Goal: Transaction & Acquisition: Download file/media

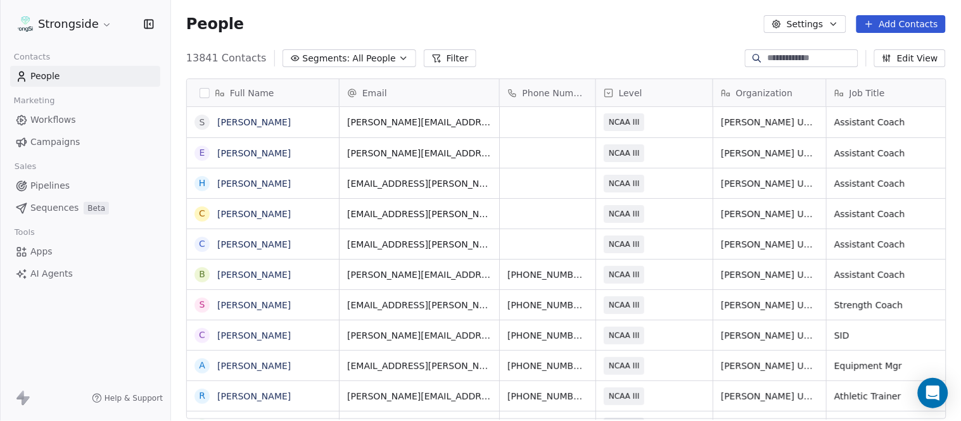
click at [911, 22] on button "Add Contacts" at bounding box center [901, 24] width 89 height 18
click at [891, 47] on span "Create new contact" at bounding box center [907, 50] width 87 height 13
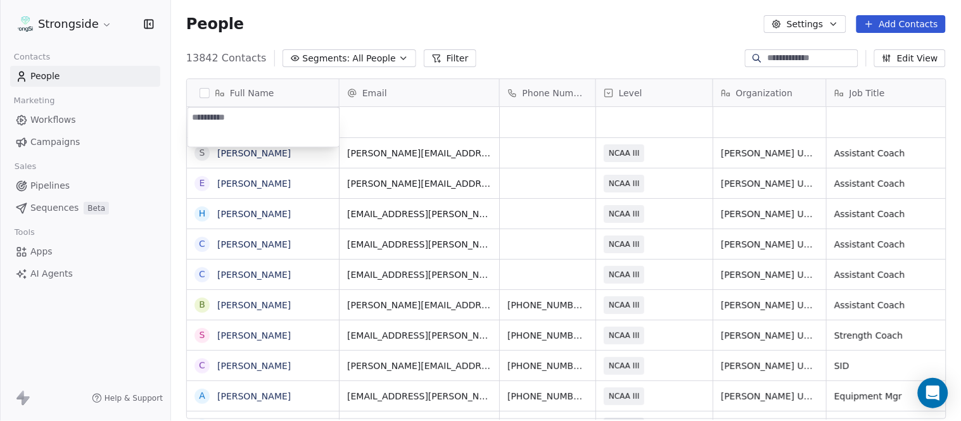
type textarea "**********"
click at [537, 54] on html "Strongside Contacts People Marketing Workflows Campaigns Sales Pipelines Sequen…" at bounding box center [480, 210] width 961 height 421
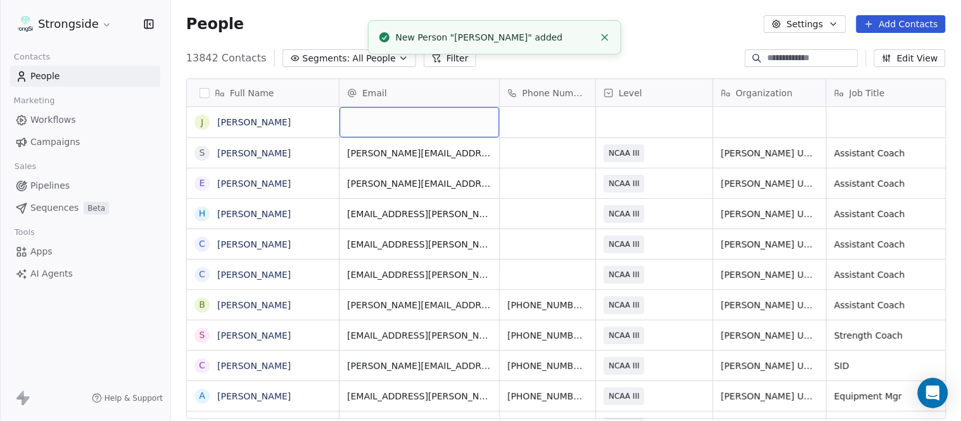
click at [416, 118] on div "grid" at bounding box center [420, 122] width 160 height 30
click at [712, 42] on html "Strongside Contacts People Marketing Workflows Campaigns Sales Pipelines Sequen…" at bounding box center [480, 210] width 961 height 421
click at [605, 33] on icon "Close toast" at bounding box center [604, 37] width 11 height 11
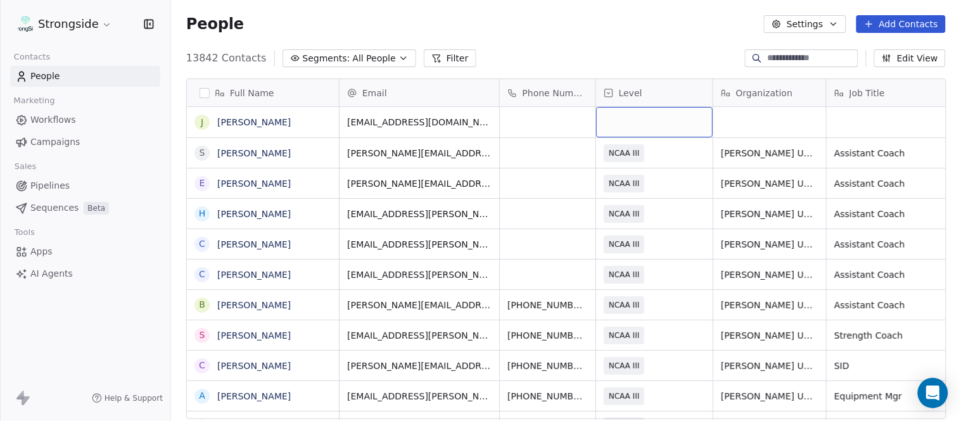
click at [642, 121] on div "grid" at bounding box center [654, 122] width 117 height 30
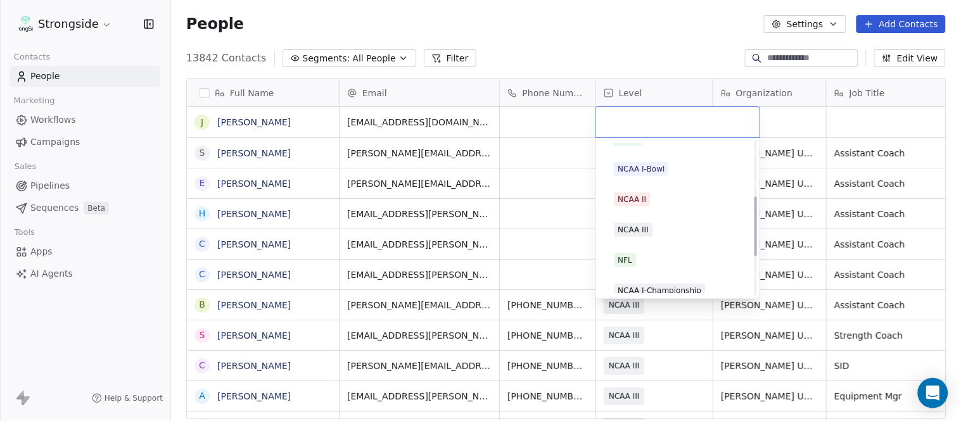
scroll to position [240, 0]
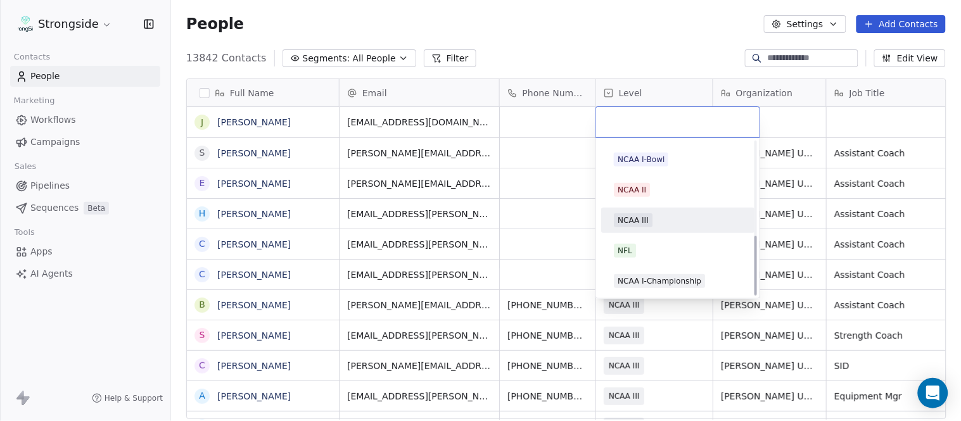
click at [657, 218] on div "NCAA III" at bounding box center [678, 221] width 128 height 14
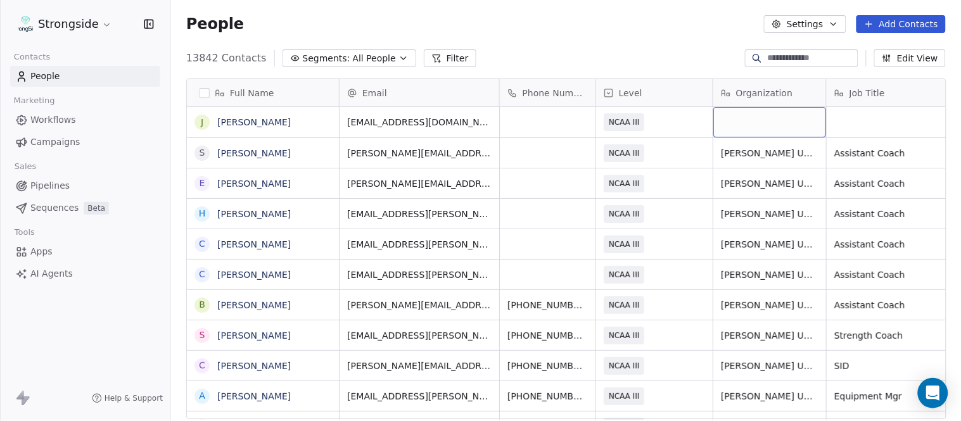
click at [748, 128] on div "grid" at bounding box center [769, 122] width 113 height 30
type textarea "**********"
click at [658, 53] on html "Strongside Contacts People Marketing Workflows Campaigns Sales Pipelines Sequen…" at bounding box center [480, 210] width 961 height 421
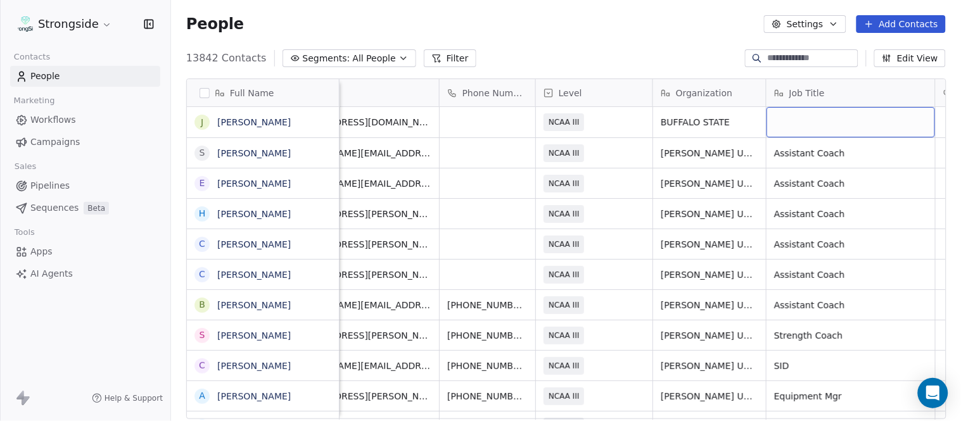
click at [855, 131] on div "grid" at bounding box center [851, 122] width 169 height 30
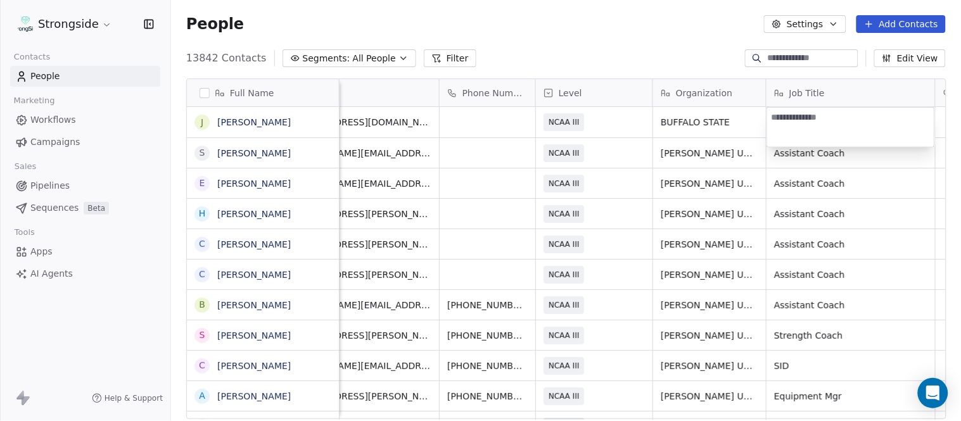
type textarea "********"
click at [648, 60] on html "Strongside Contacts People Marketing Workflows Campaigns Sales Pipelines Sequen…" at bounding box center [480, 210] width 961 height 421
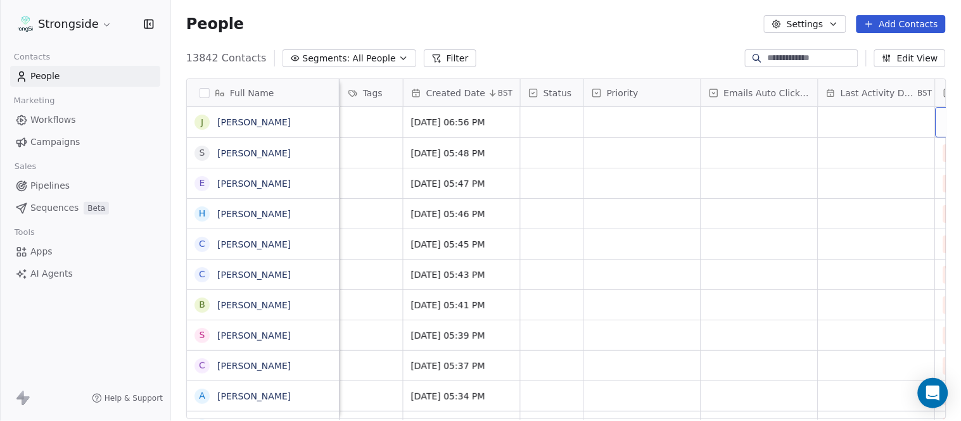
scroll to position [0, 774]
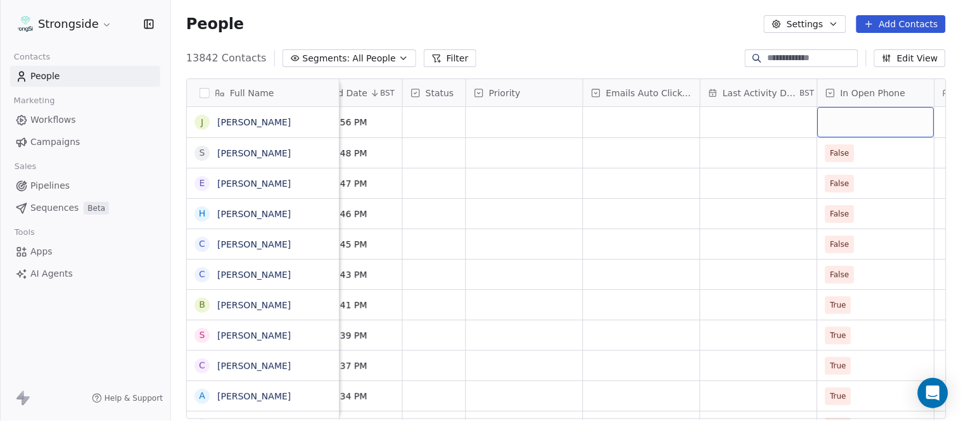
click at [846, 128] on div "grid" at bounding box center [876, 122] width 117 height 30
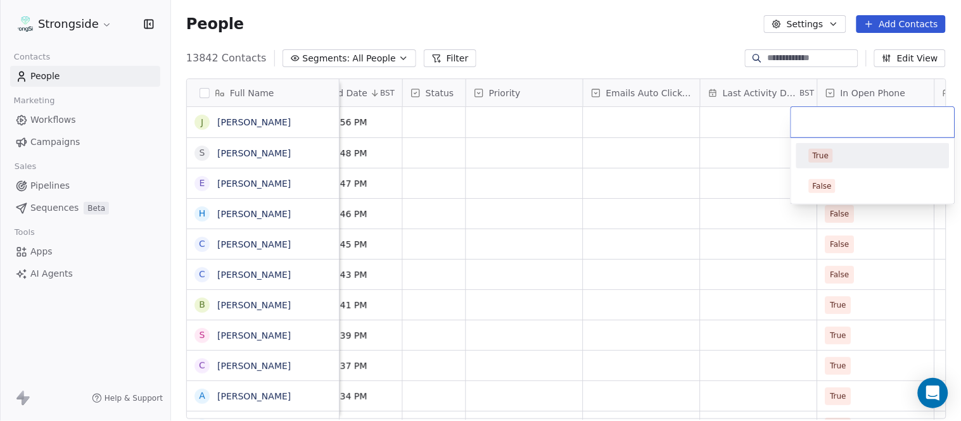
click at [836, 160] on div "True" at bounding box center [873, 156] width 128 height 14
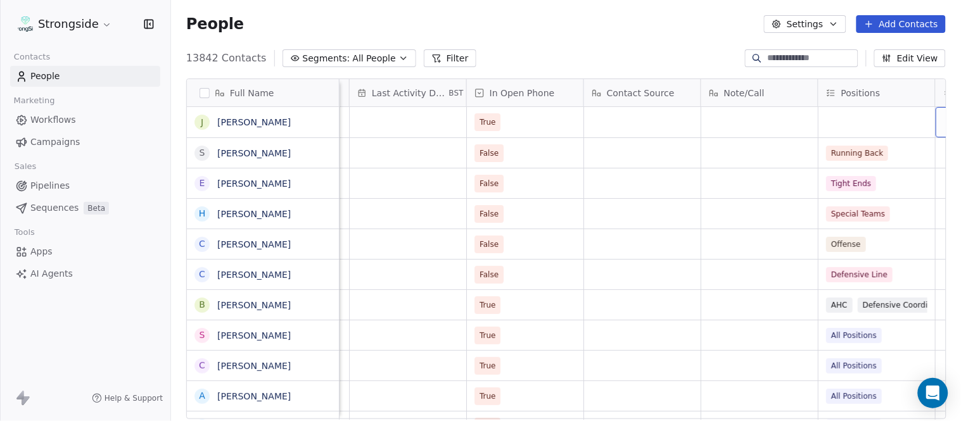
scroll to position [0, 1243]
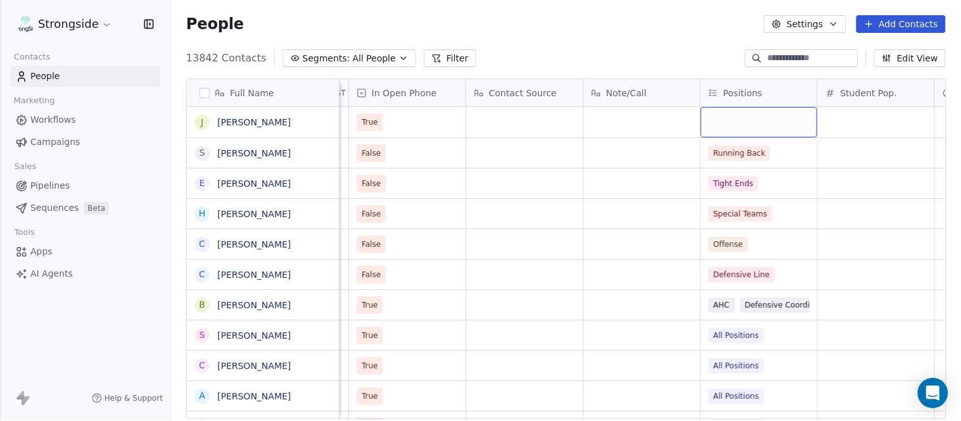
click at [770, 125] on div "grid" at bounding box center [759, 122] width 117 height 30
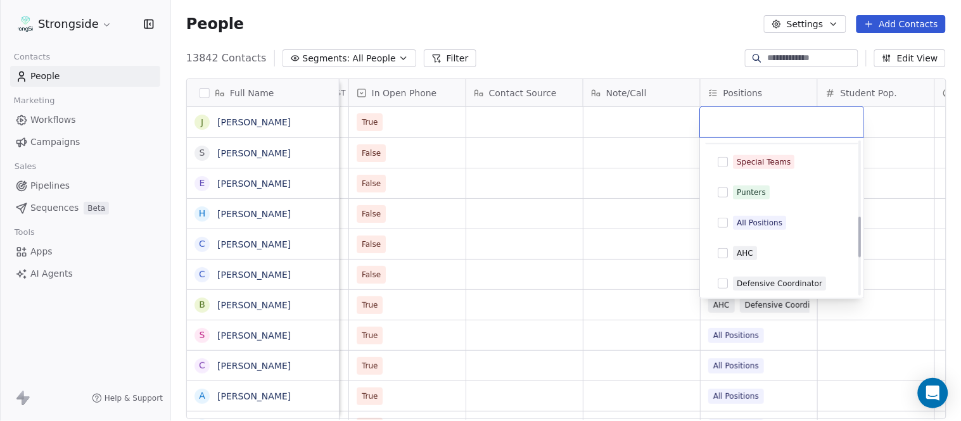
scroll to position [281, 0]
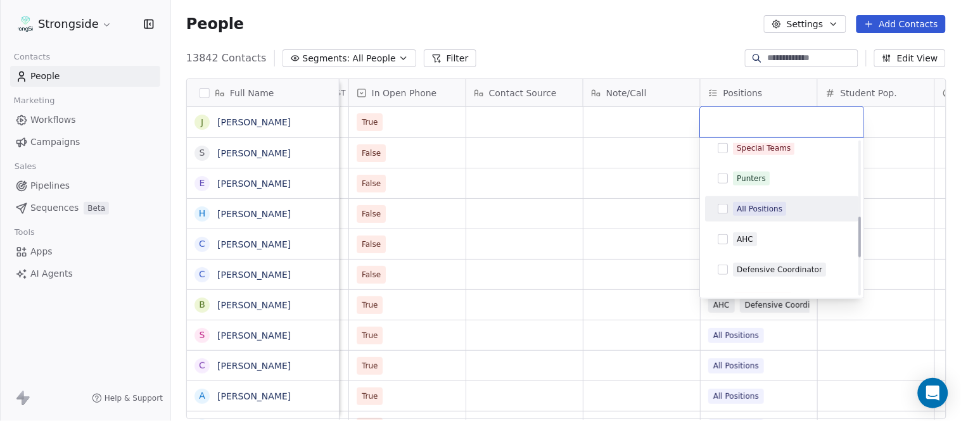
click at [767, 213] on div "All Positions" at bounding box center [761, 208] width 46 height 11
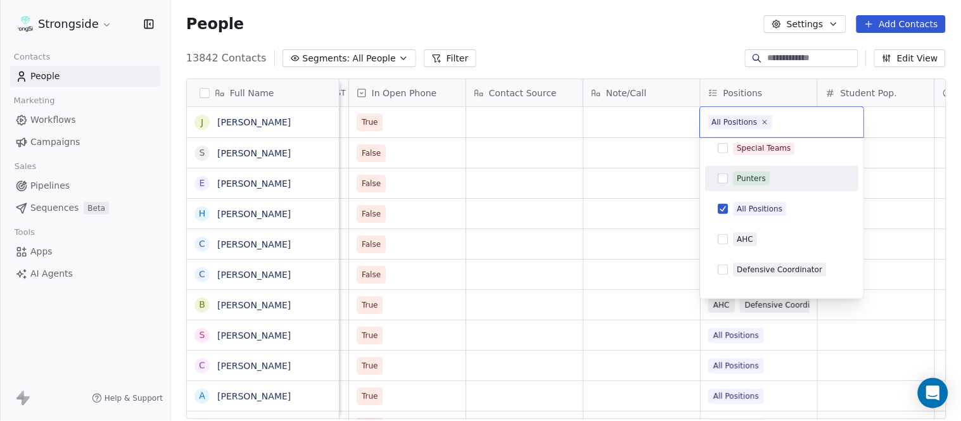
click at [662, 42] on html "Strongside Contacts People Marketing Workflows Campaigns Sales Pipelines Sequen…" at bounding box center [480, 210] width 961 height 421
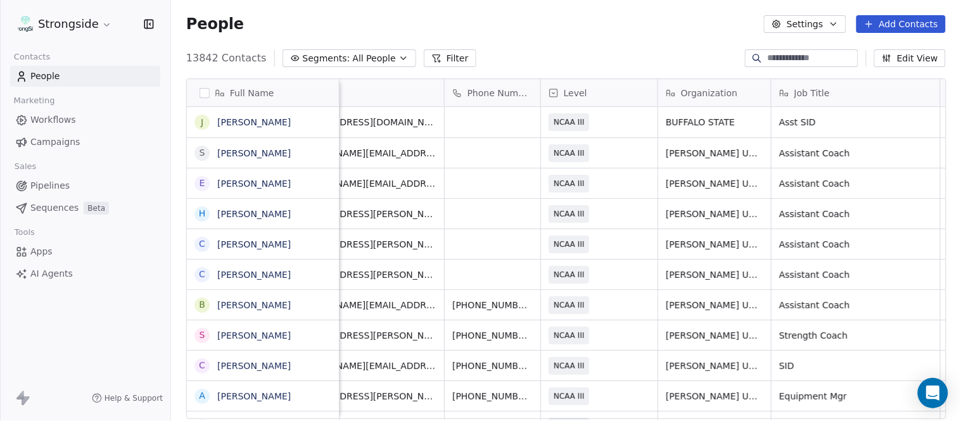
scroll to position [0, 0]
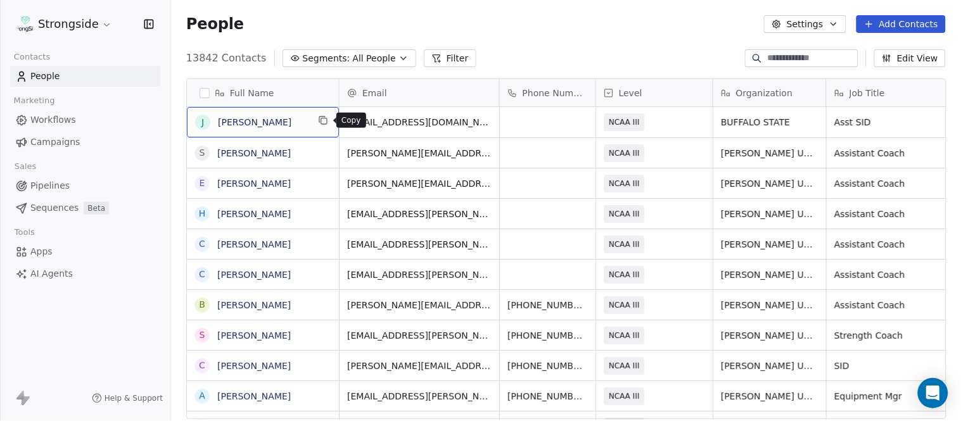
click at [323, 124] on icon "grid" at bounding box center [323, 120] width 10 height 10
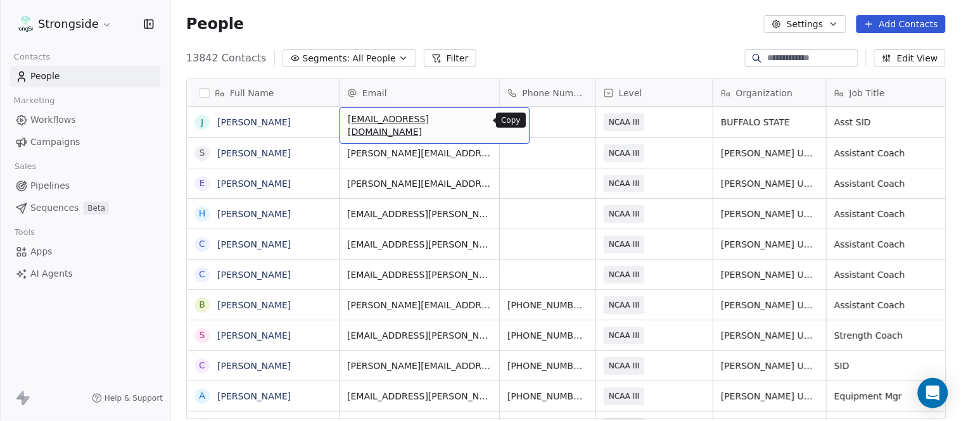
click at [512, 124] on icon "grid" at bounding box center [515, 121] width 6 height 6
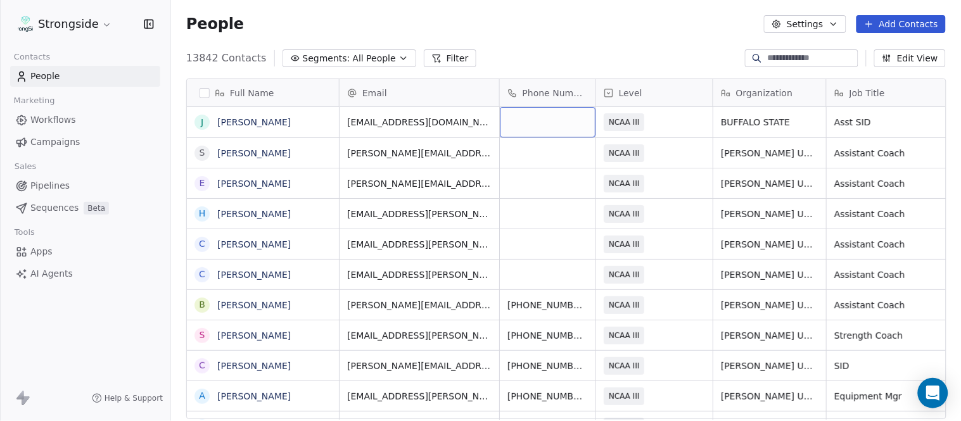
click at [537, 122] on div "grid" at bounding box center [548, 122] width 96 height 30
click at [546, 56] on html "Strongside Contacts People Marketing Workflows Campaigns Sales Pipelines Sequen…" at bounding box center [480, 210] width 961 height 421
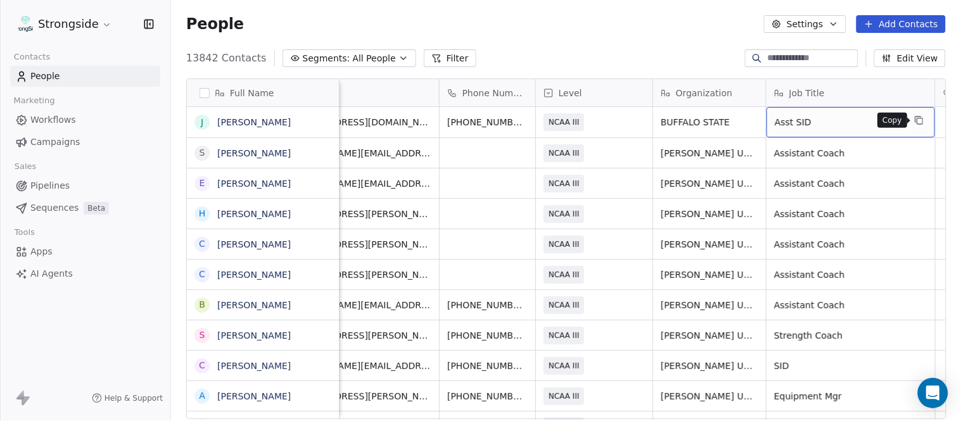
click at [923, 122] on button "grid" at bounding box center [919, 120] width 15 height 15
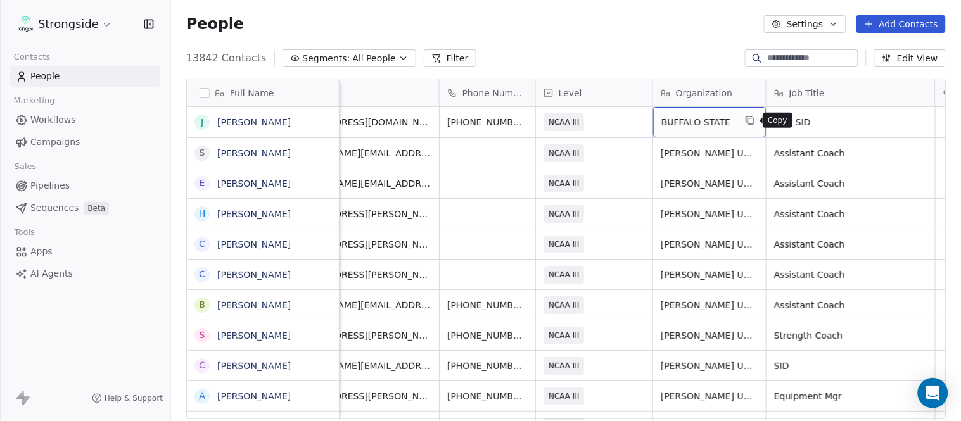
click at [748, 118] on icon "grid" at bounding box center [750, 120] width 10 height 10
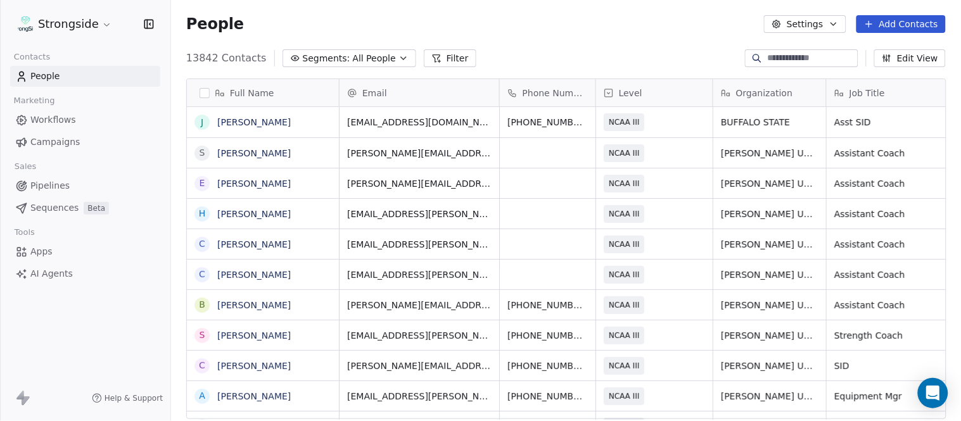
click at [874, 22] on icon at bounding box center [869, 24] width 10 height 10
click at [875, 41] on div "Create new contact" at bounding box center [899, 51] width 117 height 20
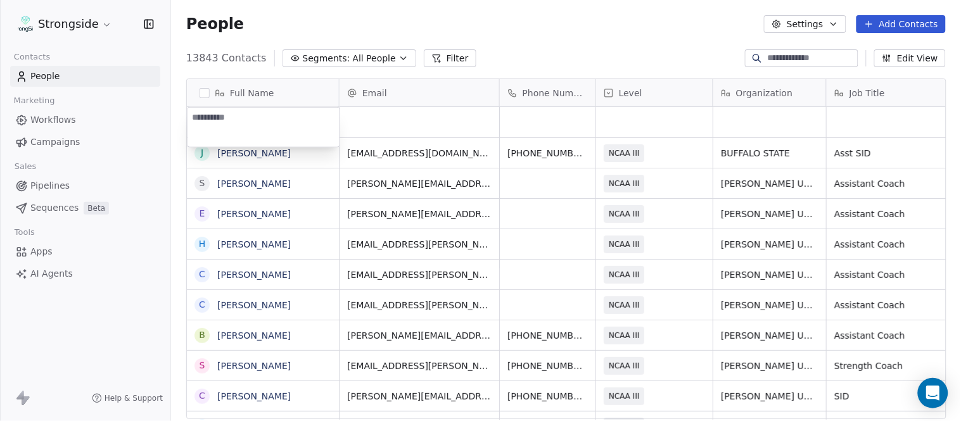
type textarea "**********"
click at [562, 51] on html "Strongside Contacts People Marketing Workflows Campaigns Sales Pipelines Sequen…" at bounding box center [480, 210] width 961 height 421
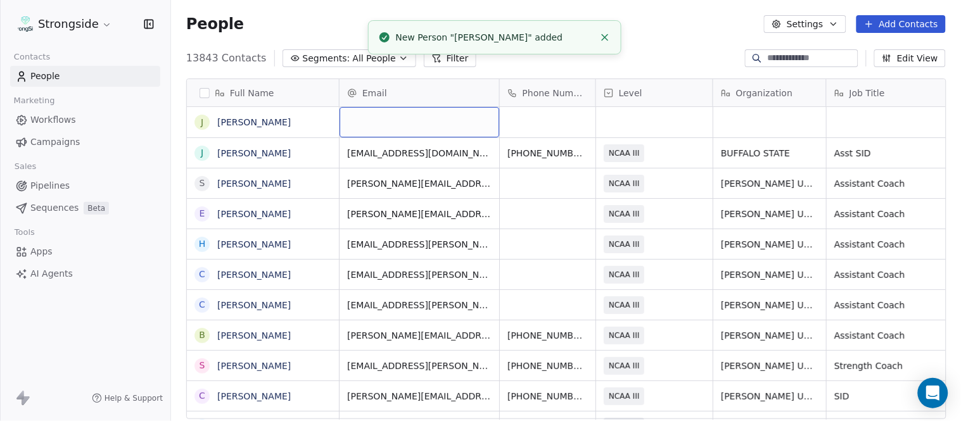
click at [420, 121] on div "grid" at bounding box center [420, 122] width 160 height 30
click at [620, 63] on html "Strongside Contacts People Marketing Workflows Campaigns Sales Pipelines Sequen…" at bounding box center [480, 210] width 961 height 421
click at [607, 36] on icon "Close toast" at bounding box center [604, 37] width 11 height 11
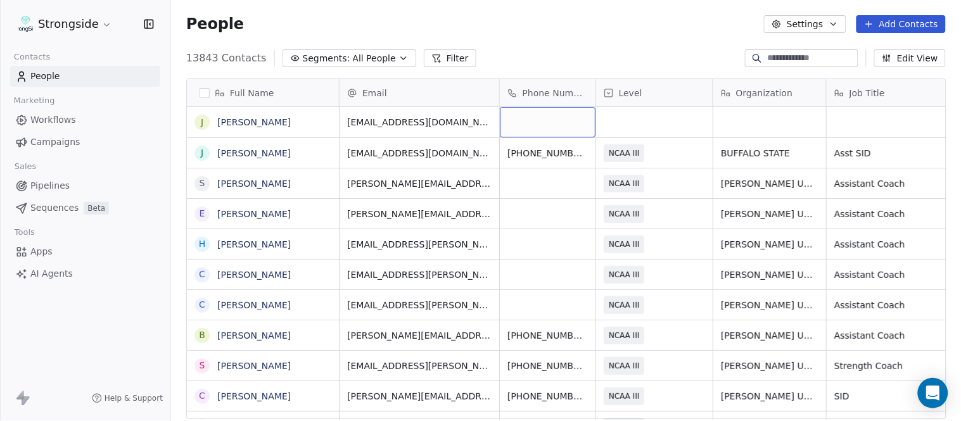
click at [550, 132] on div "grid" at bounding box center [548, 122] width 96 height 30
type input "**********"
click at [575, 27] on html "Strongside Contacts People Marketing Workflows Campaigns Sales Pipelines Sequen…" at bounding box center [480, 210] width 961 height 421
click at [677, 127] on div "grid" at bounding box center [654, 122] width 117 height 30
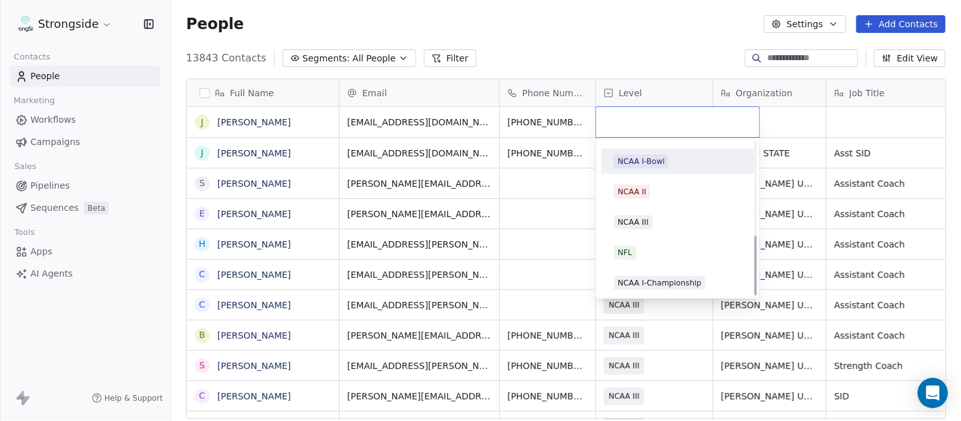
scroll to position [240, 0]
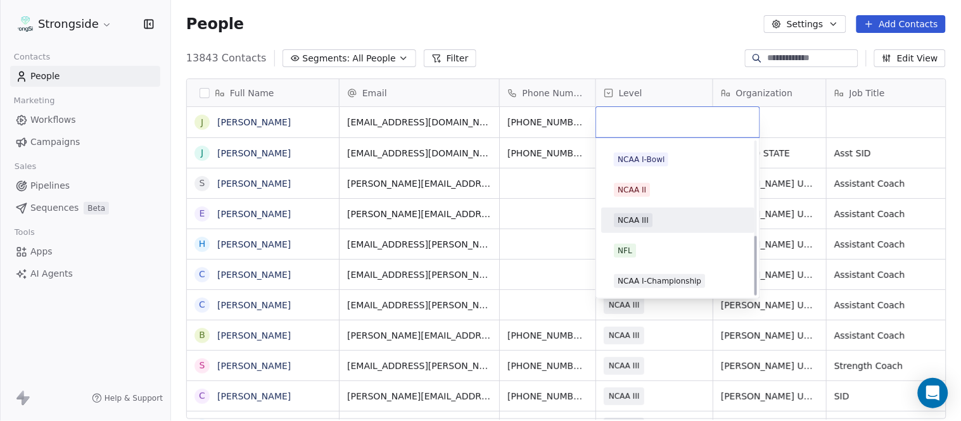
click at [660, 210] on div "NCAA III" at bounding box center [677, 220] width 143 height 20
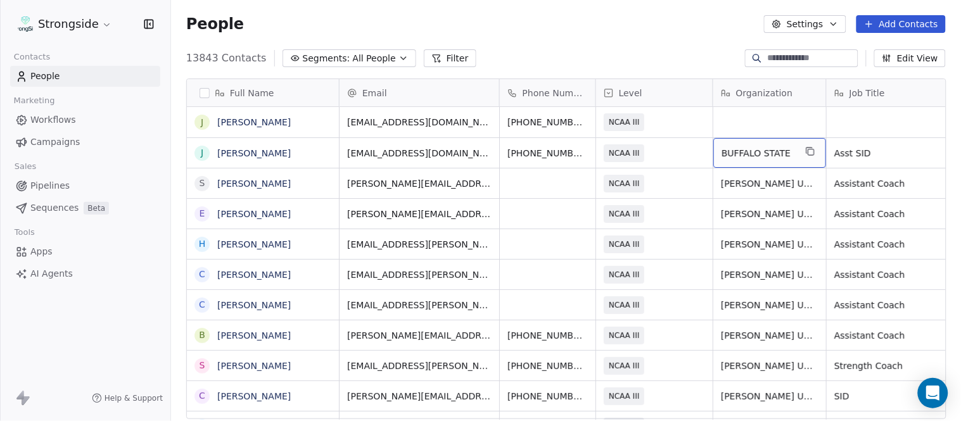
click at [824, 157] on div "BUFFALO STATE" at bounding box center [769, 153] width 113 height 30
click at [809, 155] on icon "grid" at bounding box center [812, 153] width 6 height 6
click at [773, 122] on div "grid" at bounding box center [769, 122] width 113 height 30
type textarea "**********"
click at [681, 63] on html "Strongside Contacts People Marketing Workflows Campaigns Sales Pipelines Sequen…" at bounding box center [480, 210] width 961 height 421
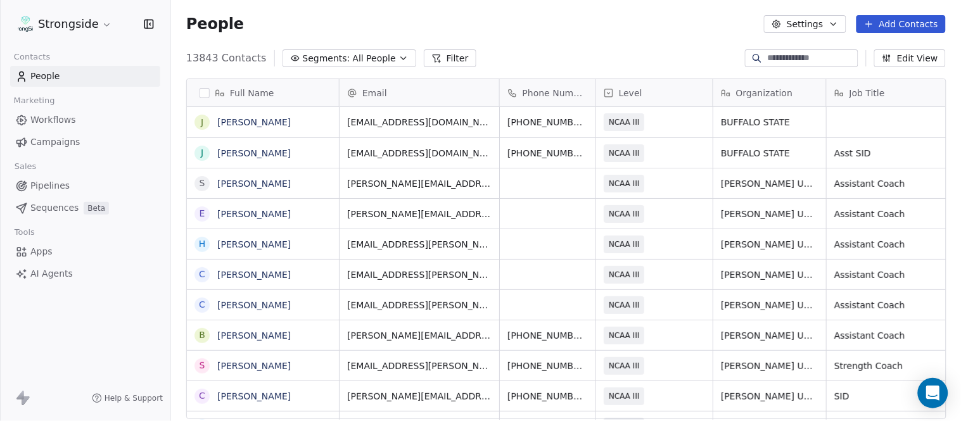
scroll to position [0, 60]
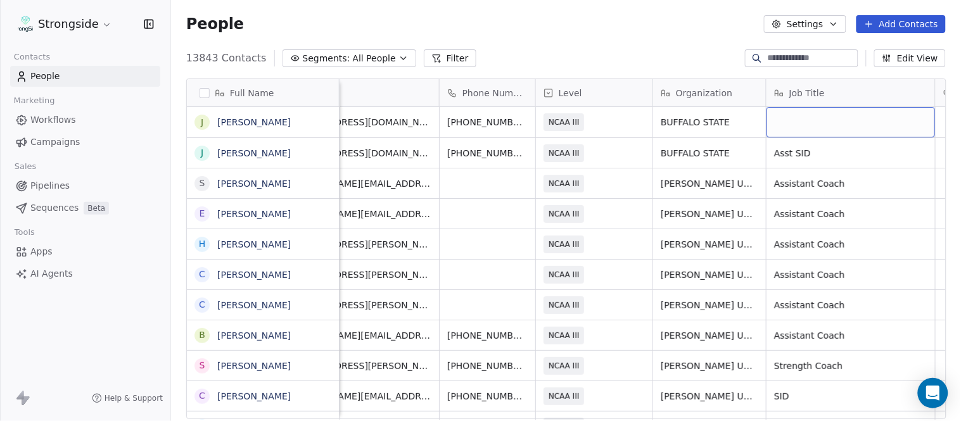
click at [834, 130] on div "grid" at bounding box center [851, 122] width 169 height 30
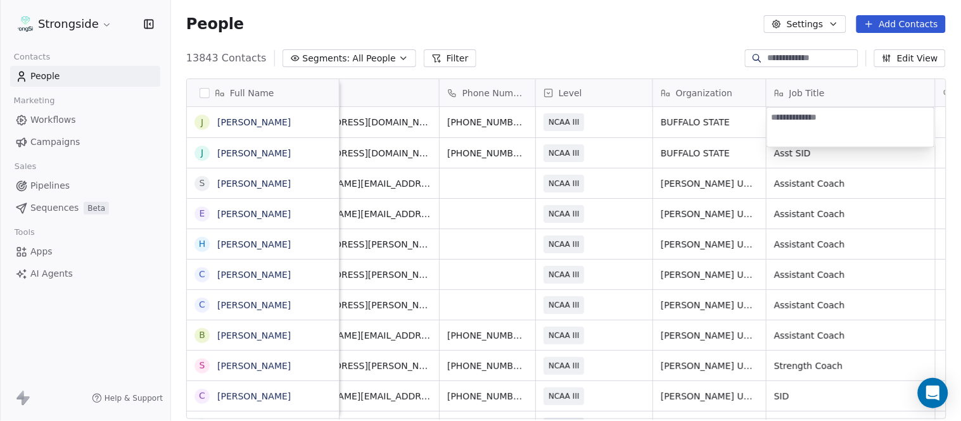
type textarea "**********"
click at [677, 59] on html "Strongside Contacts People Marketing Workflows Campaigns Sales Pipelines Sequen…" at bounding box center [480, 210] width 961 height 421
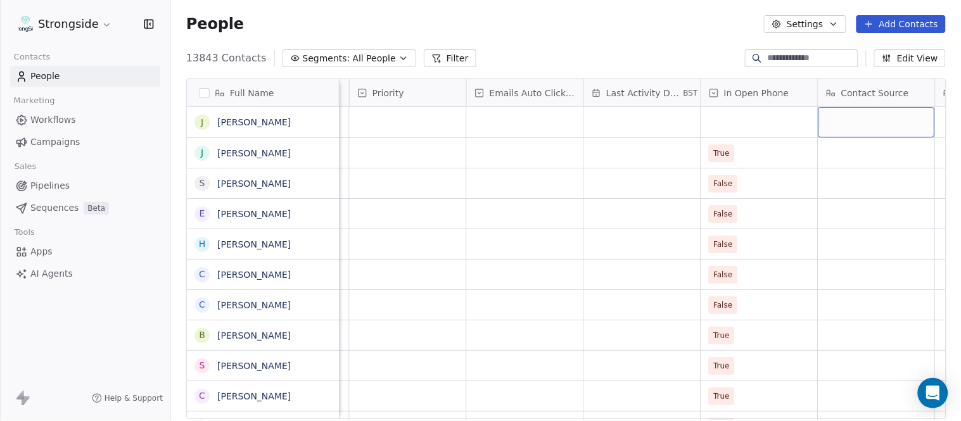
scroll to position [0, 1008]
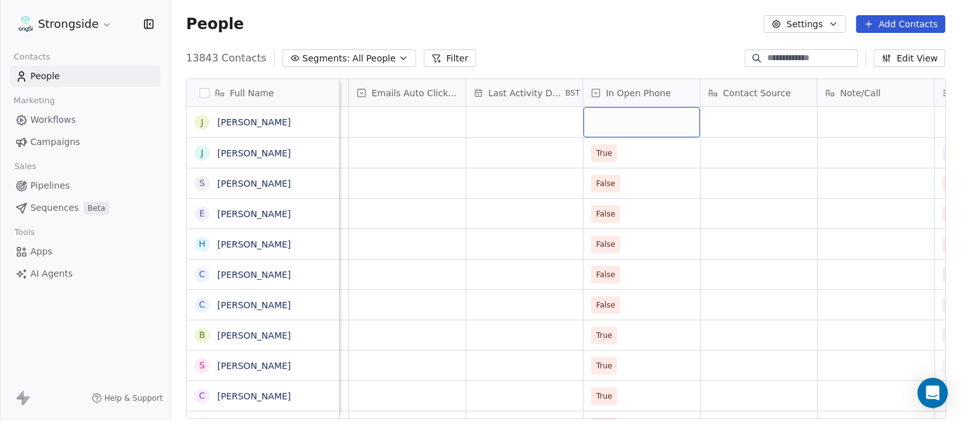
click at [630, 122] on div "grid" at bounding box center [642, 122] width 117 height 30
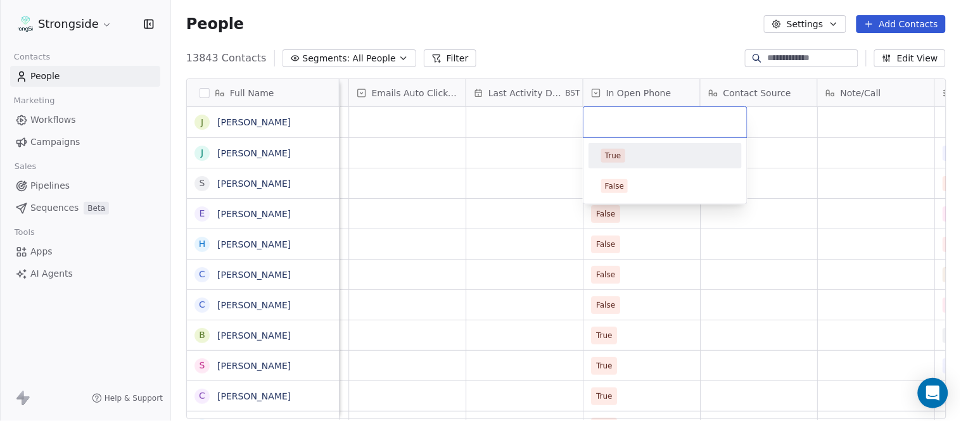
click at [641, 163] on div "True" at bounding box center [665, 156] width 143 height 20
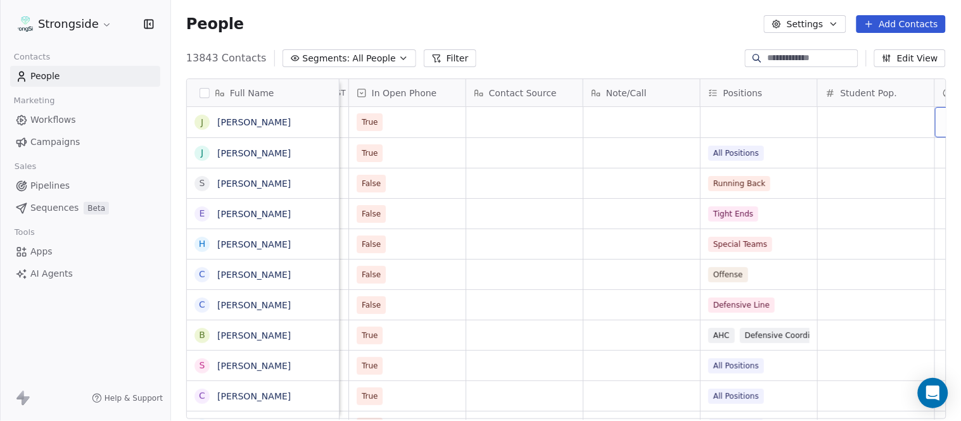
scroll to position [0, 1359]
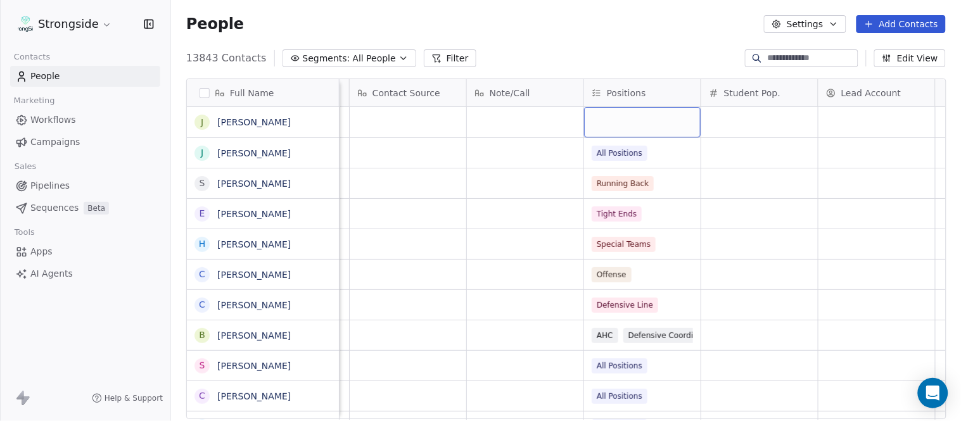
click at [625, 125] on div "grid" at bounding box center [642, 122] width 117 height 30
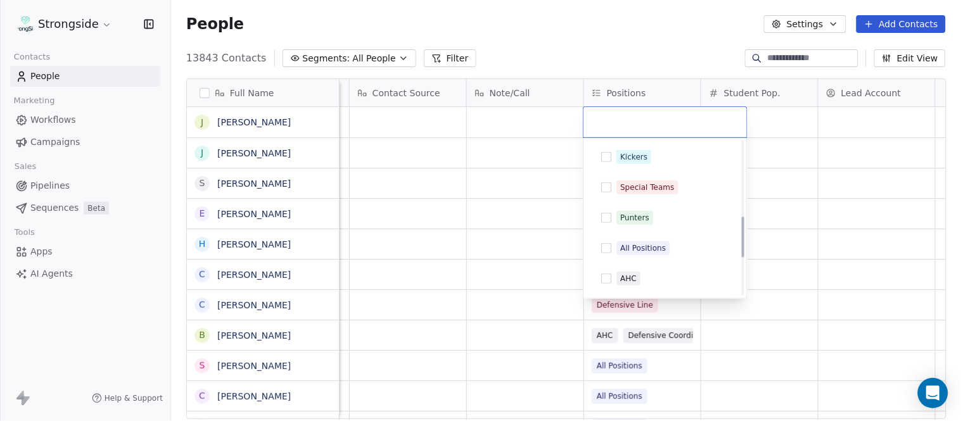
scroll to position [281, 0]
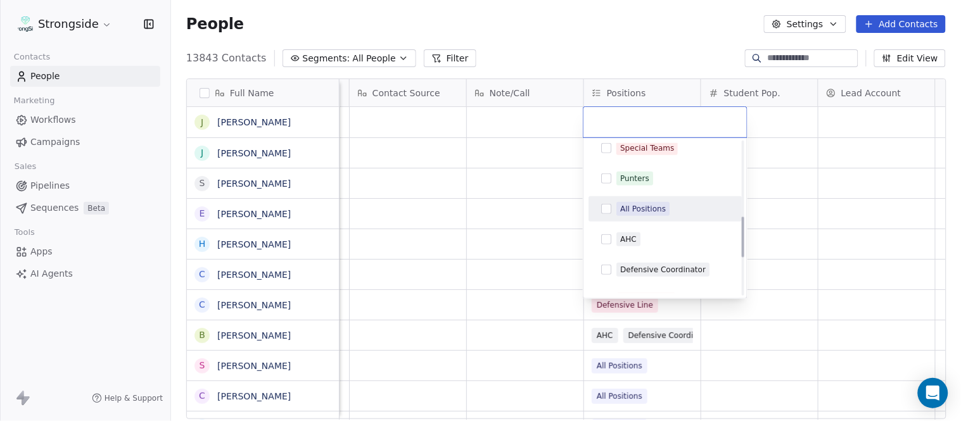
click at [669, 211] on div "All Positions" at bounding box center [673, 209] width 113 height 14
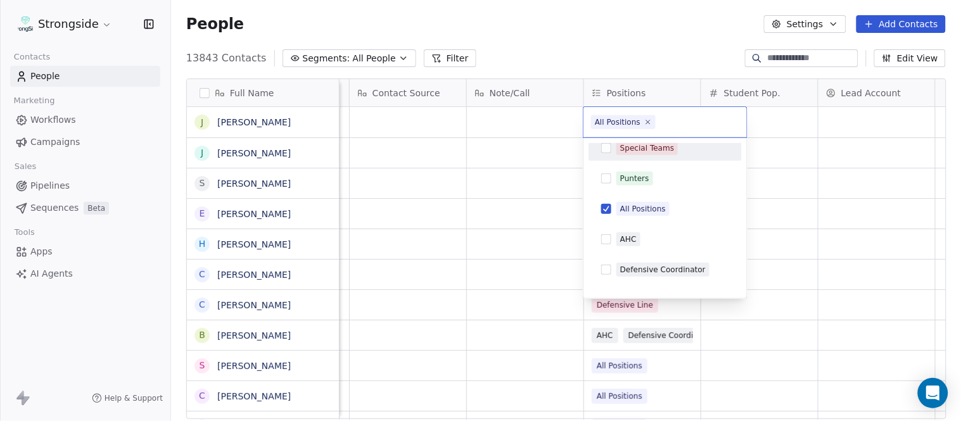
click at [615, 61] on html "Strongside Contacts People Marketing Workflows Campaigns Sales Pipelines Sequen…" at bounding box center [480, 210] width 961 height 421
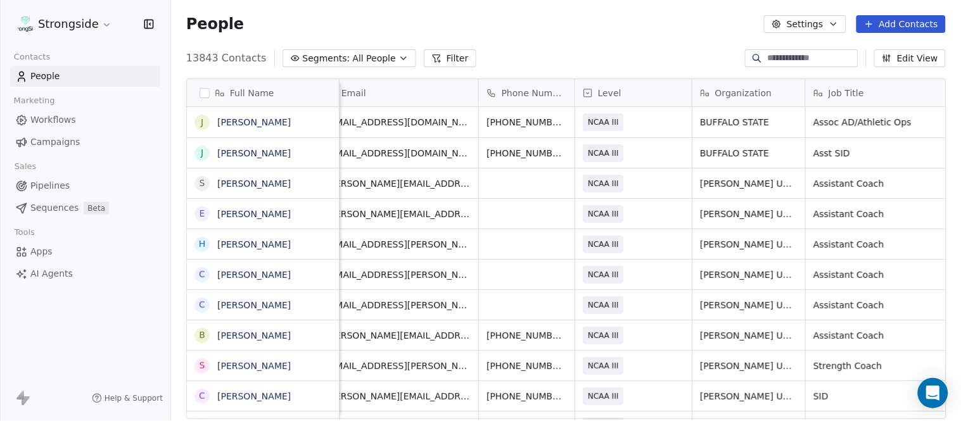
scroll to position [0, 0]
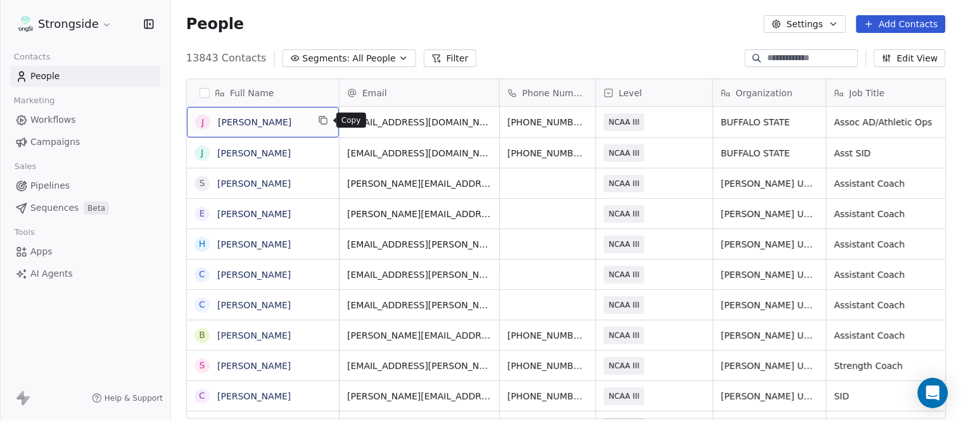
click at [317, 117] on button "grid" at bounding box center [323, 120] width 15 height 15
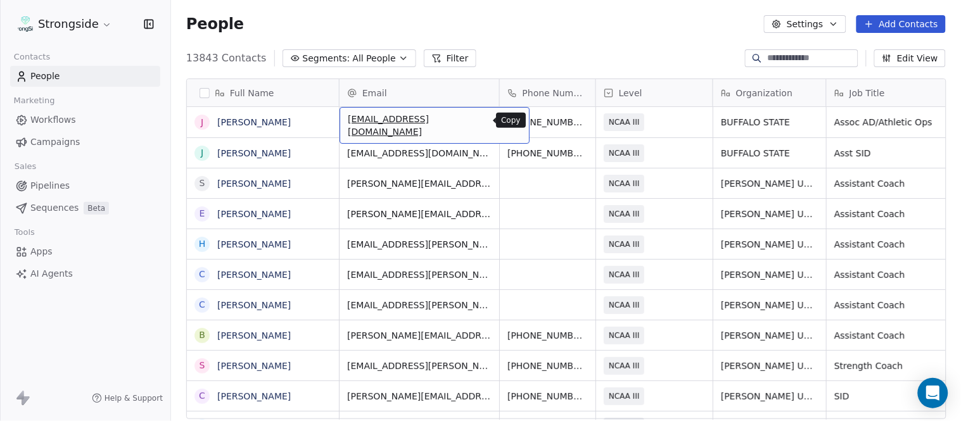
click at [509, 117] on icon "grid" at bounding box center [514, 120] width 10 height 10
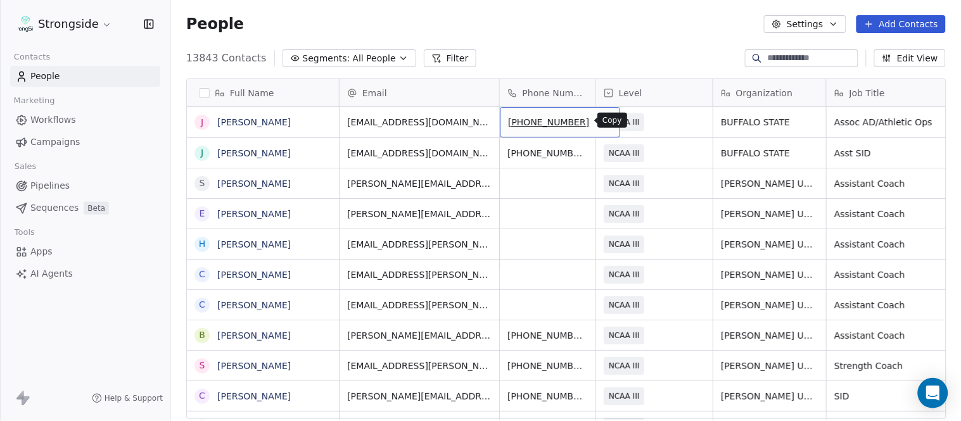
click at [599, 118] on icon "grid" at bounding box center [604, 120] width 10 height 10
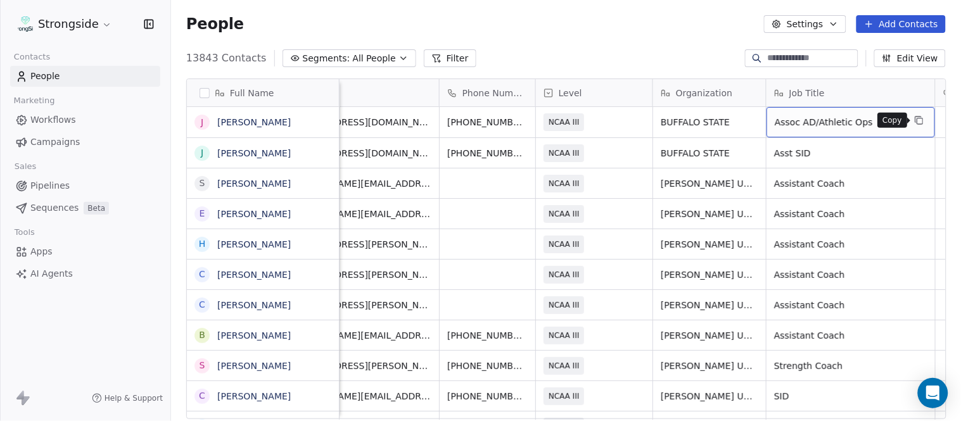
click at [914, 113] on button "grid" at bounding box center [919, 120] width 15 height 15
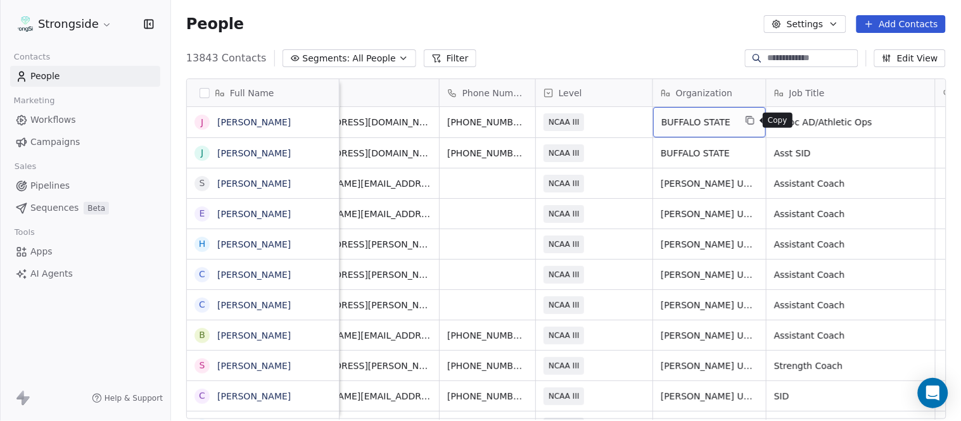
click at [750, 119] on icon "grid" at bounding box center [750, 120] width 10 height 10
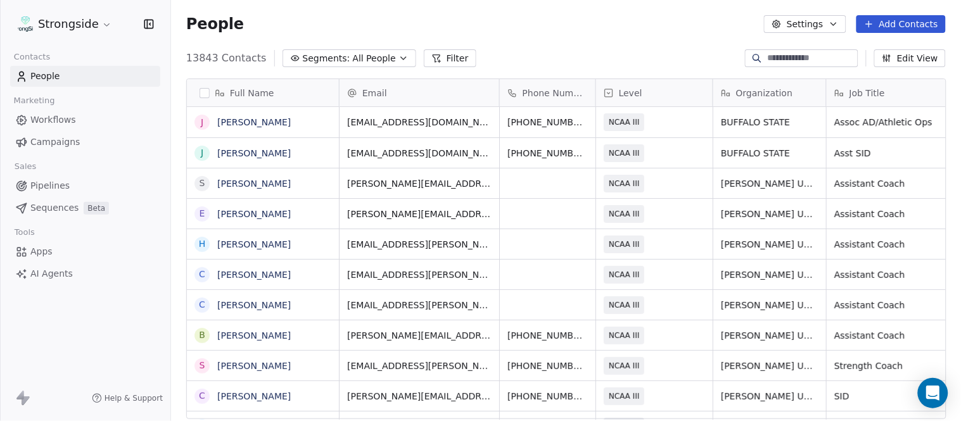
click at [904, 24] on button "Add Contacts" at bounding box center [901, 24] width 89 height 18
click at [895, 51] on span "Create new contact" at bounding box center [907, 50] width 87 height 13
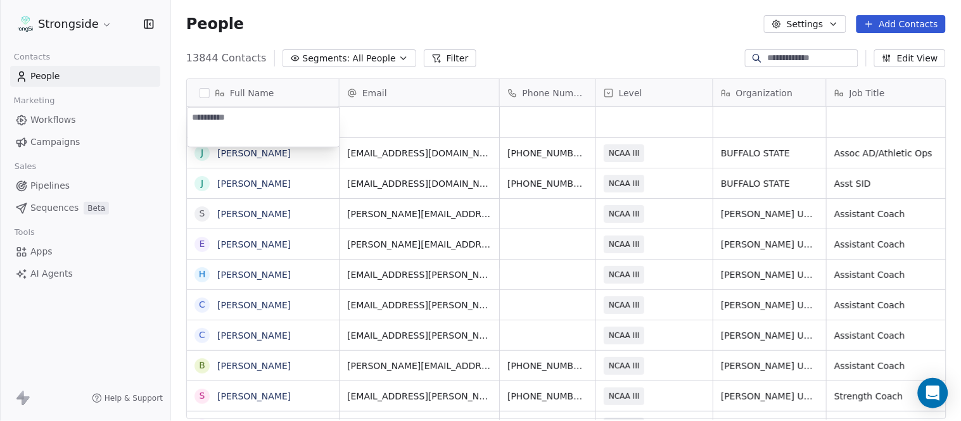
type textarea "**********"
click at [523, 38] on html "Strongside Contacts People Marketing Workflows Campaigns Sales Pipelines Sequen…" at bounding box center [480, 210] width 961 height 421
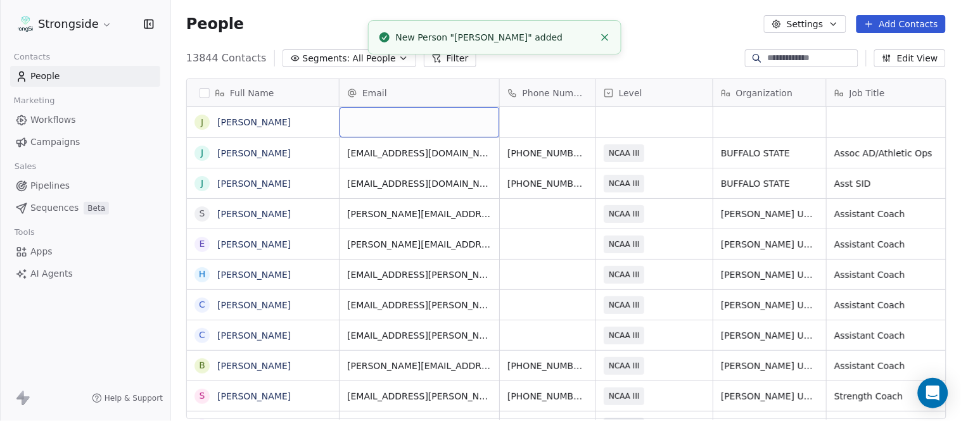
click at [457, 130] on div "grid" at bounding box center [420, 122] width 160 height 30
click at [666, 48] on html "Strongside Contacts People Marketing Workflows Campaigns Sales Pipelines Sequen…" at bounding box center [480, 210] width 961 height 421
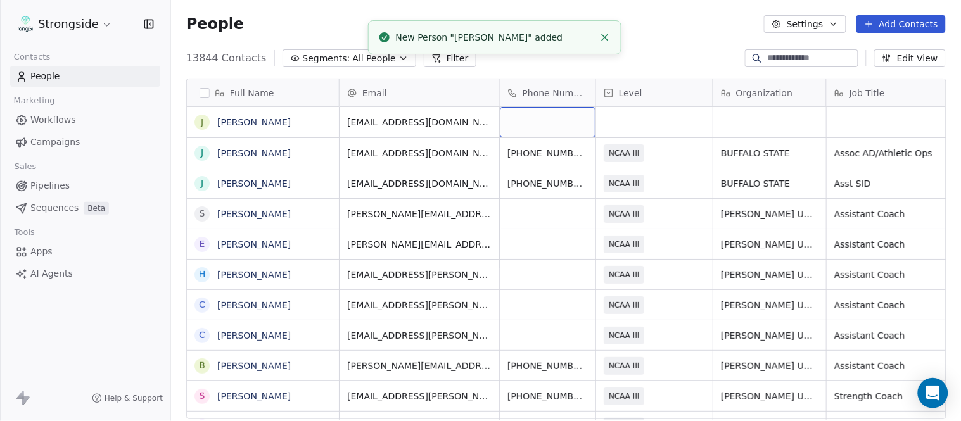
click at [539, 132] on div "grid" at bounding box center [548, 122] width 96 height 30
click at [651, 42] on html "Strongside Contacts People Marketing Workflows Campaigns Sales Pipelines Sequen…" at bounding box center [480, 210] width 961 height 421
click at [644, 129] on div "grid" at bounding box center [654, 122] width 117 height 30
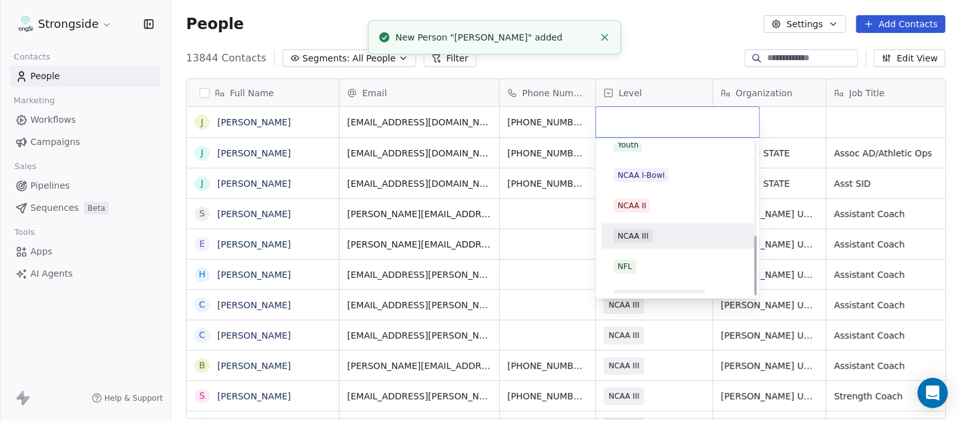
scroll to position [240, 0]
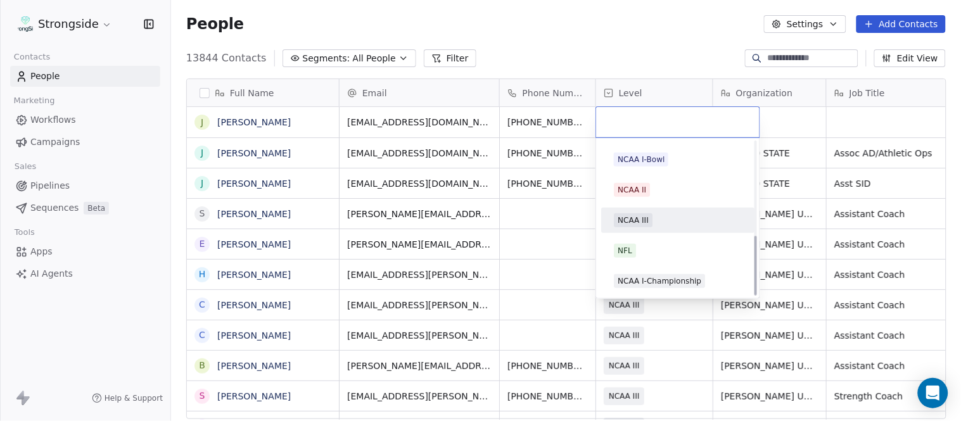
click at [654, 217] on div "NCAA III" at bounding box center [678, 221] width 128 height 14
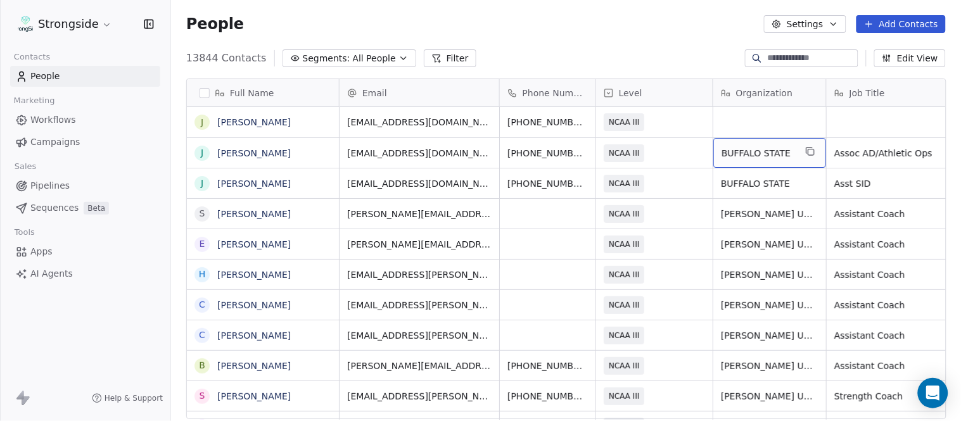
click at [816, 152] on button "grid" at bounding box center [810, 151] width 15 height 15
click at [765, 124] on div "grid" at bounding box center [769, 122] width 113 height 30
type textarea "**********"
click at [662, 58] on html "Strongside Contacts People Marketing Workflows Campaigns Sales Pipelines Sequen…" at bounding box center [480, 210] width 961 height 421
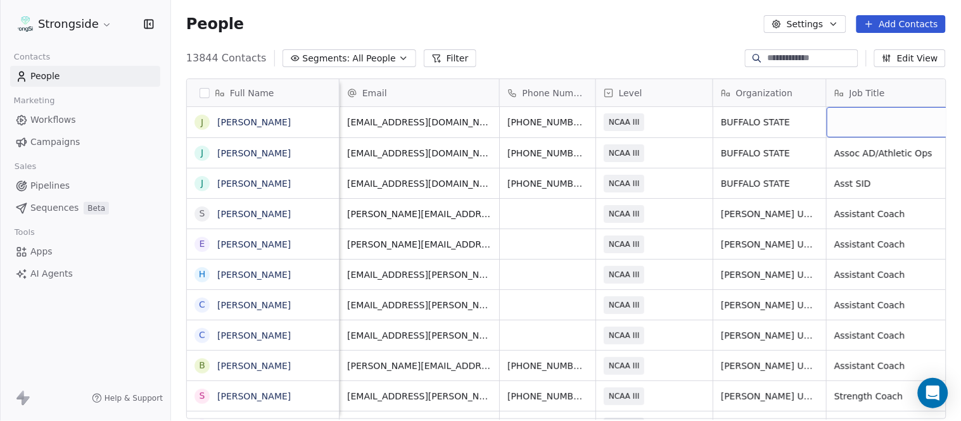
scroll to position [0, 60]
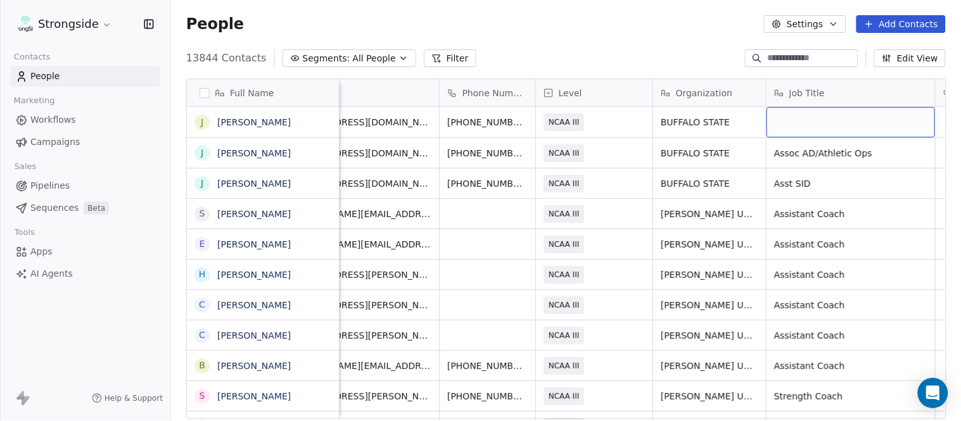
click at [850, 125] on div "grid" at bounding box center [851, 122] width 169 height 30
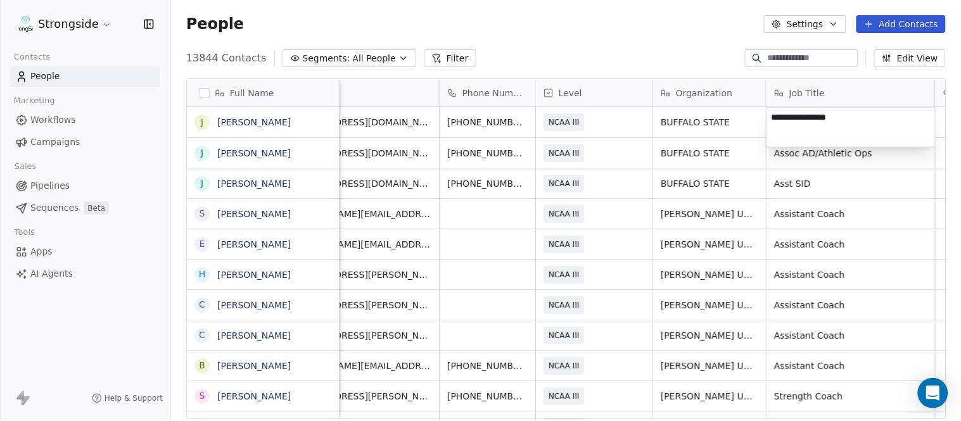
drag, startPoint x: 650, startPoint y: 51, endPoint x: 715, endPoint y: 86, distance: 73.4
click at [649, 51] on html "Strongside Contacts People Marketing Workflows Campaigns Sales Pipelines Sequen…" at bounding box center [480, 210] width 961 height 421
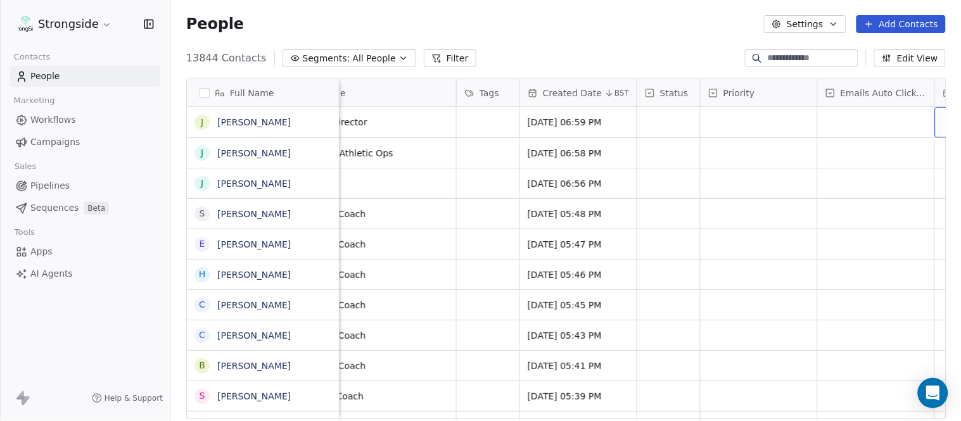
scroll to position [0, 774]
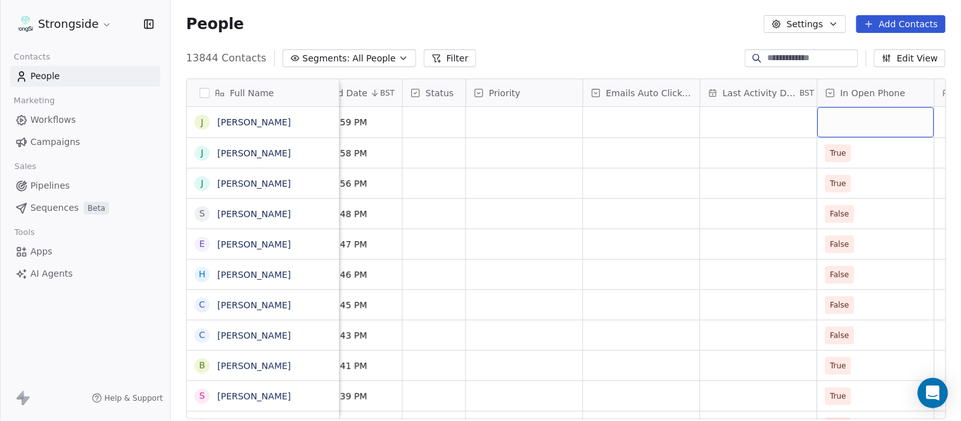
click at [839, 124] on div "grid" at bounding box center [876, 122] width 117 height 30
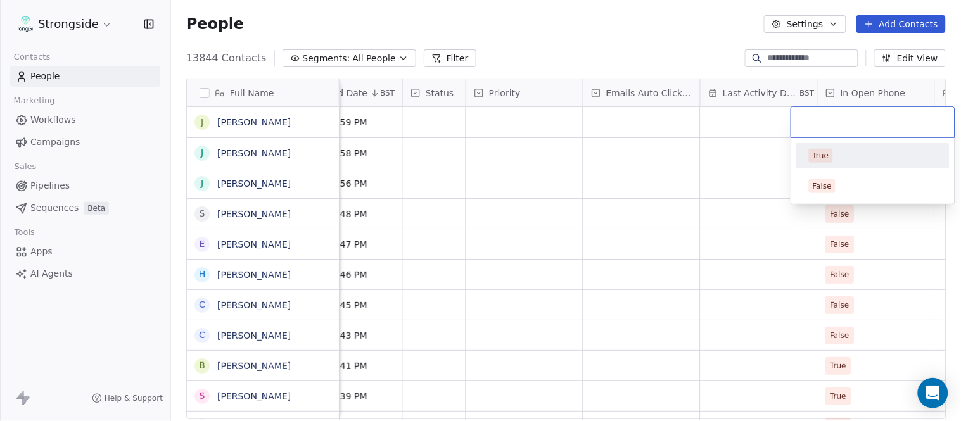
click at [850, 157] on div "True" at bounding box center [873, 156] width 128 height 14
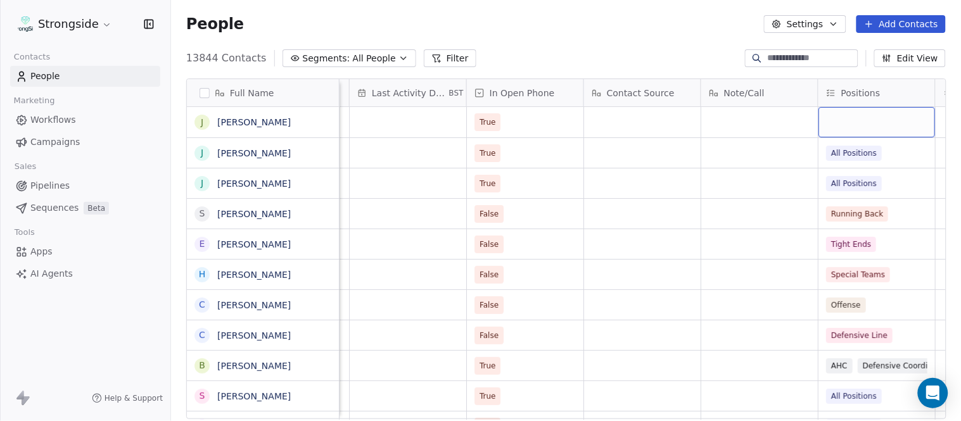
scroll to position [0, 1243]
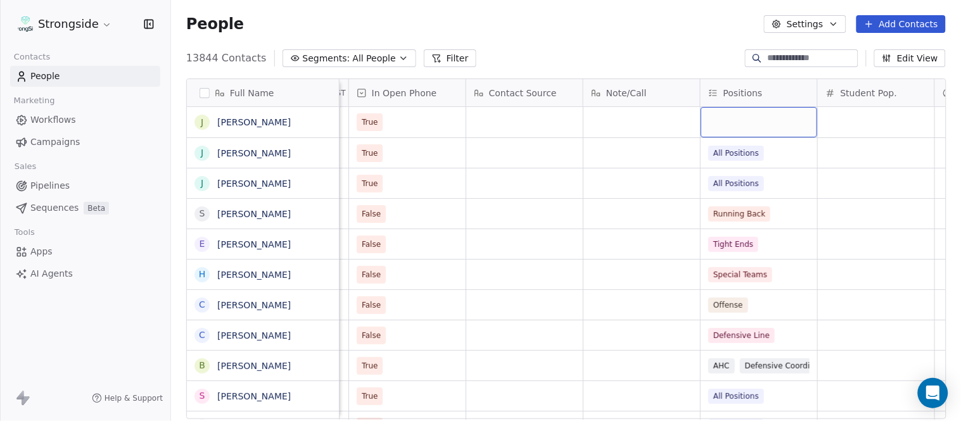
click at [777, 121] on div "grid" at bounding box center [759, 122] width 117 height 30
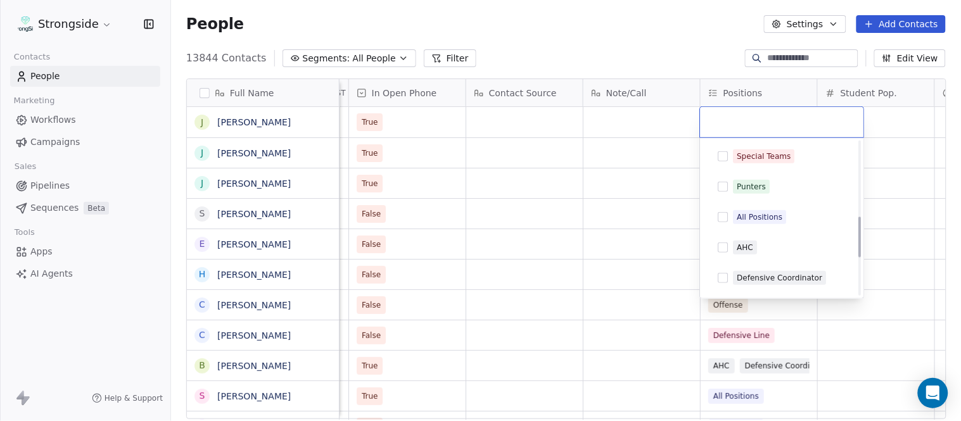
scroll to position [281, 0]
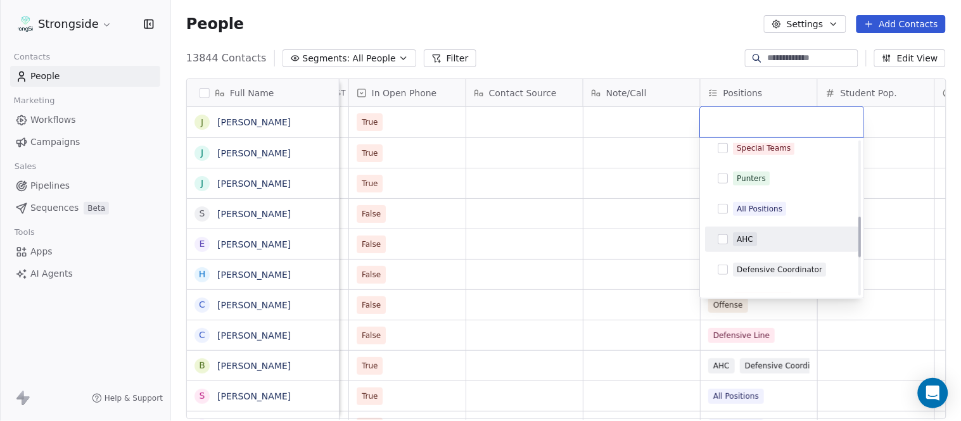
click at [784, 222] on div "Quarterbacks Offense Offensive Line Tight Ends Wide Receivers Defensive Line Li…" at bounding box center [782, 148] width 153 height 573
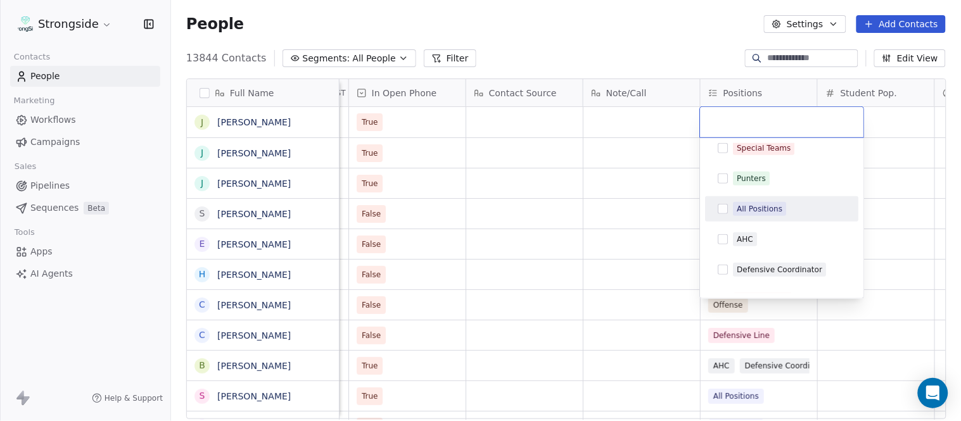
click at [784, 215] on div "All Positions" at bounding box center [790, 209] width 113 height 14
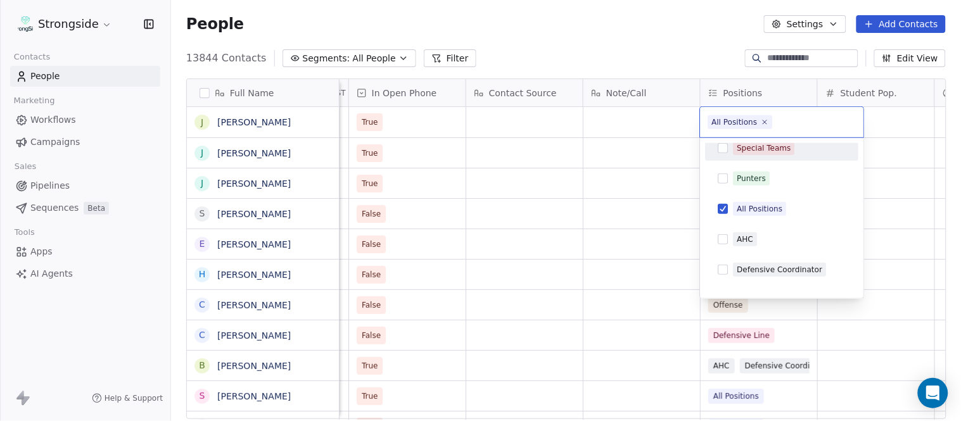
click at [636, 58] on html "Strongside Contacts People Marketing Workflows Campaigns Sales Pipelines Sequen…" at bounding box center [480, 210] width 961 height 421
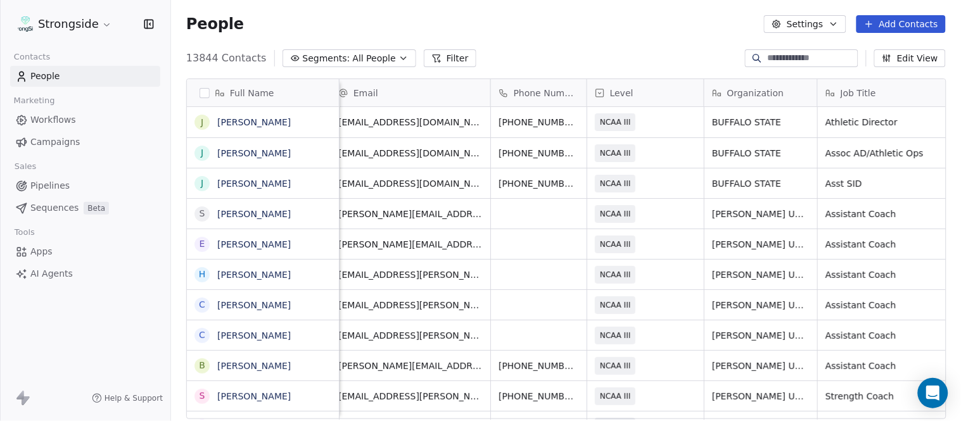
scroll to position [0, 0]
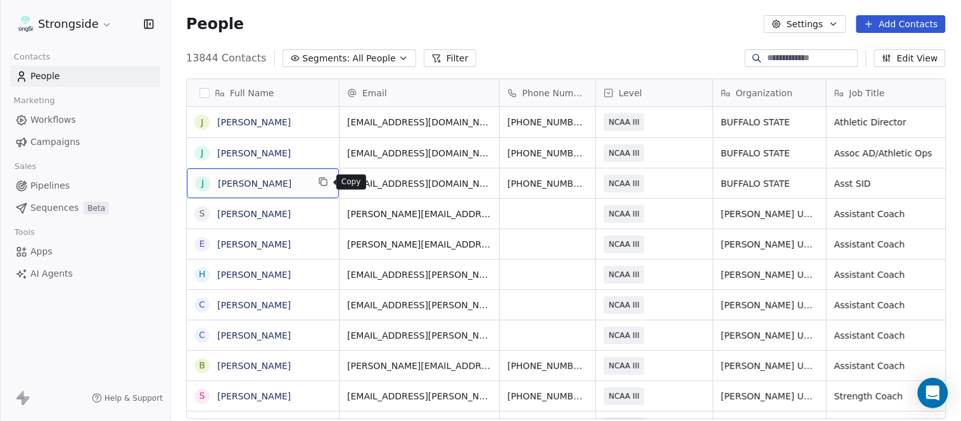
click at [323, 179] on icon "grid" at bounding box center [323, 182] width 10 height 10
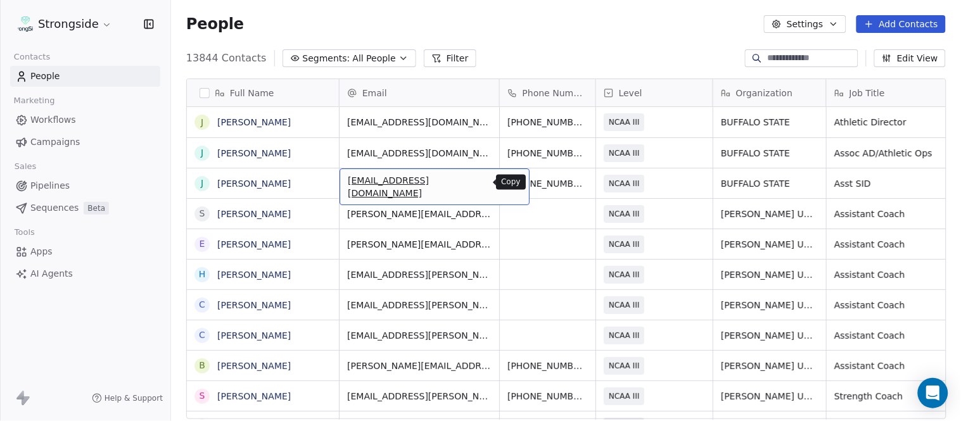
click at [509, 180] on icon "grid" at bounding box center [514, 182] width 10 height 10
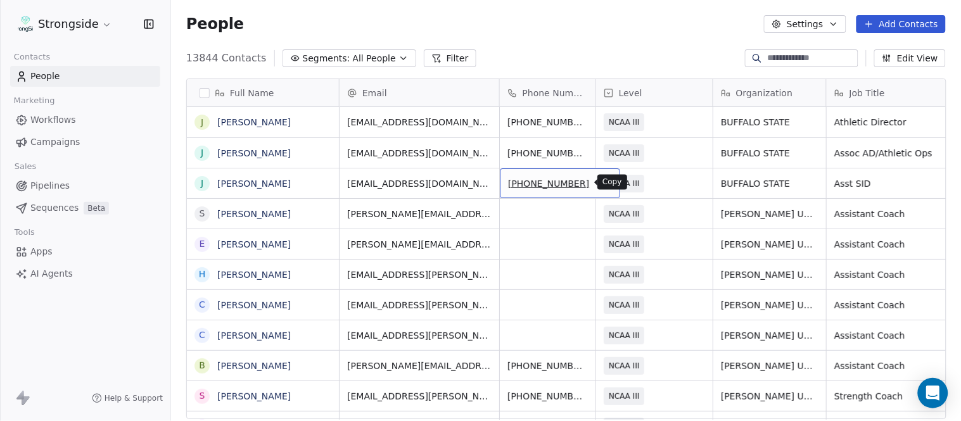
click at [599, 179] on icon "grid" at bounding box center [604, 182] width 10 height 10
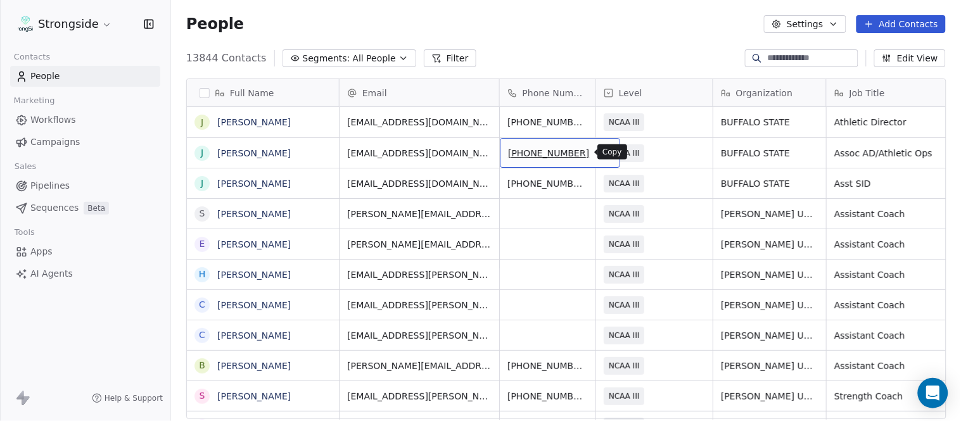
click at [599, 151] on icon "grid" at bounding box center [604, 151] width 10 height 10
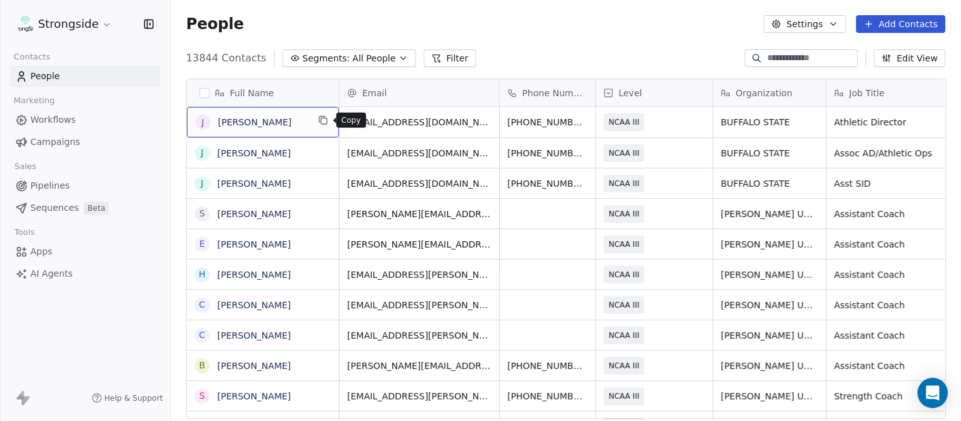
click at [326, 118] on icon "grid" at bounding box center [324, 121] width 6 height 6
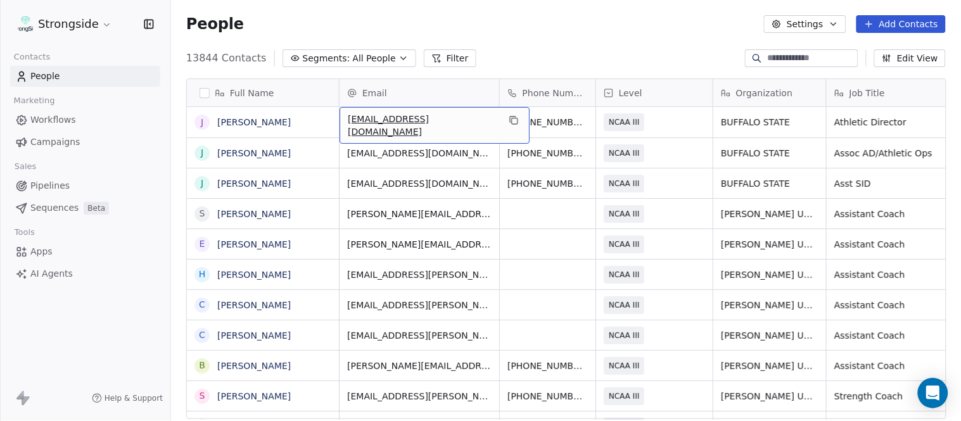
click at [474, 122] on div "venturjm@buffalostate.edu" at bounding box center [435, 125] width 190 height 37
click at [512, 119] on icon "grid" at bounding box center [515, 121] width 6 height 6
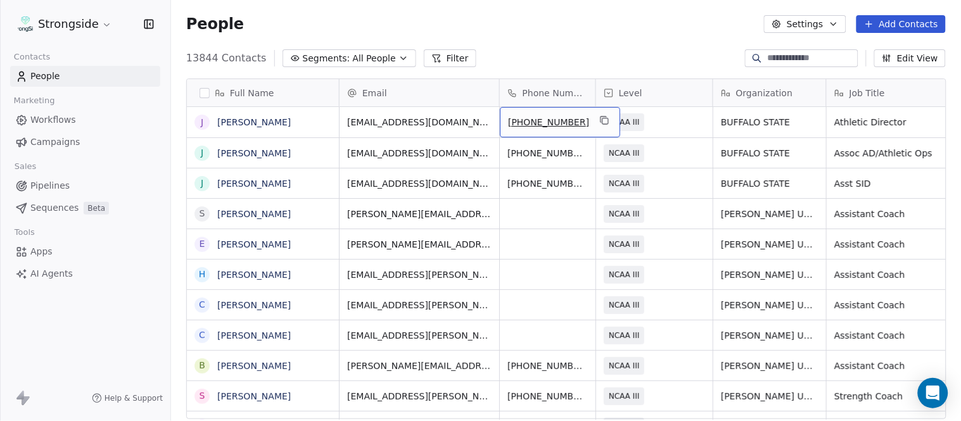
click at [570, 122] on div "(716) 878-6030" at bounding box center [560, 122] width 120 height 30
click at [599, 118] on icon "grid" at bounding box center [604, 120] width 10 height 10
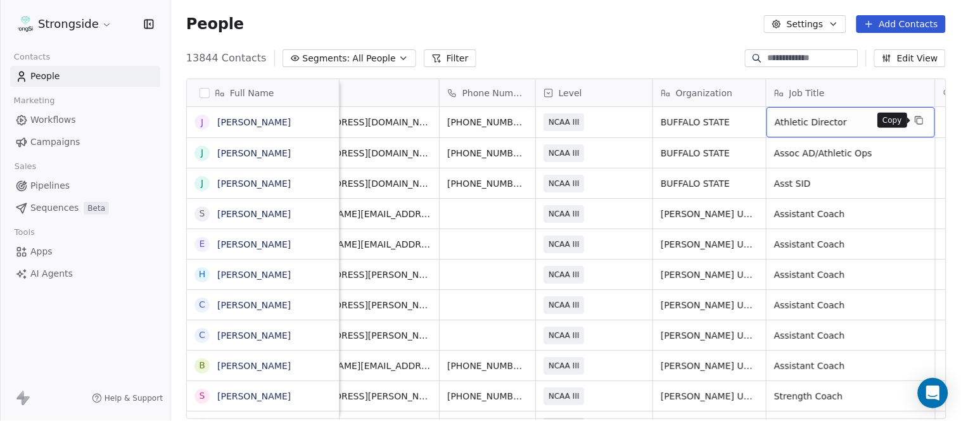
click at [921, 118] on icon "grid" at bounding box center [919, 120] width 10 height 10
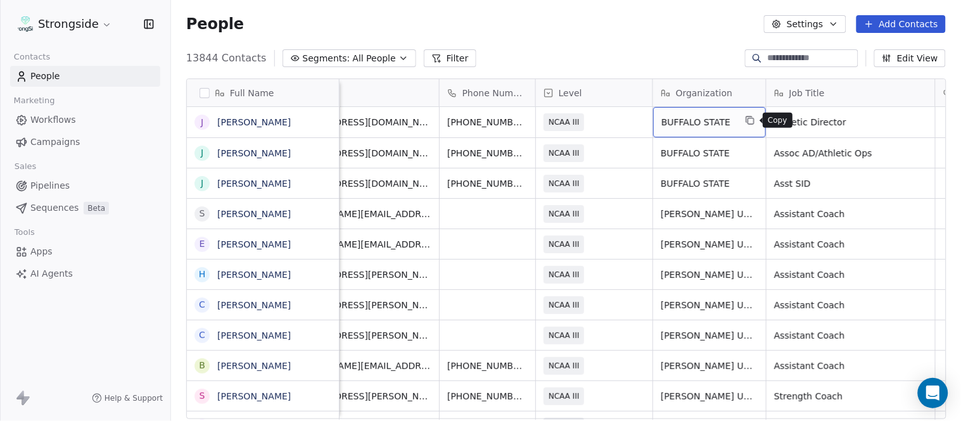
click at [750, 117] on icon "grid" at bounding box center [750, 120] width 10 height 10
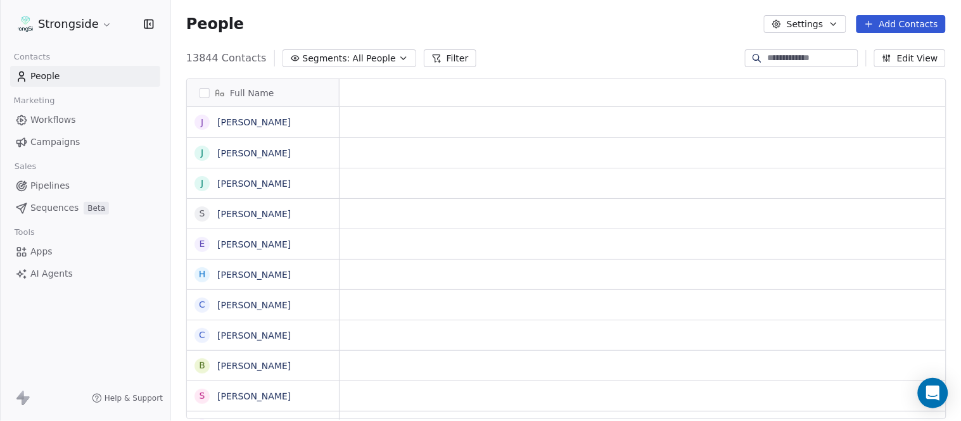
scroll to position [0, 0]
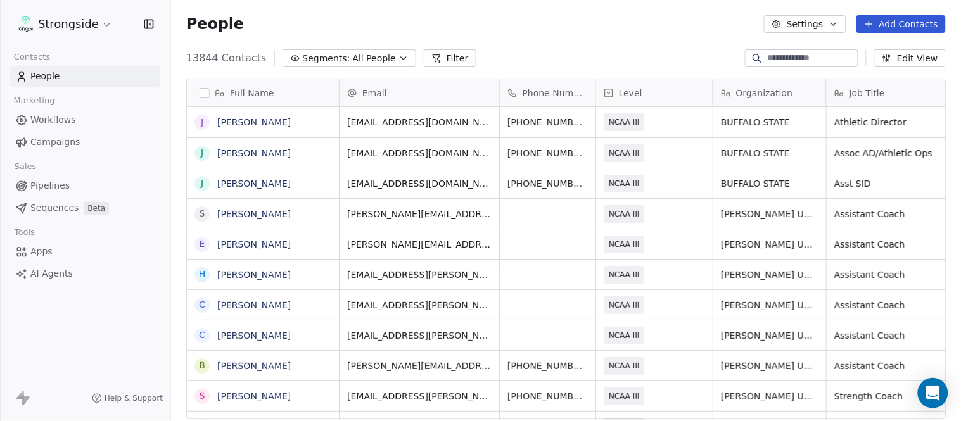
click at [902, 23] on button "Add Contacts" at bounding box center [901, 24] width 89 height 18
click at [859, 46] on icon "Suggestions" at bounding box center [854, 51] width 10 height 10
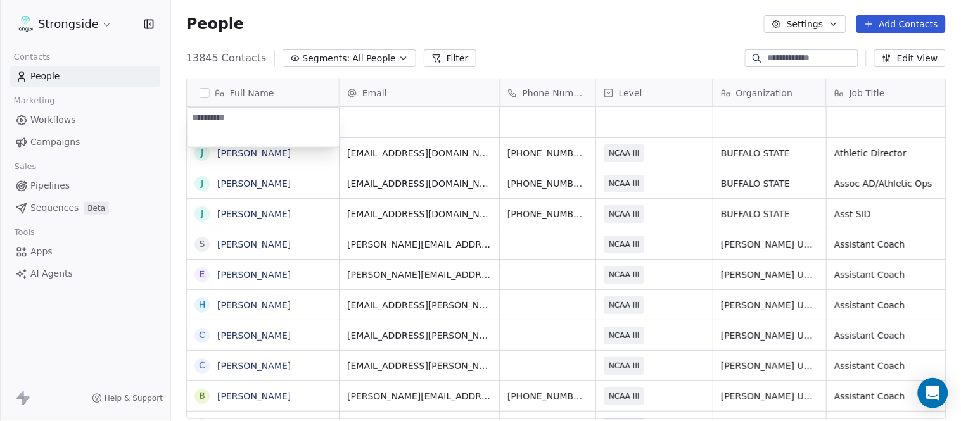
type textarea "**********"
click at [485, 33] on html "Strongside Contacts People Marketing Workflows Campaigns Sales Pipelines Sequen…" at bounding box center [480, 210] width 961 height 421
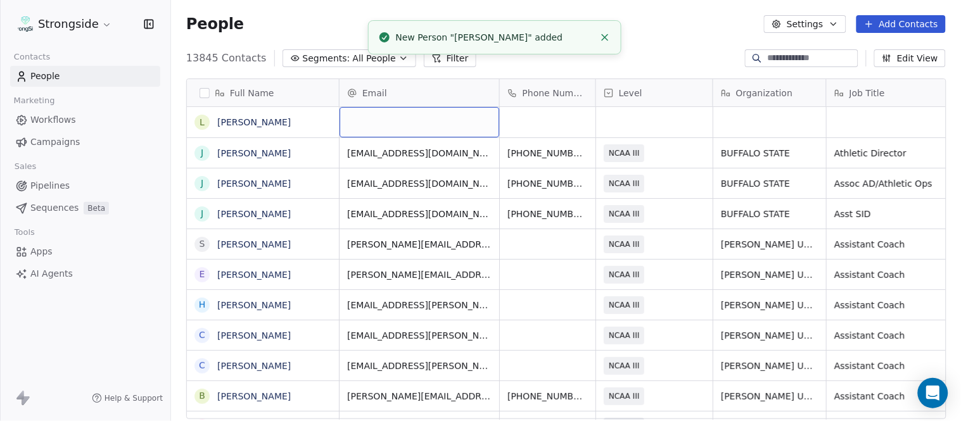
click at [426, 124] on div "grid" at bounding box center [420, 122] width 160 height 30
click at [695, 25] on html "Strongside Contacts People Marketing Workflows Campaigns Sales Pipelines Sequen…" at bounding box center [480, 210] width 961 height 421
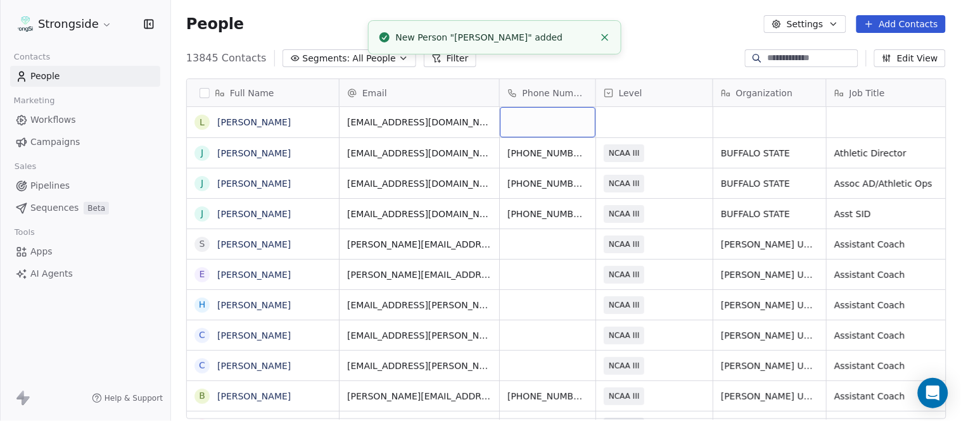
click at [552, 112] on div "grid" at bounding box center [548, 122] width 96 height 30
click at [697, 58] on html "Strongside Contacts People Marketing Workflows Campaigns Sales Pipelines Sequen…" at bounding box center [480, 210] width 961 height 421
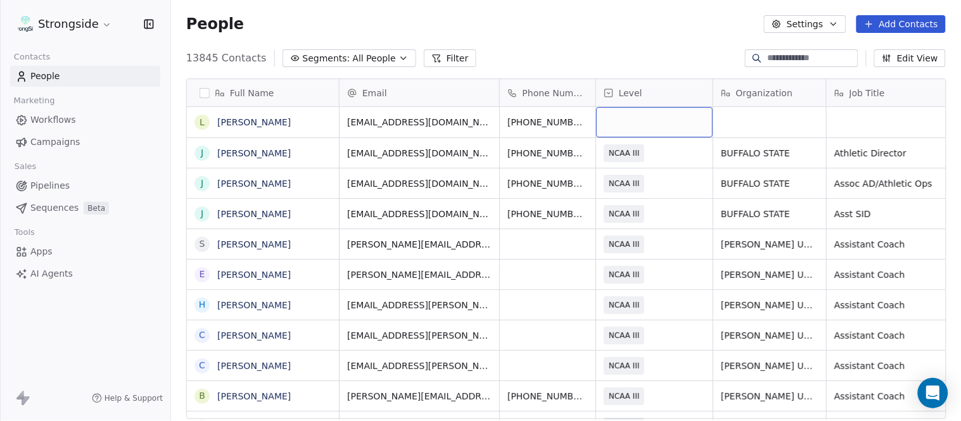
click at [648, 127] on div "grid" at bounding box center [654, 122] width 117 height 30
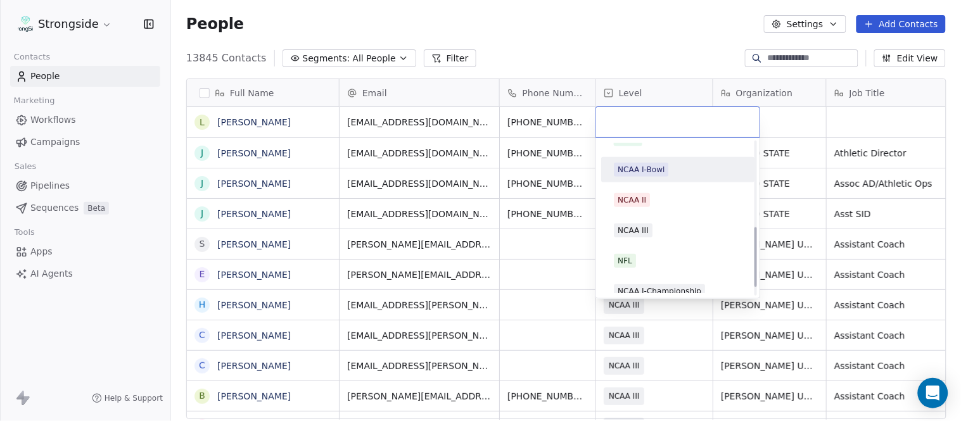
scroll to position [240, 0]
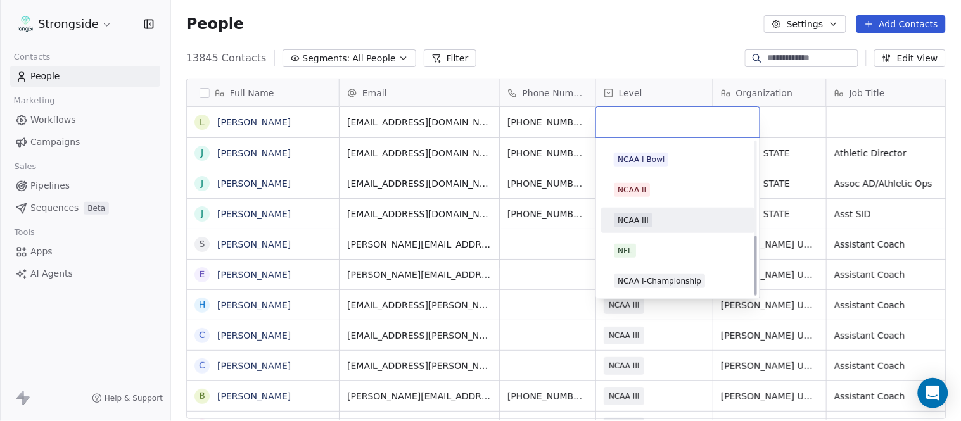
click at [649, 223] on span "NCAA III" at bounding box center [633, 221] width 39 height 14
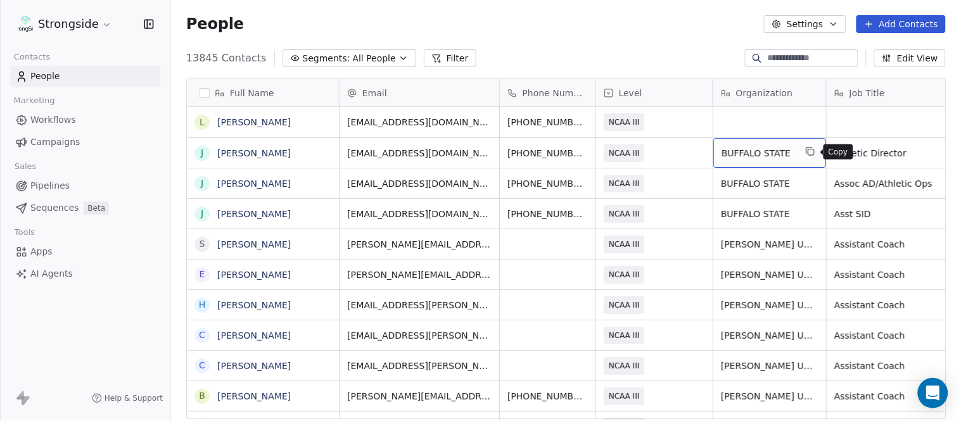
click at [809, 153] on icon "grid" at bounding box center [812, 153] width 6 height 6
click at [752, 118] on div "grid" at bounding box center [769, 122] width 113 height 30
click at [682, 35] on html "Strongside Contacts People Marketing Workflows Campaigns Sales Pipelines Sequen…" at bounding box center [480, 210] width 961 height 421
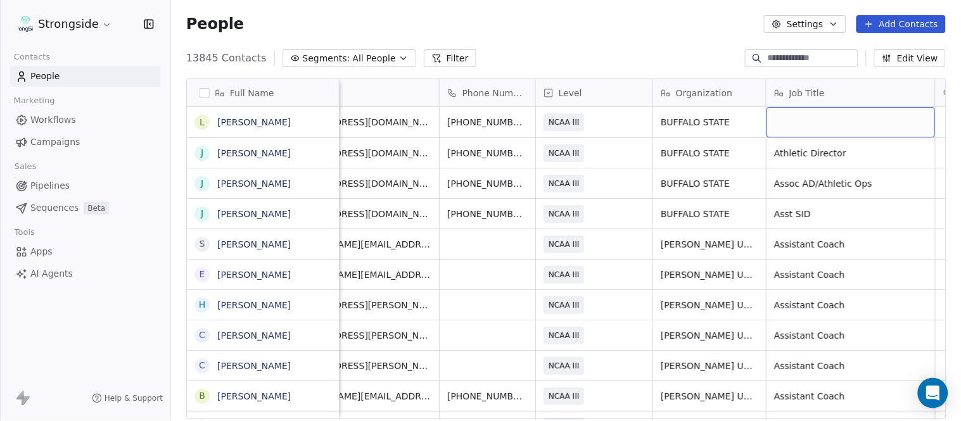
click at [854, 115] on div "grid" at bounding box center [851, 122] width 169 height 30
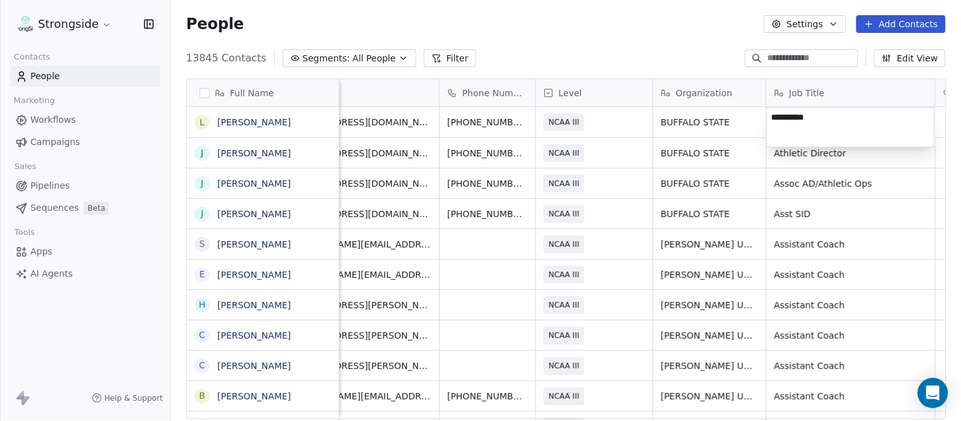
drag, startPoint x: 651, startPoint y: 67, endPoint x: 736, endPoint y: 92, distance: 88.0
click at [651, 65] on html "Strongside Contacts People Marketing Workflows Campaigns Sales Pipelines Sequen…" at bounding box center [480, 210] width 961 height 421
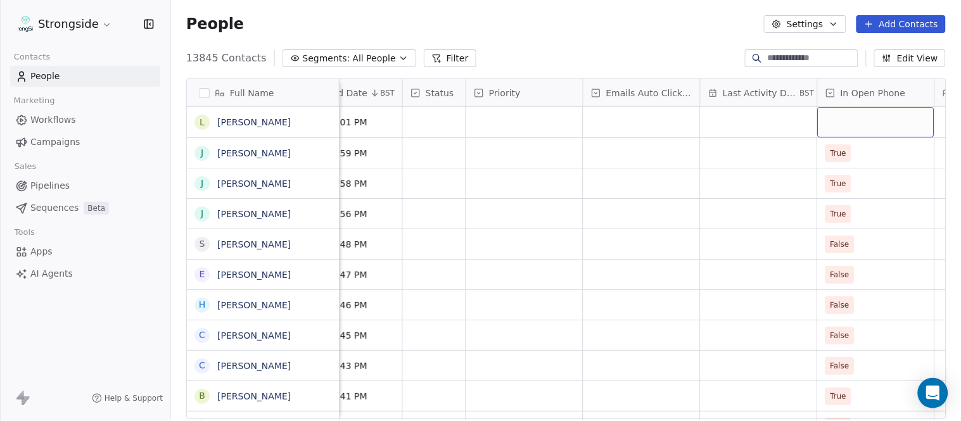
scroll to position [0, 890]
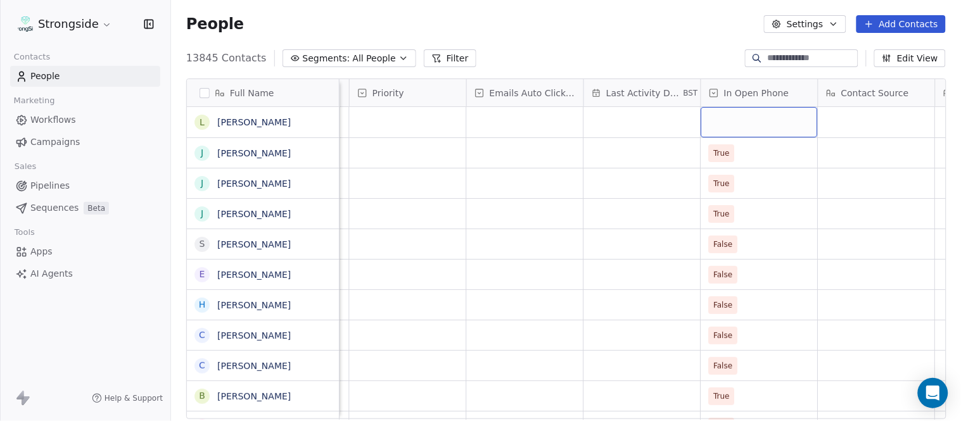
click at [745, 122] on div "grid" at bounding box center [759, 122] width 117 height 30
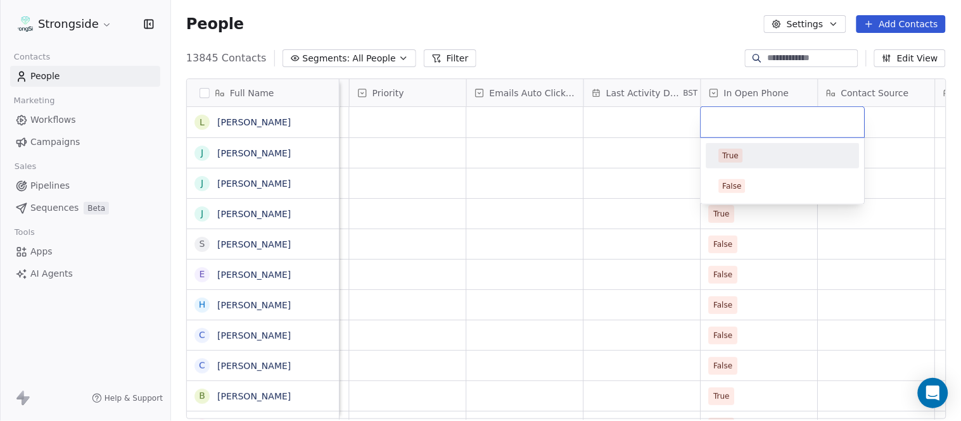
click at [748, 159] on div "True" at bounding box center [783, 156] width 128 height 14
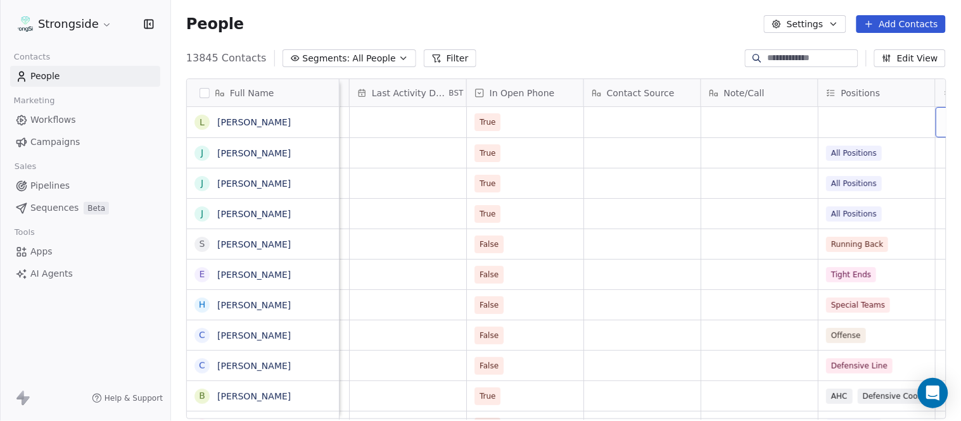
scroll to position [0, 1243]
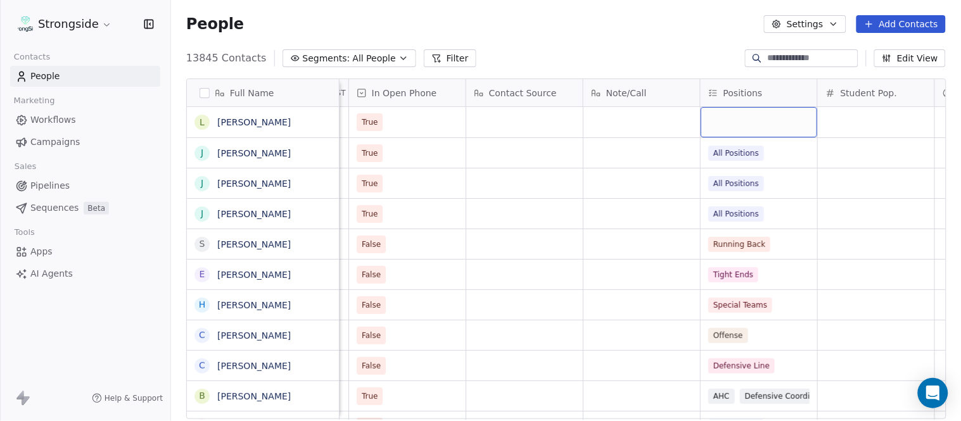
click at [754, 127] on div "grid" at bounding box center [759, 122] width 117 height 30
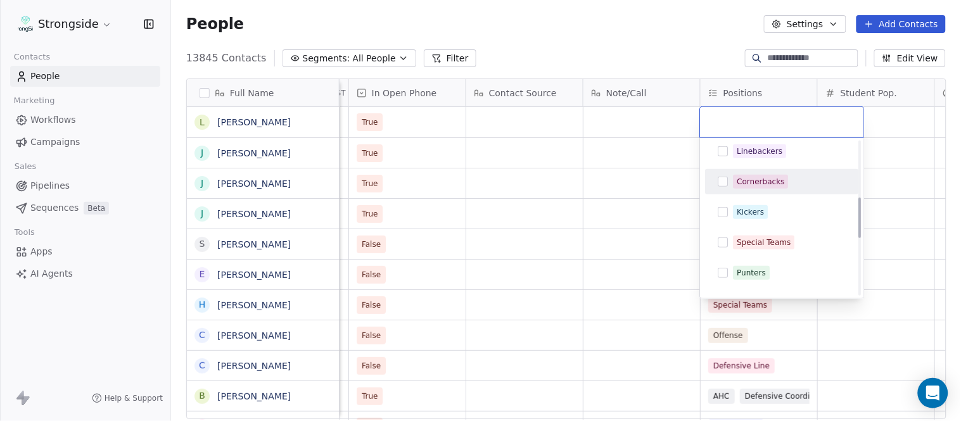
scroll to position [211, 0]
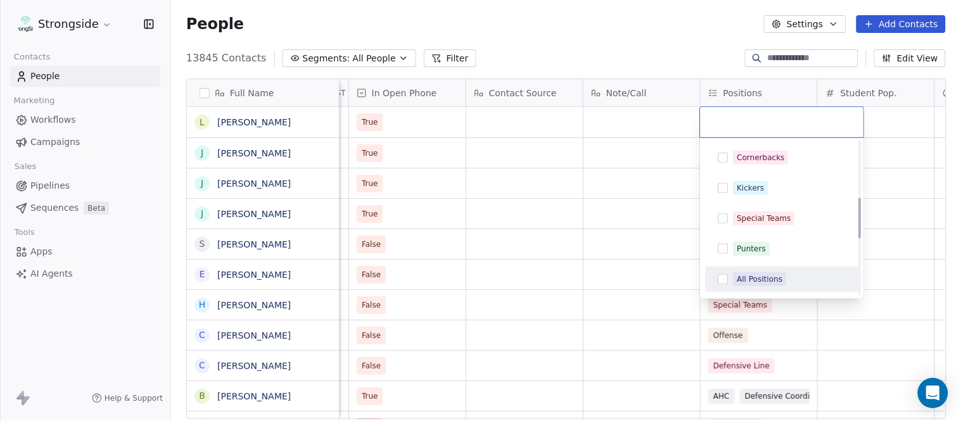
click at [773, 276] on div "All Positions" at bounding box center [761, 279] width 46 height 11
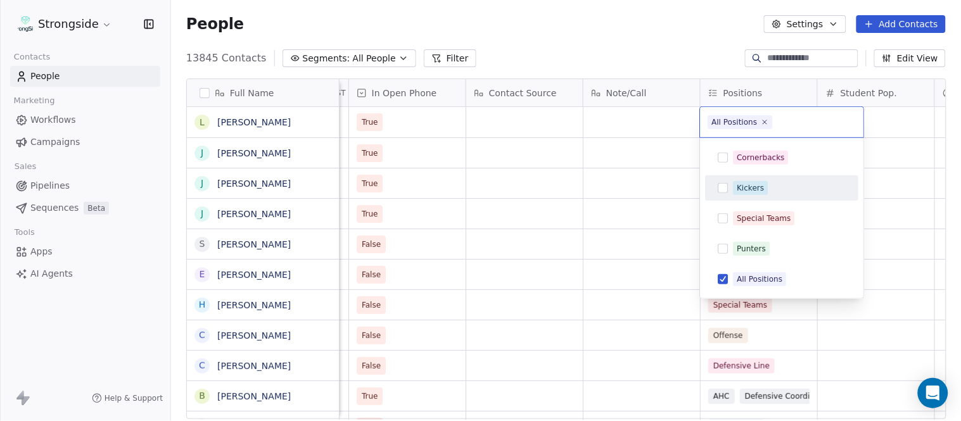
click at [643, 60] on html "Strongside Contacts People Marketing Workflows Campaigns Sales Pipelines Sequen…" at bounding box center [480, 210] width 961 height 421
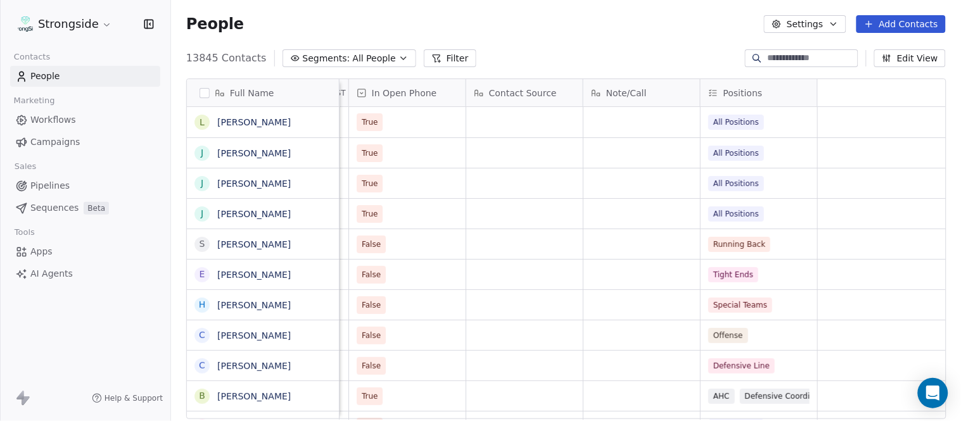
scroll to position [0, 0]
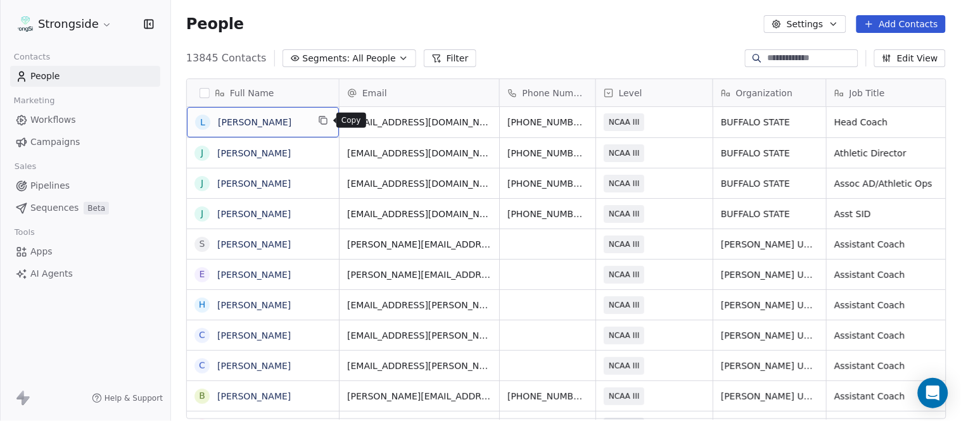
click at [321, 117] on icon "grid" at bounding box center [323, 120] width 10 height 10
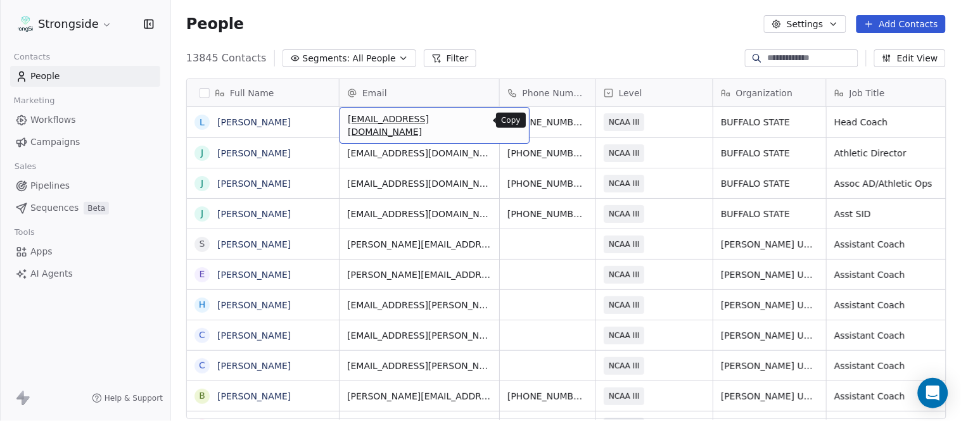
click at [506, 122] on button "grid" at bounding box center [513, 120] width 15 height 15
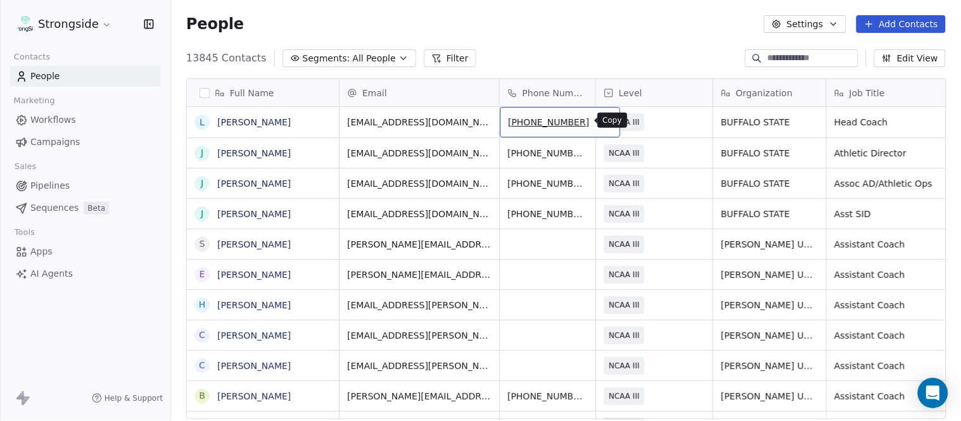
click at [599, 117] on icon "grid" at bounding box center [604, 120] width 10 height 10
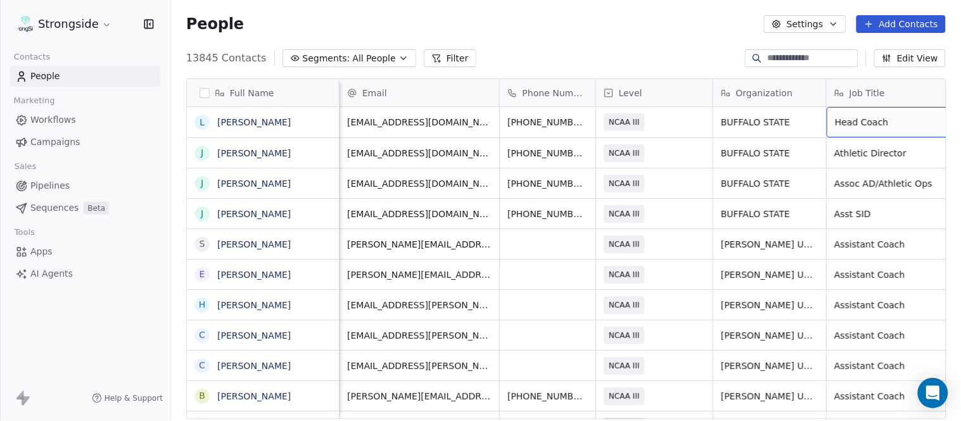
scroll to position [0, 60]
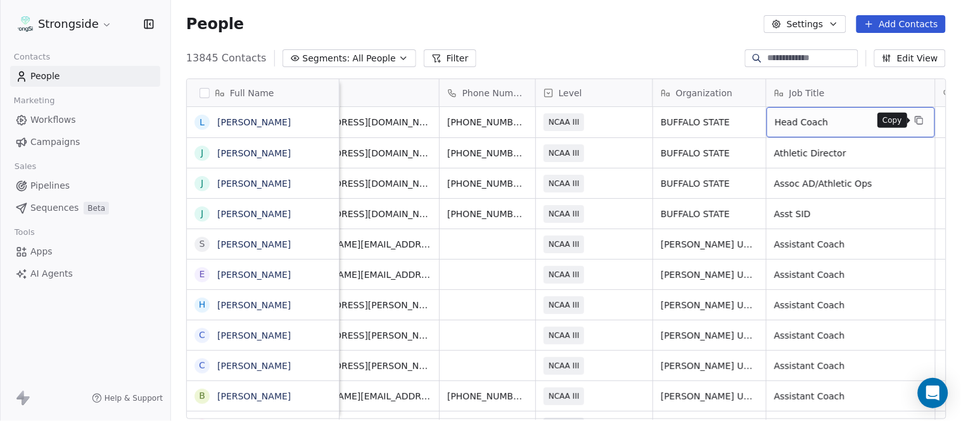
click at [922, 113] on button "grid" at bounding box center [919, 120] width 15 height 15
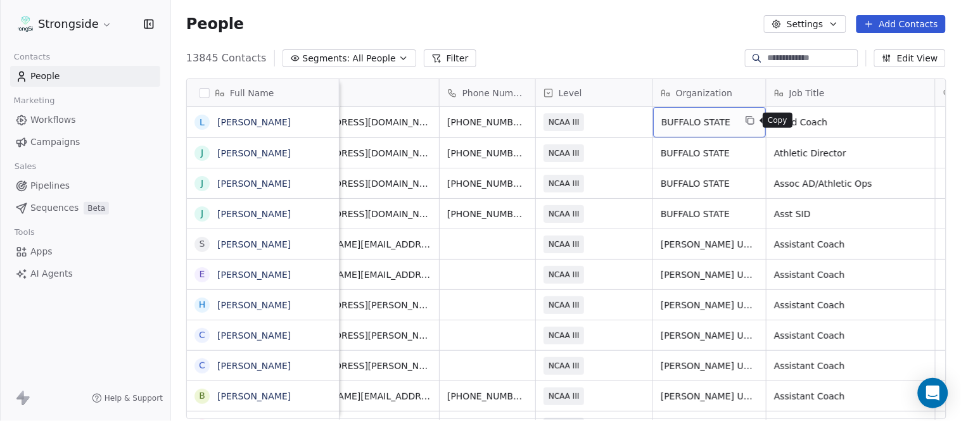
click at [743, 122] on button "grid" at bounding box center [750, 120] width 15 height 15
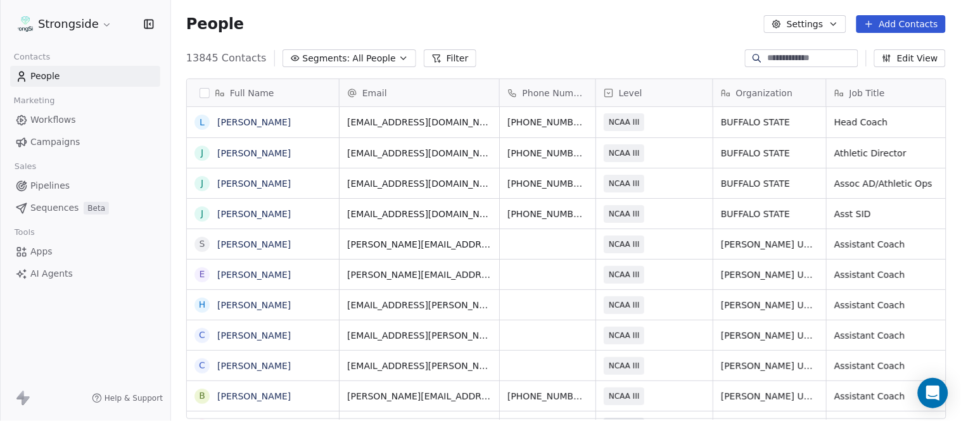
click at [900, 26] on button "Add Contacts" at bounding box center [901, 24] width 89 height 18
click at [873, 45] on span "Create new contact" at bounding box center [907, 50] width 87 height 13
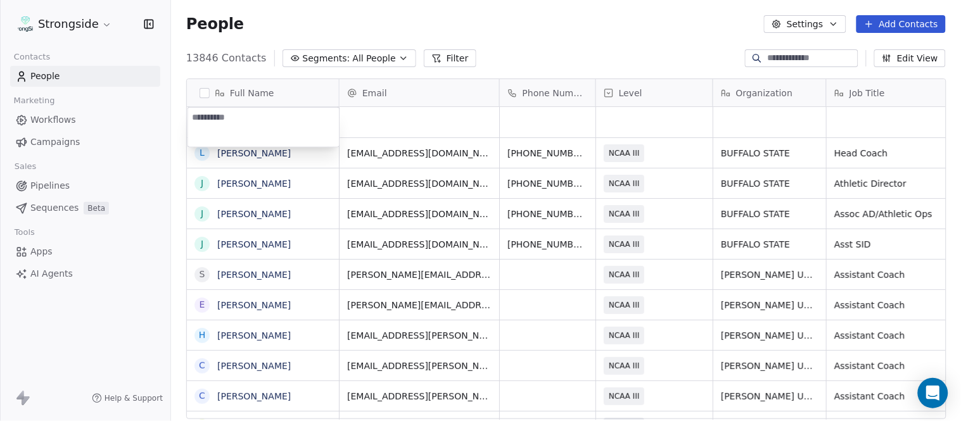
type textarea "**********"
click at [526, 68] on html "Strongside Contacts People Marketing Workflows Campaigns Sales Pipelines Sequen…" at bounding box center [480, 210] width 961 height 421
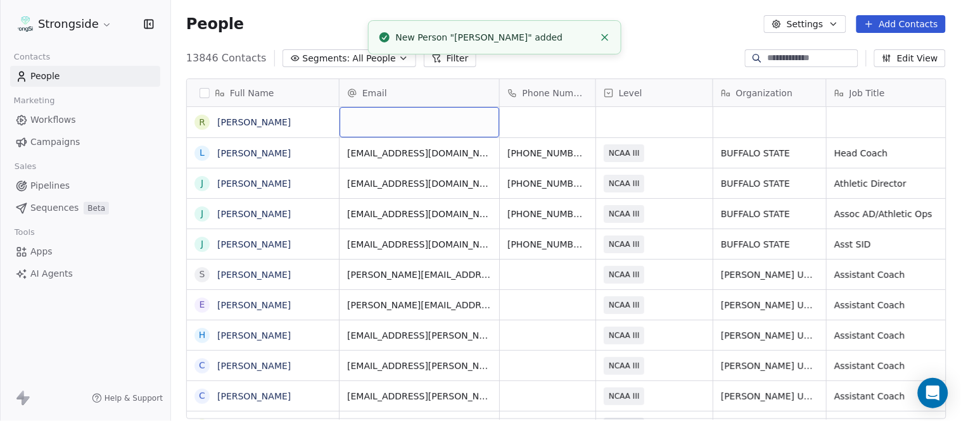
click at [423, 117] on div "grid" at bounding box center [420, 122] width 160 height 30
click at [689, 49] on html "Strongside Contacts People Marketing Workflows Campaigns Sales Pipelines Sequen…" at bounding box center [480, 210] width 961 height 421
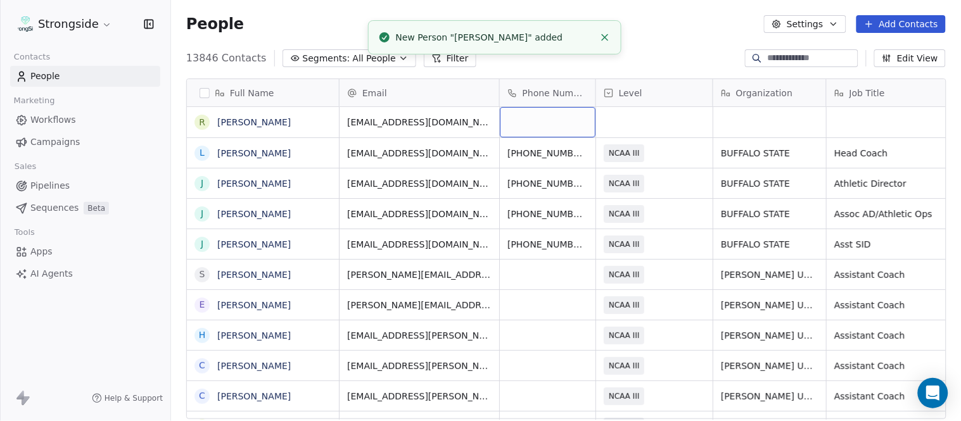
click at [561, 131] on div "grid" at bounding box center [548, 122] width 96 height 30
drag, startPoint x: 715, startPoint y: 45, endPoint x: 686, endPoint y: 129, distance: 89.0
click at [716, 44] on html "Strongside Contacts People Marketing Workflows Campaigns Sales Pipelines Sequen…" at bounding box center [480, 210] width 961 height 421
click at [667, 127] on div "grid" at bounding box center [654, 122] width 117 height 30
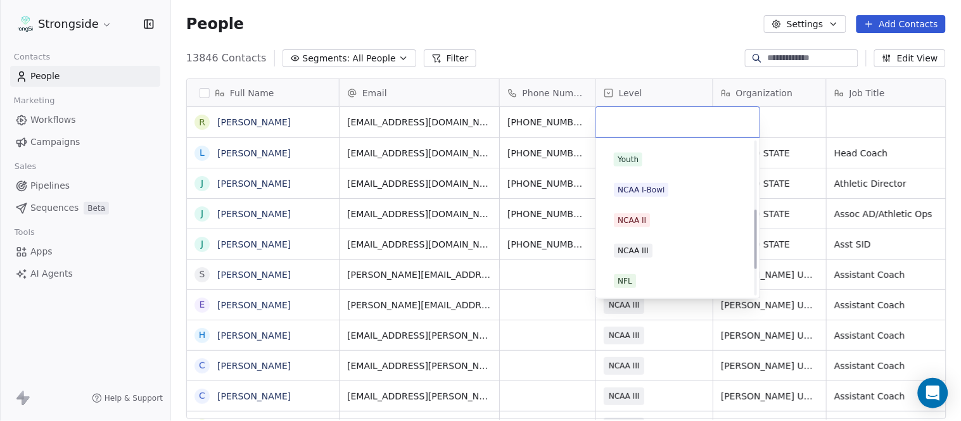
scroll to position [211, 0]
click at [665, 239] on div "NCAA III" at bounding box center [677, 249] width 143 height 20
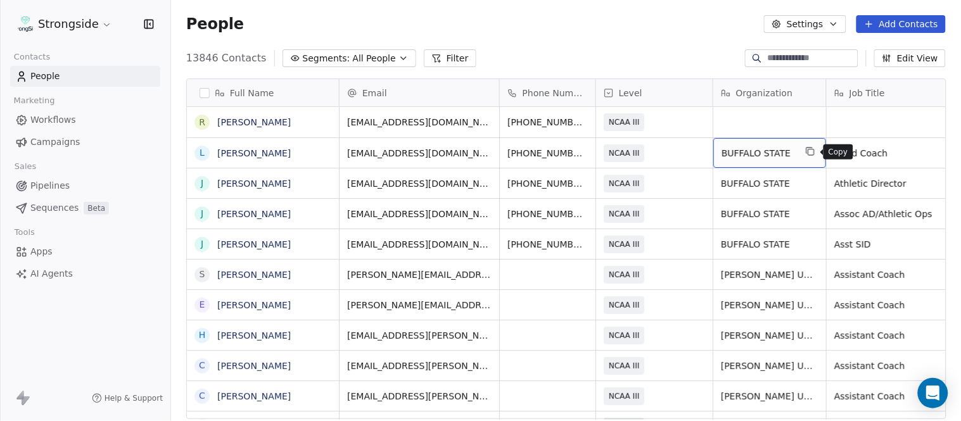
drag, startPoint x: 807, startPoint y: 144, endPoint x: 784, endPoint y: 128, distance: 28.1
click at [809, 154] on icon "grid" at bounding box center [810, 151] width 10 height 10
click at [765, 115] on div "grid" at bounding box center [769, 122] width 113 height 30
type textarea "**********"
click at [675, 53] on html "Strongside Contacts People Marketing Workflows Campaigns Sales Pipelines Sequen…" at bounding box center [480, 210] width 961 height 421
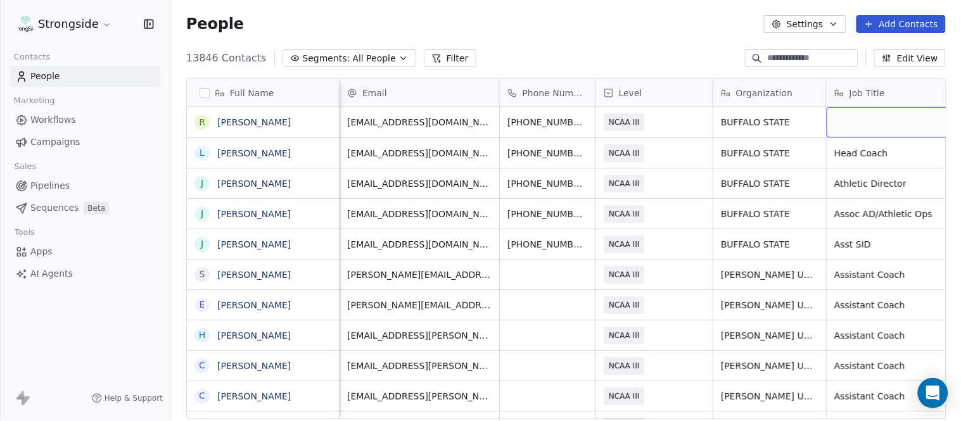
scroll to position [0, 60]
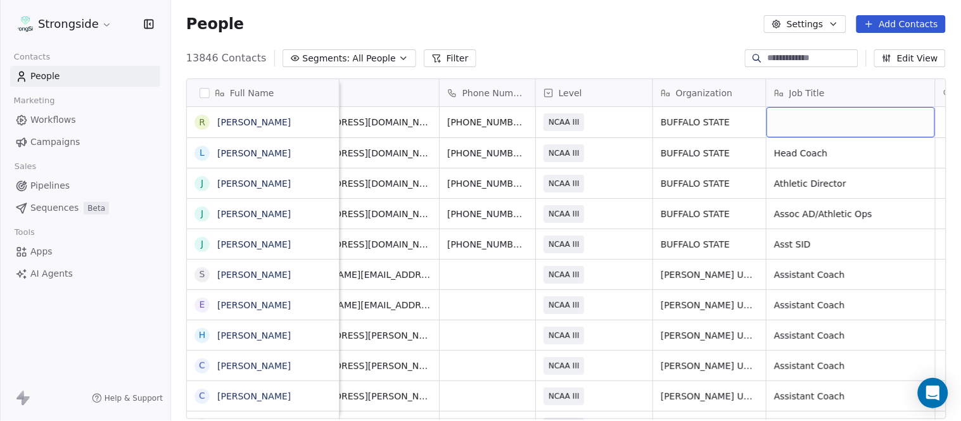
click at [875, 132] on div "grid" at bounding box center [851, 122] width 169 height 30
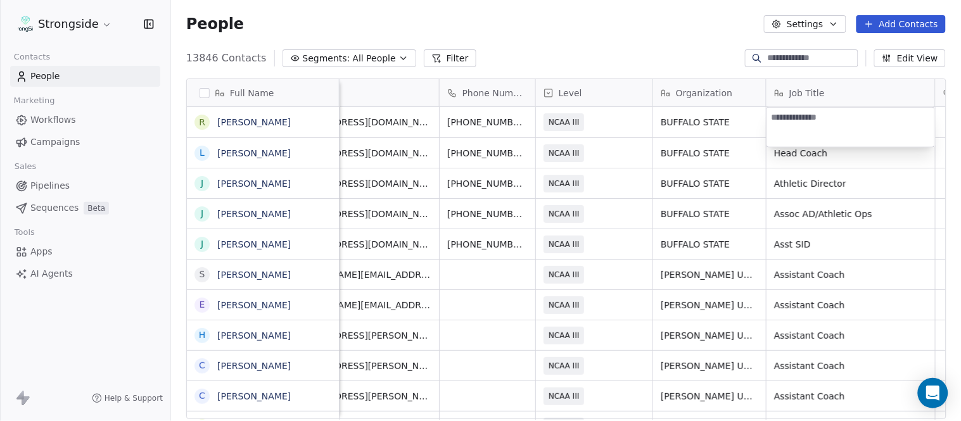
type textarea "**********"
click at [668, 34] on html "Strongside Contacts People Marketing Workflows Campaigns Sales Pipelines Sequen…" at bounding box center [480, 210] width 961 height 421
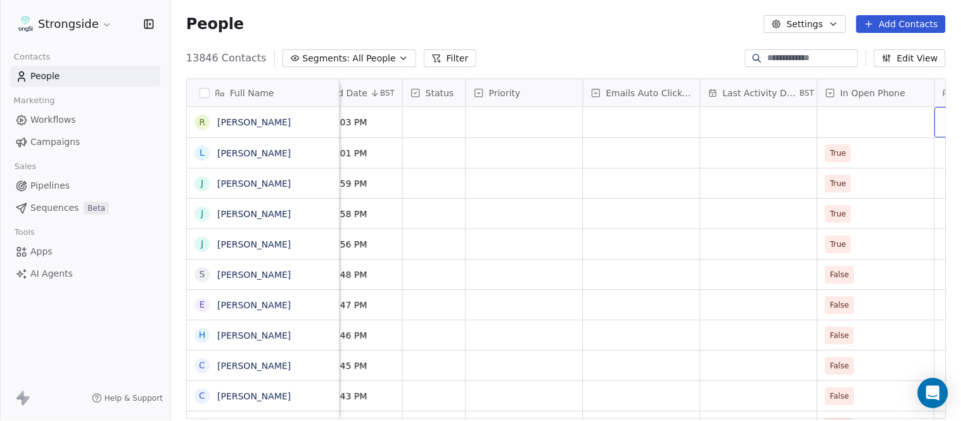
scroll to position [0, 890]
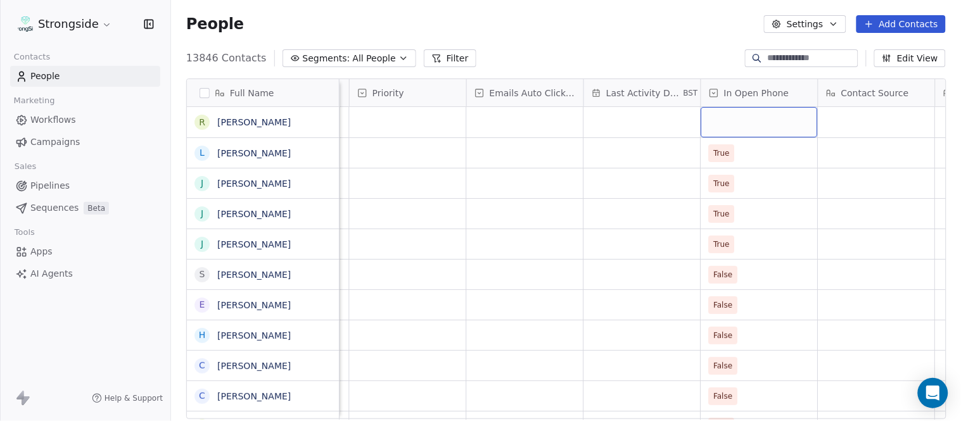
click at [764, 125] on div "grid" at bounding box center [759, 122] width 117 height 30
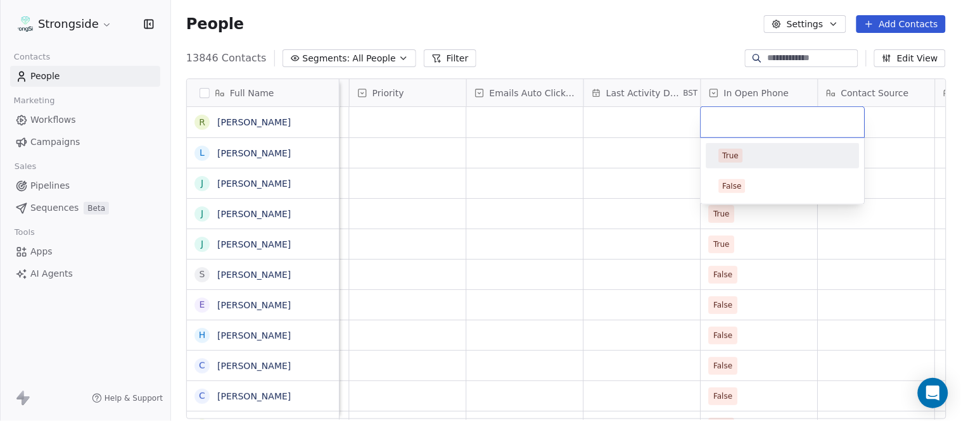
click at [758, 162] on div "True" at bounding box center [783, 156] width 128 height 14
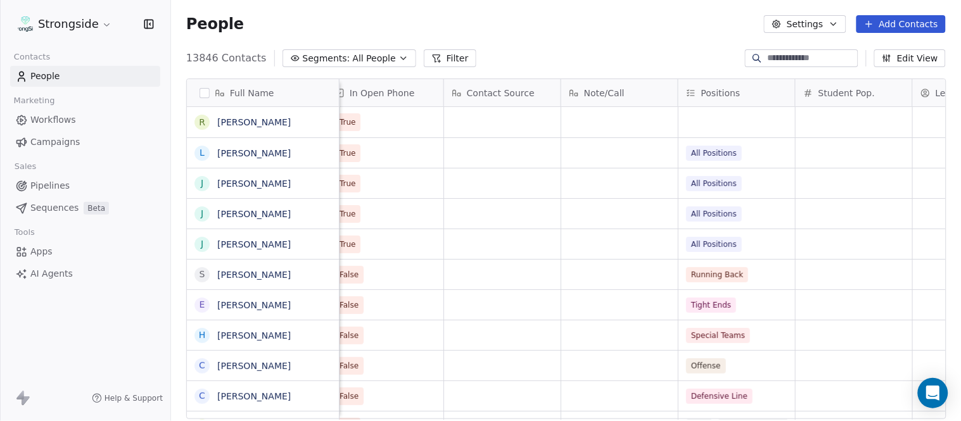
scroll to position [0, 1280]
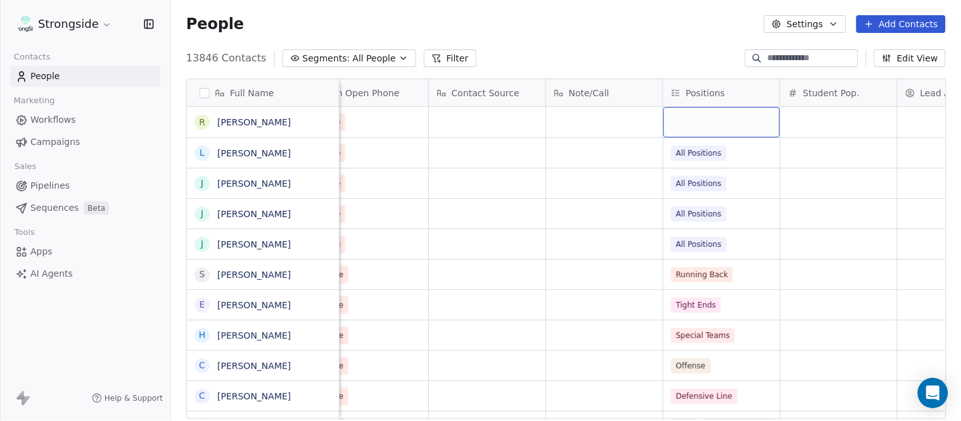
click at [724, 130] on div "grid" at bounding box center [721, 122] width 117 height 30
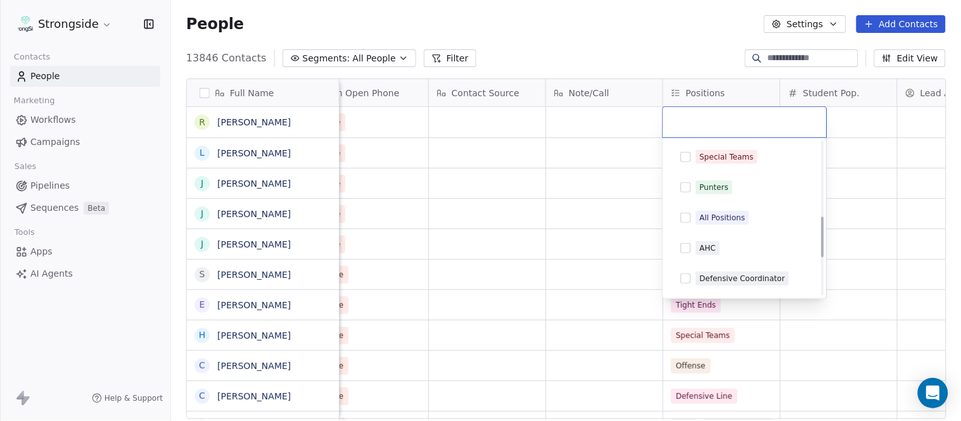
scroll to position [281, 0]
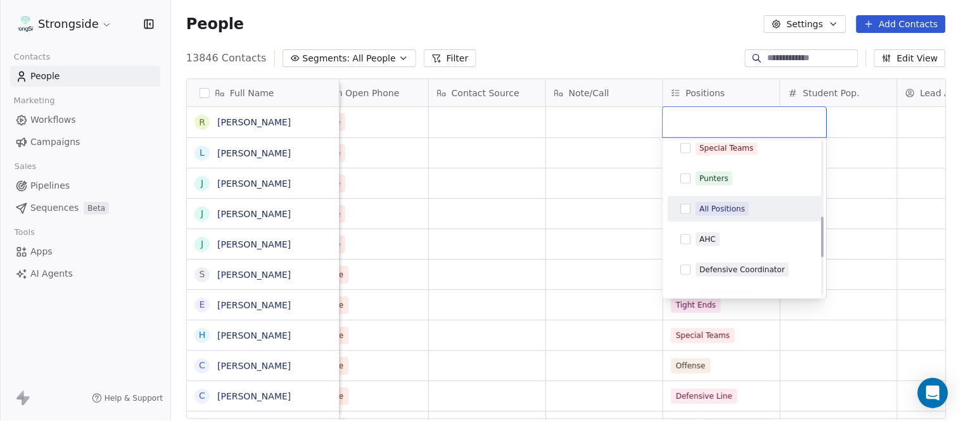
click at [743, 208] on div "All Positions" at bounding box center [723, 208] width 46 height 11
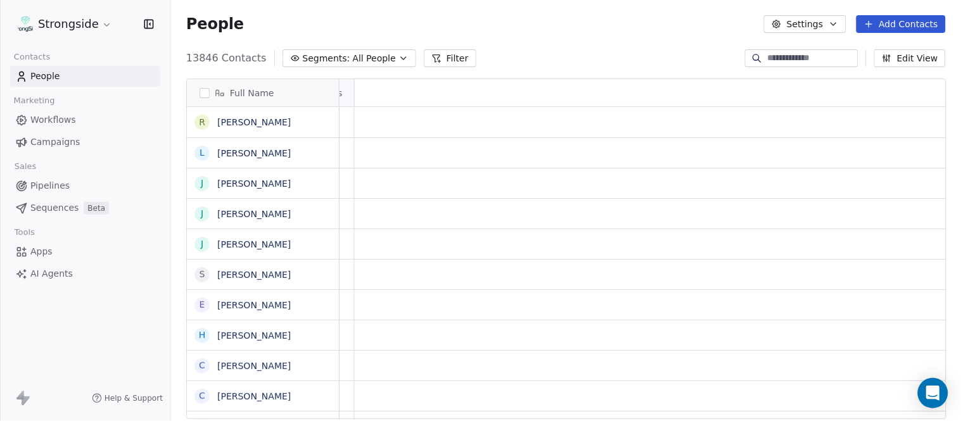
scroll to position [0, 0]
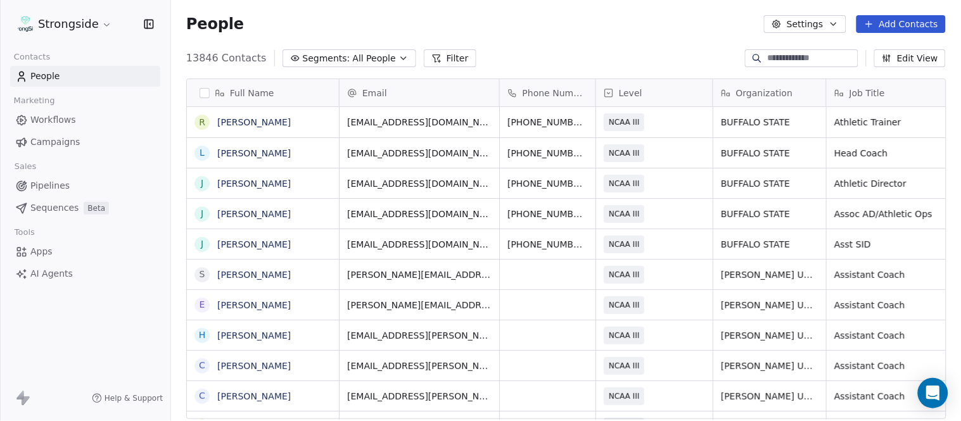
drag, startPoint x: 778, startPoint y: 416, endPoint x: 300, endPoint y: 390, distance: 478.5
click at [300, 390] on html "Strongside Contacts People Marketing Workflows Campaigns Sales Pipelines Sequen…" at bounding box center [480, 210] width 961 height 421
click at [321, 119] on icon "grid" at bounding box center [324, 121] width 6 height 6
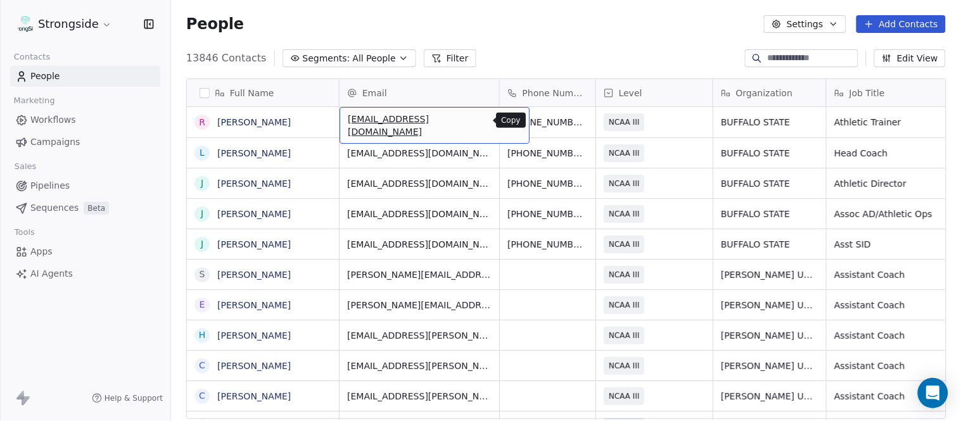
click at [512, 118] on icon "grid" at bounding box center [515, 121] width 6 height 6
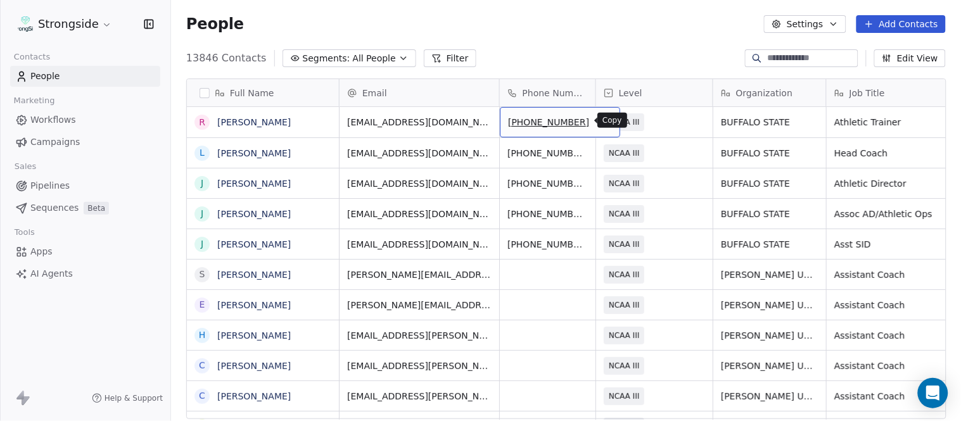
click at [603, 120] on icon "grid" at bounding box center [606, 121] width 6 height 6
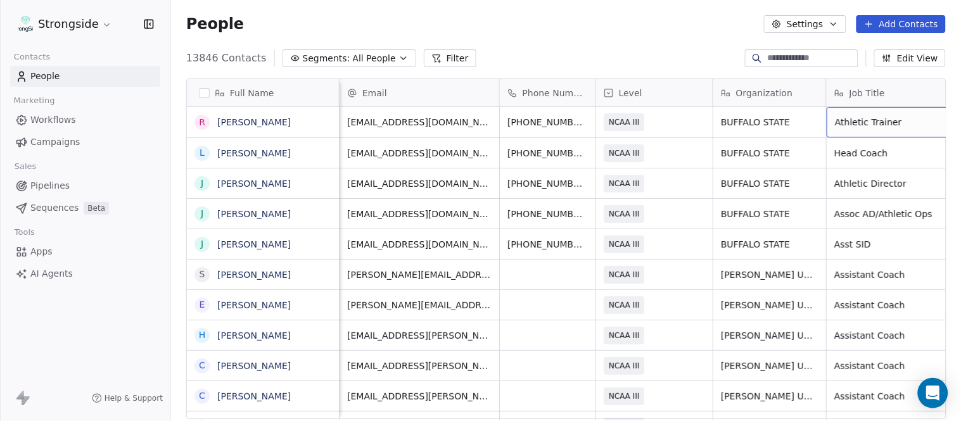
scroll to position [0, 60]
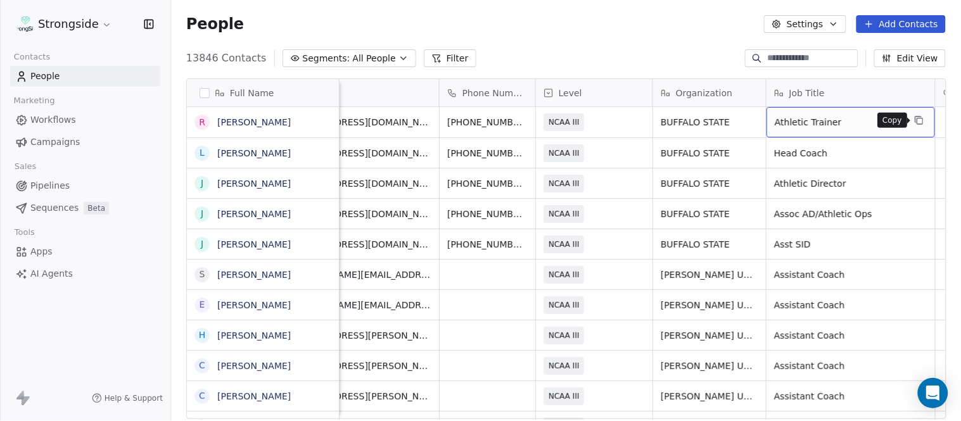
click at [914, 125] on button "grid" at bounding box center [919, 120] width 15 height 15
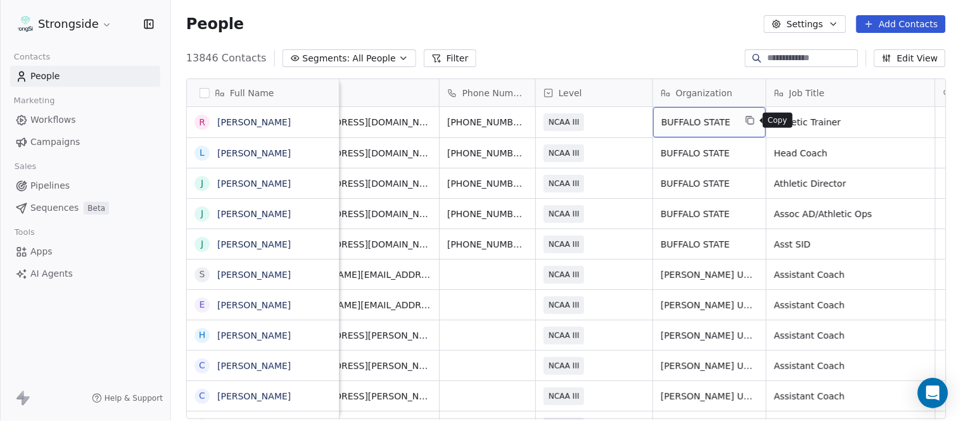
click at [751, 121] on icon "grid" at bounding box center [750, 120] width 10 height 10
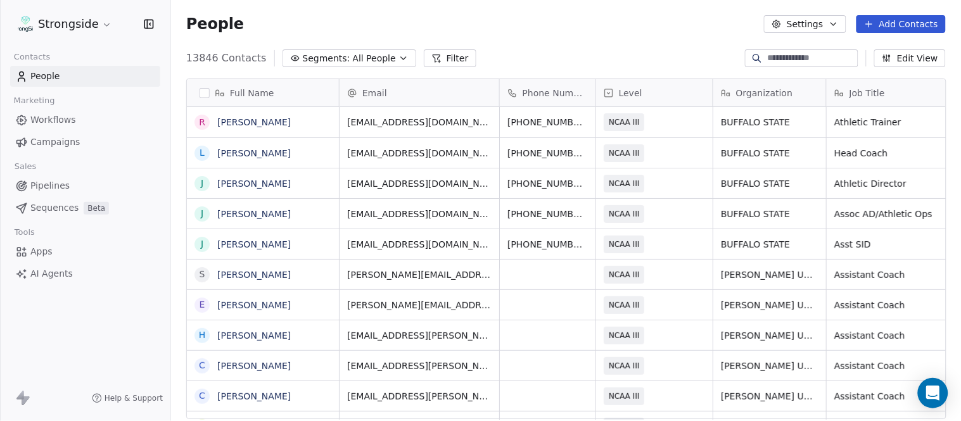
click at [907, 20] on button "Add Contacts" at bounding box center [901, 24] width 89 height 18
click at [896, 46] on span "Create new contact" at bounding box center [907, 50] width 87 height 13
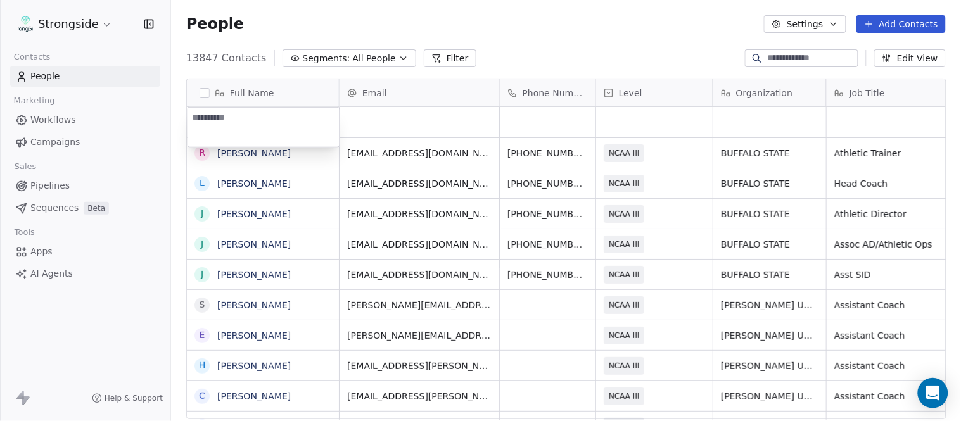
type textarea "**********"
click at [553, 38] on html "Strongside Contacts People Marketing Workflows Campaigns Sales Pipelines Sequen…" at bounding box center [480, 210] width 961 height 421
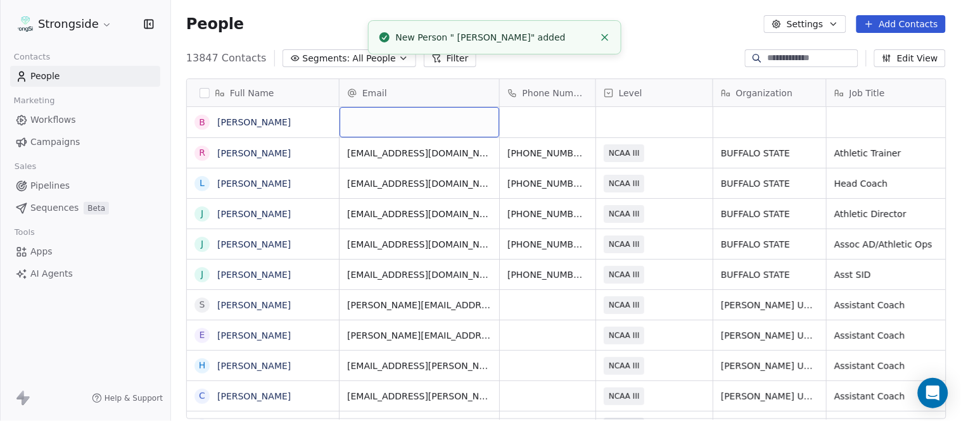
click at [423, 124] on div "grid" at bounding box center [420, 122] width 160 height 30
click at [656, 41] on html "Strongside Contacts People Marketing Workflows Campaigns Sales Pipelines Sequen…" at bounding box center [480, 210] width 961 height 421
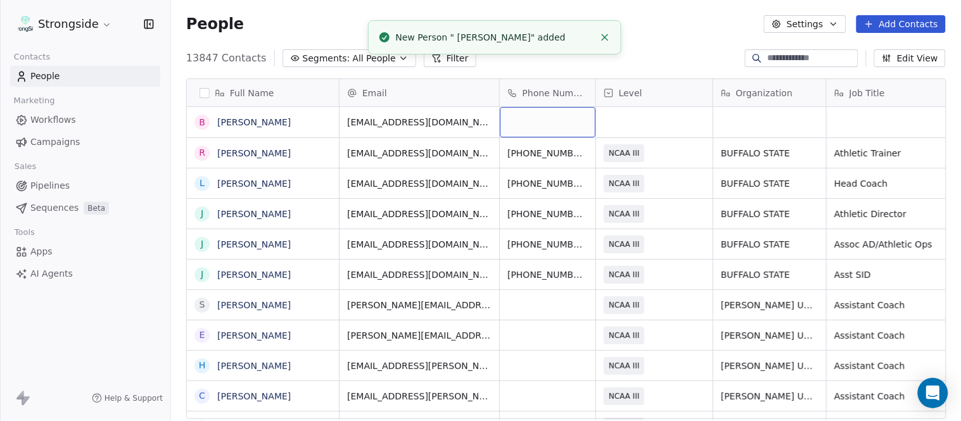
click at [575, 129] on div "grid" at bounding box center [548, 122] width 96 height 30
click at [660, 60] on html "Strongside Contacts People Marketing Workflows Campaigns Sales Pipelines Sequen…" at bounding box center [480, 210] width 961 height 421
click at [663, 125] on div "grid" at bounding box center [654, 122] width 117 height 30
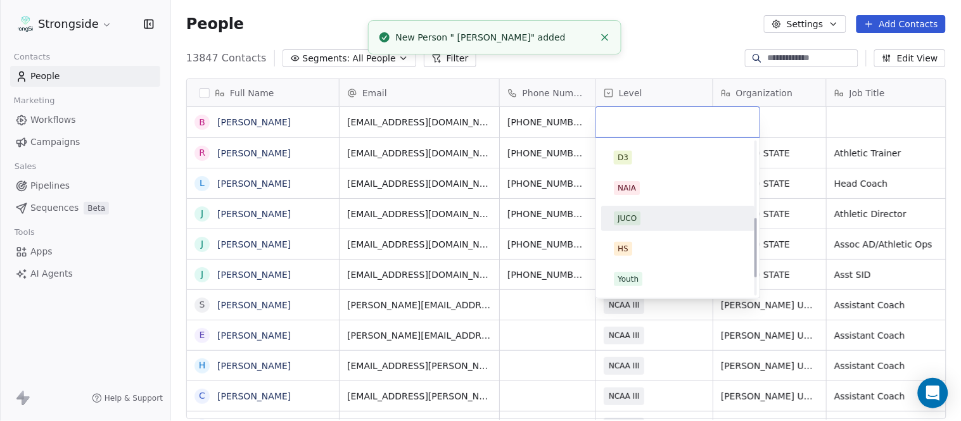
scroll to position [240, 0]
click at [675, 217] on div "NCAA III" at bounding box center [678, 221] width 128 height 14
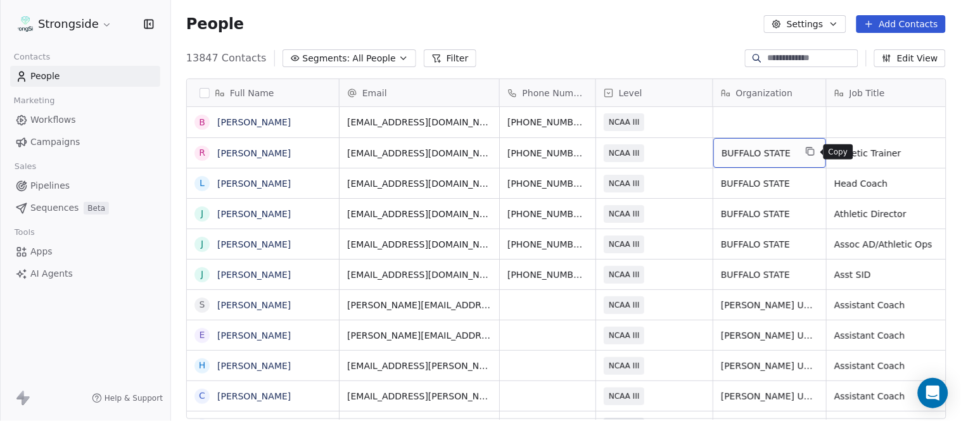
click at [807, 151] on icon "grid" at bounding box center [810, 151] width 6 height 6
click at [781, 129] on div "grid" at bounding box center [769, 122] width 113 height 30
type textarea "**********"
click at [694, 46] on html "Strongside Contacts People Marketing Workflows Campaigns Sales Pipelines Sequen…" at bounding box center [480, 210] width 961 height 421
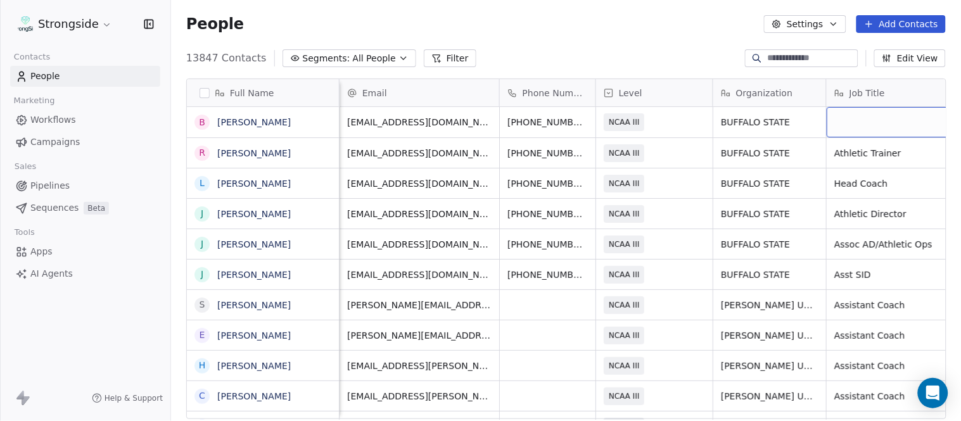
scroll to position [0, 60]
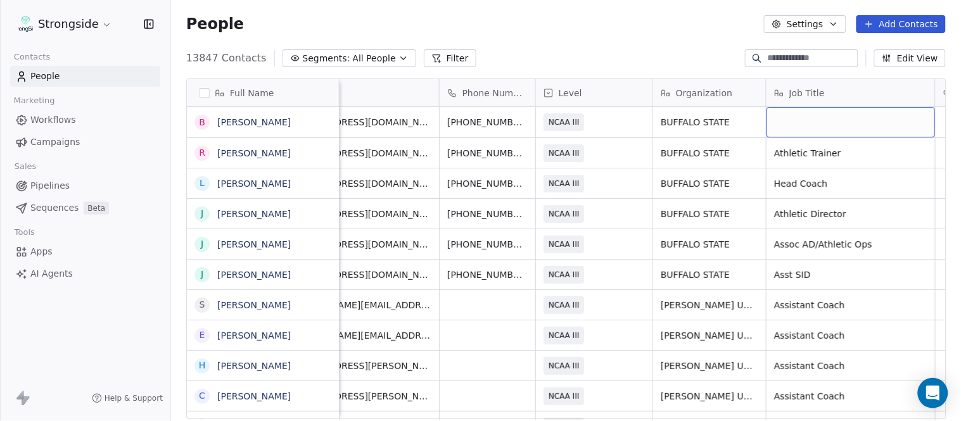
click at [859, 118] on div "grid" at bounding box center [851, 122] width 169 height 30
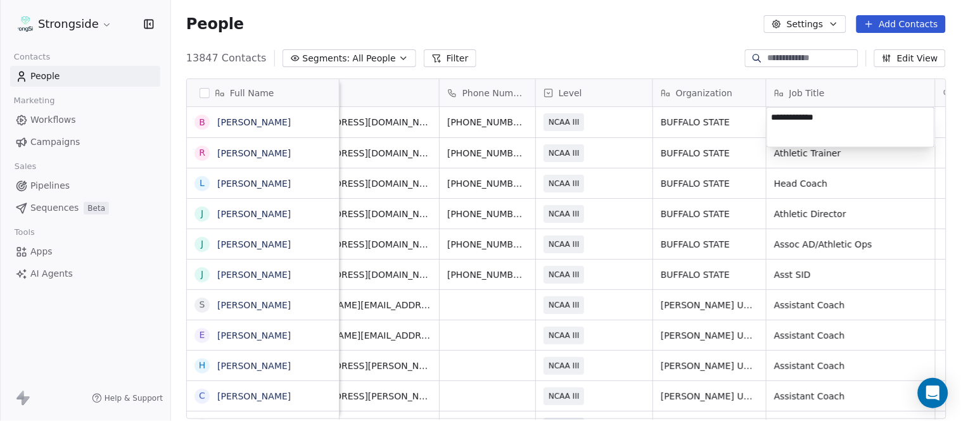
click at [691, 39] on html "Strongside Contacts People Marketing Workflows Campaigns Sales Pipelines Sequen…" at bounding box center [480, 210] width 961 height 421
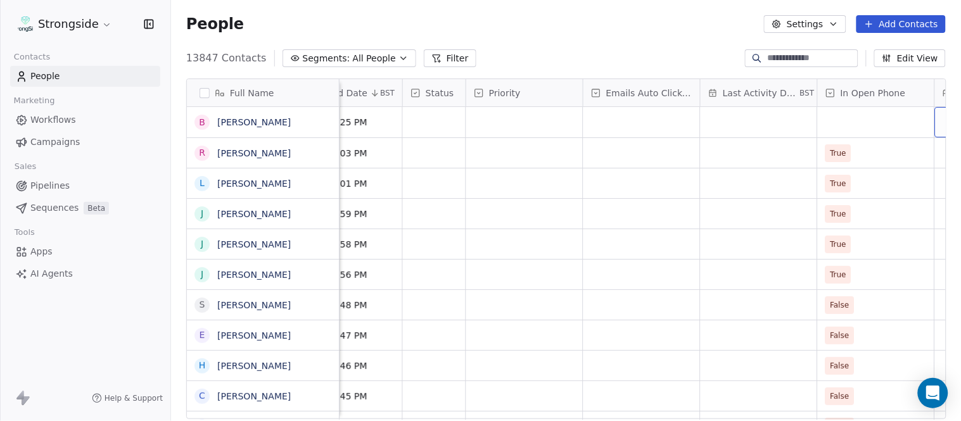
scroll to position [0, 890]
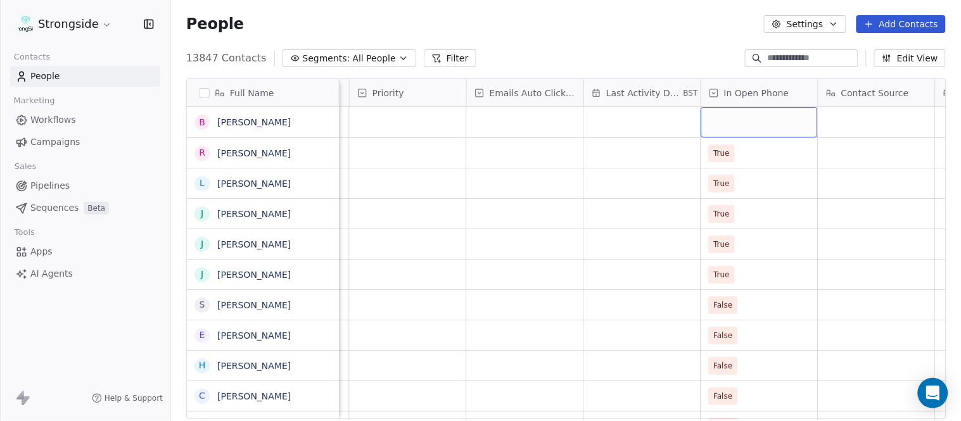
click at [748, 119] on div "grid" at bounding box center [759, 122] width 117 height 30
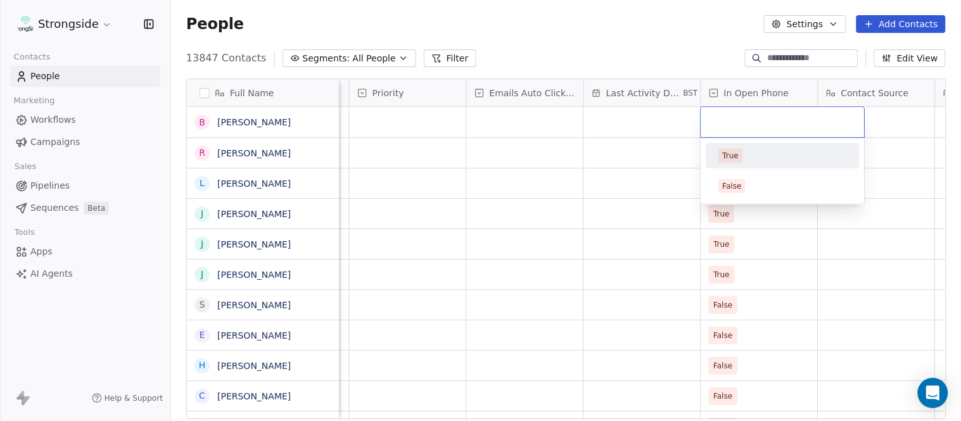
click at [755, 162] on div "True" at bounding box center [783, 156] width 128 height 14
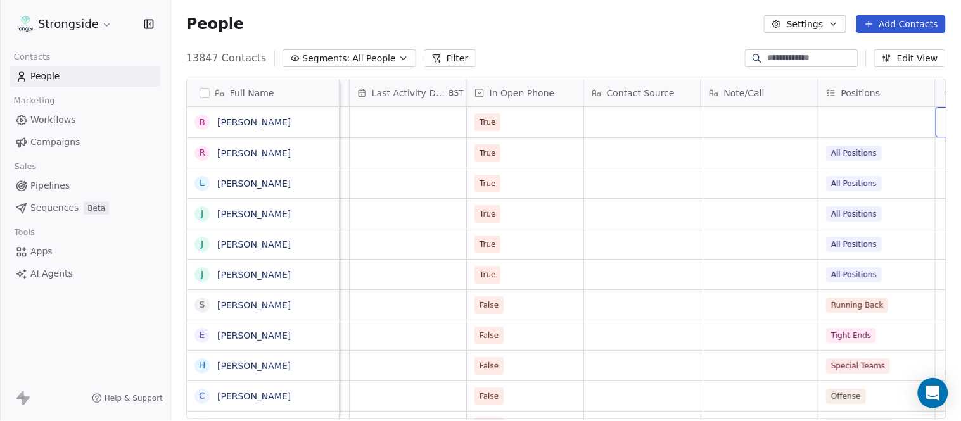
scroll to position [0, 1243]
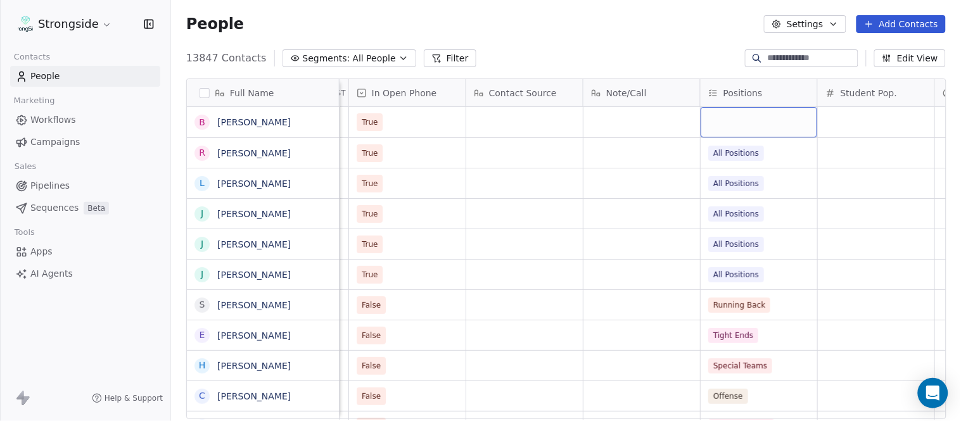
click at [761, 124] on div "grid" at bounding box center [759, 122] width 117 height 30
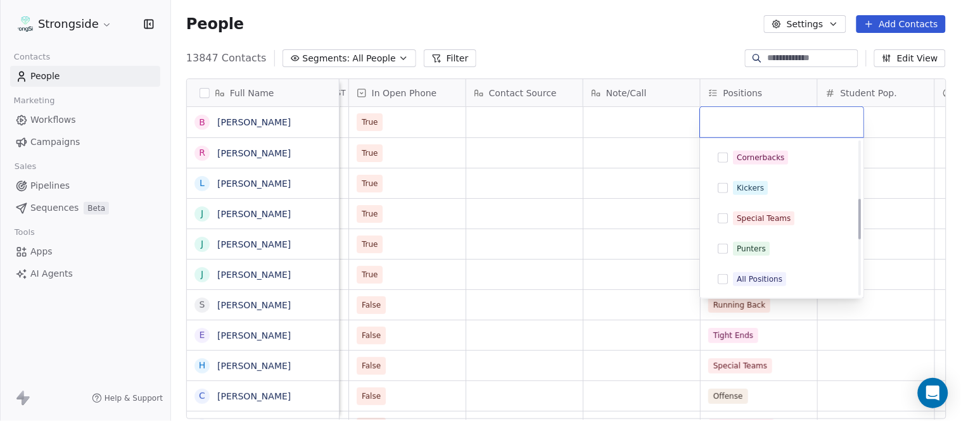
scroll to position [281, 0]
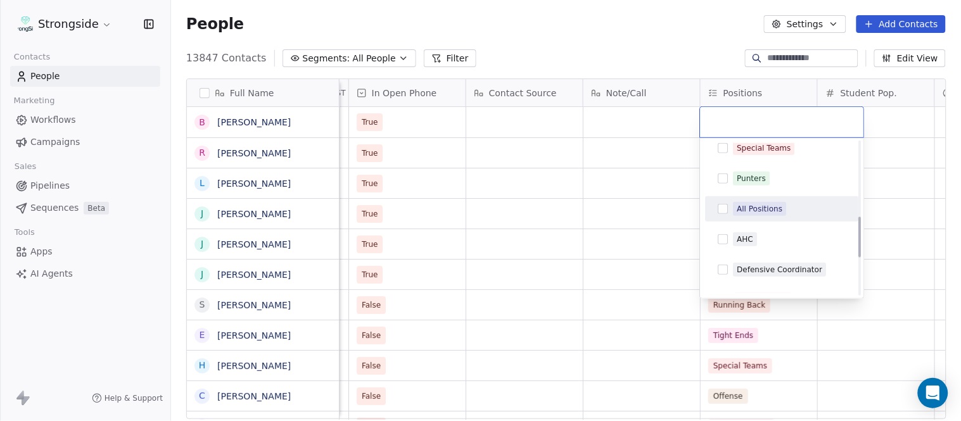
click at [779, 210] on div "All Positions" at bounding box center [761, 208] width 46 height 11
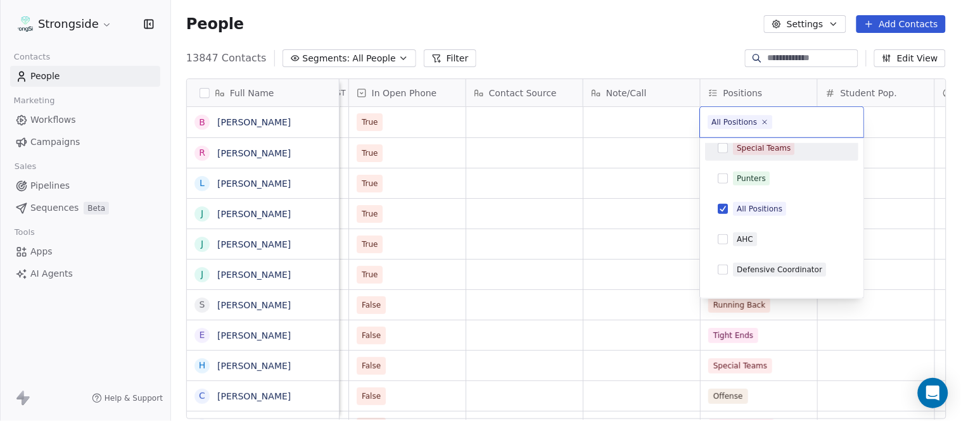
click at [662, 63] on html "Strongside Contacts People Marketing Workflows Campaigns Sales Pipelines Sequen…" at bounding box center [480, 210] width 961 height 421
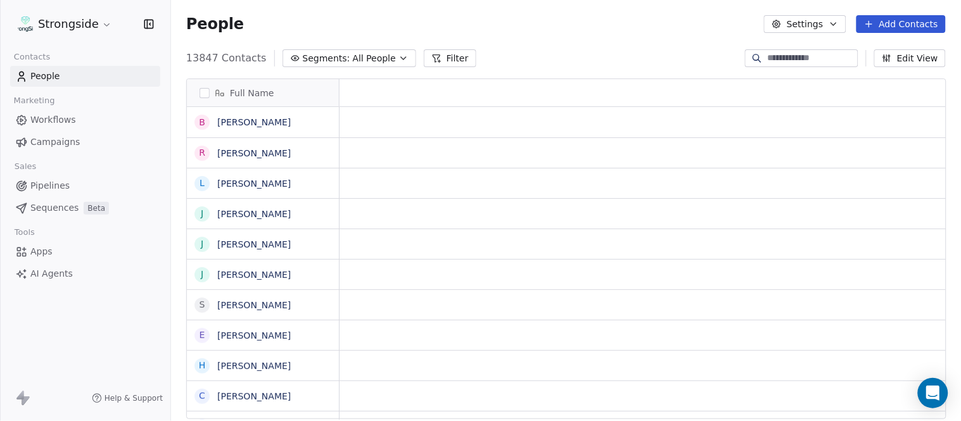
scroll to position [0, 0]
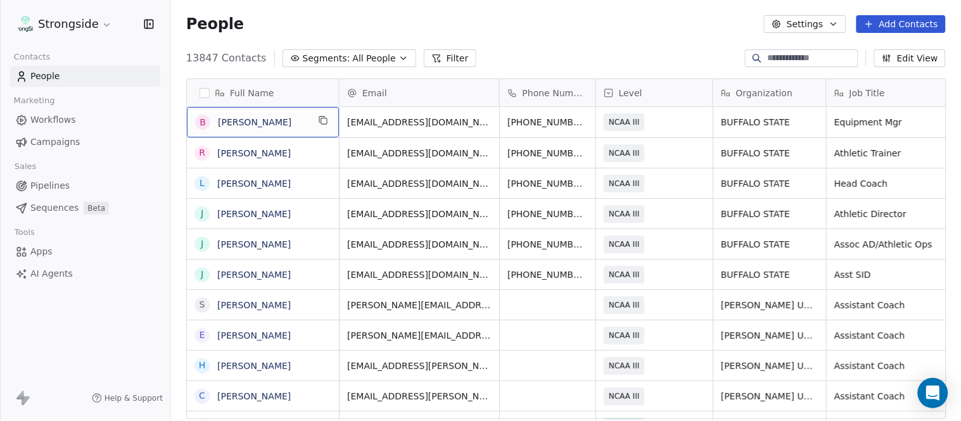
click at [337, 116] on div "B Brent Ford" at bounding box center [263, 122] width 152 height 30
click at [326, 118] on icon "grid" at bounding box center [323, 120] width 10 height 10
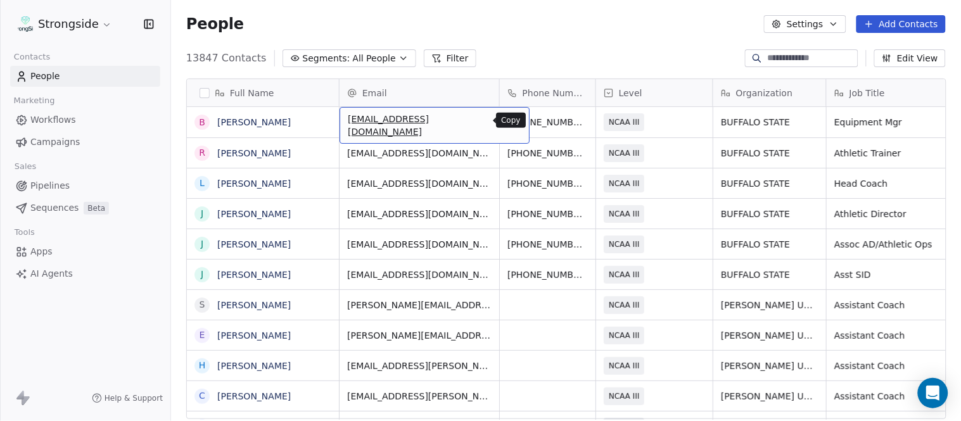
click at [512, 122] on icon "grid" at bounding box center [515, 121] width 6 height 6
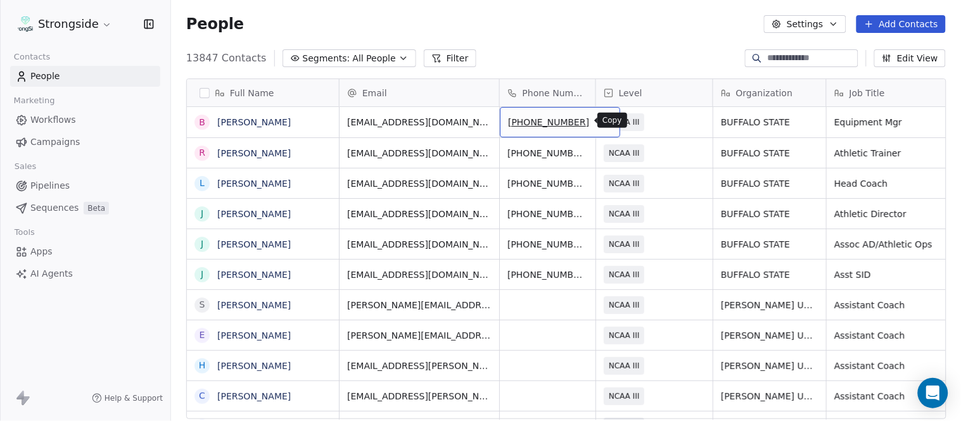
click at [597, 121] on button "grid" at bounding box center [604, 120] width 15 height 15
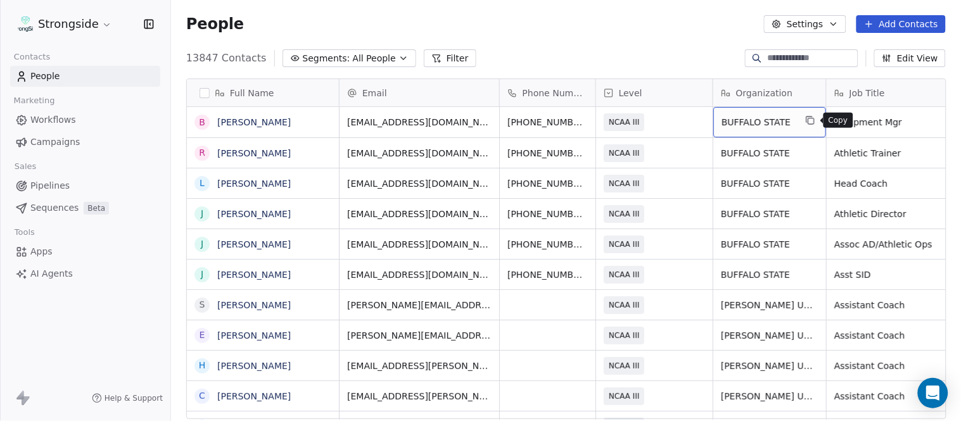
click at [815, 125] on button "grid" at bounding box center [810, 120] width 15 height 15
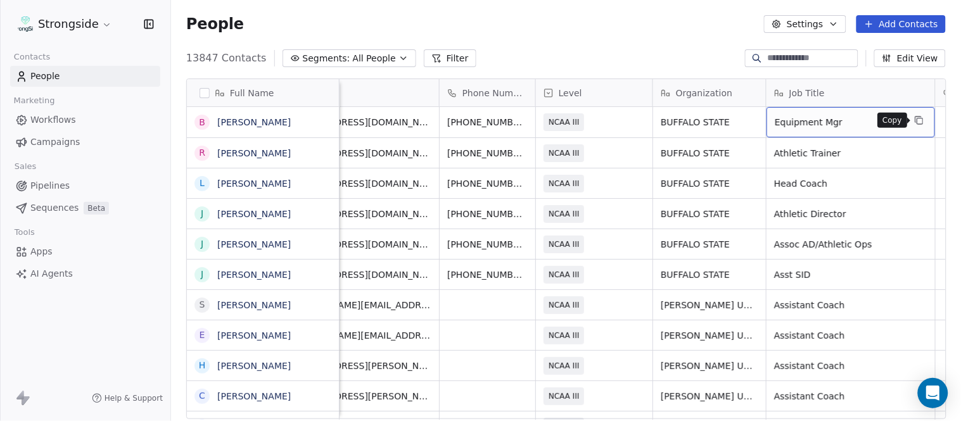
click at [918, 119] on icon "grid" at bounding box center [919, 120] width 10 height 10
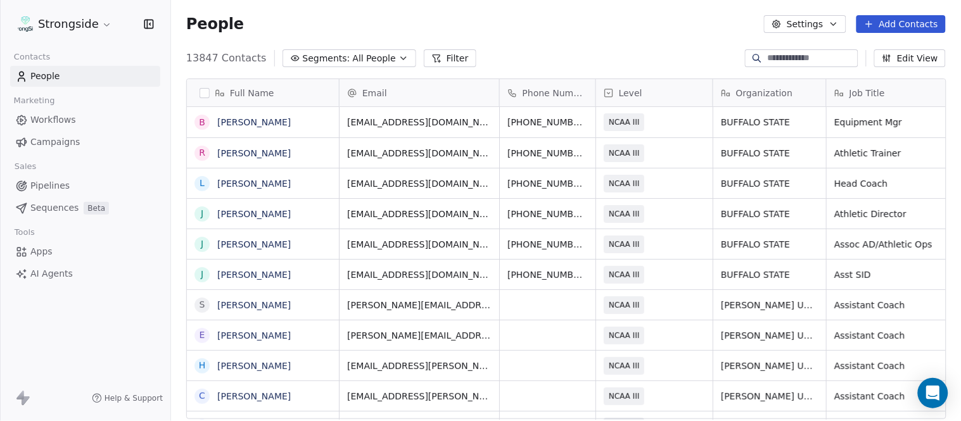
click at [919, 23] on button "Add Contacts" at bounding box center [901, 24] width 89 height 18
click at [918, 43] on div "Create new contact" at bounding box center [899, 51] width 117 height 20
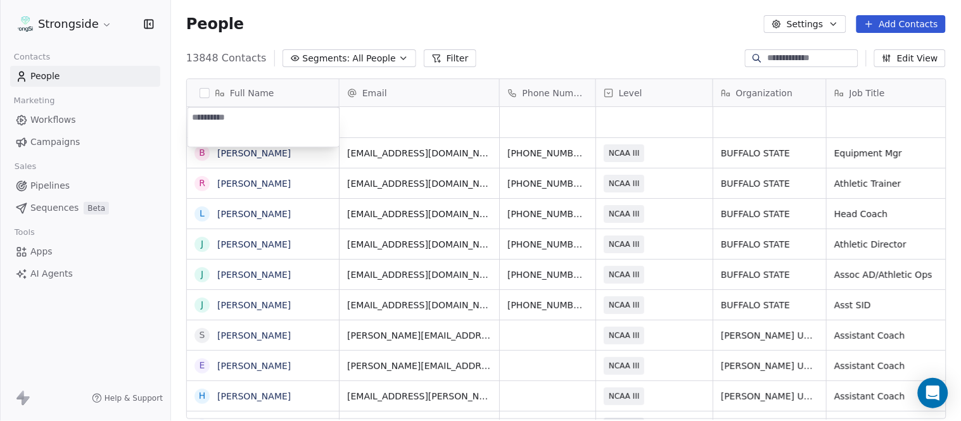
type textarea "********"
click at [599, 48] on html "Strongside Contacts People Marketing Workflows Campaigns Sales Pipelines Sequen…" at bounding box center [480, 210] width 961 height 421
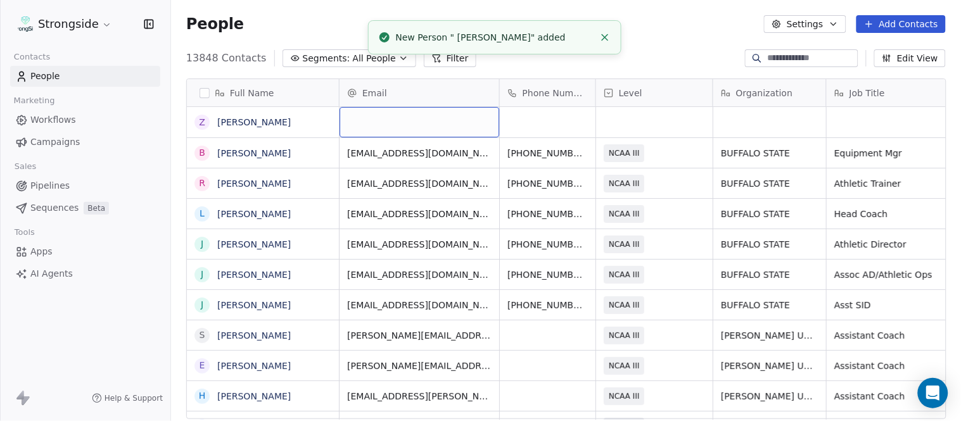
click at [448, 124] on div "grid" at bounding box center [420, 122] width 160 height 30
click at [708, 15] on html "Strongside Contacts People Marketing Workflows Campaigns Sales Pipelines Sequen…" at bounding box center [480, 210] width 961 height 421
click at [605, 34] on icon "Close toast" at bounding box center [604, 37] width 11 height 11
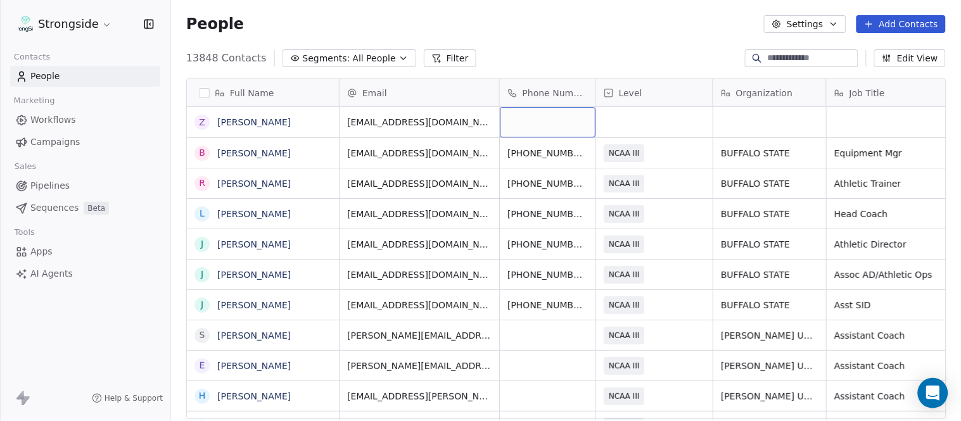
click at [546, 124] on div "grid" at bounding box center [548, 122] width 96 height 30
click at [601, 19] on html "Strongside Contacts People Marketing Workflows Campaigns Sales Pipelines Sequen…" at bounding box center [480, 210] width 961 height 421
click at [656, 122] on div "grid" at bounding box center [654, 122] width 117 height 30
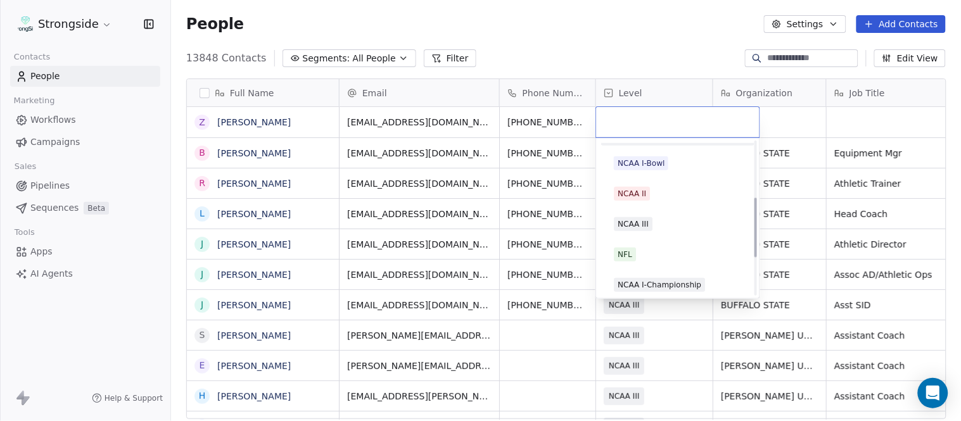
scroll to position [240, 0]
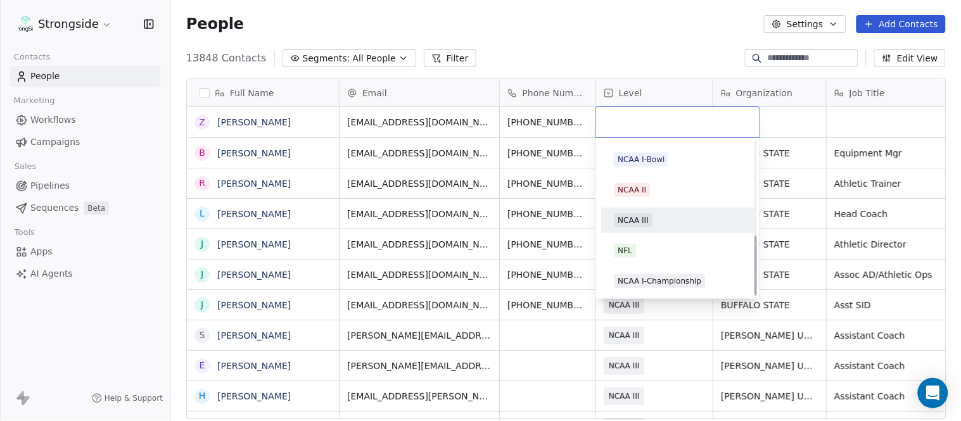
click at [656, 219] on div "NCAA III" at bounding box center [678, 221] width 128 height 14
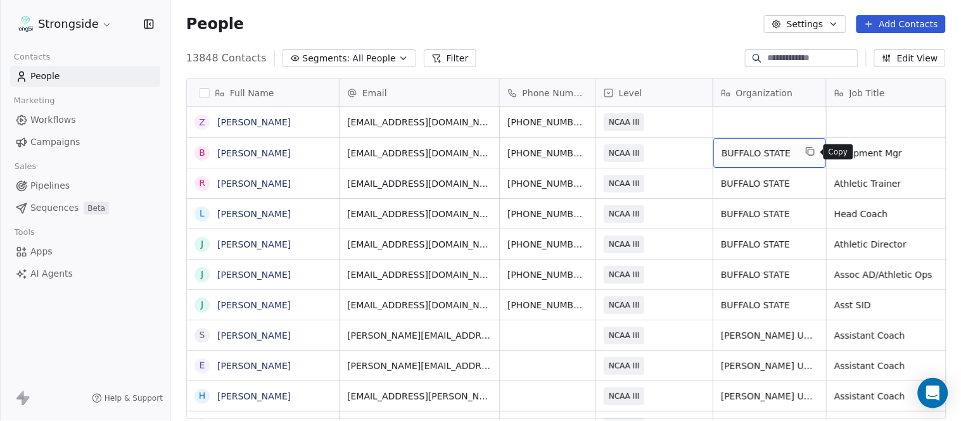
click at [807, 156] on icon "grid" at bounding box center [810, 151] width 10 height 10
click at [767, 124] on div "grid" at bounding box center [769, 122] width 113 height 30
type textarea "**********"
click at [618, 15] on html "Strongside Contacts People Marketing Workflows Campaigns Sales Pipelines Sequen…" at bounding box center [480, 210] width 961 height 421
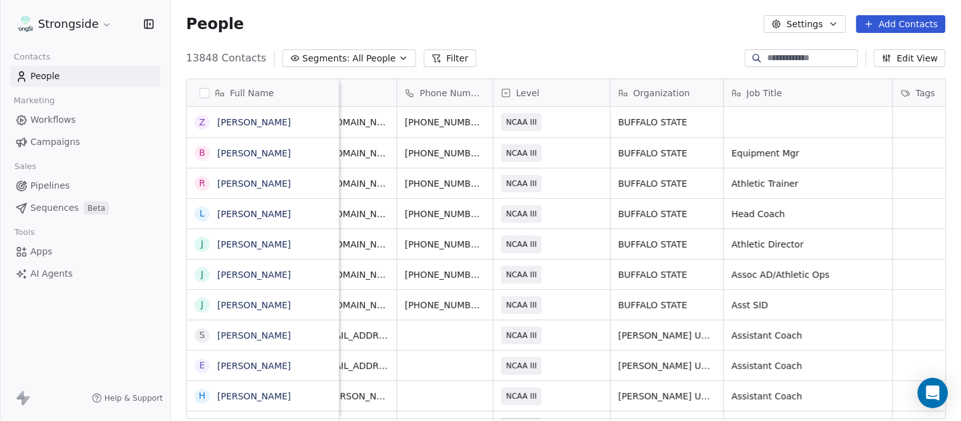
scroll to position [0, 105]
click at [786, 127] on div "grid" at bounding box center [806, 122] width 169 height 30
click at [651, 35] on html "Strongside Contacts People Marketing Workflows Campaigns Sales Pipelines Sequen…" at bounding box center [480, 210] width 961 height 421
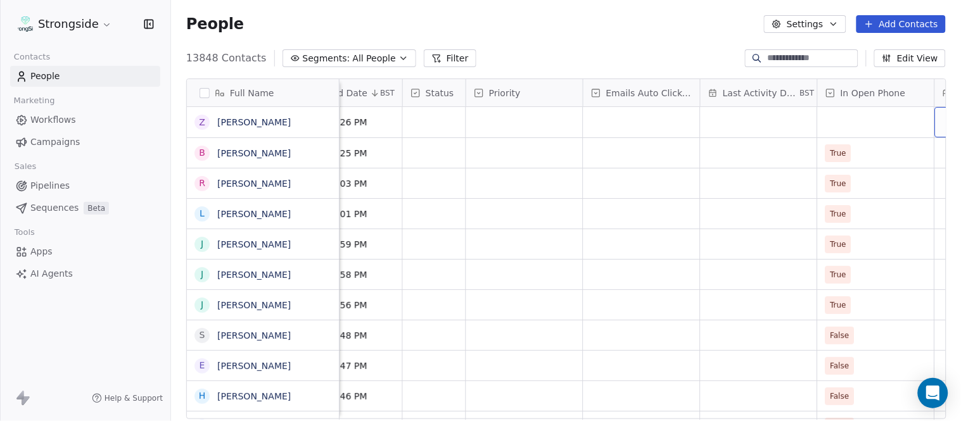
scroll to position [0, 890]
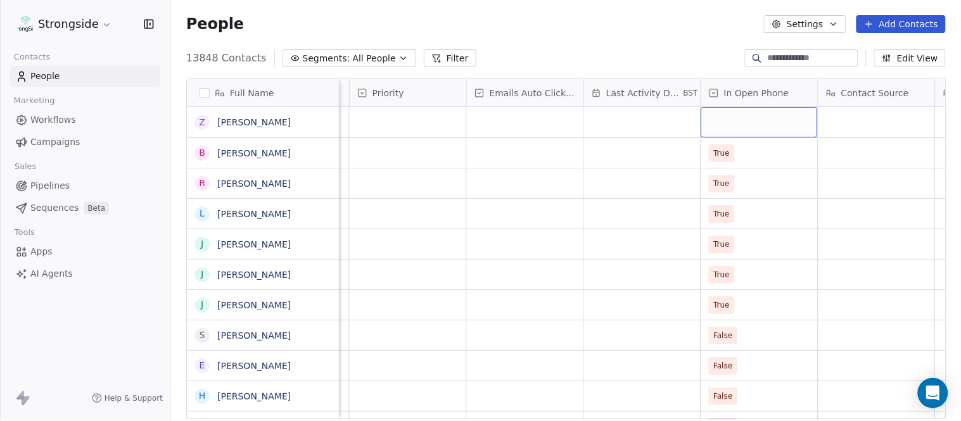
click at [780, 115] on div "grid" at bounding box center [759, 122] width 117 height 30
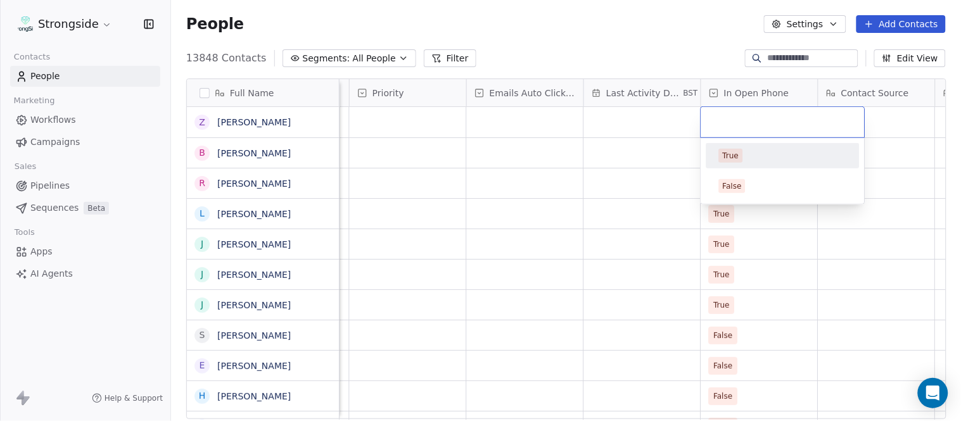
click at [757, 160] on div "True" at bounding box center [783, 156] width 128 height 14
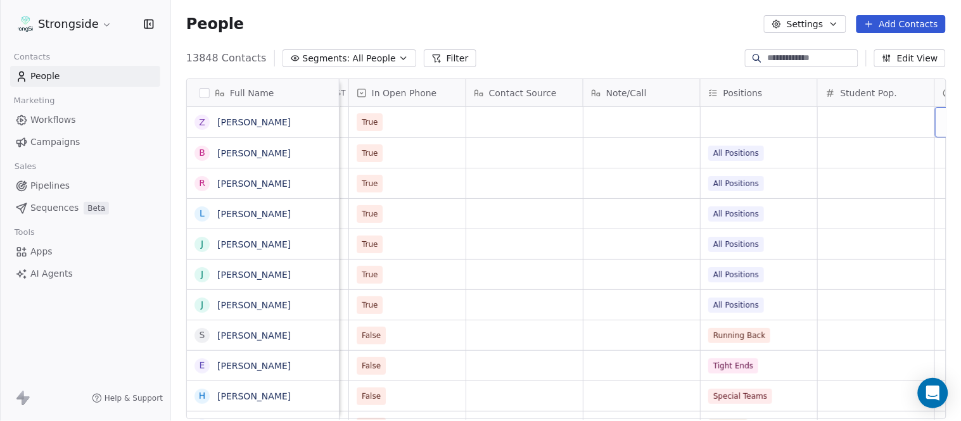
scroll to position [0, 1359]
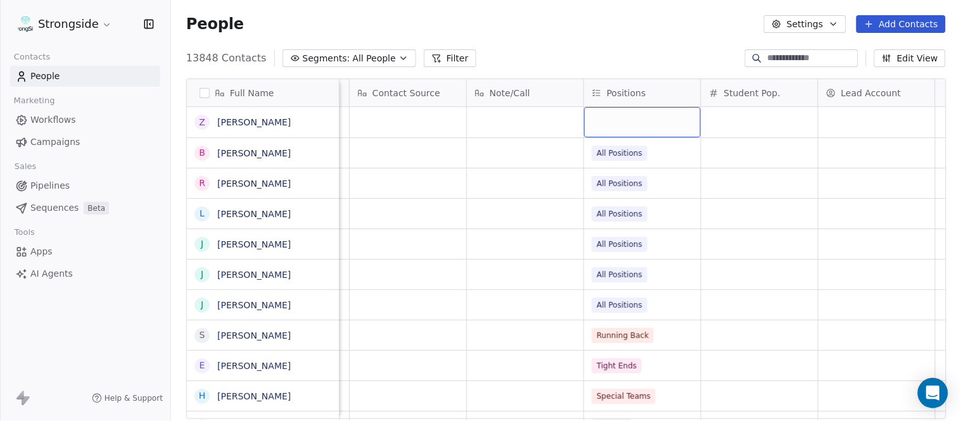
click at [617, 122] on div "grid" at bounding box center [642, 122] width 117 height 30
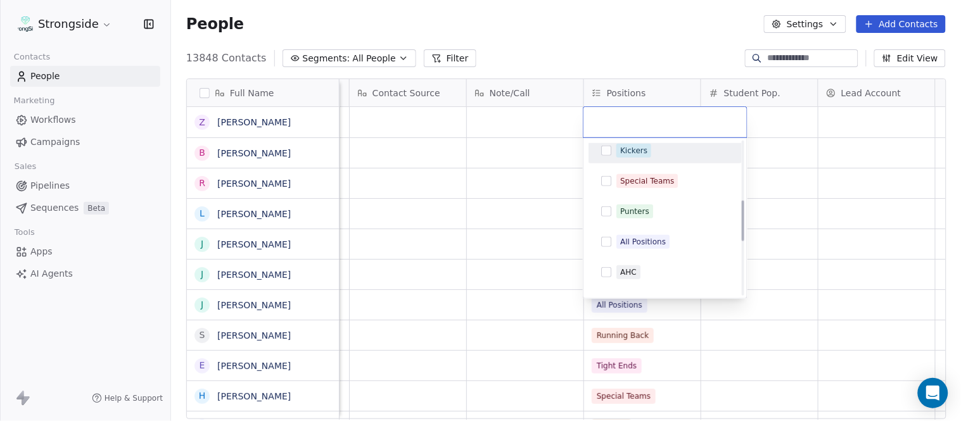
scroll to position [281, 0]
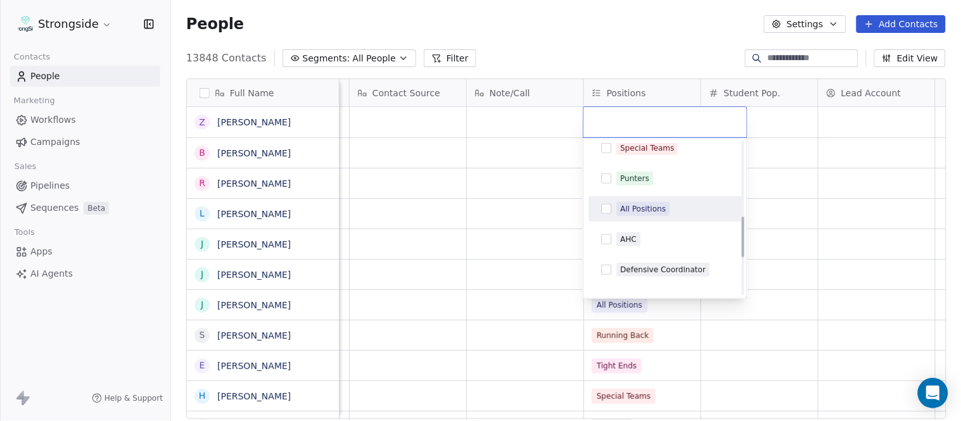
click at [668, 199] on div "All Positions" at bounding box center [665, 209] width 143 height 20
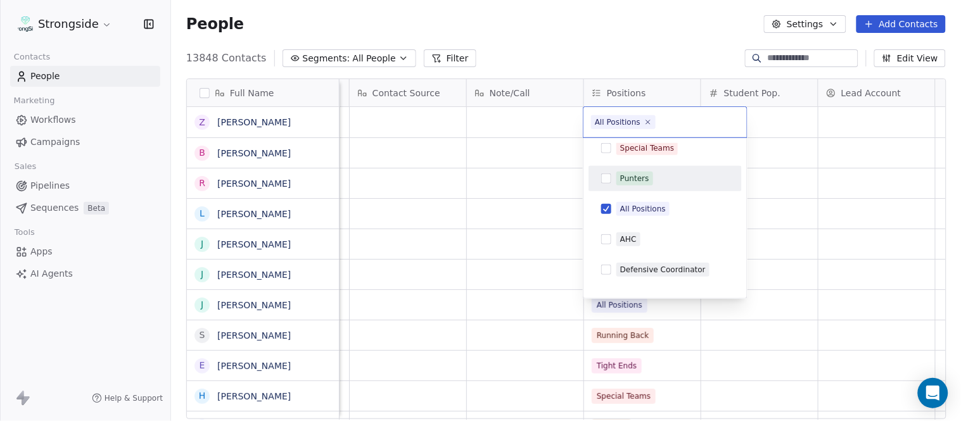
click at [626, 53] on html "Strongside Contacts People Marketing Workflows Campaigns Sales Pipelines Sequen…" at bounding box center [480, 210] width 961 height 421
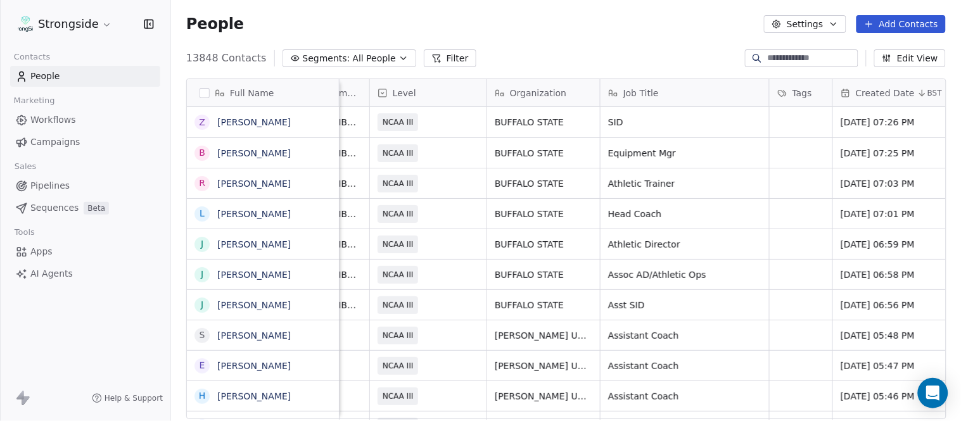
scroll to position [0, 0]
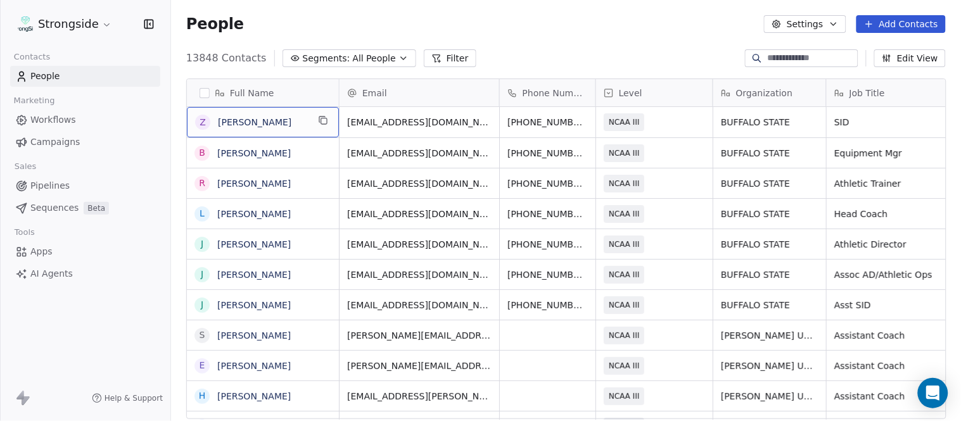
click at [314, 122] on div "Z Zach Nau" at bounding box center [263, 122] width 152 height 30
click at [321, 118] on icon "grid" at bounding box center [324, 121] width 6 height 6
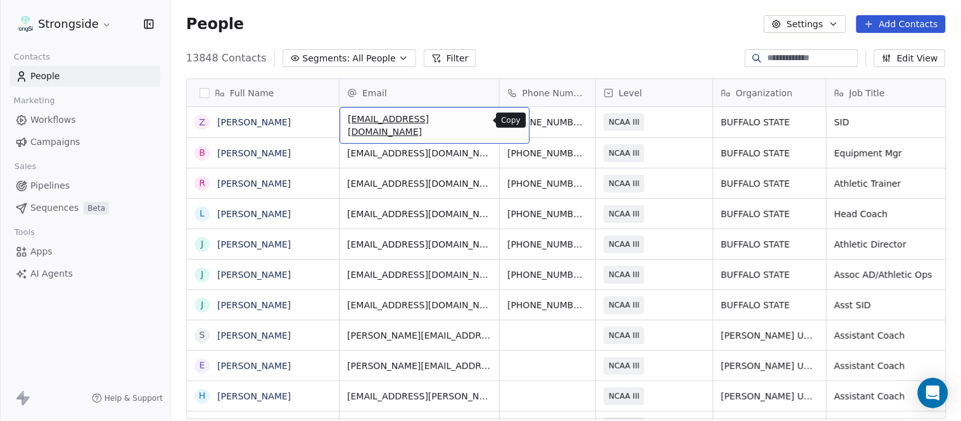
click at [510, 117] on icon "grid" at bounding box center [513, 120] width 6 height 6
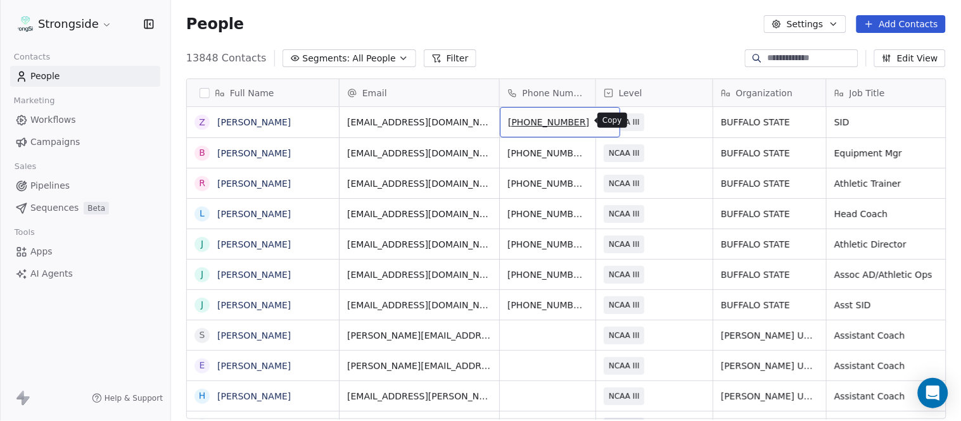
click at [599, 123] on icon "grid" at bounding box center [604, 120] width 10 height 10
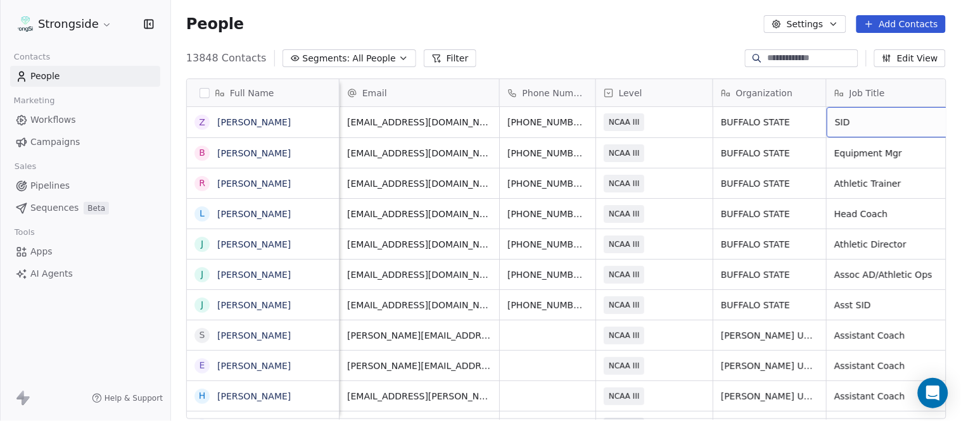
scroll to position [0, 60]
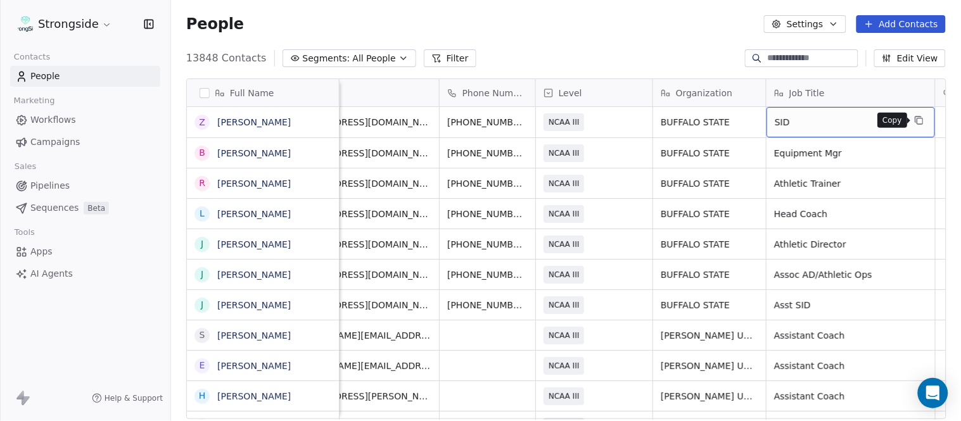
click at [922, 116] on icon "grid" at bounding box center [919, 120] width 10 height 10
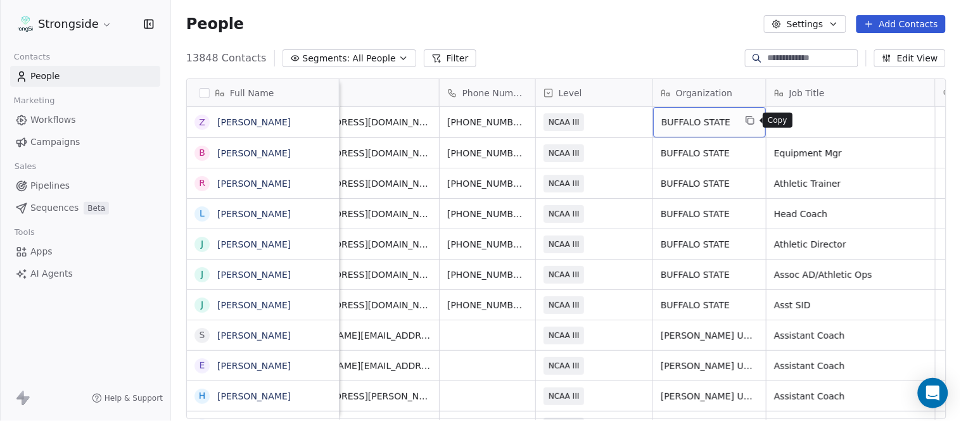
click at [745, 120] on icon "grid" at bounding box center [750, 120] width 10 height 10
click at [890, 23] on button "Add Contacts" at bounding box center [901, 24] width 89 height 18
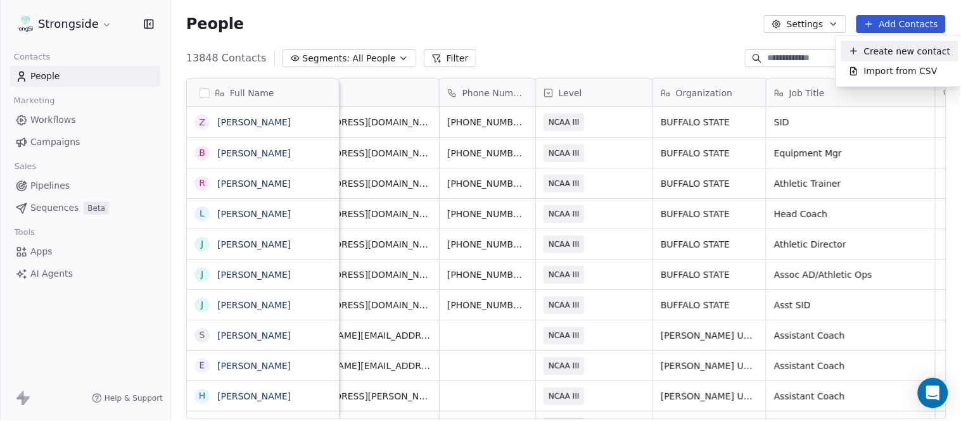
click at [901, 41] on div "Create new contact" at bounding box center [899, 51] width 117 height 20
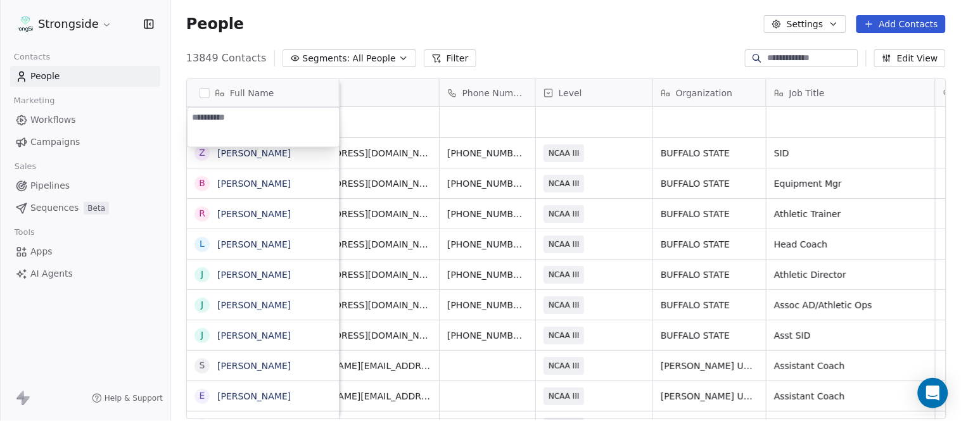
type textarea "**********"
click at [501, 51] on html "Strongside Contacts People Marketing Workflows Campaigns Sales Pipelines Sequen…" at bounding box center [480, 210] width 961 height 421
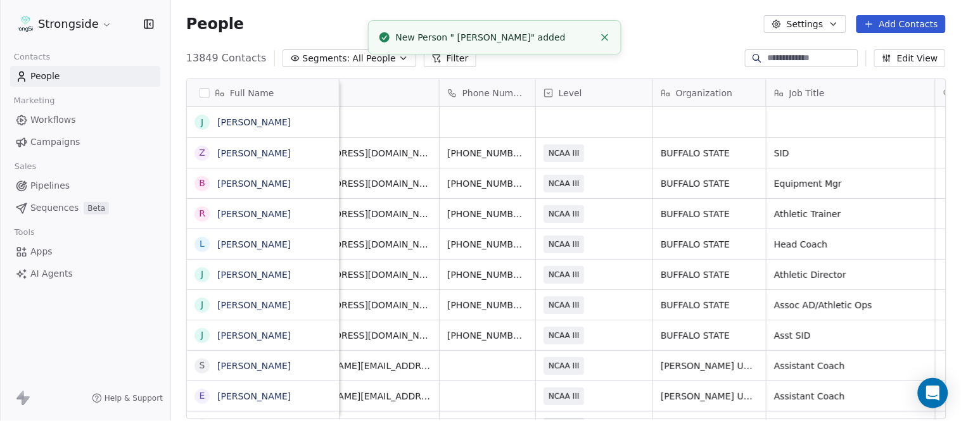
scroll to position [0, 0]
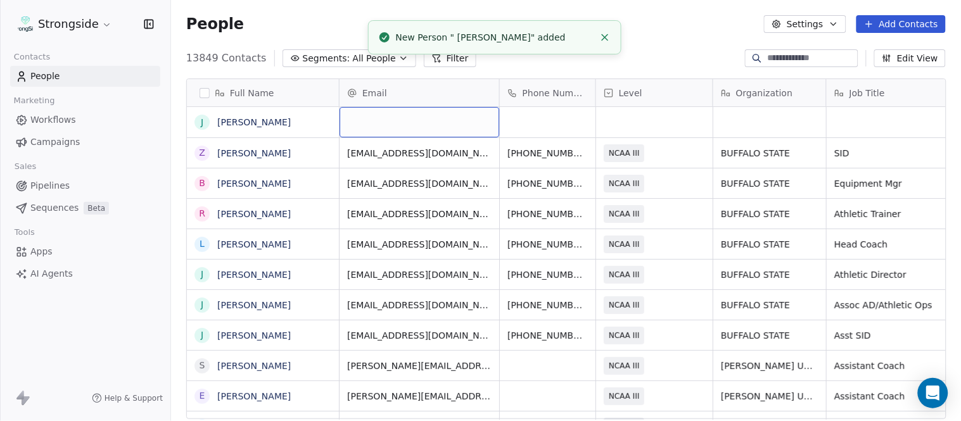
click at [413, 112] on div "grid" at bounding box center [420, 122] width 160 height 30
type input "**********"
click at [634, 30] on html "Strongside Contacts People Marketing Workflows Campaigns Sales Pipelines Sequen…" at bounding box center [480, 210] width 961 height 421
click at [604, 32] on icon "Close toast" at bounding box center [604, 37] width 11 height 11
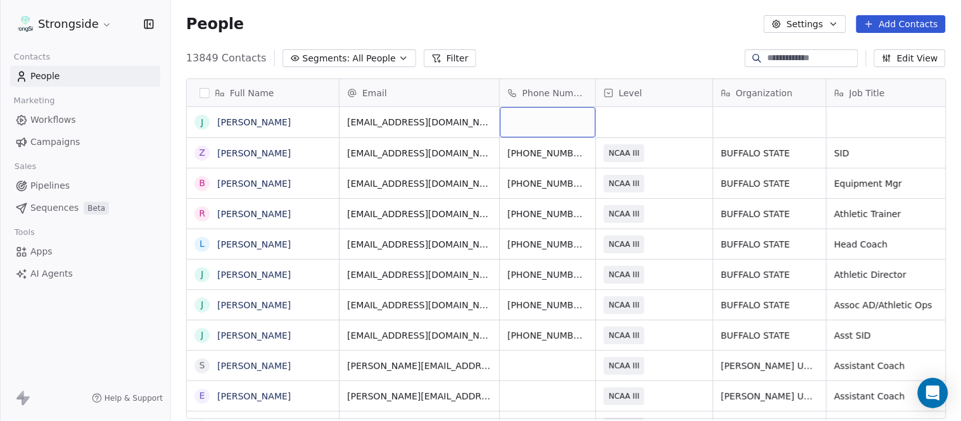
click at [530, 119] on div "grid" at bounding box center [548, 122] width 96 height 30
click at [584, 33] on html "Strongside Contacts People Marketing Workflows Campaigns Sales Pipelines Sequen…" at bounding box center [480, 210] width 961 height 421
click at [675, 110] on div "grid" at bounding box center [654, 122] width 117 height 30
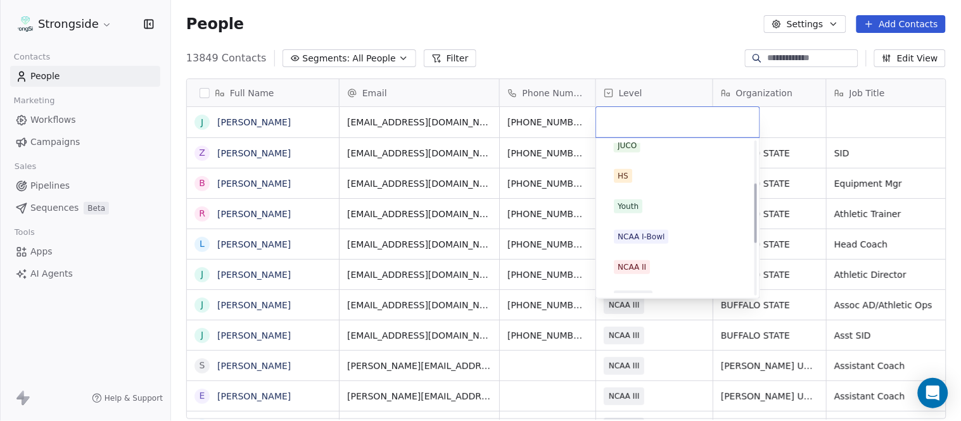
scroll to position [211, 0]
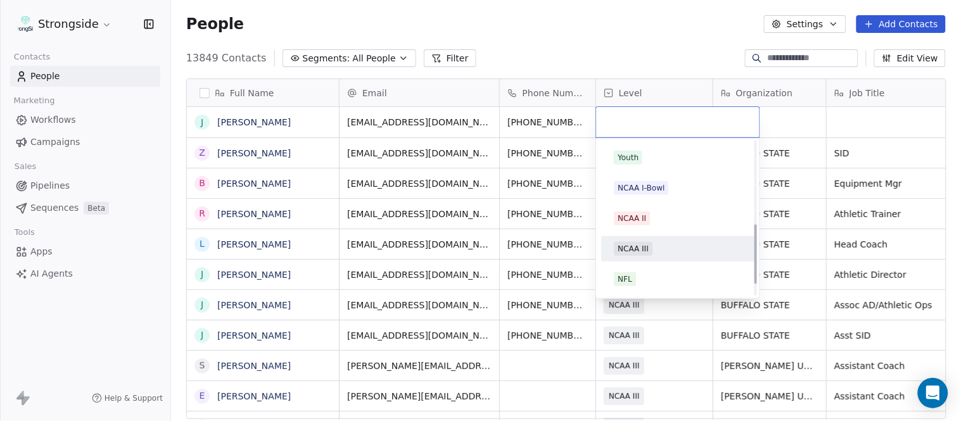
click at [661, 250] on div "NCAA III" at bounding box center [678, 249] width 128 height 14
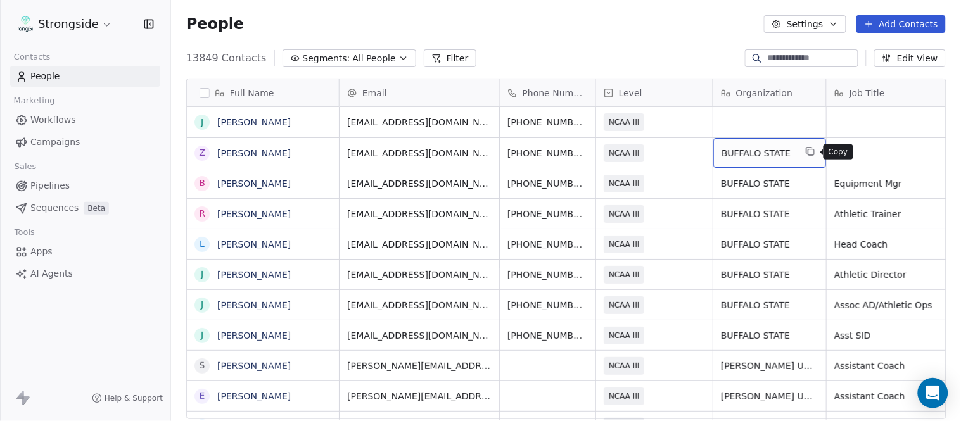
click at [807, 151] on icon "grid" at bounding box center [810, 151] width 10 height 10
click at [764, 101] on div "Organization" at bounding box center [769, 92] width 113 height 27
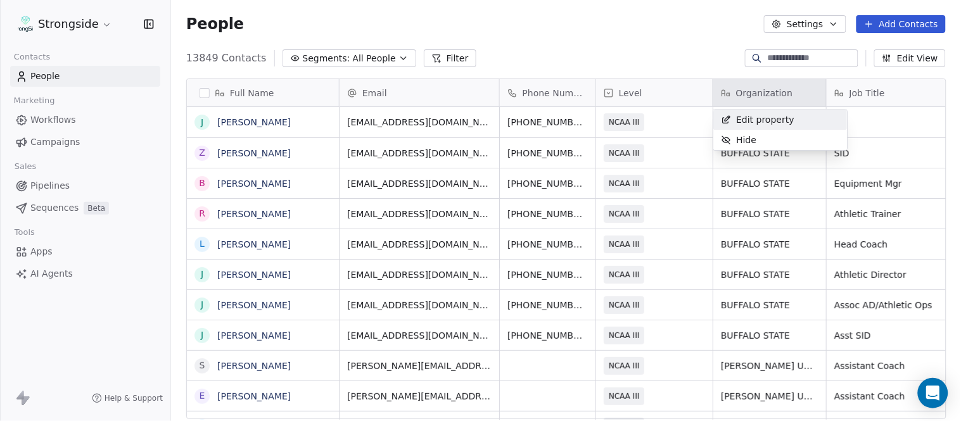
click at [661, 55] on html "Strongside Contacts People Marketing Workflows Campaigns Sales Pipelines Sequen…" at bounding box center [480, 210] width 961 height 421
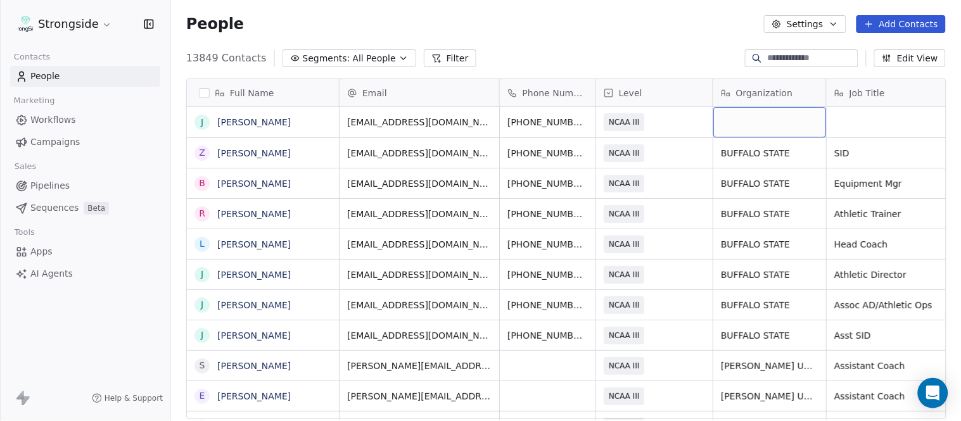
click at [783, 127] on div "grid" at bounding box center [769, 122] width 113 height 30
click at [681, 61] on html "Strongside Contacts People Marketing Workflows Campaigns Sales Pipelines Sequen…" at bounding box center [480, 210] width 961 height 421
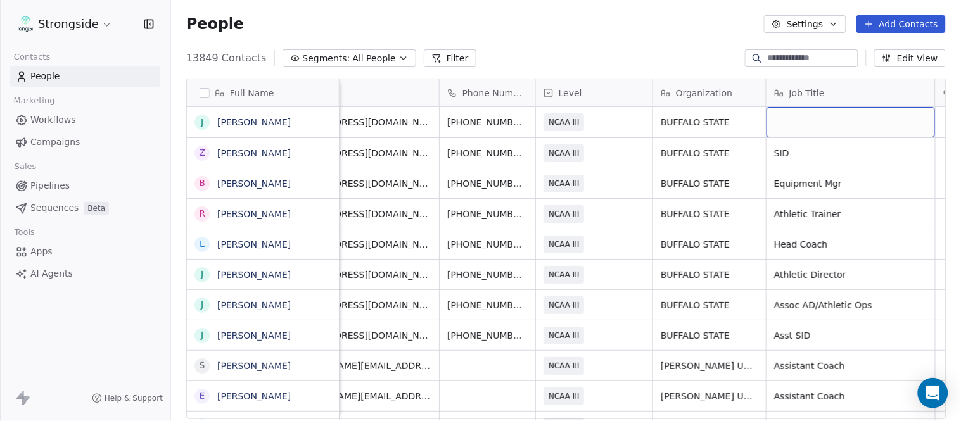
click at [779, 128] on div "grid" at bounding box center [851, 122] width 169 height 30
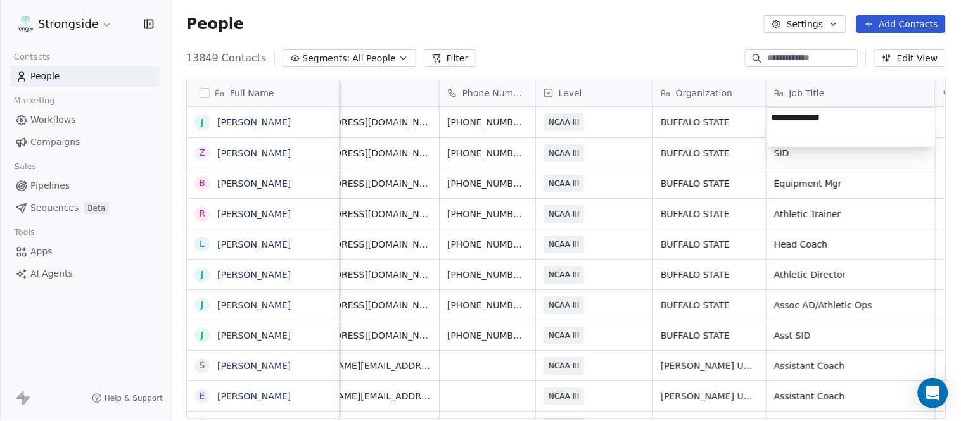
click at [644, 41] on html "Strongside Contacts People Marketing Workflows Campaigns Sales Pipelines Sequen…" at bounding box center [480, 210] width 961 height 421
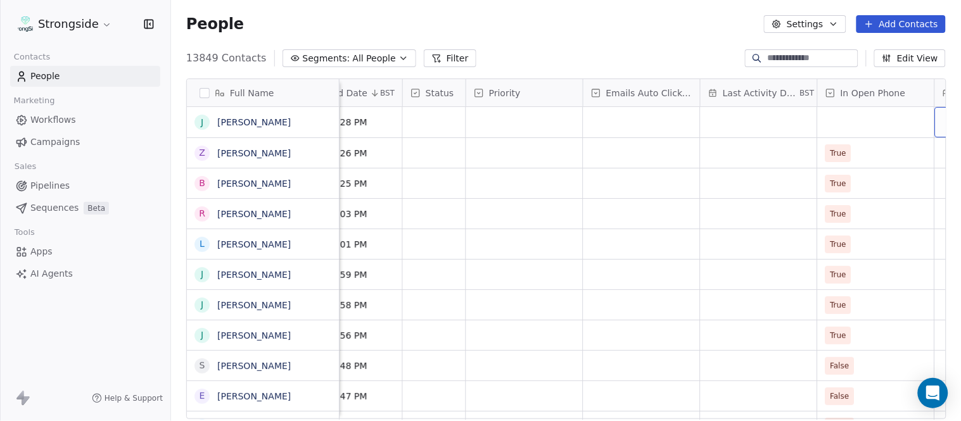
scroll to position [0, 890]
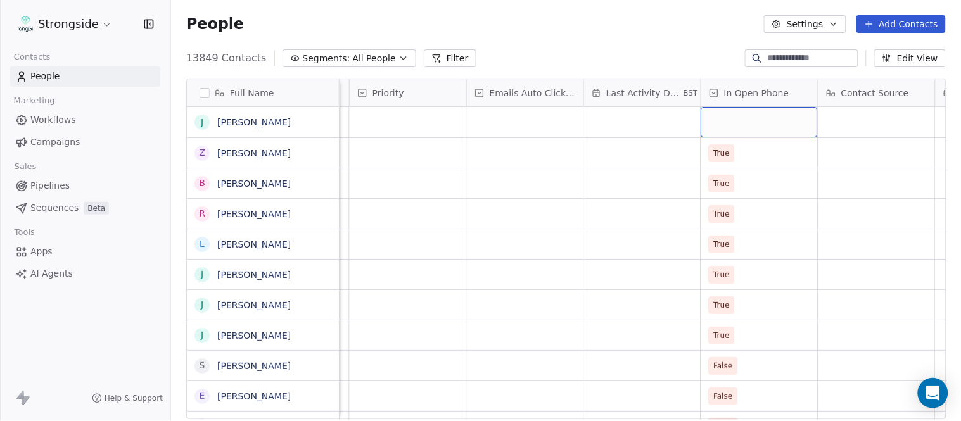
click at [763, 116] on div "grid" at bounding box center [759, 122] width 117 height 30
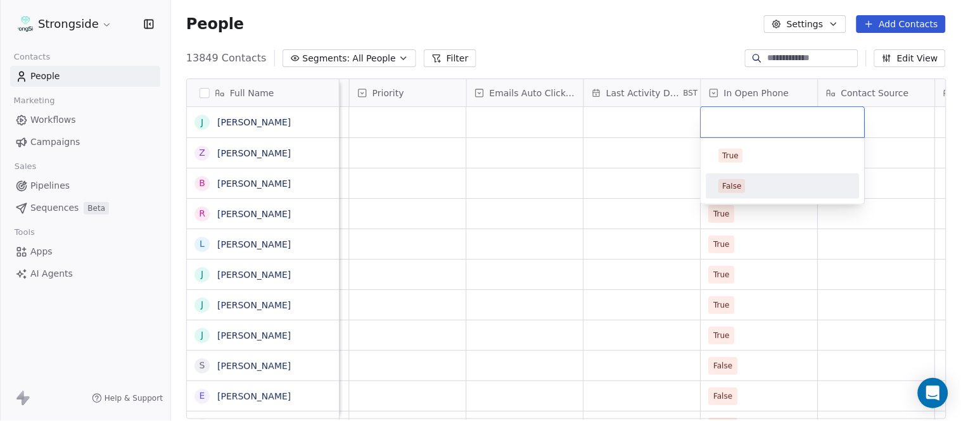
click at [758, 179] on div "False" at bounding box center [783, 186] width 128 height 14
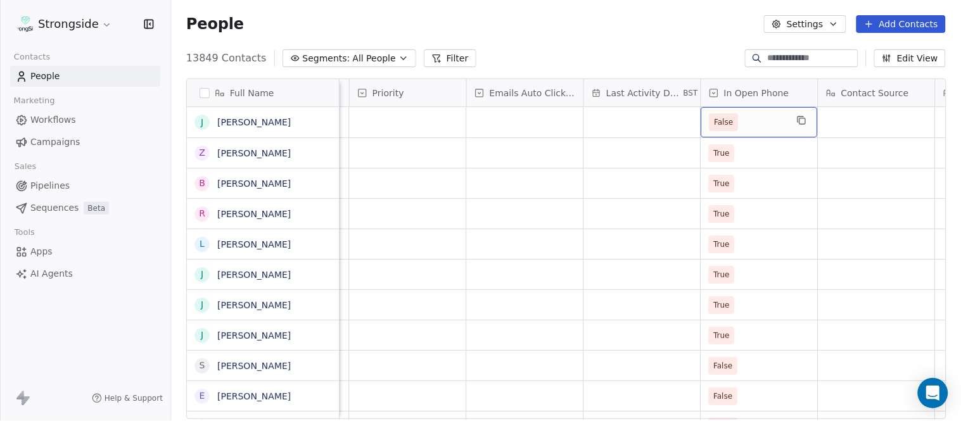
click at [759, 124] on span "False" at bounding box center [748, 122] width 77 height 18
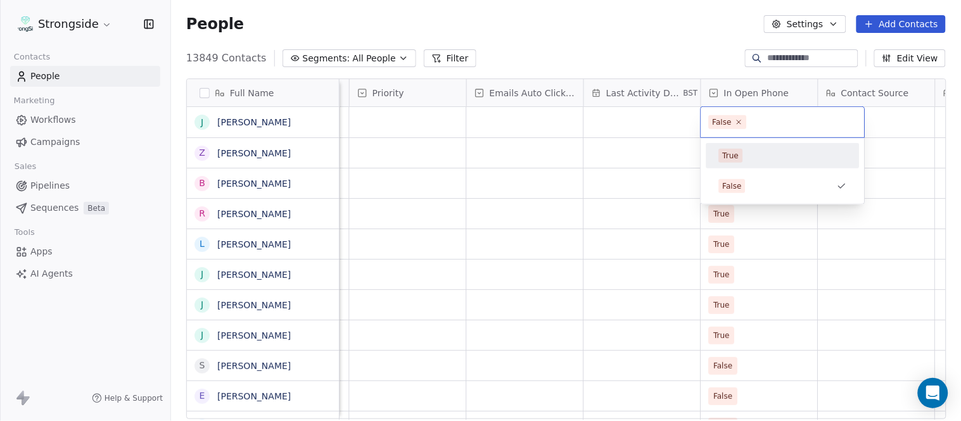
click at [750, 167] on div "True" at bounding box center [783, 155] width 153 height 25
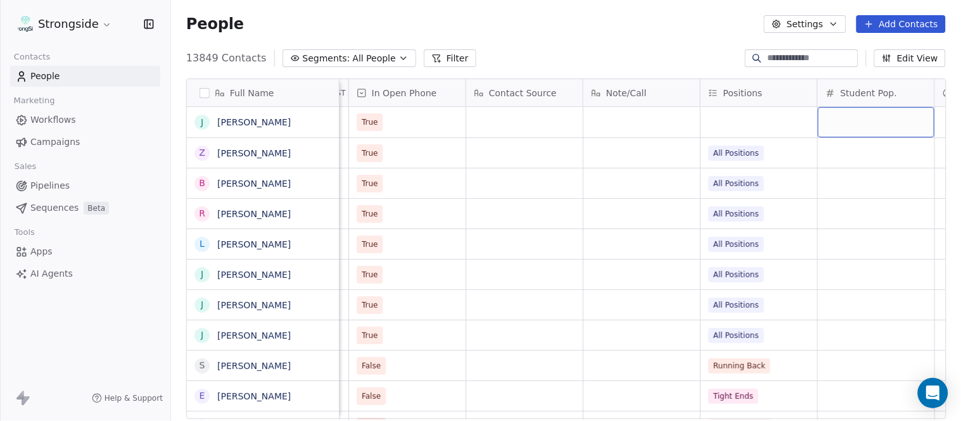
scroll to position [0, 1359]
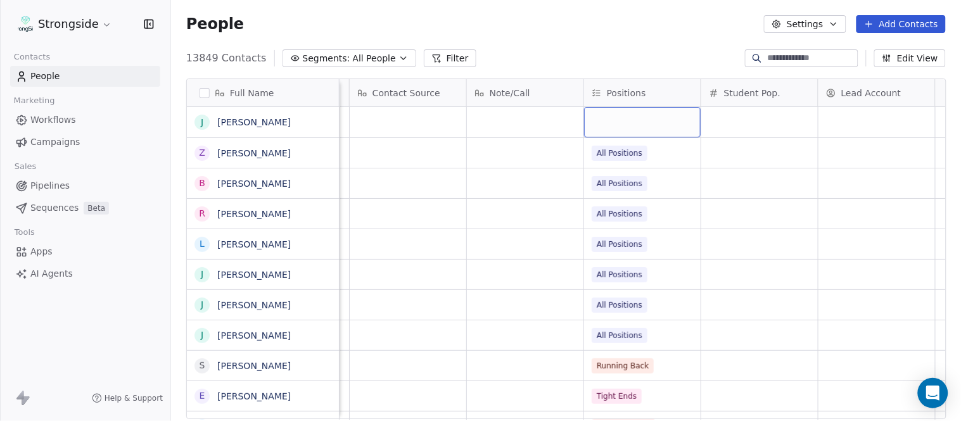
click at [641, 117] on div "grid" at bounding box center [642, 122] width 117 height 30
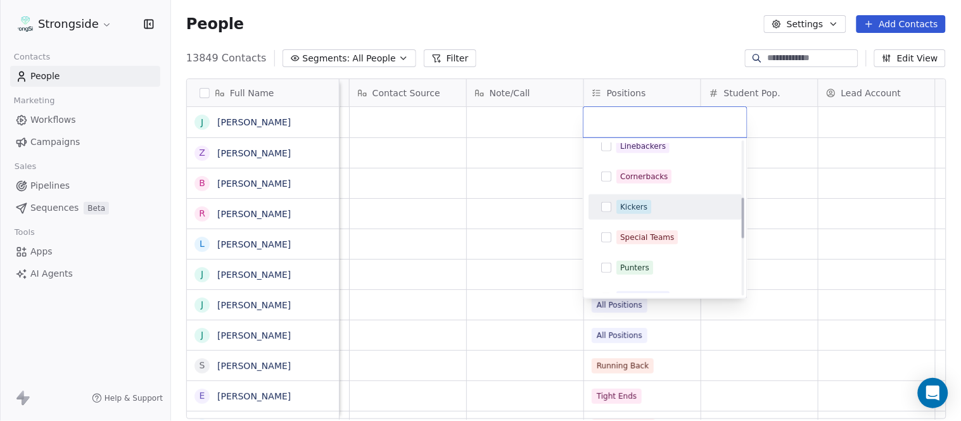
scroll to position [211, 0]
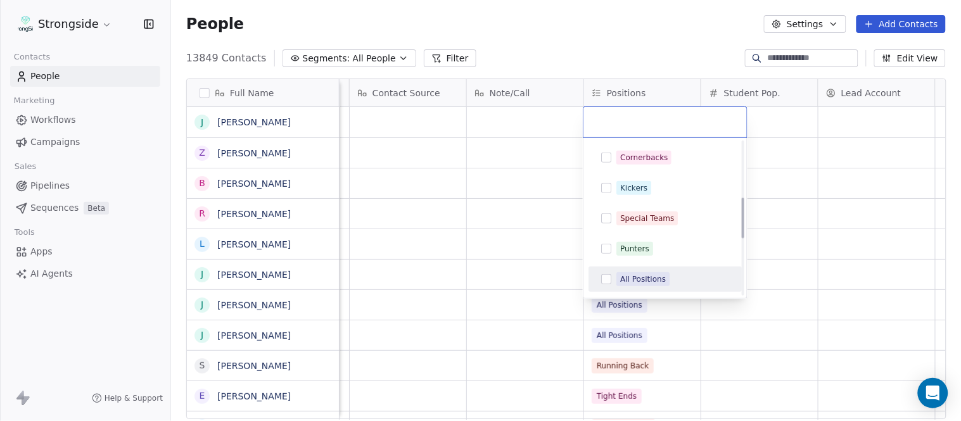
click at [655, 271] on div "All Positions" at bounding box center [665, 279] width 143 height 20
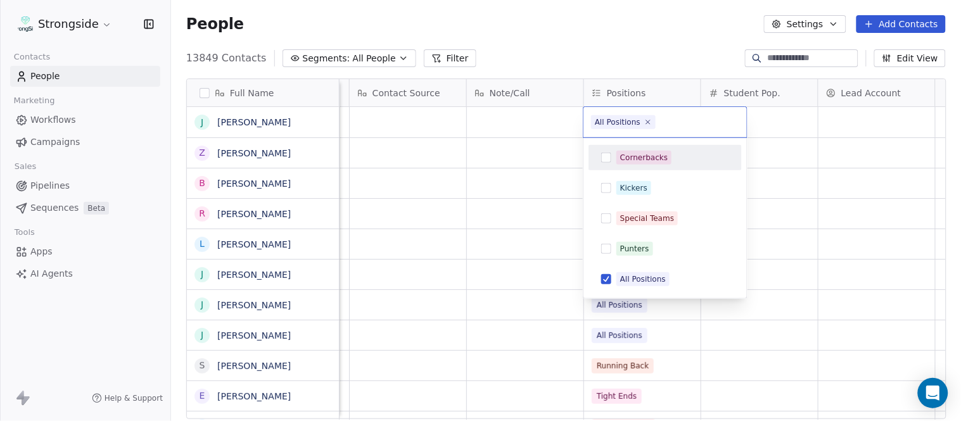
click at [606, 48] on html "Strongside Contacts People Marketing Workflows Campaigns Sales Pipelines Sequen…" at bounding box center [480, 210] width 961 height 421
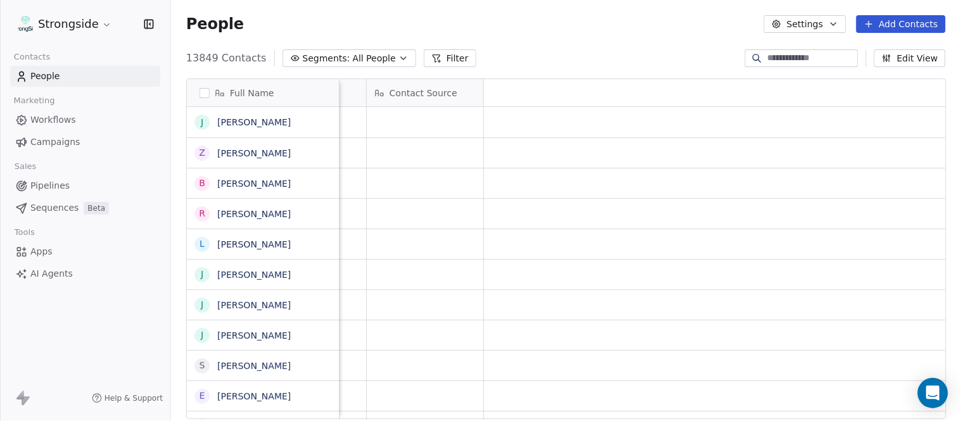
scroll to position [0, 0]
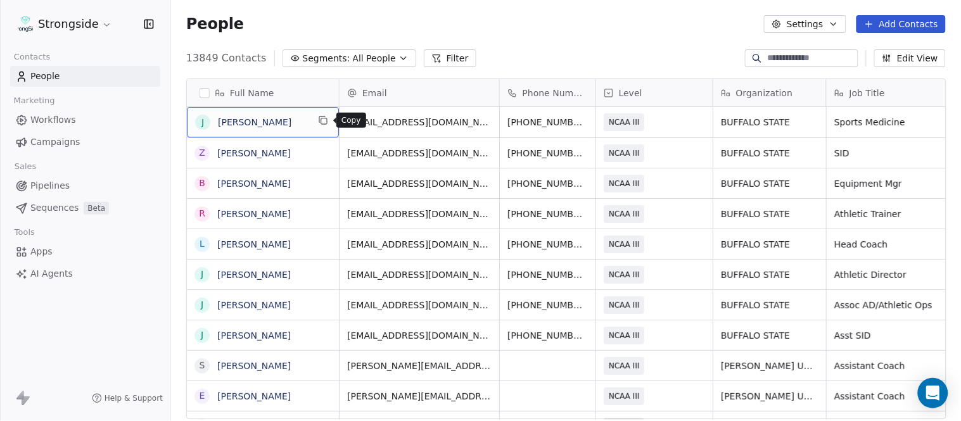
click at [321, 118] on icon "grid" at bounding box center [323, 120] width 10 height 10
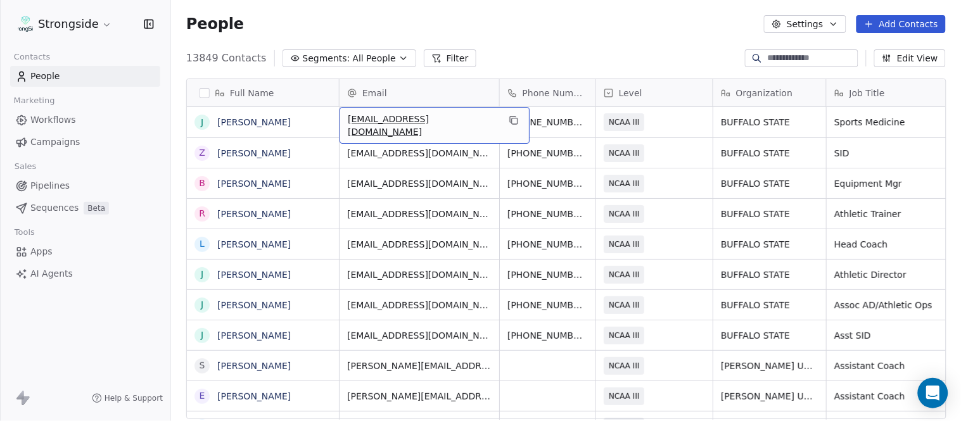
click at [506, 120] on button "grid" at bounding box center [513, 120] width 15 height 15
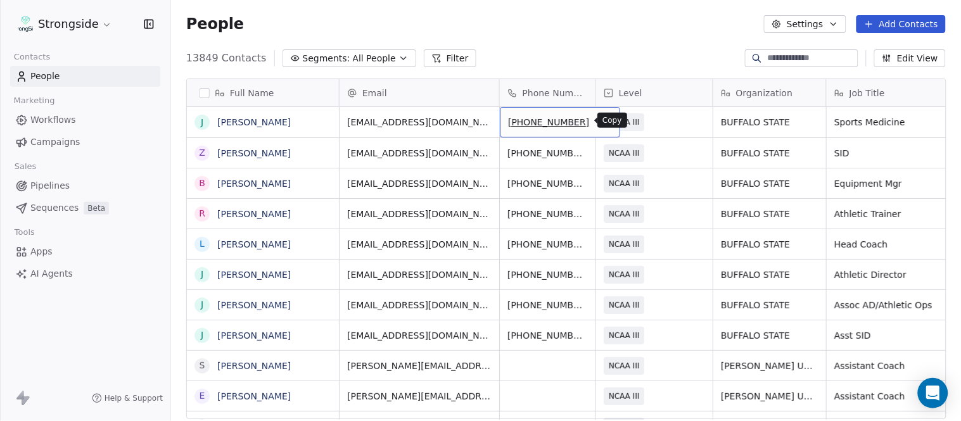
click at [599, 122] on icon "grid" at bounding box center [604, 120] width 10 height 10
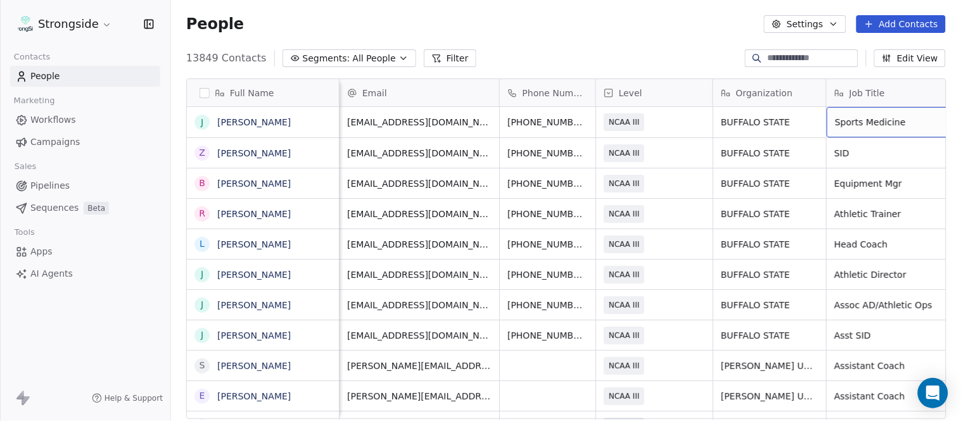
scroll to position [0, 60]
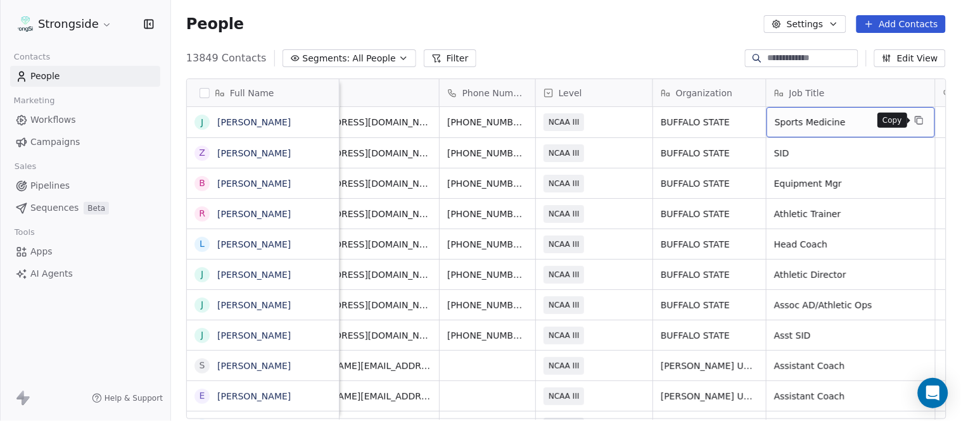
click at [914, 121] on icon "grid" at bounding box center [919, 120] width 10 height 10
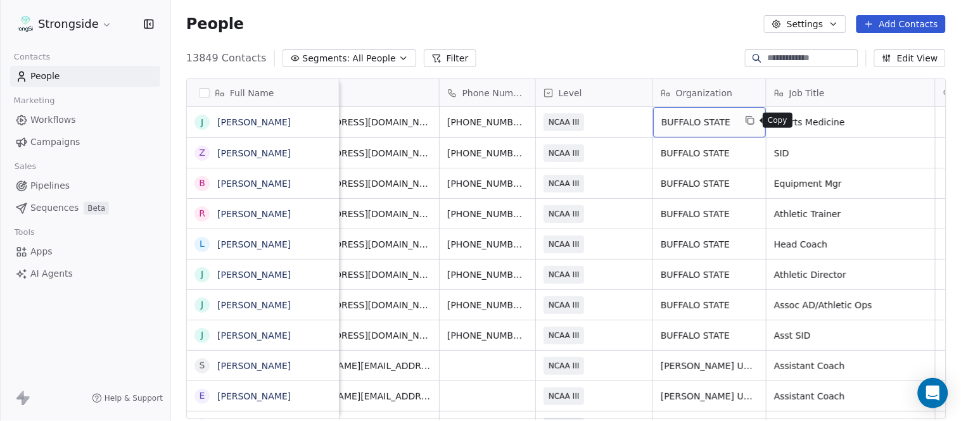
click at [753, 117] on icon "grid" at bounding box center [750, 120] width 10 height 10
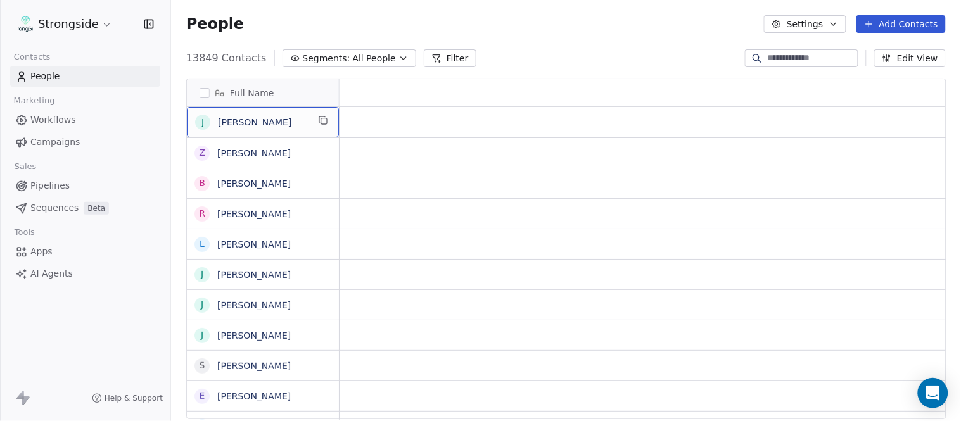
scroll to position [0, 0]
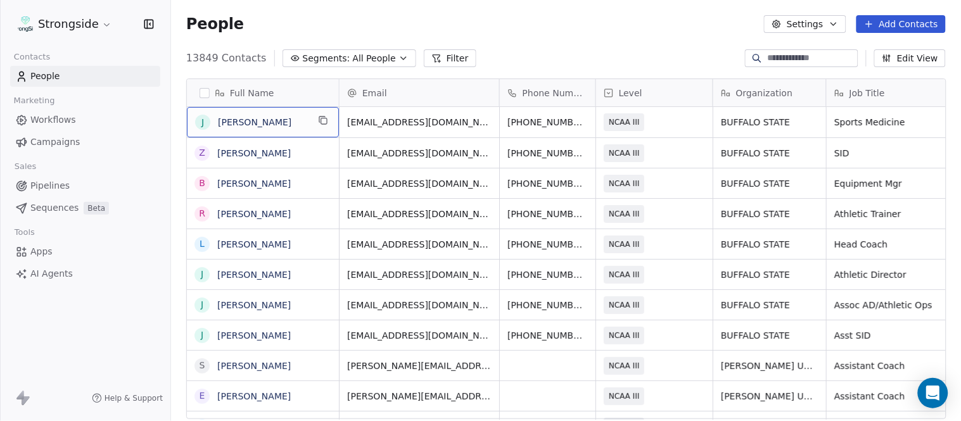
click at [886, 19] on button "Add Contacts" at bounding box center [901, 24] width 89 height 18
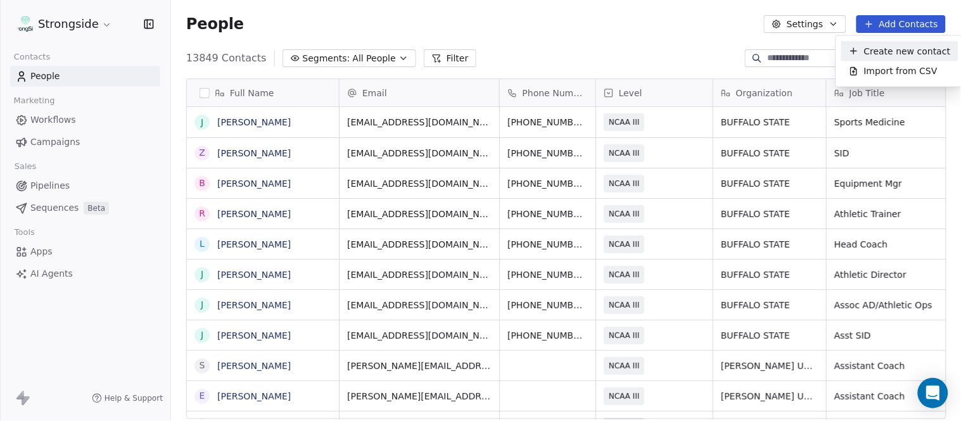
click at [883, 49] on span "Create new contact" at bounding box center [907, 50] width 87 height 13
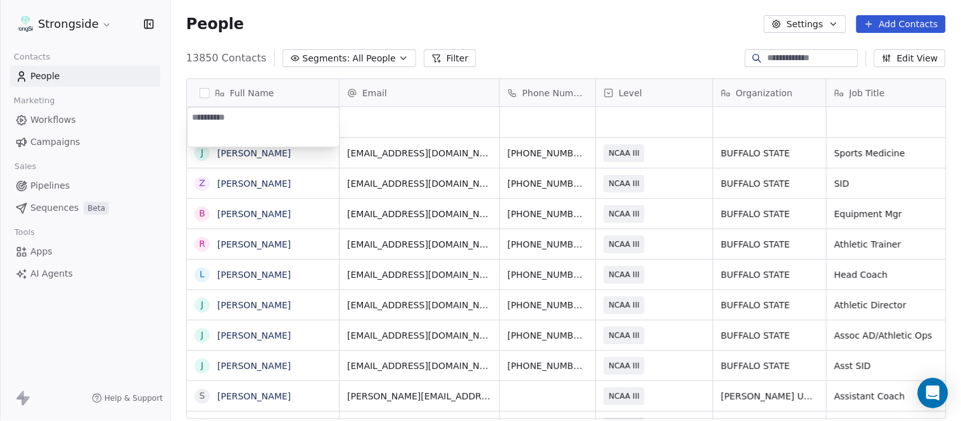
type textarea "**********"
click at [498, 30] on html "Strongside Contacts People Marketing Workflows Campaigns Sales Pipelines Sequen…" at bounding box center [480, 210] width 961 height 421
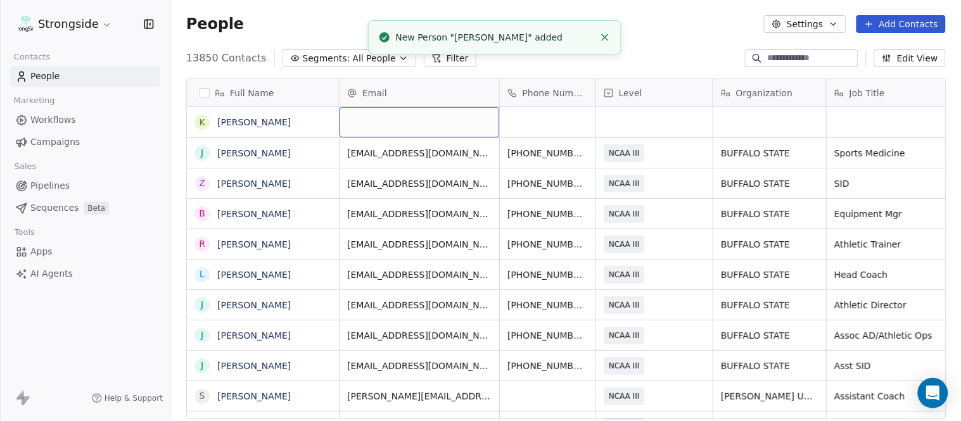
click at [439, 117] on div "grid" at bounding box center [420, 122] width 160 height 30
click at [649, 65] on html "Strongside Contacts People Marketing Workflows Campaigns Sales Pipelines Sequen…" at bounding box center [480, 210] width 961 height 421
click at [609, 35] on icon "Close toast" at bounding box center [604, 37] width 11 height 11
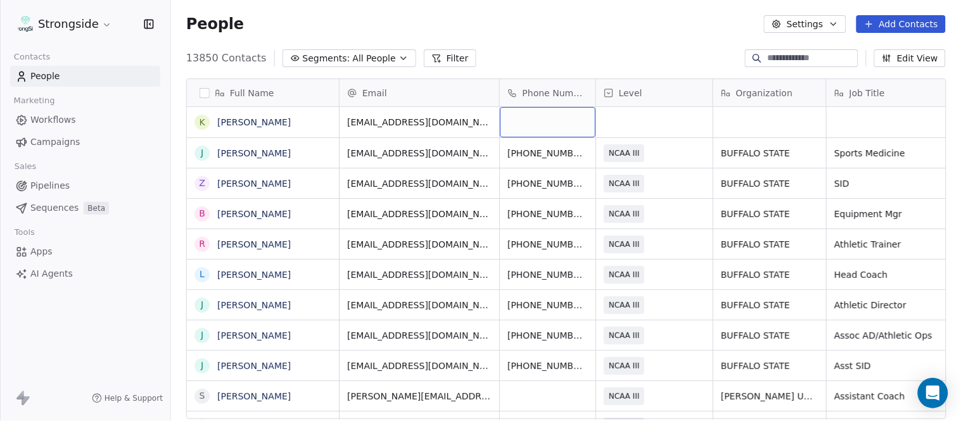
click at [535, 128] on div "grid" at bounding box center [548, 122] width 96 height 30
click at [605, 41] on html "Strongside Contacts People Marketing Workflows Campaigns Sales Pipelines Sequen…" at bounding box center [480, 210] width 961 height 421
click at [643, 118] on div "grid" at bounding box center [654, 122] width 117 height 30
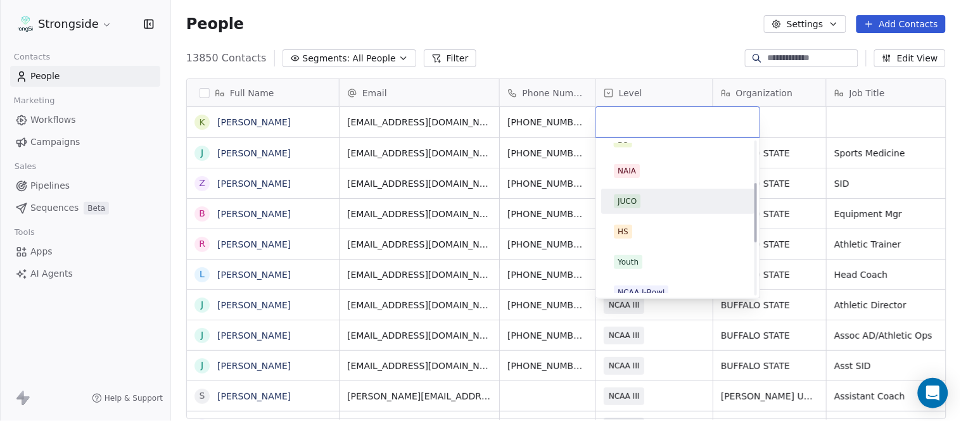
scroll to position [211, 0]
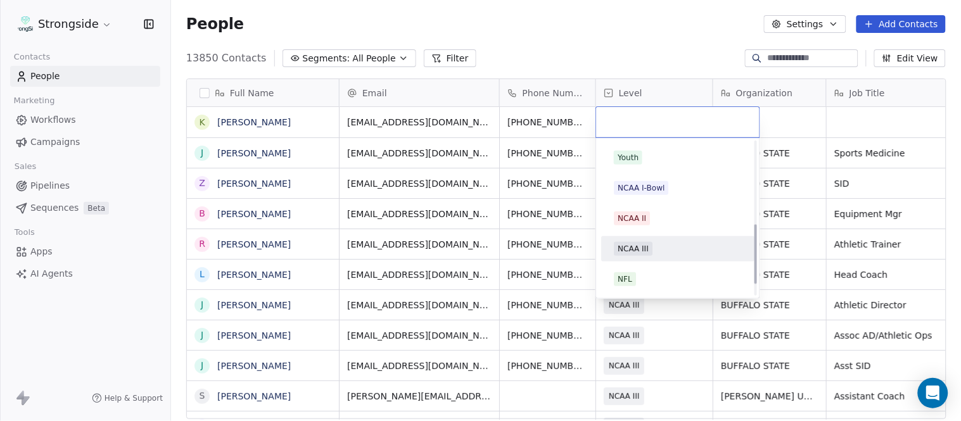
click at [675, 240] on div "NCAA III" at bounding box center [677, 249] width 143 height 20
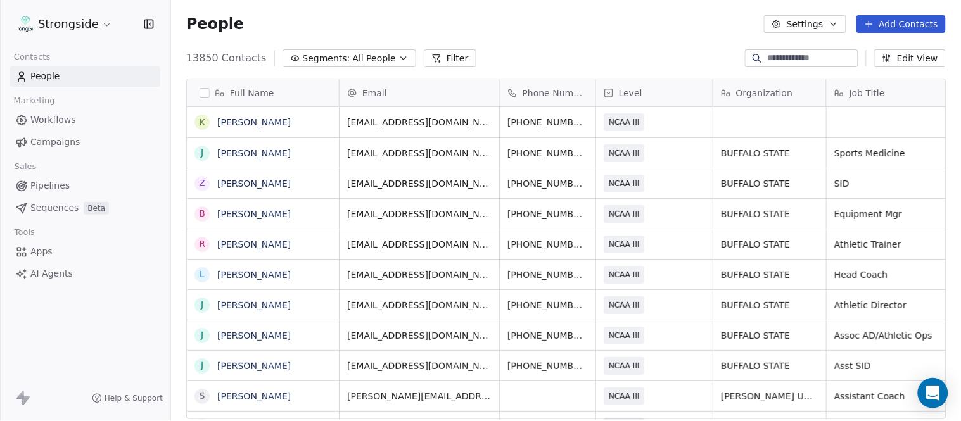
click at [678, 63] on div "13850 Contacts Segments: All People Filter Edit View" at bounding box center [566, 58] width 790 height 20
click at [816, 150] on button "grid" at bounding box center [810, 151] width 15 height 15
click at [795, 131] on div "grid" at bounding box center [769, 122] width 113 height 30
type textarea "**********"
click at [684, 16] on html "Strongside Contacts People Marketing Workflows Campaigns Sales Pipelines Sequen…" at bounding box center [480, 210] width 961 height 421
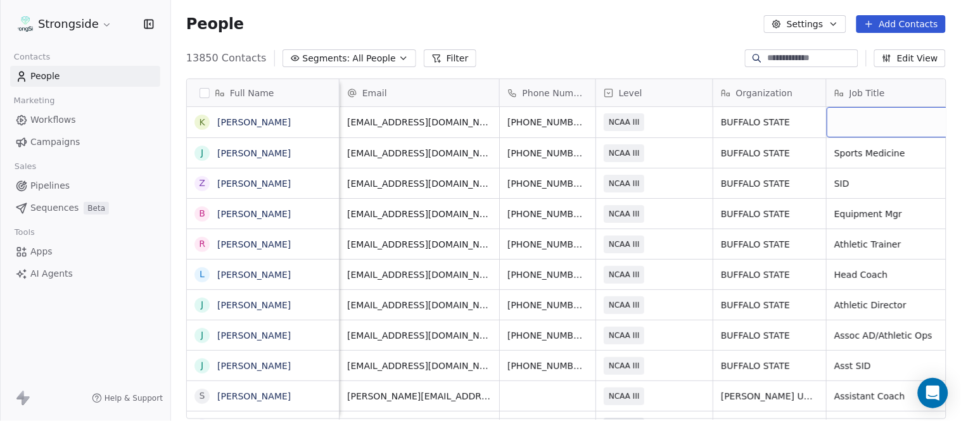
scroll to position [0, 60]
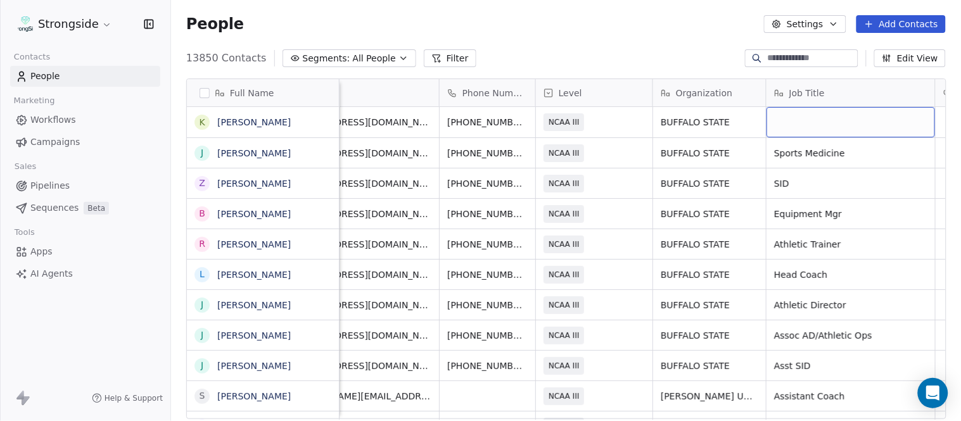
click at [855, 127] on div "grid" at bounding box center [851, 122] width 169 height 30
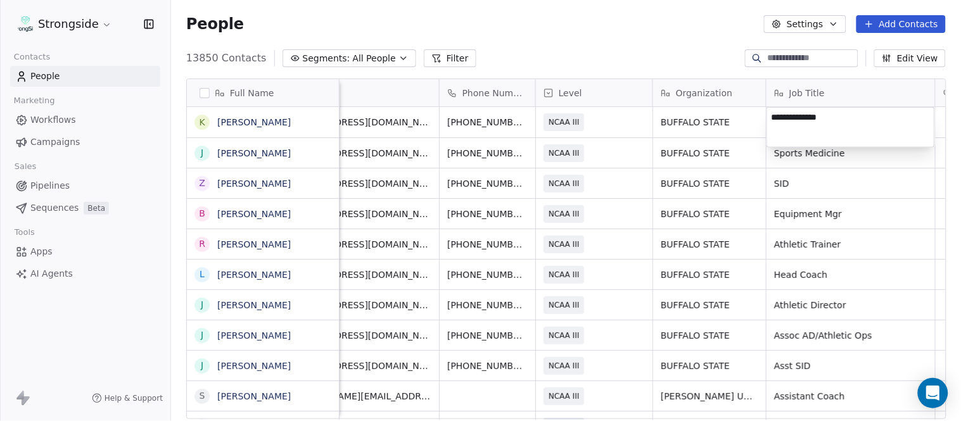
click at [706, 66] on html "Strongside Contacts People Marketing Workflows Campaigns Sales Pipelines Sequen…" at bounding box center [480, 210] width 961 height 421
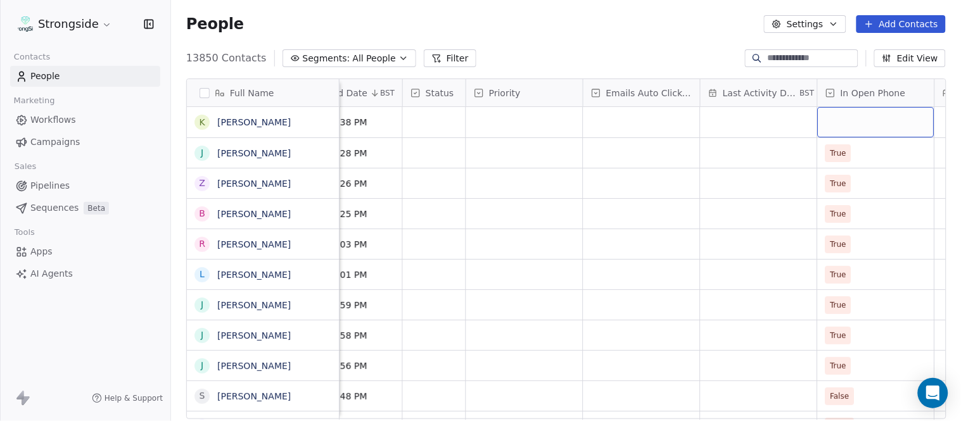
scroll to position [0, 890]
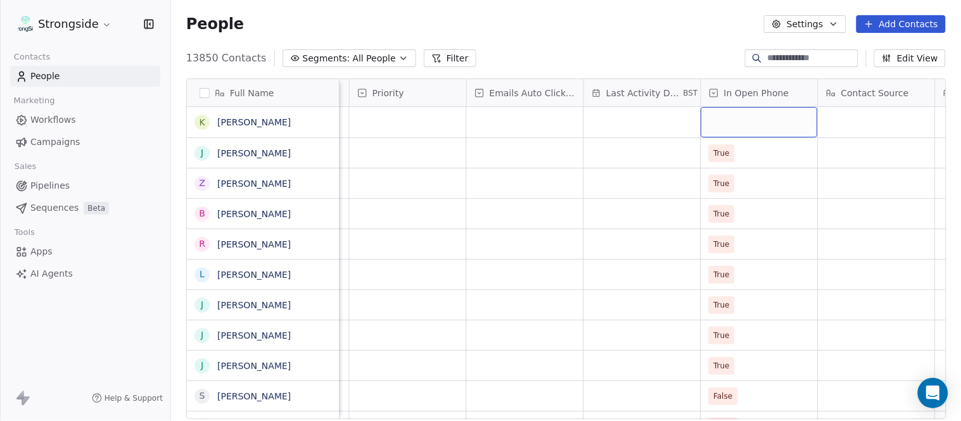
click at [769, 123] on div "grid" at bounding box center [759, 122] width 117 height 30
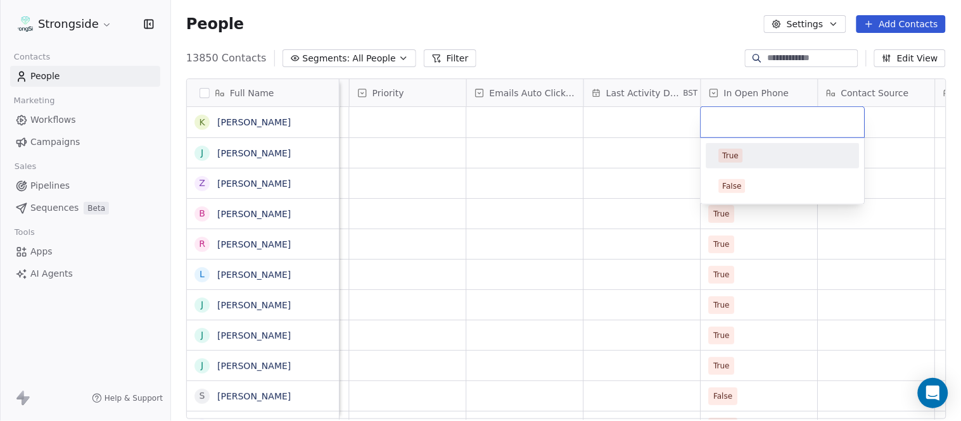
click at [753, 163] on div "True" at bounding box center [783, 156] width 143 height 20
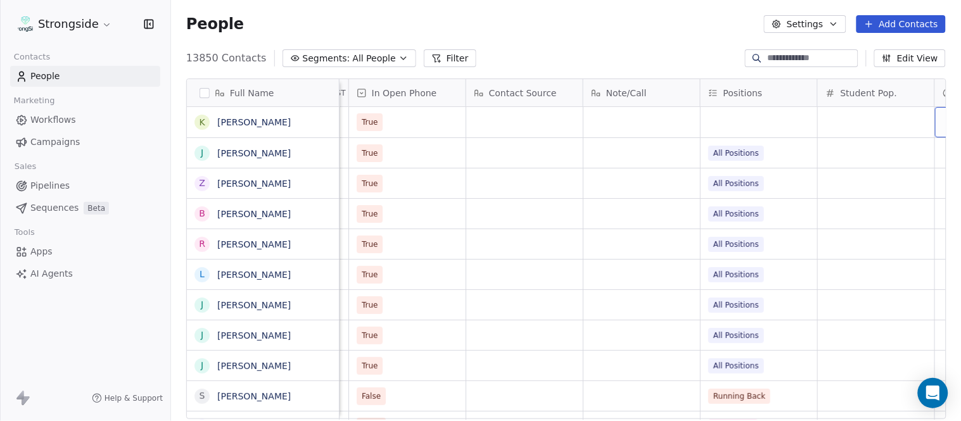
scroll to position [0, 1359]
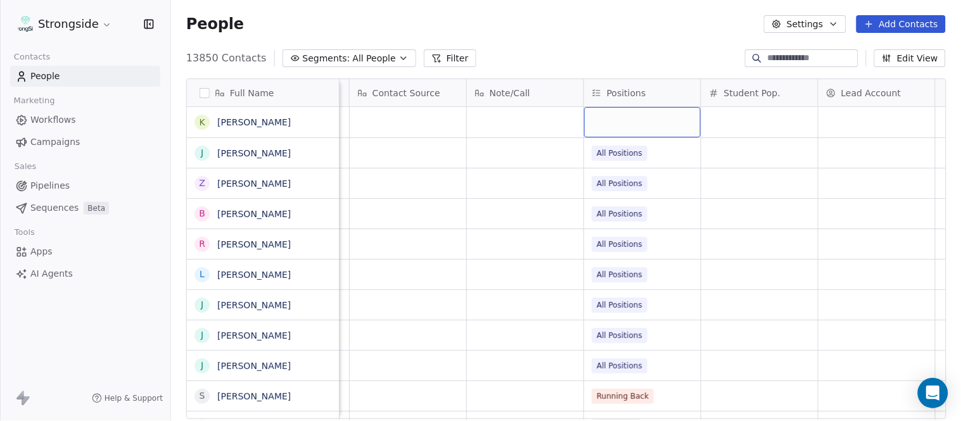
click at [659, 125] on div "grid" at bounding box center [642, 122] width 117 height 30
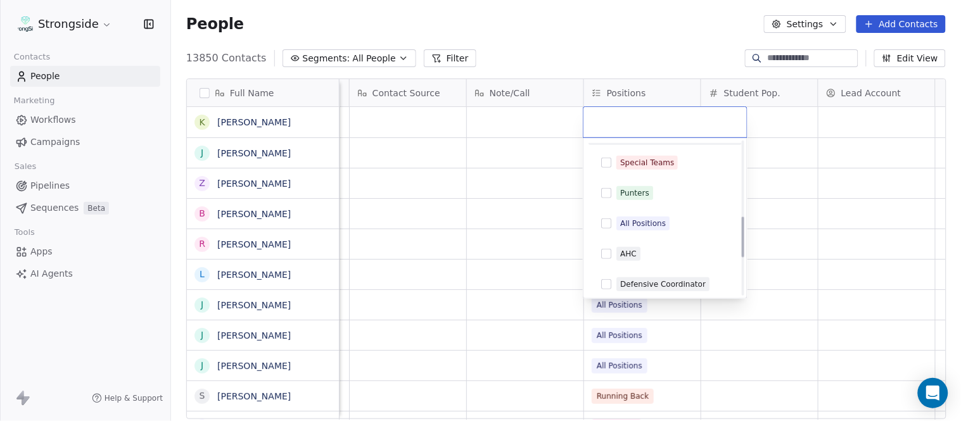
scroll to position [281, 0]
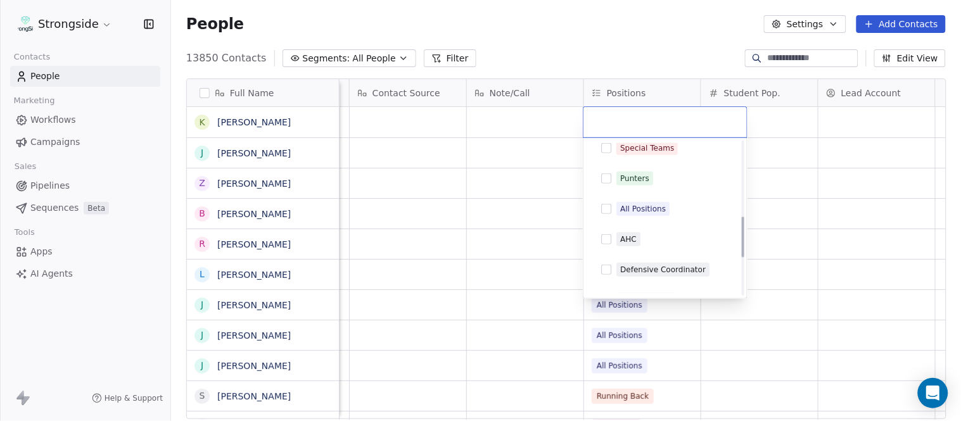
click at [670, 210] on div "All Positions" at bounding box center [673, 209] width 113 height 14
click at [641, 53] on html "Strongside Contacts People Marketing Workflows Campaigns Sales Pipelines Sequen…" at bounding box center [480, 210] width 961 height 421
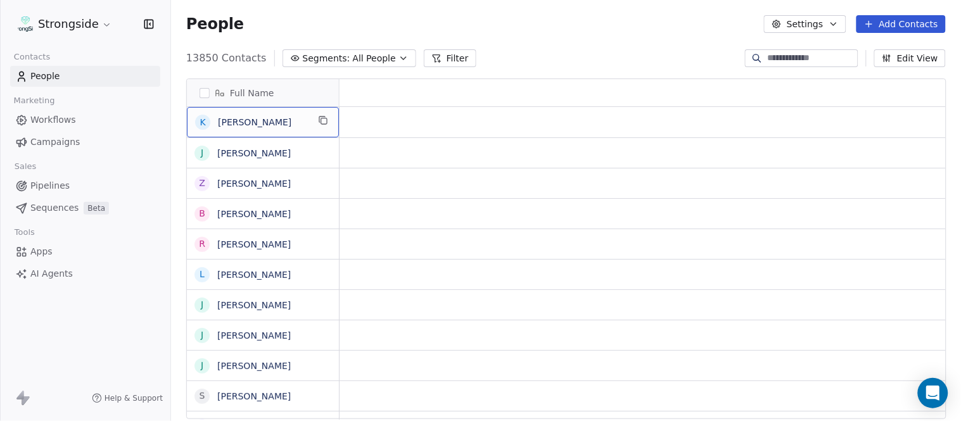
scroll to position [0, 0]
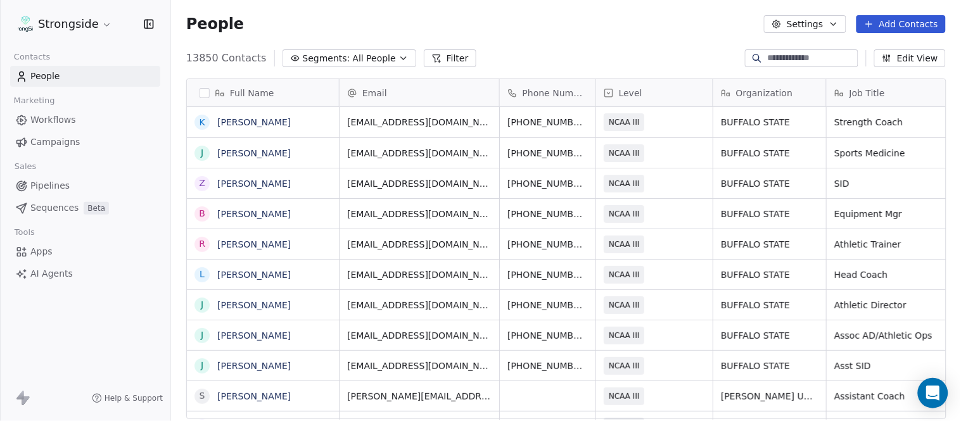
click at [902, 15] on button "Add Contacts" at bounding box center [901, 24] width 89 height 18
click at [883, 48] on span "Create new contact" at bounding box center [907, 50] width 87 height 13
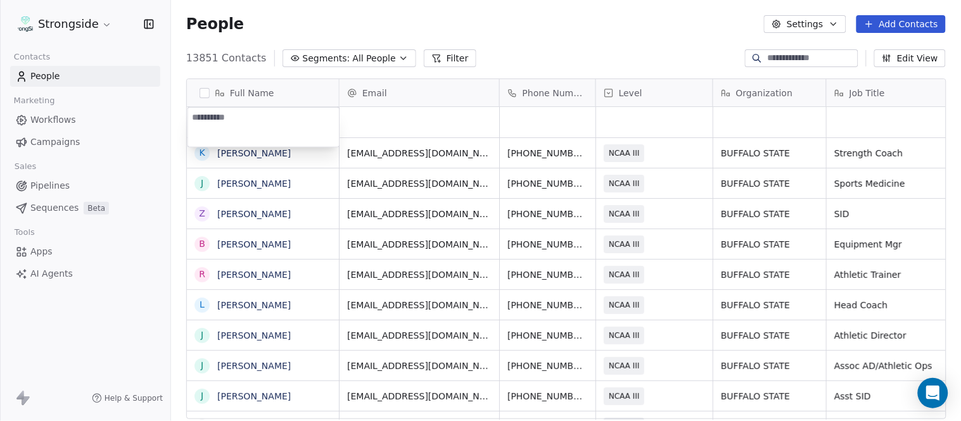
type textarea "**********"
click at [504, 41] on html "Strongside Contacts People Marketing Workflows Campaigns Sales Pipelines Sequen…" at bounding box center [480, 210] width 961 height 421
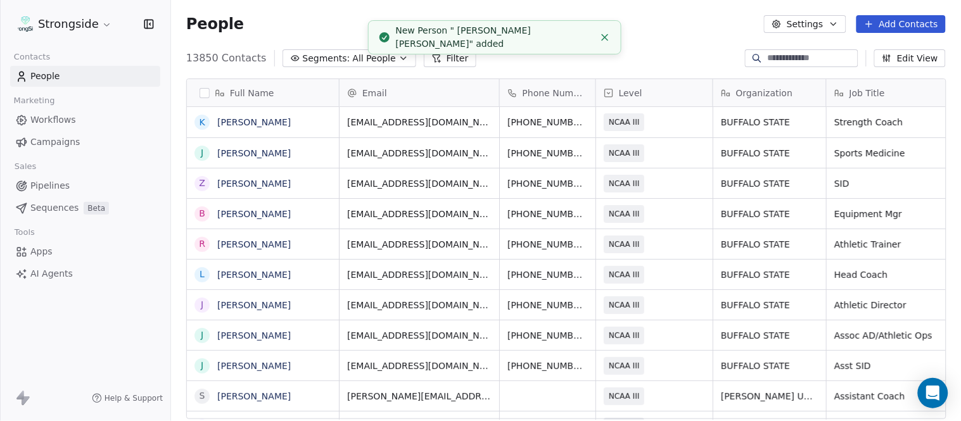
click at [597, 34] on li "New Person " Holden Whitehead" added" at bounding box center [494, 37] width 253 height 34
click at [600, 36] on icon "Close toast" at bounding box center [604, 37] width 11 height 11
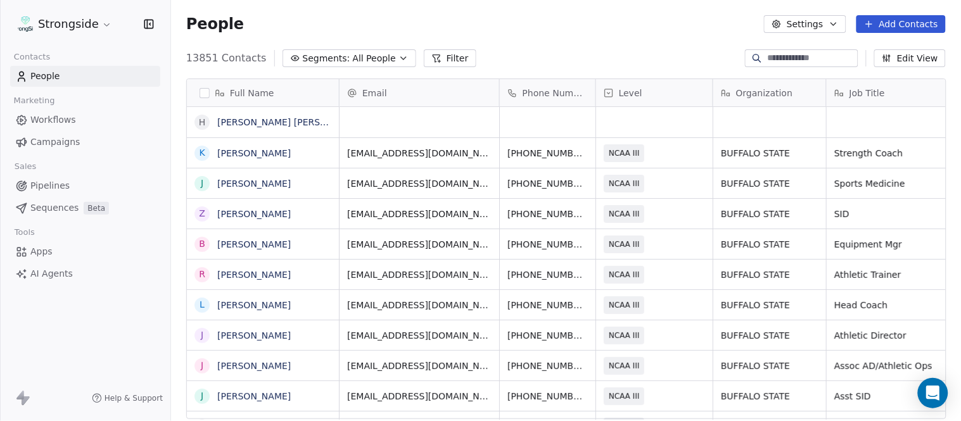
scroll to position [360, 780]
click at [422, 124] on div "grid" at bounding box center [420, 122] width 160 height 30
type input "**********"
click at [533, 62] on html "Strongside Contacts People Marketing Workflows Campaigns Sales Pipelines Sequen…" at bounding box center [480, 210] width 961 height 421
click at [561, 131] on div "grid" at bounding box center [548, 122] width 96 height 30
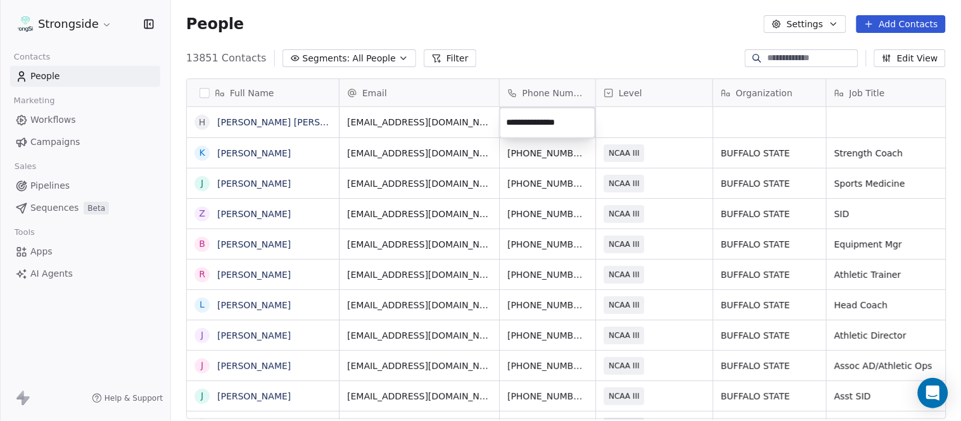
click at [575, 22] on html "Strongside Contacts People Marketing Workflows Campaigns Sales Pipelines Sequen…" at bounding box center [480, 210] width 961 height 421
click at [656, 117] on div "grid" at bounding box center [654, 122] width 117 height 30
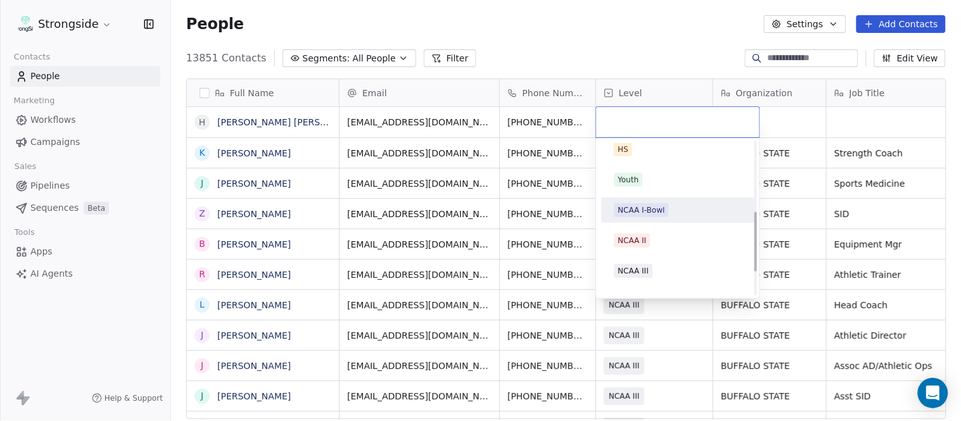
scroll to position [211, 0]
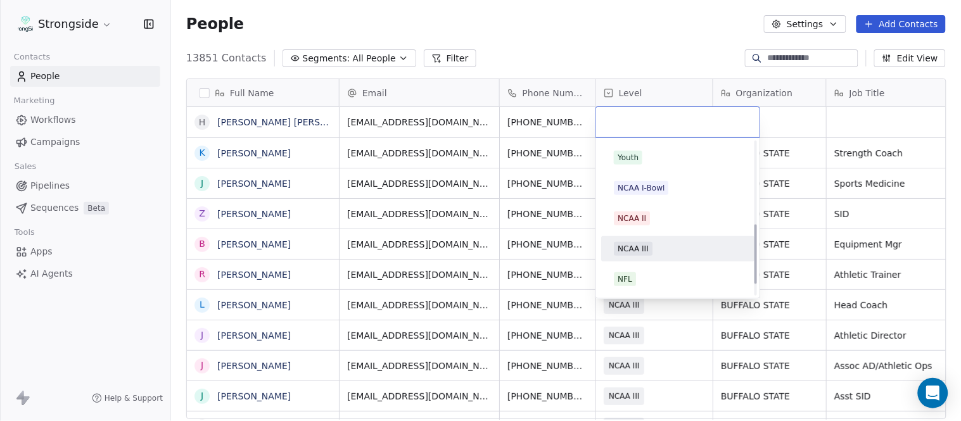
click at [664, 250] on div "NCAA III" at bounding box center [678, 249] width 128 height 14
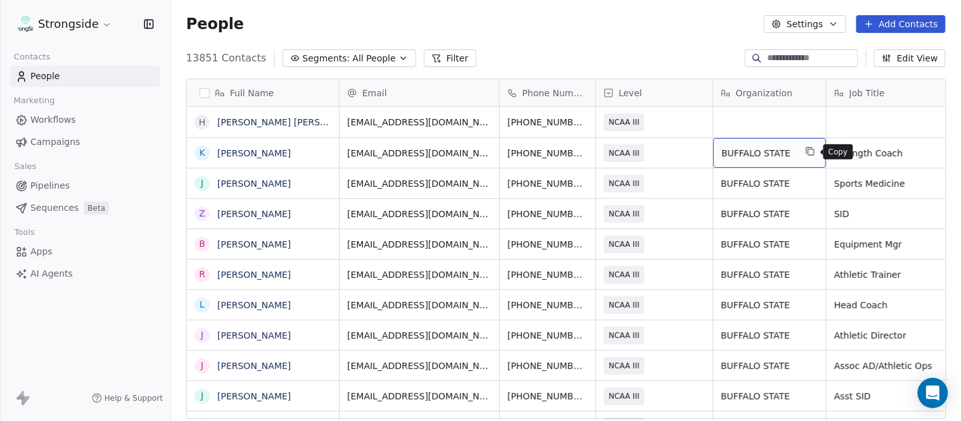
click at [809, 155] on icon "grid" at bounding box center [812, 153] width 6 height 6
click at [770, 129] on div "grid" at bounding box center [769, 122] width 113 height 30
type textarea "**********"
click at [665, 61] on html "Strongside Contacts People Marketing Workflows Campaigns Sales Pipelines Sequen…" at bounding box center [480, 210] width 961 height 421
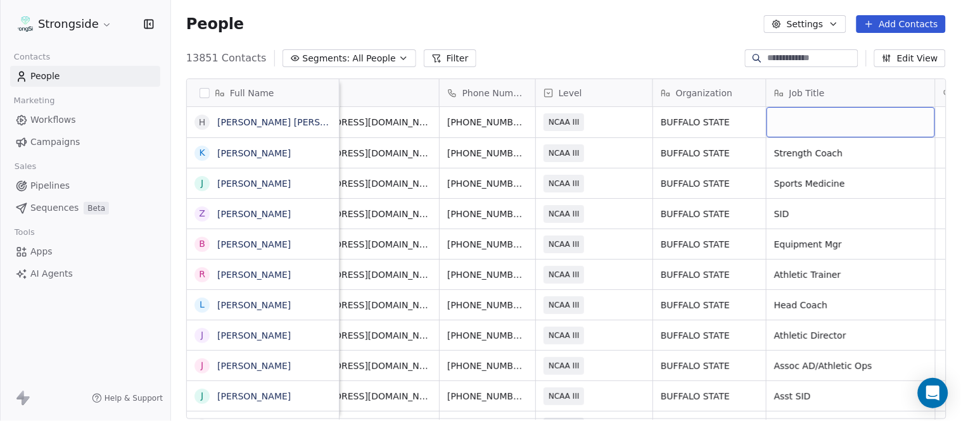
click at [793, 118] on div "grid" at bounding box center [851, 122] width 169 height 30
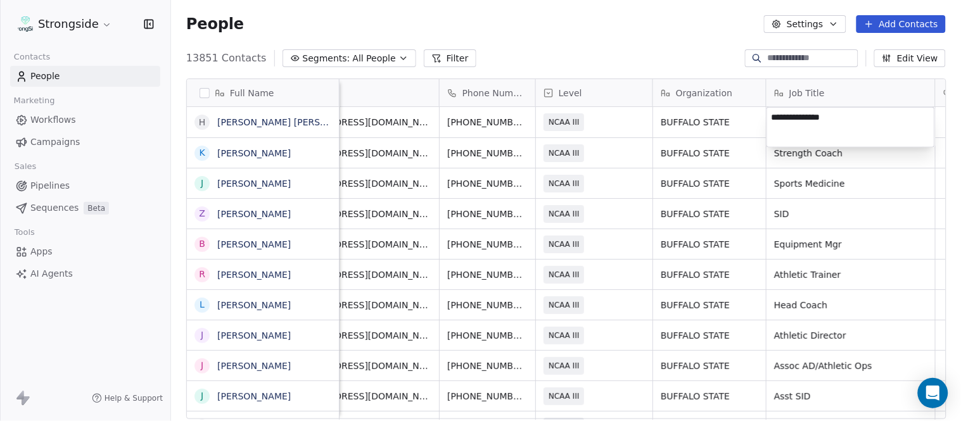
click at [641, 42] on html "Strongside Contacts People Marketing Workflows Campaigns Sales Pipelines Sequen…" at bounding box center [480, 210] width 961 height 421
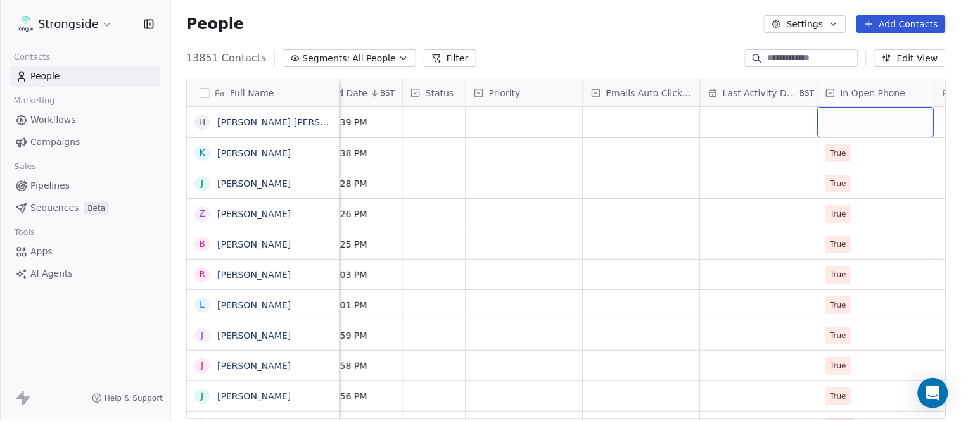
scroll to position [0, 890]
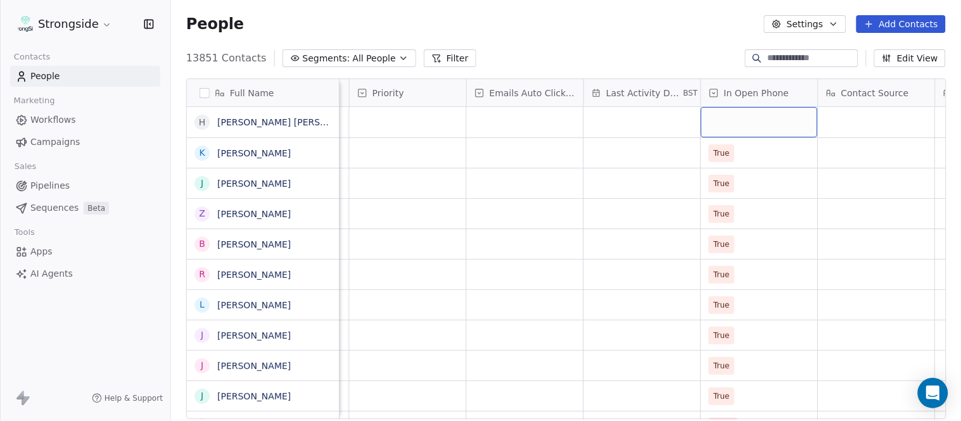
click at [729, 127] on div "grid" at bounding box center [759, 122] width 117 height 30
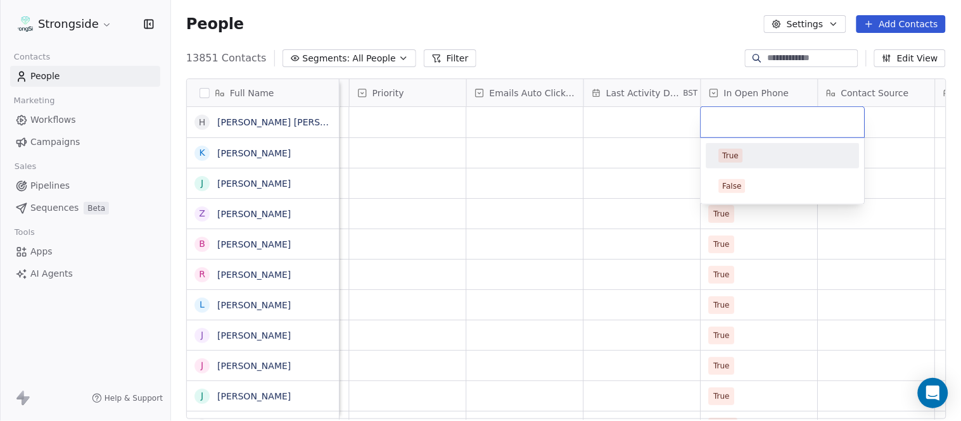
click at [743, 161] on div "True" at bounding box center [783, 156] width 128 height 14
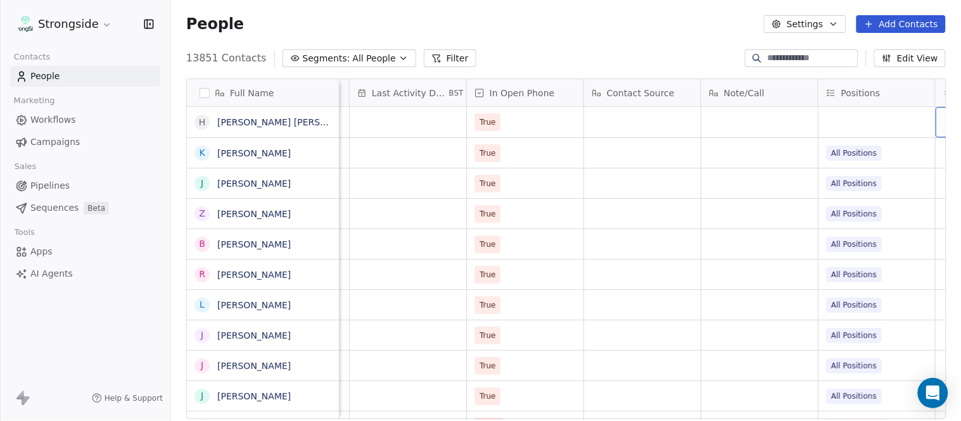
scroll to position [0, 1243]
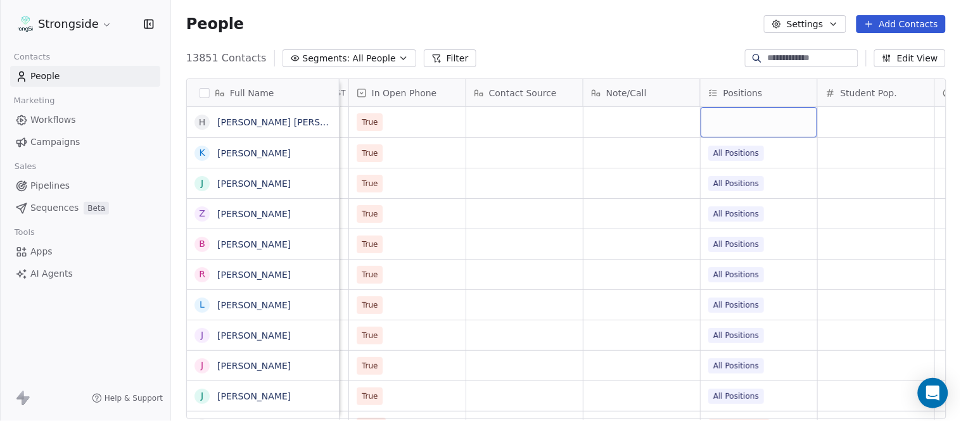
click at [754, 122] on div "grid" at bounding box center [759, 122] width 117 height 30
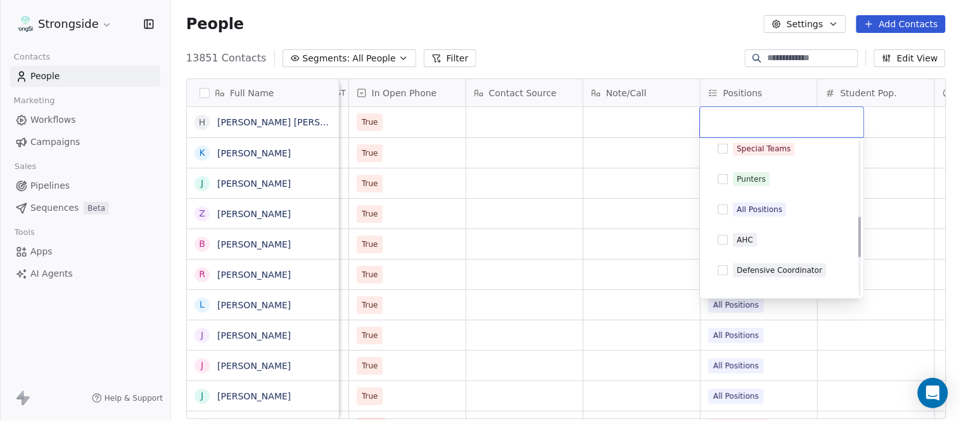
scroll to position [281, 0]
click at [783, 264] on div "Defensive Coordinator" at bounding box center [781, 269] width 86 height 11
click at [635, 22] on html "Strongside Contacts People Marketing Workflows Campaigns Sales Pipelines Sequen…" at bounding box center [480, 210] width 961 height 421
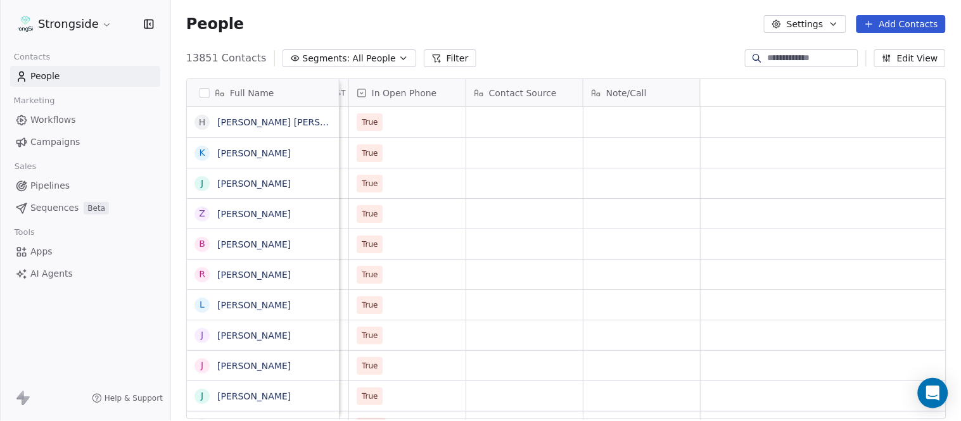
scroll to position [0, 0]
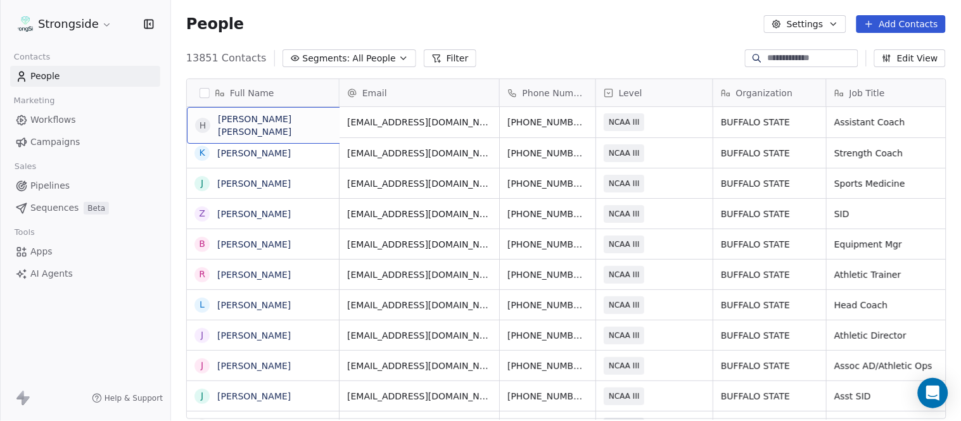
drag, startPoint x: 306, startPoint y: 127, endPoint x: 314, endPoint y: 118, distance: 11.6
click at [357, 117] on icon "grid" at bounding box center [360, 120] width 6 height 6
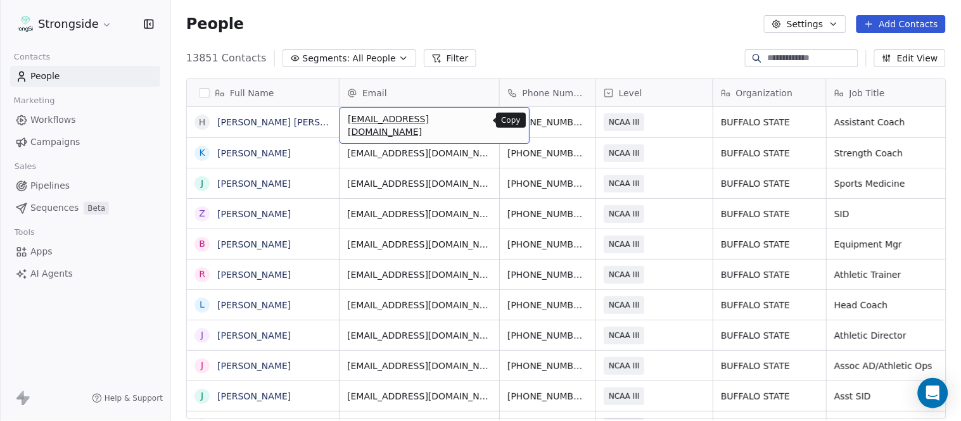
click at [506, 118] on button "grid" at bounding box center [513, 120] width 15 height 15
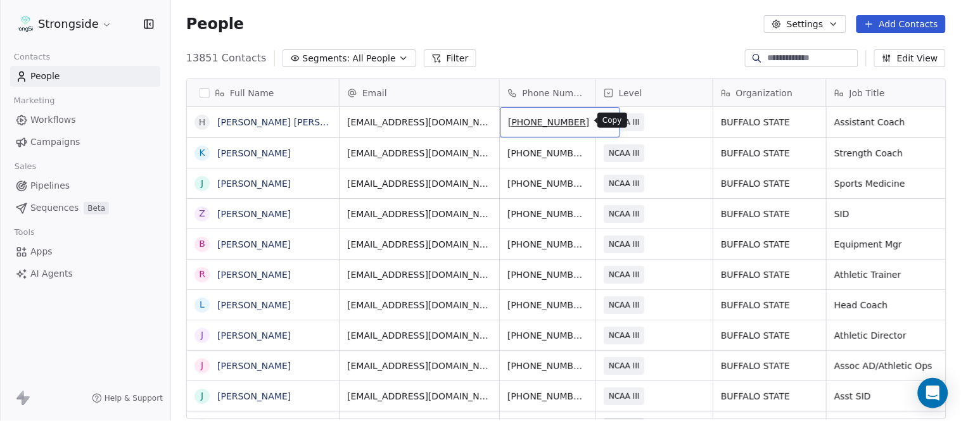
click at [599, 117] on icon "grid" at bounding box center [604, 120] width 10 height 10
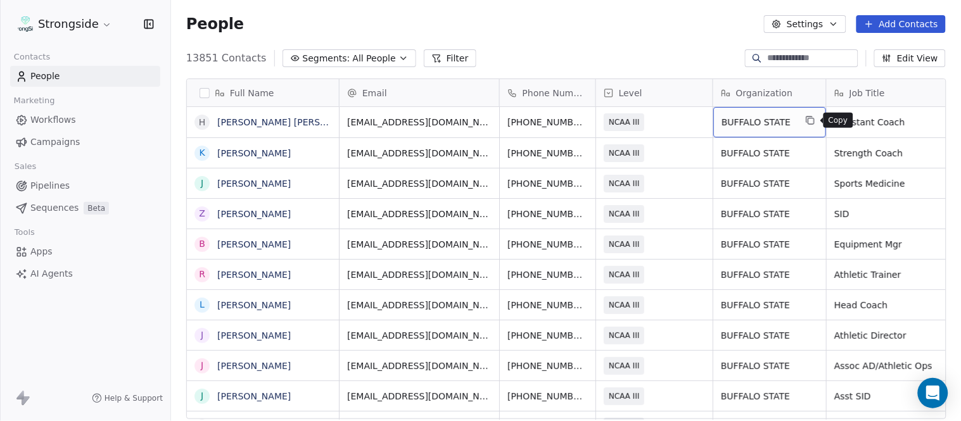
click at [809, 122] on icon "grid" at bounding box center [810, 120] width 10 height 10
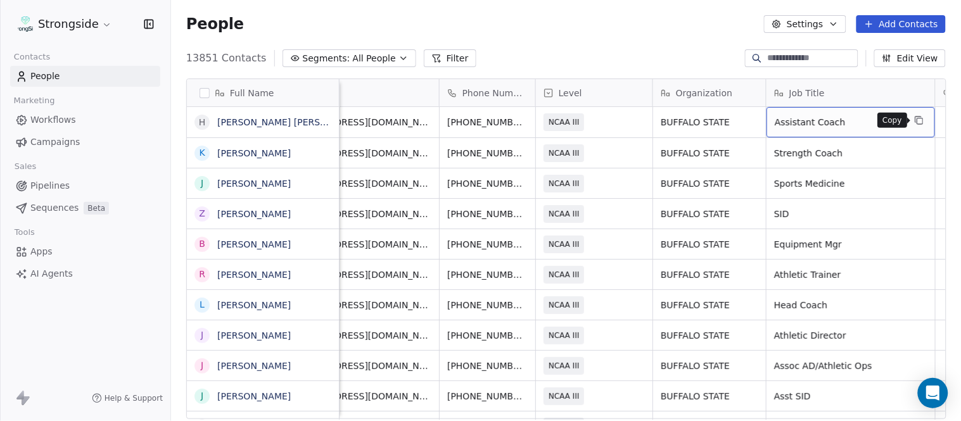
click at [918, 117] on icon "grid" at bounding box center [919, 120] width 6 height 6
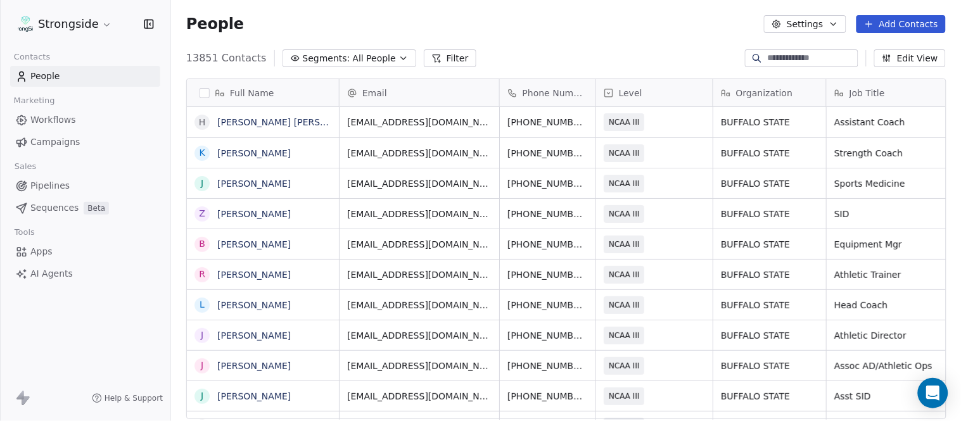
click at [896, 22] on button "Add Contacts" at bounding box center [901, 24] width 89 height 18
click at [893, 43] on div "Create new contact" at bounding box center [899, 51] width 117 height 20
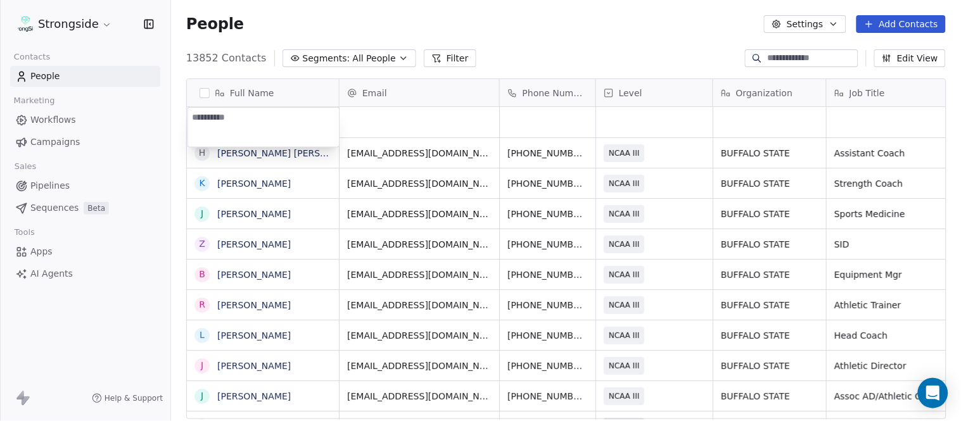
type textarea "**********"
click at [579, 40] on html "Strongside Contacts People Marketing Workflows Campaigns Sales Pipelines Sequen…" at bounding box center [480, 210] width 961 height 421
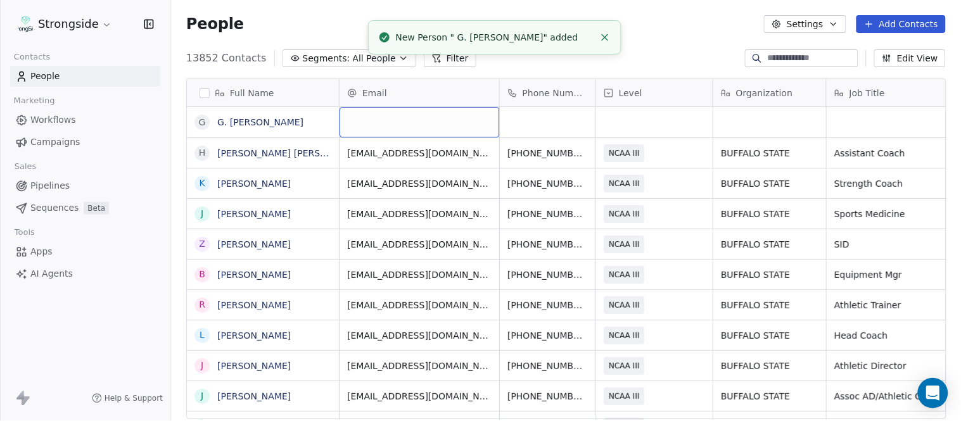
click at [459, 125] on div "grid" at bounding box center [420, 122] width 160 height 30
click at [646, 41] on html "Strongside Contacts People Marketing Workflows Campaigns Sales Pipelines Sequen…" at bounding box center [480, 210] width 961 height 421
click at [600, 32] on icon "Close toast" at bounding box center [604, 37] width 11 height 11
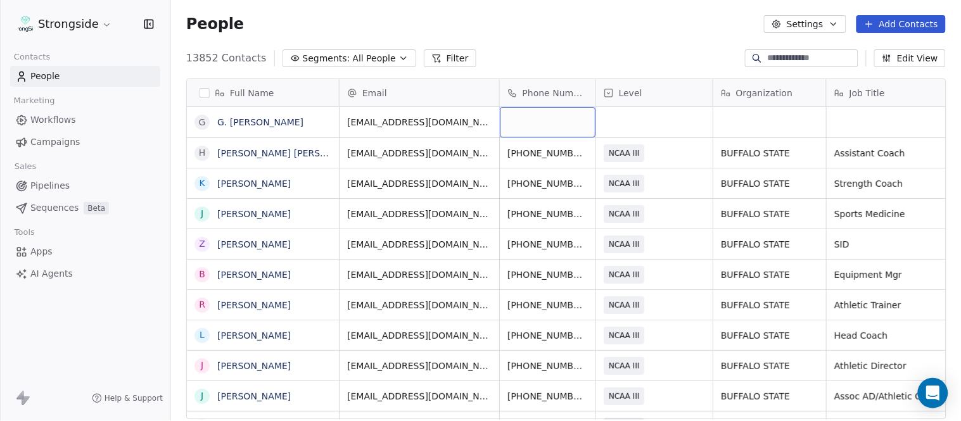
click at [539, 124] on div "grid" at bounding box center [548, 122] width 96 height 30
click at [571, 47] on html "Strongside Contacts People Marketing Workflows Campaigns Sales Pipelines Sequen…" at bounding box center [480, 210] width 961 height 421
click at [674, 128] on div "grid" at bounding box center [654, 122] width 117 height 30
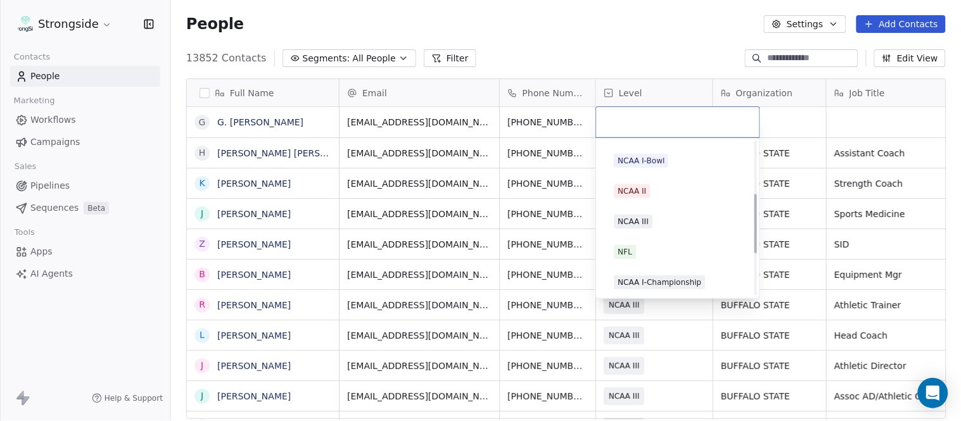
scroll to position [240, 0]
click at [651, 217] on span "NCAA III" at bounding box center [633, 221] width 39 height 14
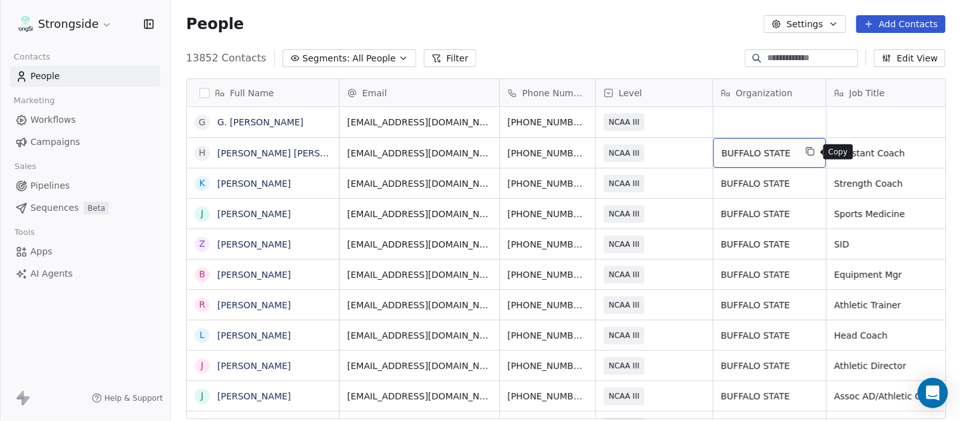
click at [805, 153] on icon "grid" at bounding box center [810, 151] width 10 height 10
click at [770, 119] on div "grid" at bounding box center [769, 122] width 113 height 30
click at [630, 47] on html "Strongside Contacts People Marketing Workflows Campaigns Sales Pipelines Sequen…" at bounding box center [480, 210] width 961 height 421
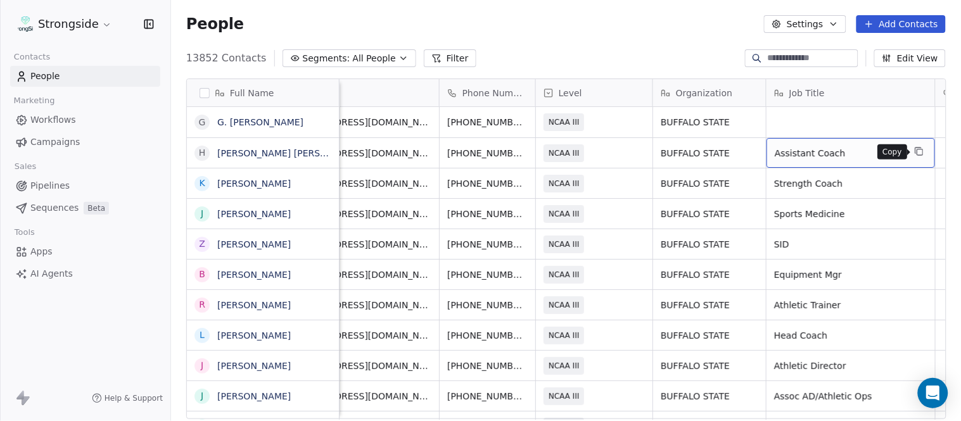
click at [915, 152] on icon "grid" at bounding box center [919, 151] width 10 height 10
click at [852, 119] on div "grid" at bounding box center [851, 122] width 169 height 30
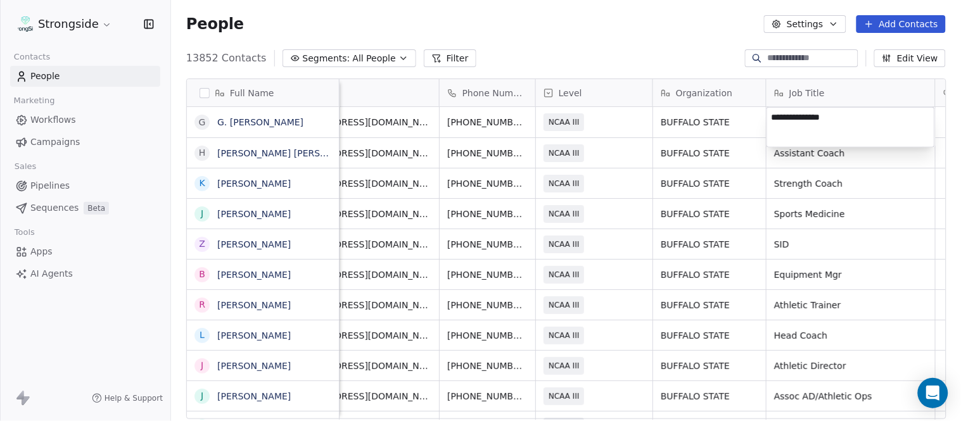
click at [689, 38] on html "Strongside Contacts People Marketing Workflows Campaigns Sales Pipelines Sequen…" at bounding box center [480, 210] width 961 height 421
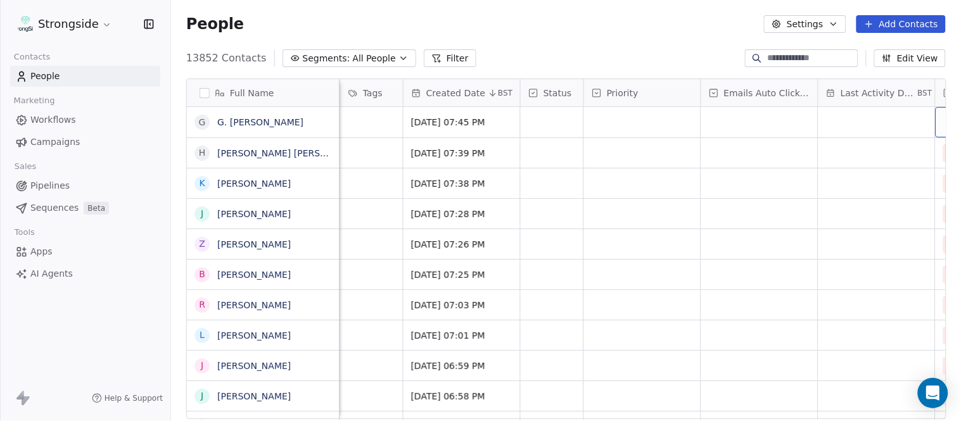
scroll to position [0, 890]
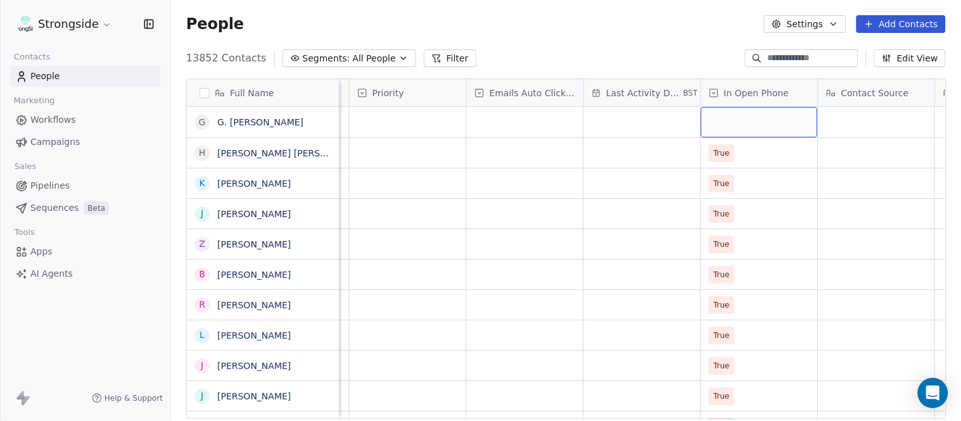
click at [755, 115] on div "grid" at bounding box center [759, 122] width 117 height 30
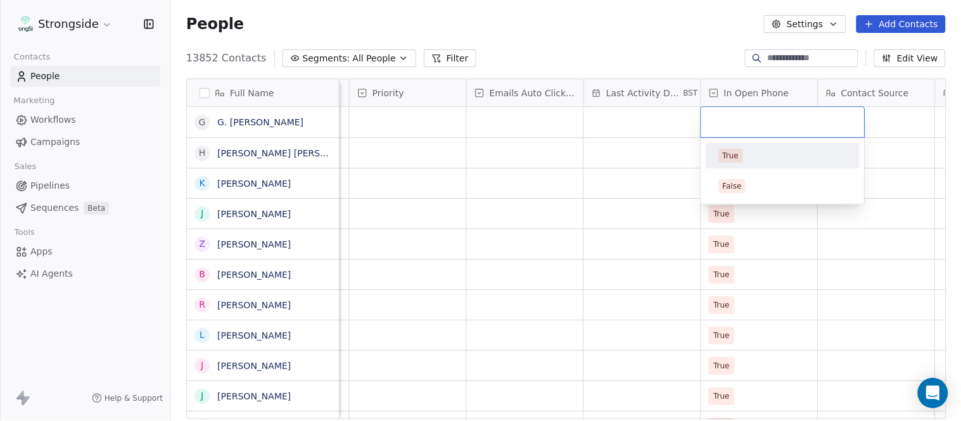
click at [755, 160] on div "True" at bounding box center [783, 156] width 128 height 14
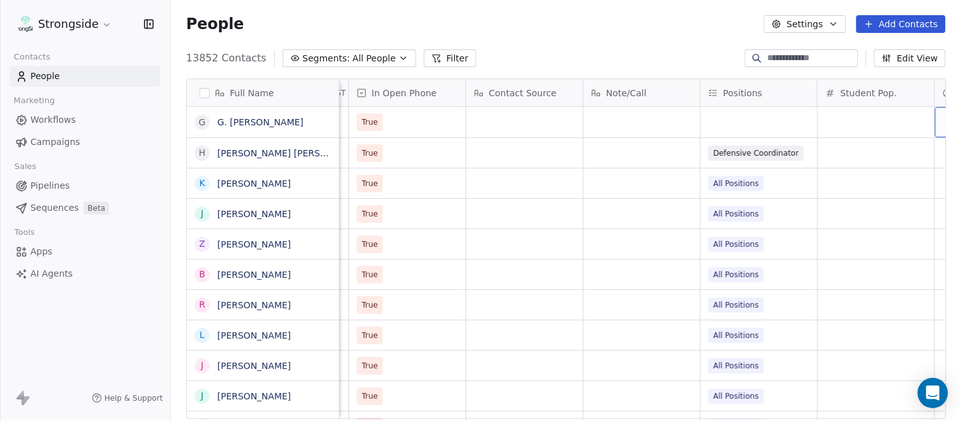
scroll to position [0, 1359]
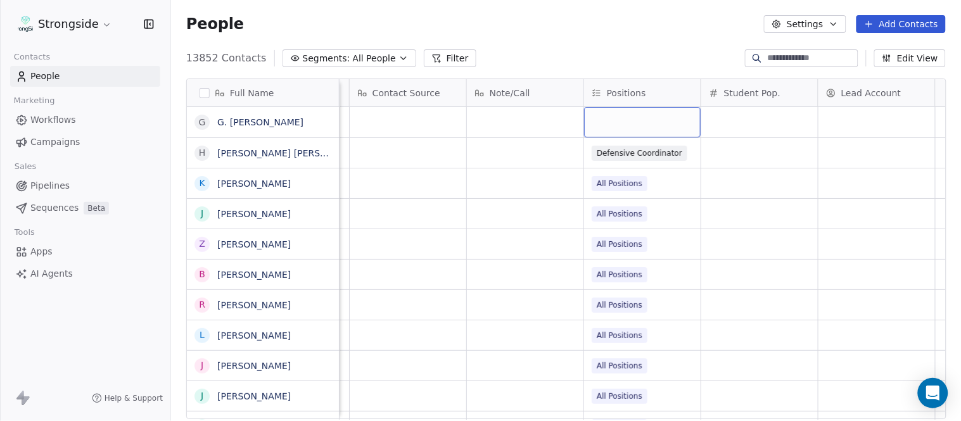
click at [642, 111] on div "grid" at bounding box center [642, 122] width 117 height 30
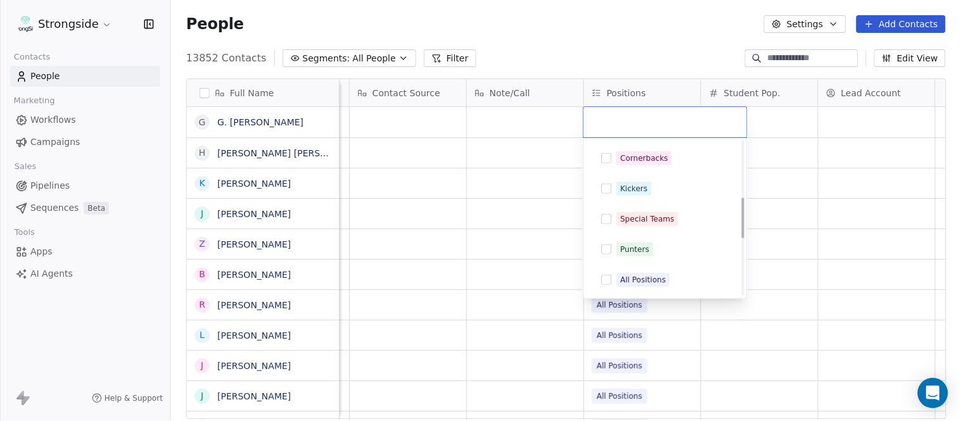
scroll to position [211, 0]
click at [663, 215] on div "Special Teams" at bounding box center [647, 218] width 54 height 11
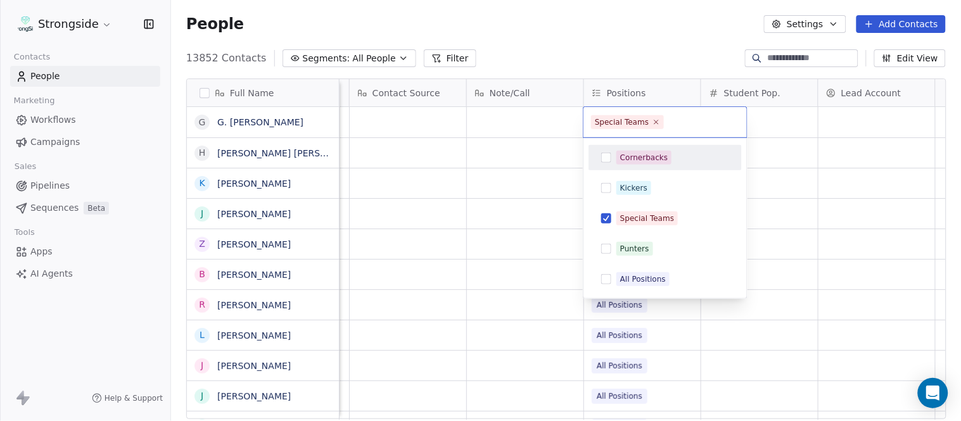
click at [624, 47] on html "Strongside Contacts People Marketing Workflows Campaigns Sales Pipelines Sequen…" at bounding box center [480, 210] width 961 height 421
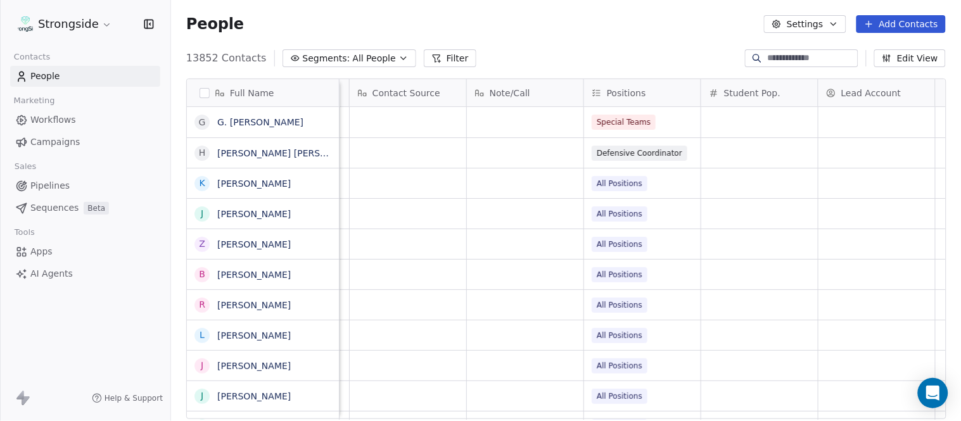
scroll to position [0, 0]
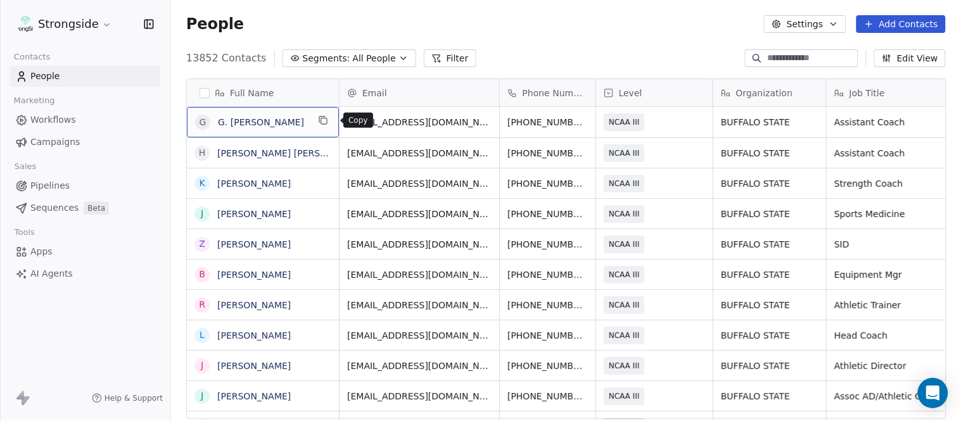
click at [325, 117] on icon "grid" at bounding box center [322, 120] width 6 height 6
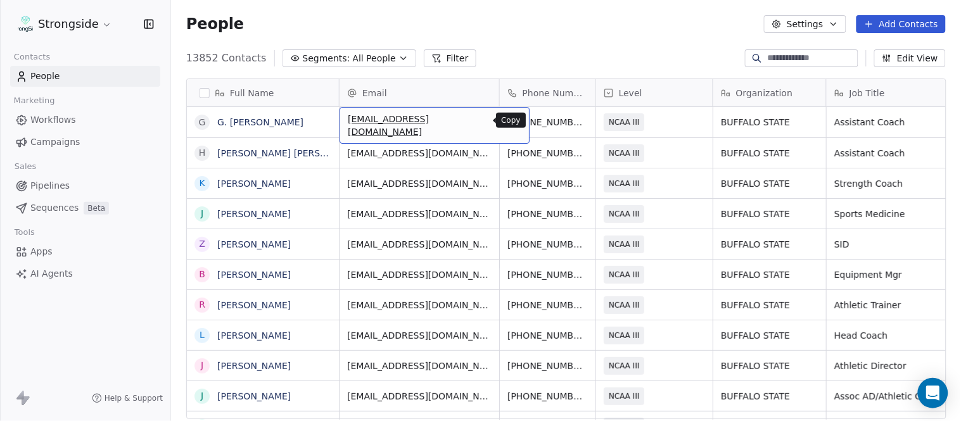
click at [510, 118] on icon "grid" at bounding box center [513, 120] width 6 height 6
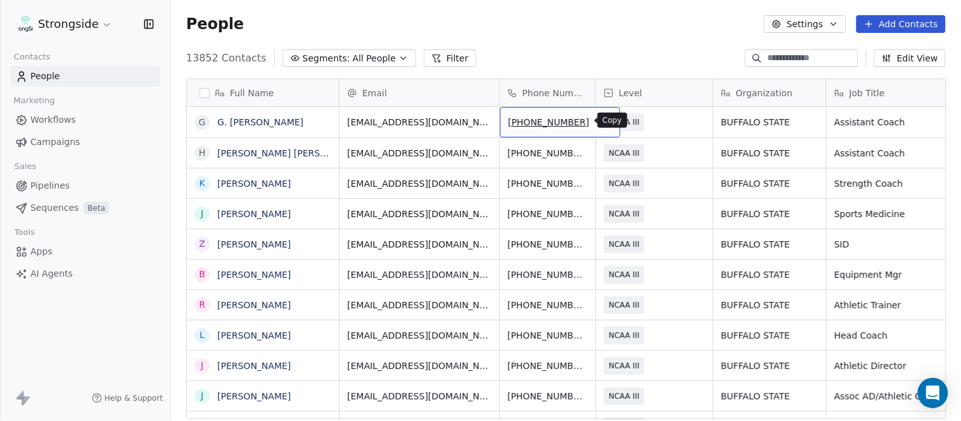
click at [603, 120] on icon "grid" at bounding box center [606, 121] width 6 height 6
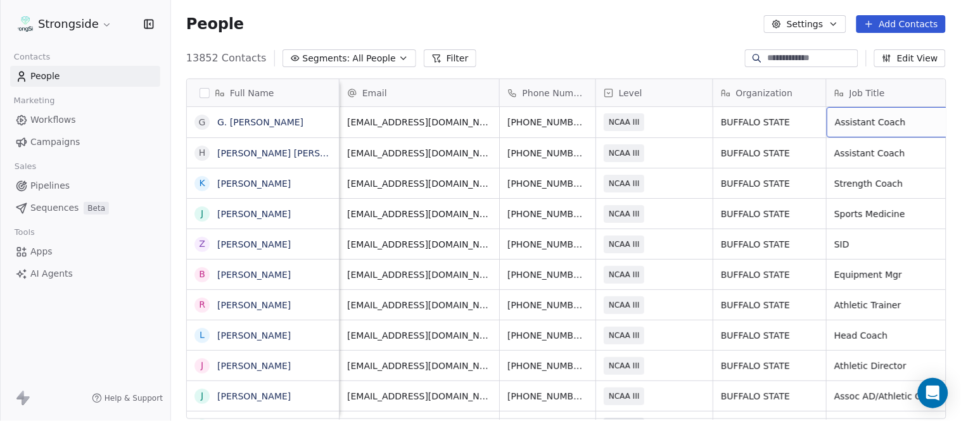
scroll to position [0, 60]
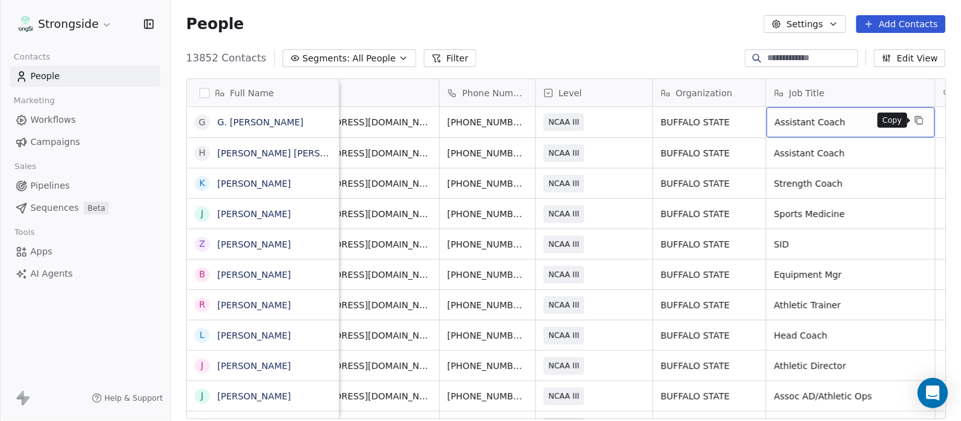
click at [916, 125] on button "grid" at bounding box center [919, 120] width 15 height 15
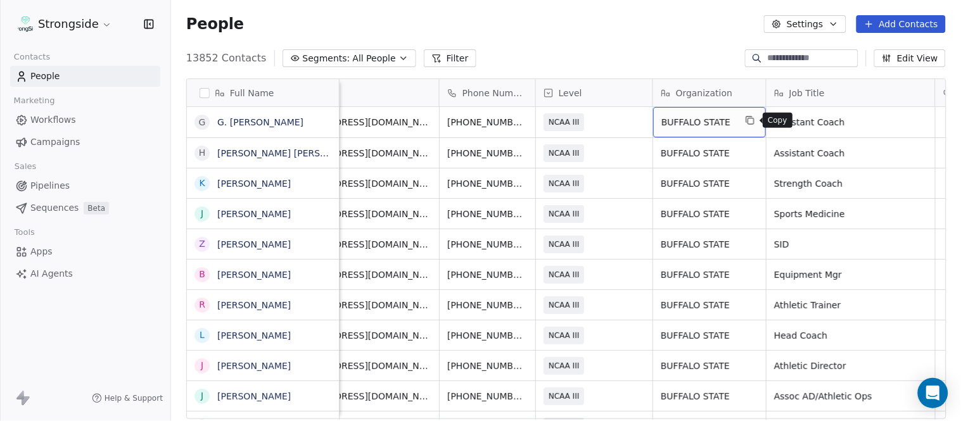
click at [746, 118] on icon "grid" at bounding box center [749, 120] width 6 height 6
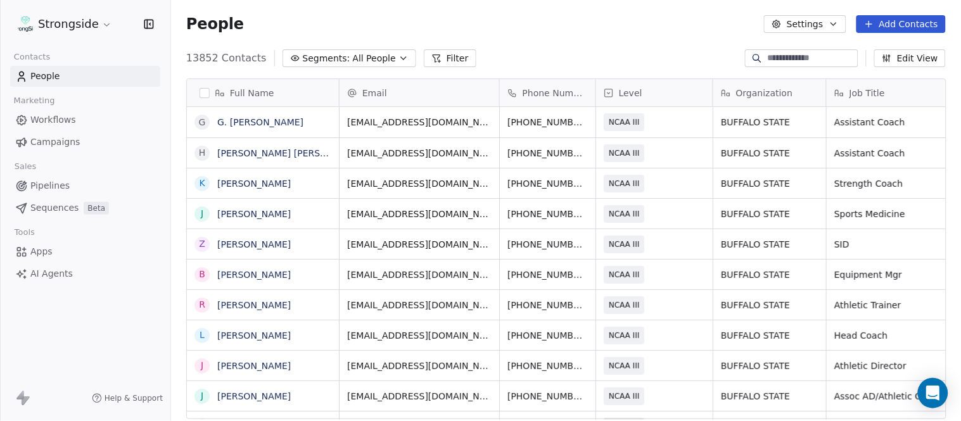
click at [885, 21] on button "Add Contacts" at bounding box center [901, 24] width 89 height 18
click at [881, 49] on span "Create new contact" at bounding box center [907, 50] width 87 height 13
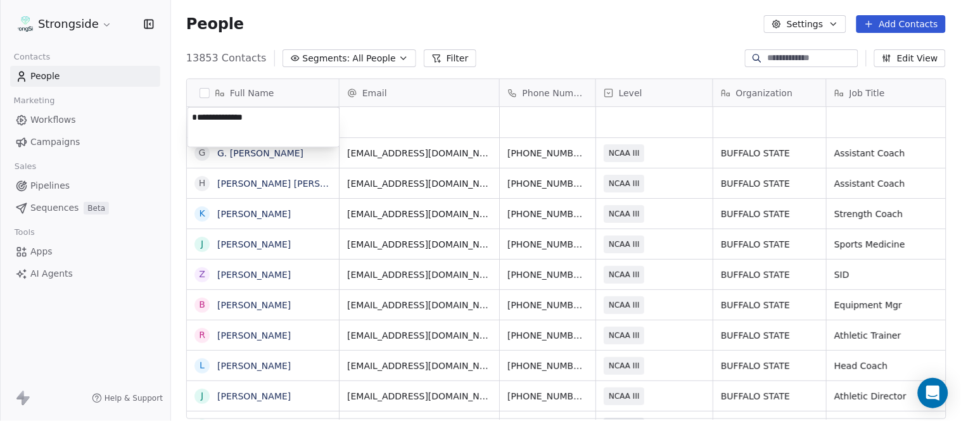
type textarea "**********"
click at [528, 29] on html "Strongside Contacts People Marketing Workflows Campaigns Sales Pipelines Sequen…" at bounding box center [480, 210] width 961 height 421
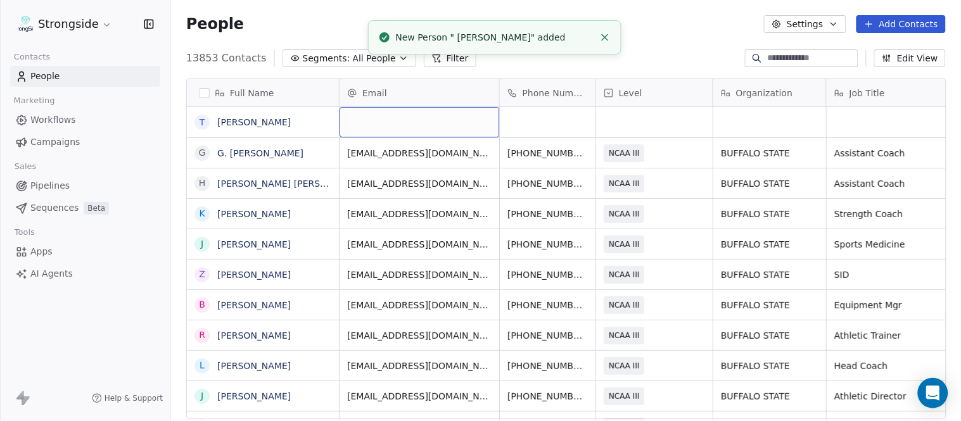
click at [411, 117] on div "grid" at bounding box center [420, 122] width 160 height 30
click at [726, 39] on html "Strongside Contacts People Marketing Workflows Campaigns Sales Pipelines Sequen…" at bounding box center [480, 210] width 961 height 421
click at [602, 40] on line "Close toast" at bounding box center [605, 38] width 6 height 6
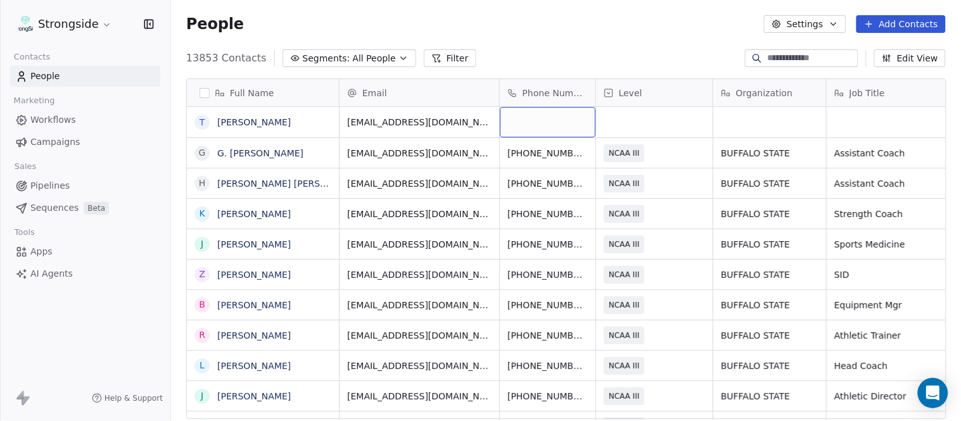
click at [547, 133] on div "grid" at bounding box center [548, 122] width 96 height 30
type input "**********"
click at [562, 68] on html "Strongside Contacts People Marketing Workflows Campaigns Sales Pipelines Sequen…" at bounding box center [480, 210] width 961 height 421
click at [667, 120] on div "grid" at bounding box center [654, 122] width 117 height 30
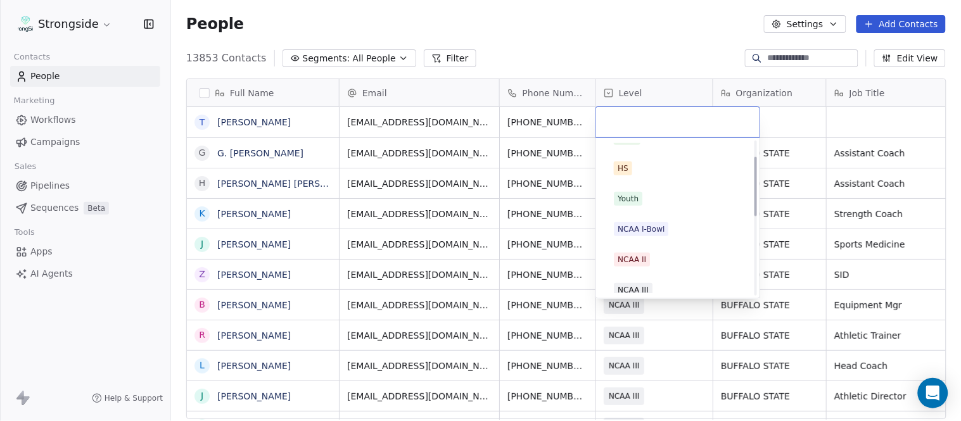
scroll to position [211, 0]
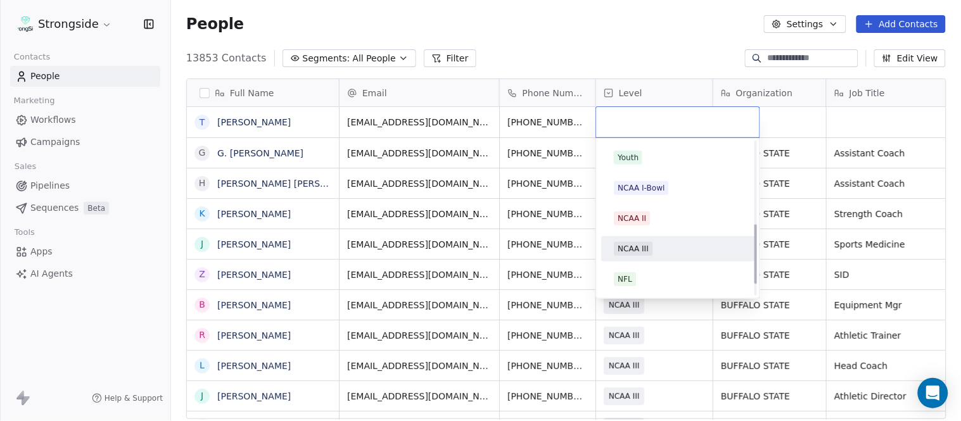
click at [663, 251] on div "NCAA III" at bounding box center [678, 249] width 128 height 14
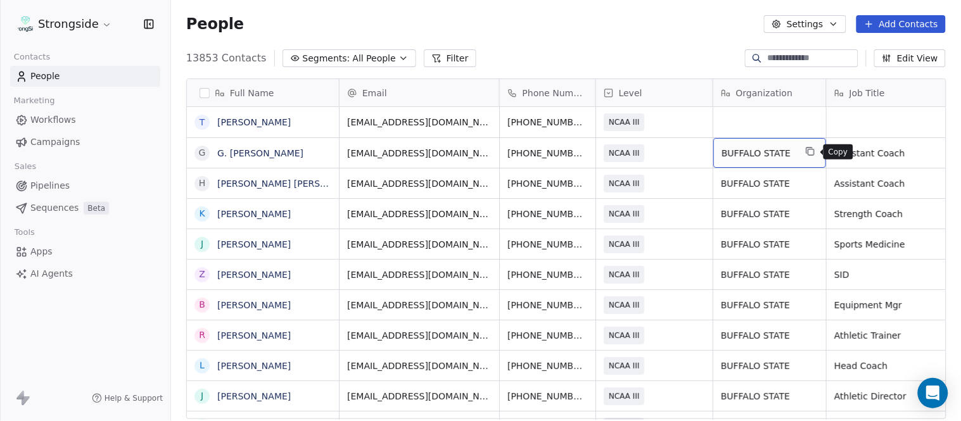
click at [809, 150] on icon "grid" at bounding box center [812, 153] width 6 height 6
click at [762, 127] on div "grid" at bounding box center [769, 122] width 113 height 30
type textarea "**********"
click at [681, 43] on html "Strongside Contacts People Marketing Workflows Campaigns Sales Pipelines Sequen…" at bounding box center [480, 210] width 961 height 421
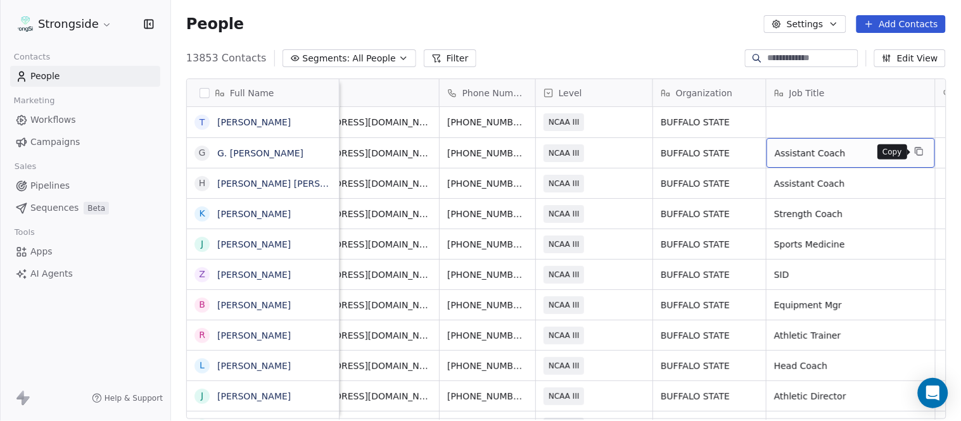
click at [914, 153] on icon "grid" at bounding box center [919, 151] width 10 height 10
click at [829, 118] on div "grid" at bounding box center [851, 122] width 169 height 30
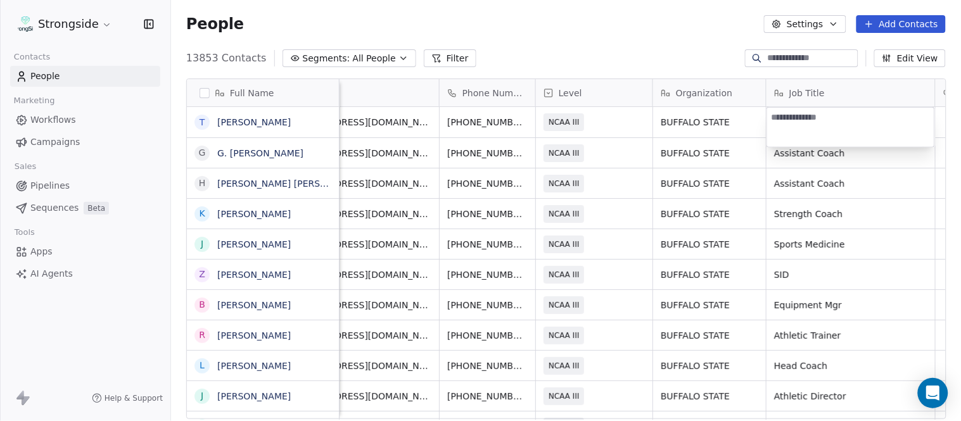
type textarea "**********"
click at [653, 53] on html "Strongside Contacts People Marketing Workflows Campaigns Sales Pipelines Sequen…" at bounding box center [480, 210] width 961 height 421
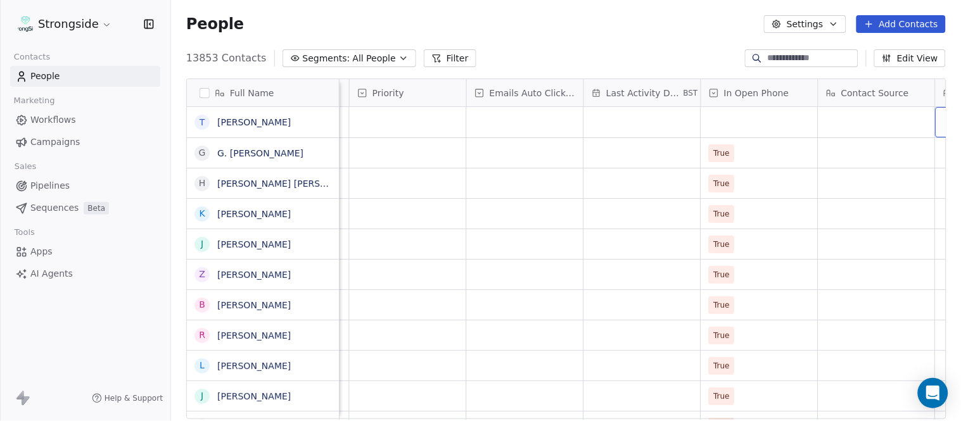
scroll to position [0, 1008]
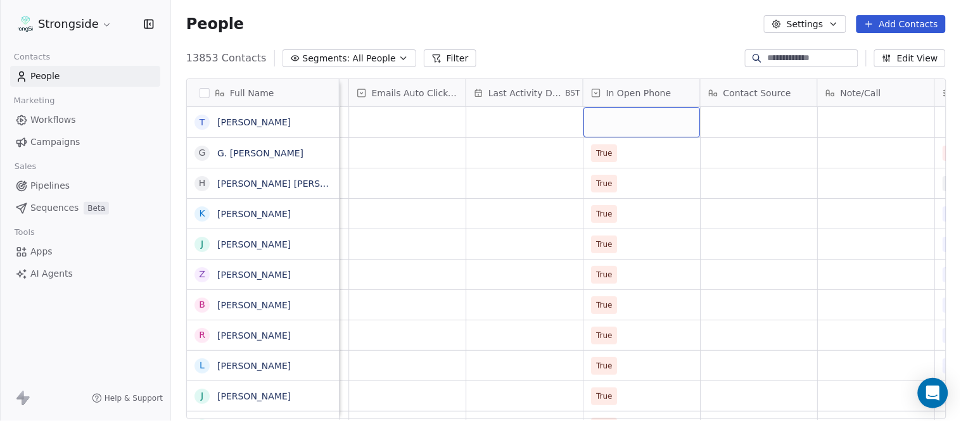
click at [643, 125] on div "grid" at bounding box center [642, 122] width 117 height 30
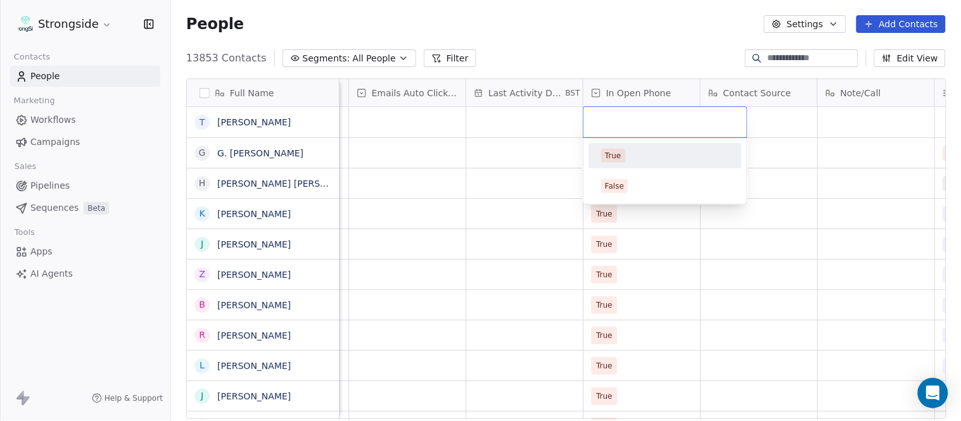
click at [641, 157] on div "True" at bounding box center [665, 156] width 128 height 14
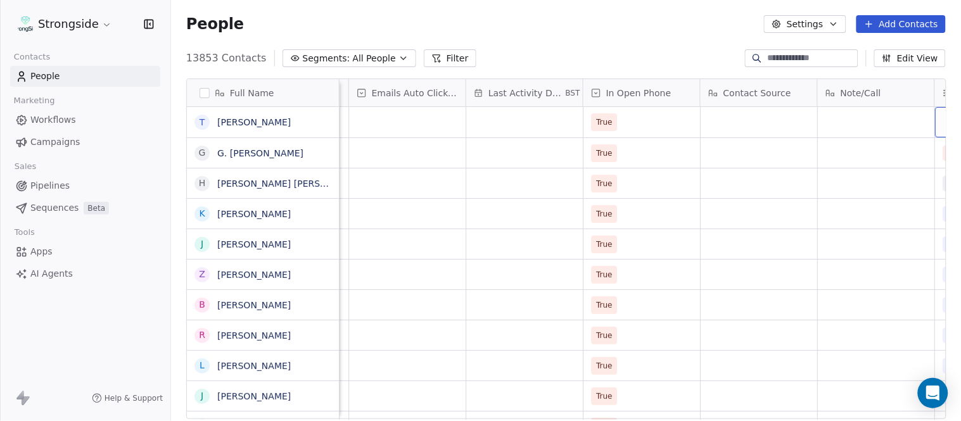
scroll to position [0, 1243]
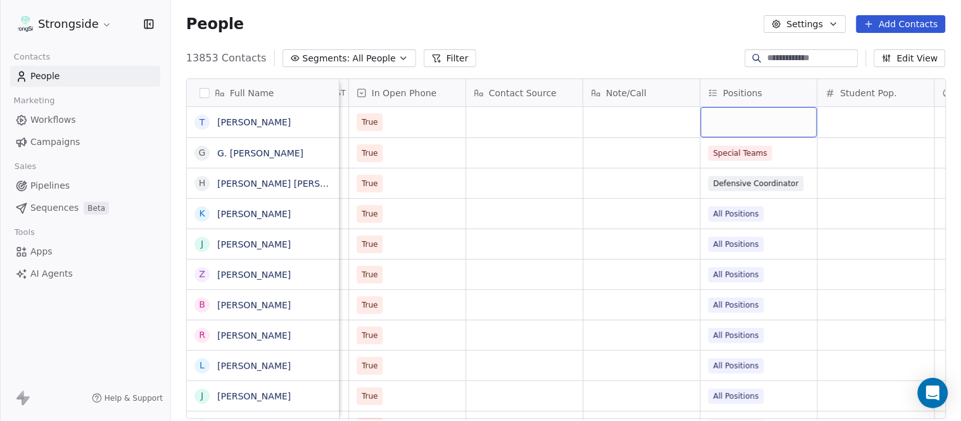
click at [752, 124] on div "grid" at bounding box center [759, 122] width 117 height 30
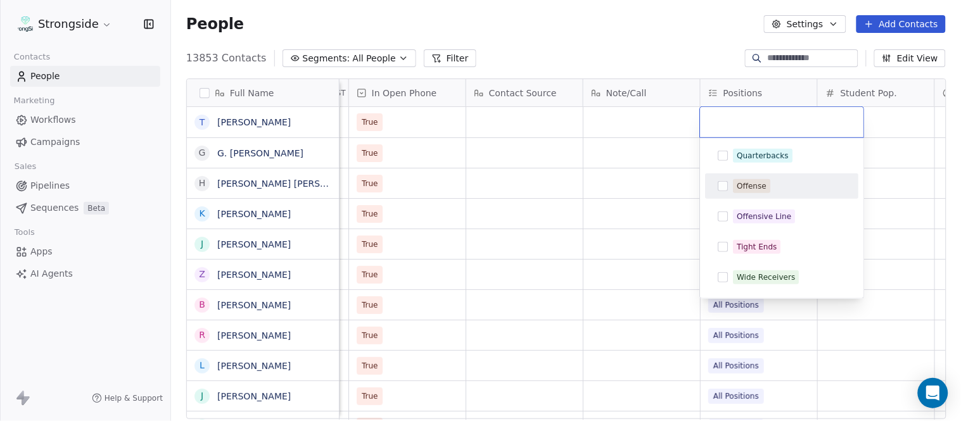
click at [765, 187] on span "Offense" at bounding box center [752, 186] width 37 height 14
click at [578, 46] on html "Strongside Contacts People Marketing Workflows Campaigns Sales Pipelines Sequen…" at bounding box center [480, 210] width 961 height 421
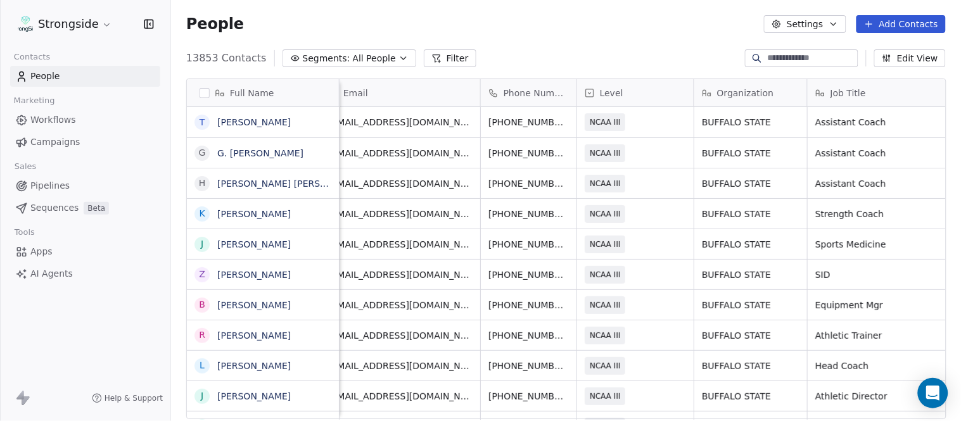
scroll to position [0, 0]
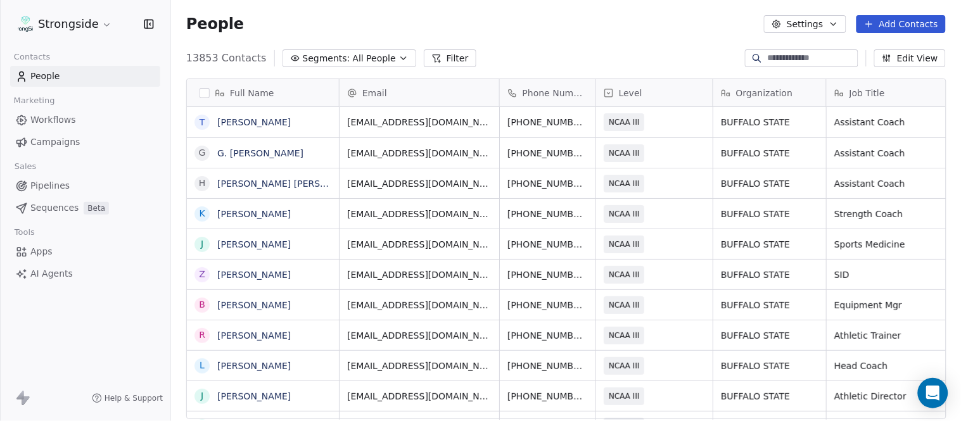
click at [915, 15] on button "Add Contacts" at bounding box center [901, 24] width 89 height 18
click at [877, 46] on span "Create new contact" at bounding box center [907, 50] width 87 height 13
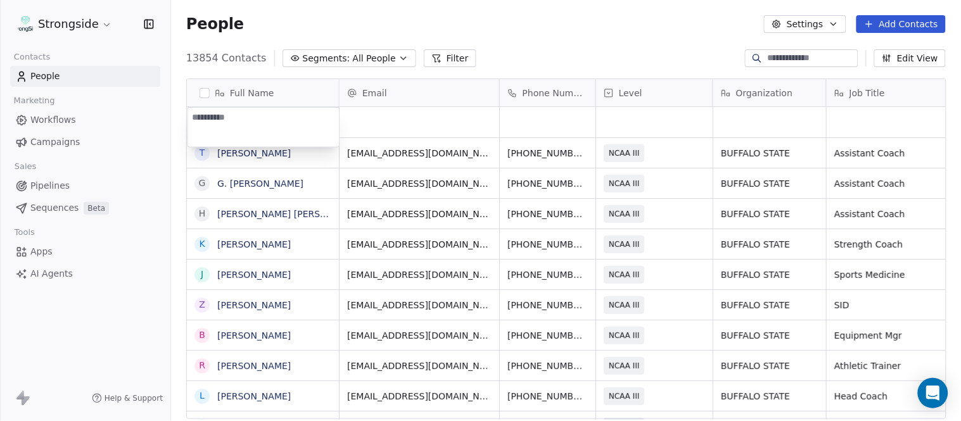
type textarea "**********"
click at [567, 35] on html "Strongside Contacts People Marketing Workflows Campaigns Sales Pipelines Sequen…" at bounding box center [480, 210] width 961 height 421
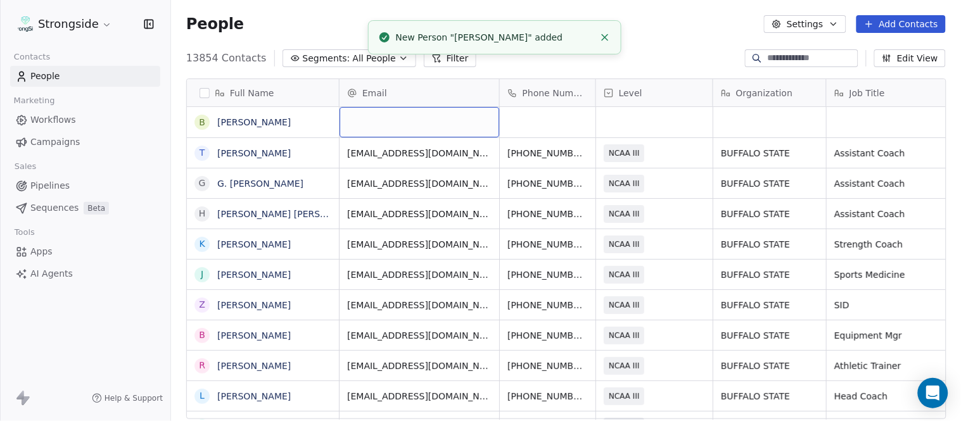
click at [445, 128] on div "grid" at bounding box center [420, 122] width 160 height 30
click at [675, 52] on html "Strongside Contacts People Marketing Workflows Campaigns Sales Pipelines Sequen…" at bounding box center [480, 210] width 961 height 421
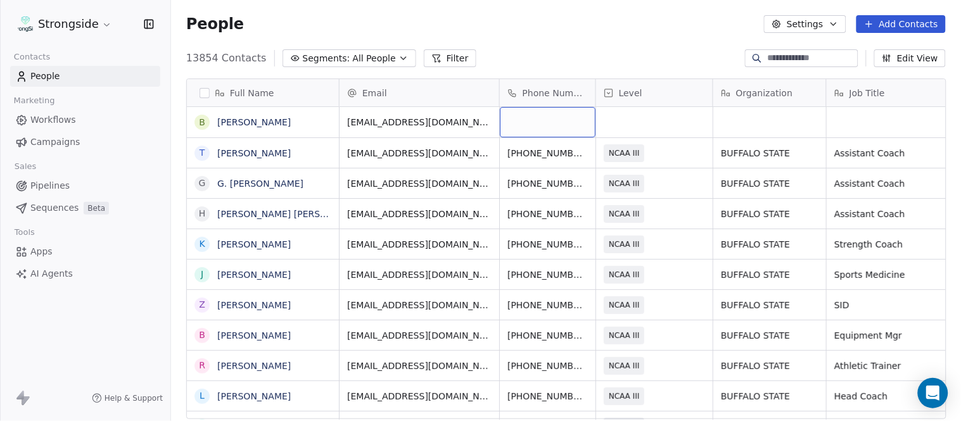
click at [530, 124] on div "grid" at bounding box center [548, 122] width 96 height 30
click at [591, 46] on html "Strongside Contacts People Marketing Workflows Campaigns Sales Pipelines Sequen…" at bounding box center [480, 210] width 961 height 421
click at [674, 120] on div "grid" at bounding box center [654, 122] width 117 height 30
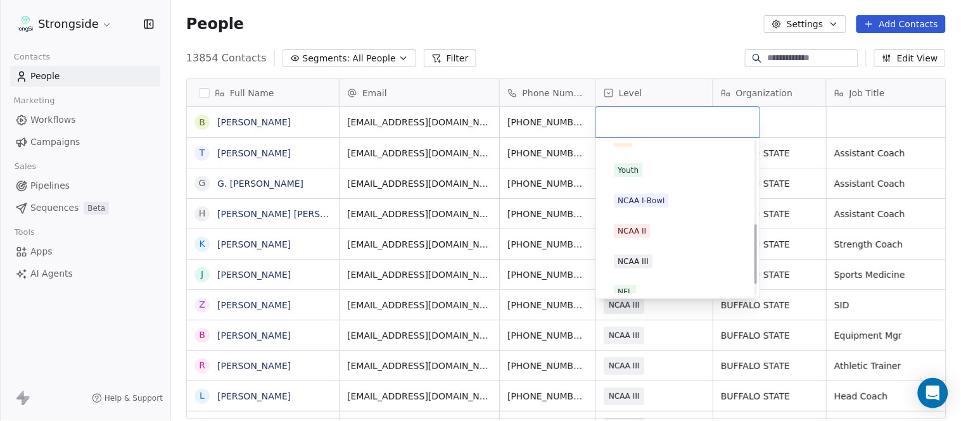
scroll to position [211, 0]
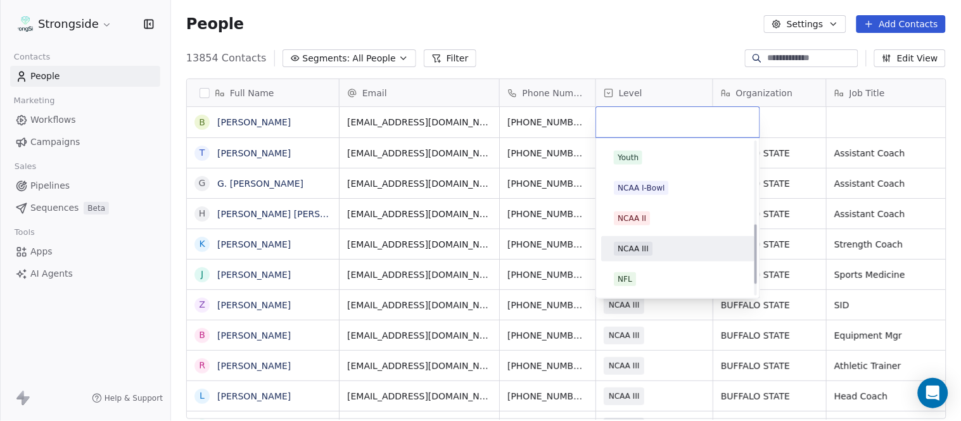
click at [672, 241] on div "NCAA III" at bounding box center [677, 249] width 143 height 20
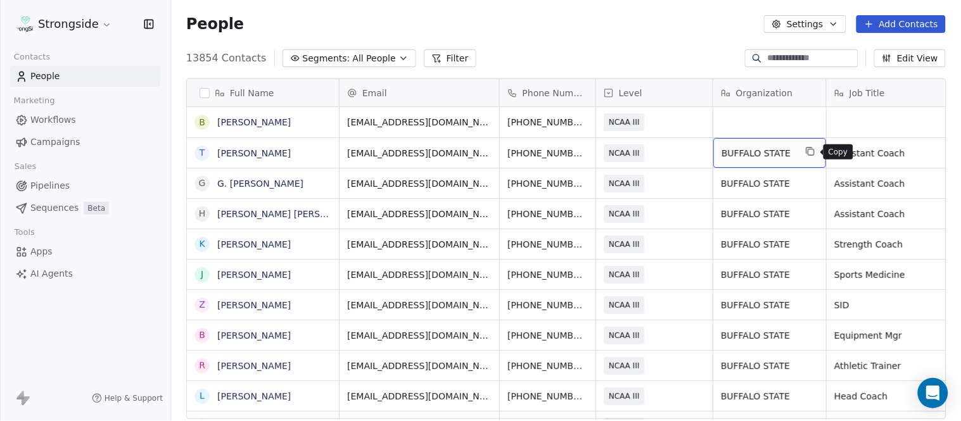
click at [814, 152] on icon "grid" at bounding box center [812, 153] width 6 height 6
click at [756, 120] on div "grid" at bounding box center [769, 122] width 113 height 30
click at [662, 47] on html "Strongside Contacts People Marketing Workflows Campaigns Sales Pipelines Sequen…" at bounding box center [480, 210] width 961 height 421
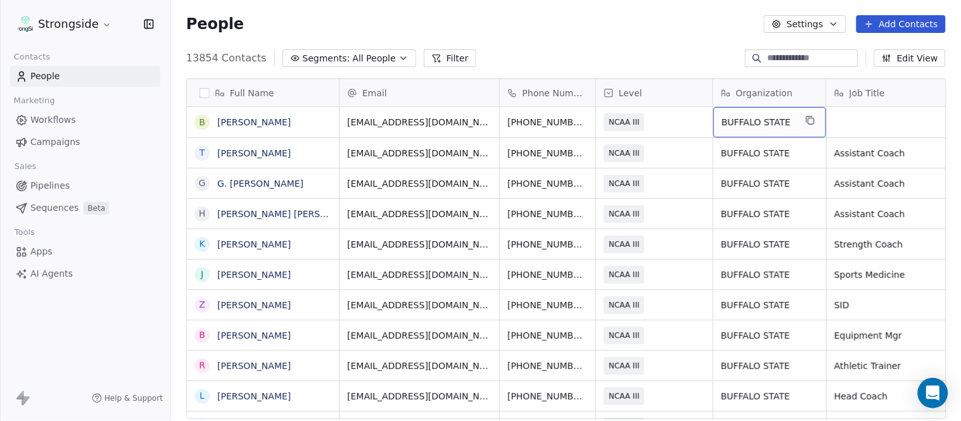
scroll to position [0, 60]
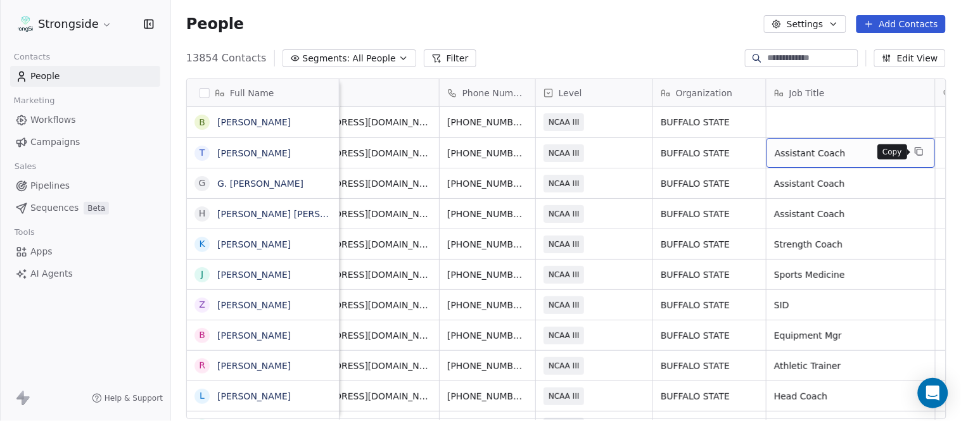
click at [916, 152] on icon "grid" at bounding box center [919, 151] width 10 height 10
click at [824, 125] on div "grid" at bounding box center [851, 122] width 169 height 30
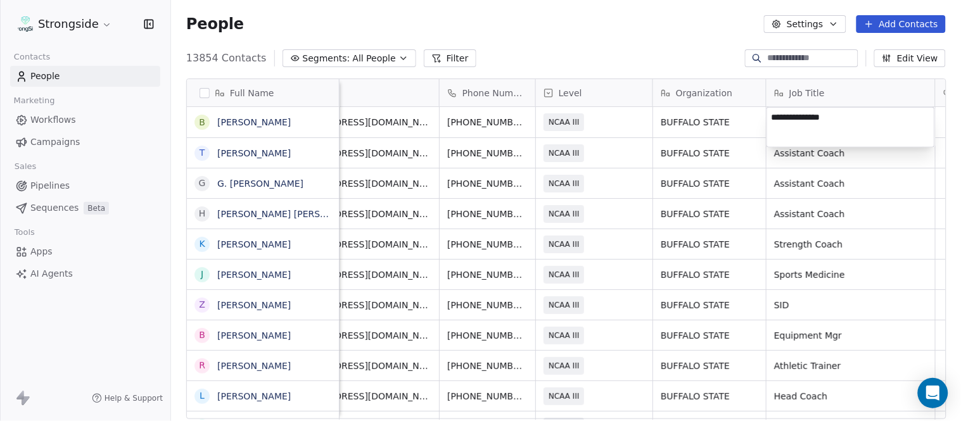
click at [668, 49] on html "Strongside Contacts People Marketing Workflows Campaigns Sales Pipelines Sequen…" at bounding box center [480, 210] width 961 height 421
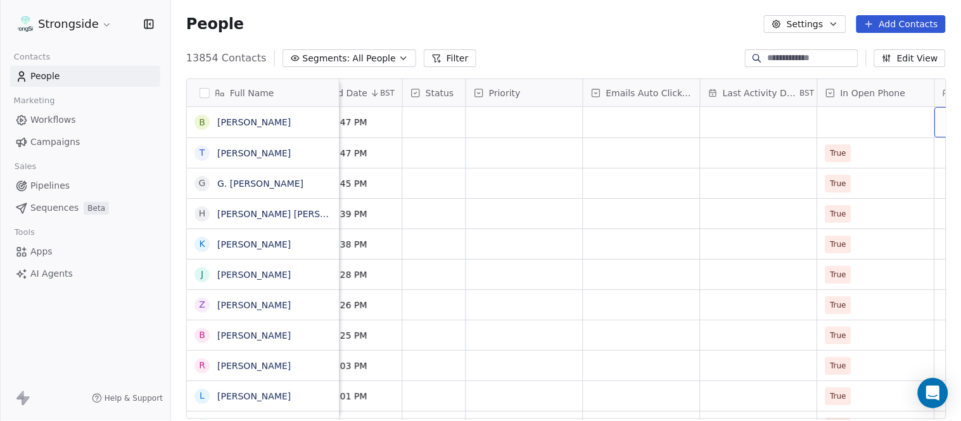
scroll to position [0, 890]
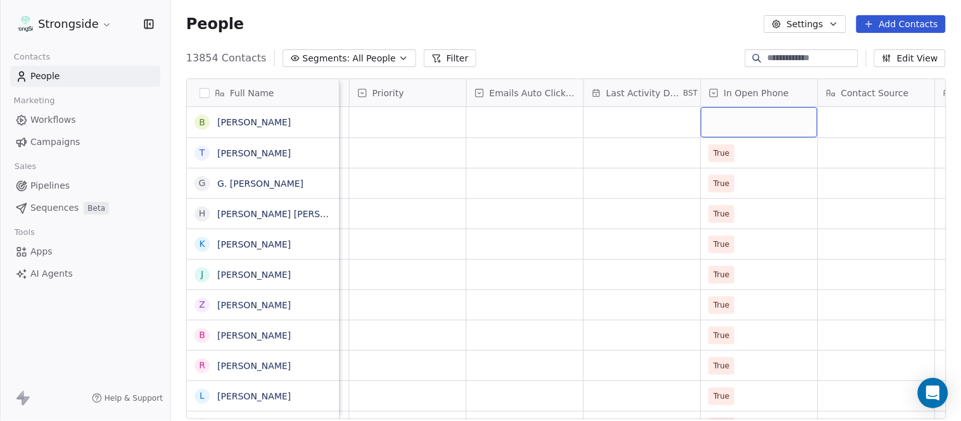
click at [738, 125] on div "grid" at bounding box center [759, 122] width 117 height 30
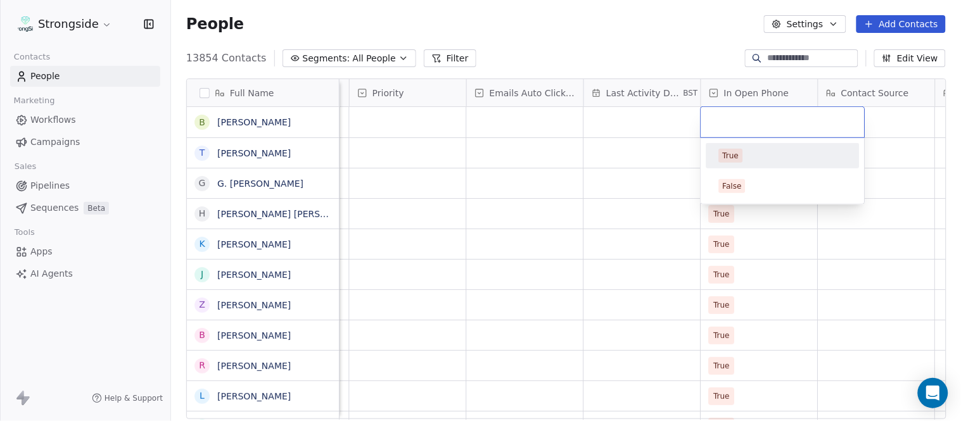
click at [745, 155] on div "True" at bounding box center [783, 156] width 128 height 14
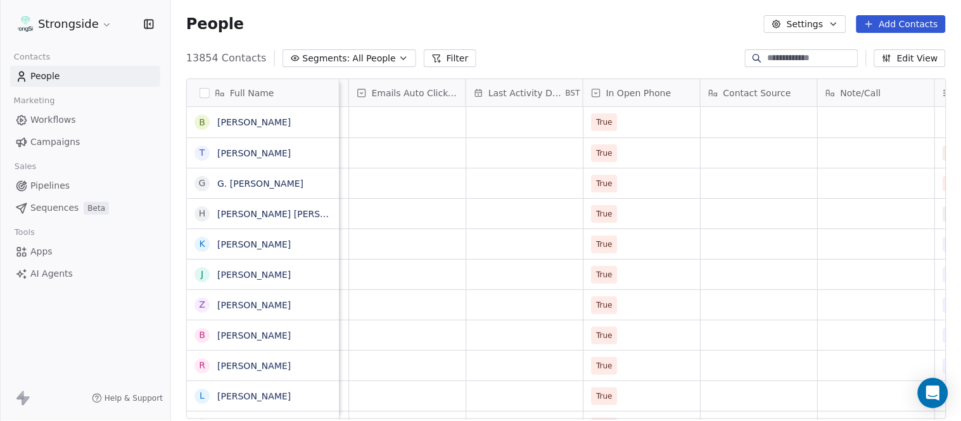
scroll to position [0, 1243]
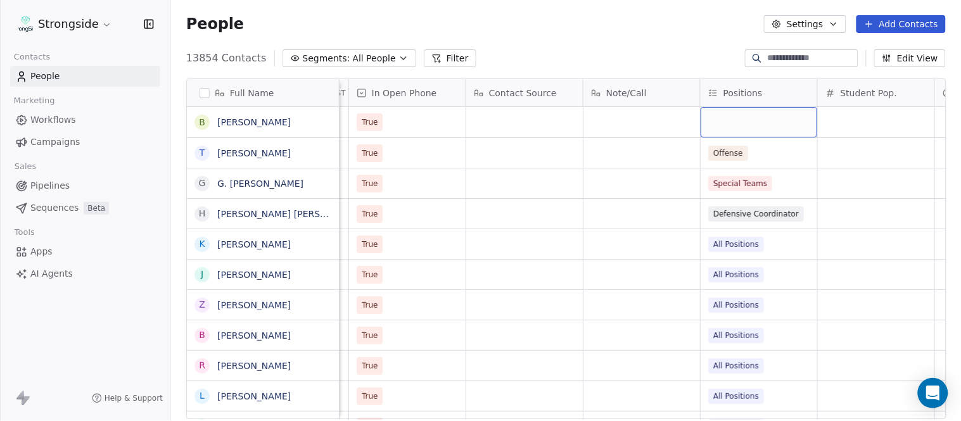
click at [750, 127] on div "grid" at bounding box center [759, 122] width 117 height 30
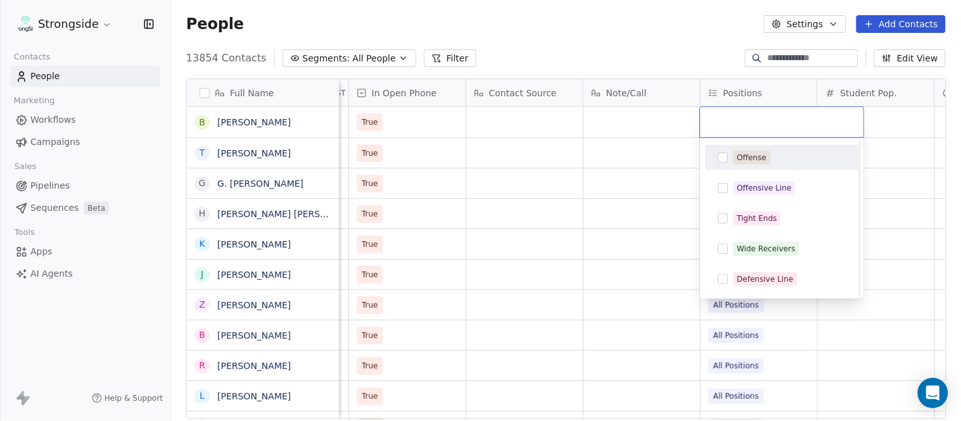
scroll to position [70, 0]
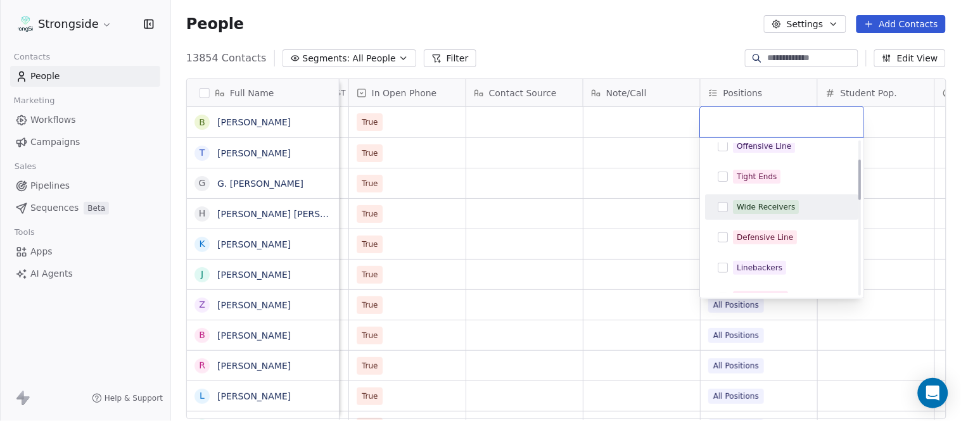
click at [784, 210] on div "Wide Receivers" at bounding box center [767, 206] width 58 height 11
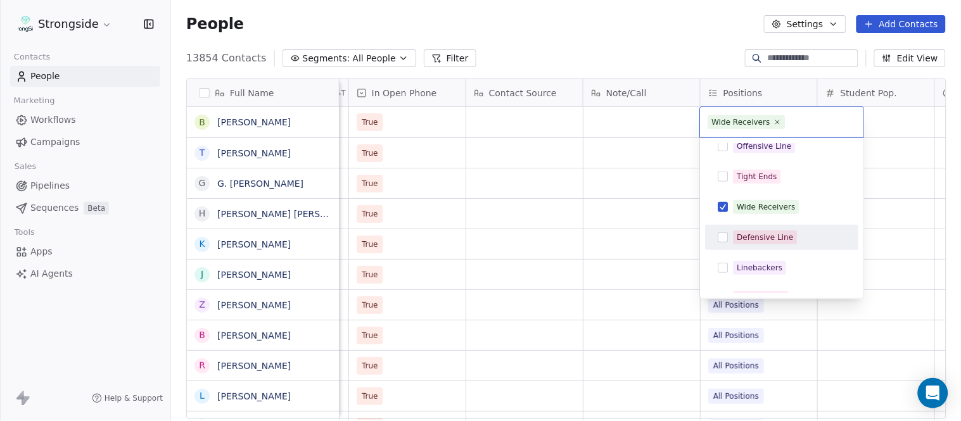
click at [660, 46] on html "Strongside Contacts People Marketing Workflows Campaigns Sales Pipelines Sequen…" at bounding box center [480, 210] width 961 height 421
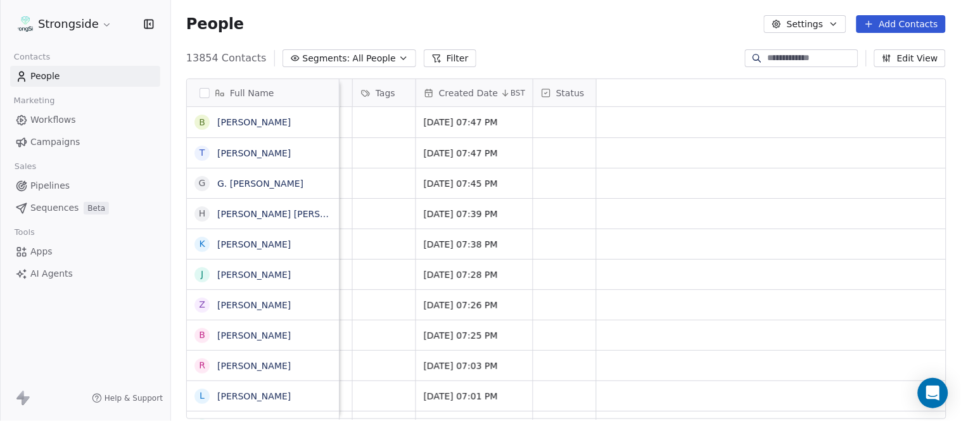
scroll to position [0, 0]
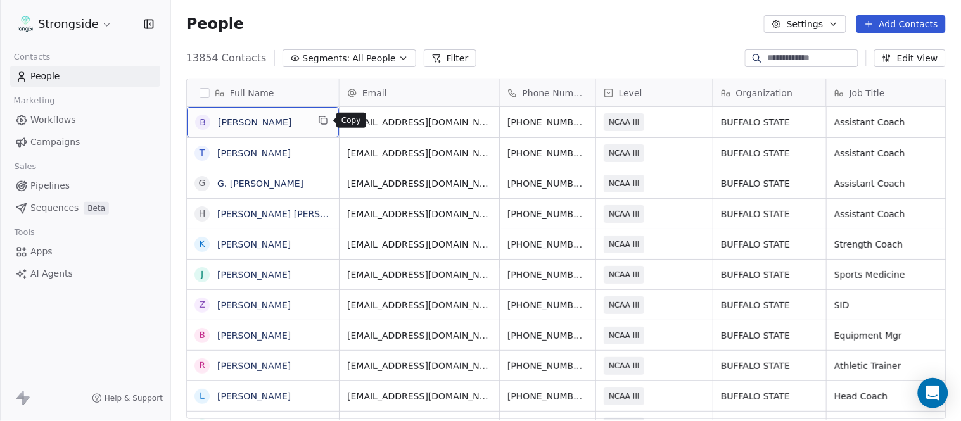
click at [328, 118] on button "grid" at bounding box center [323, 120] width 15 height 15
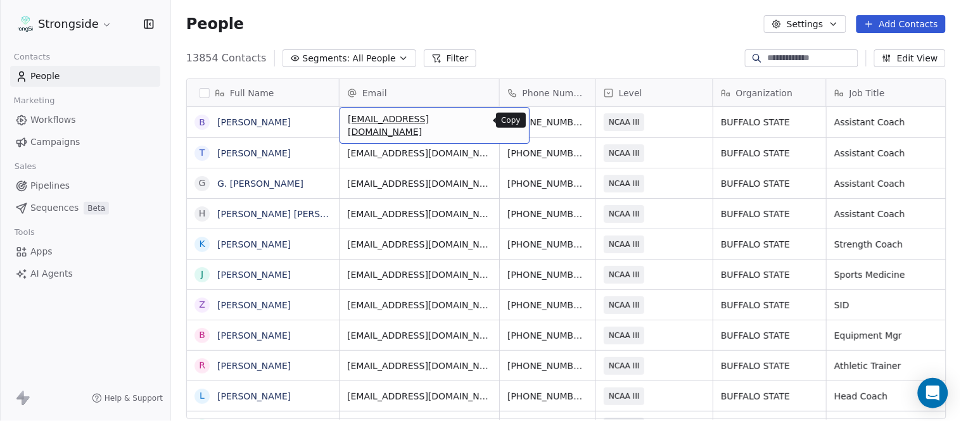
click at [509, 117] on icon "grid" at bounding box center [514, 120] width 10 height 10
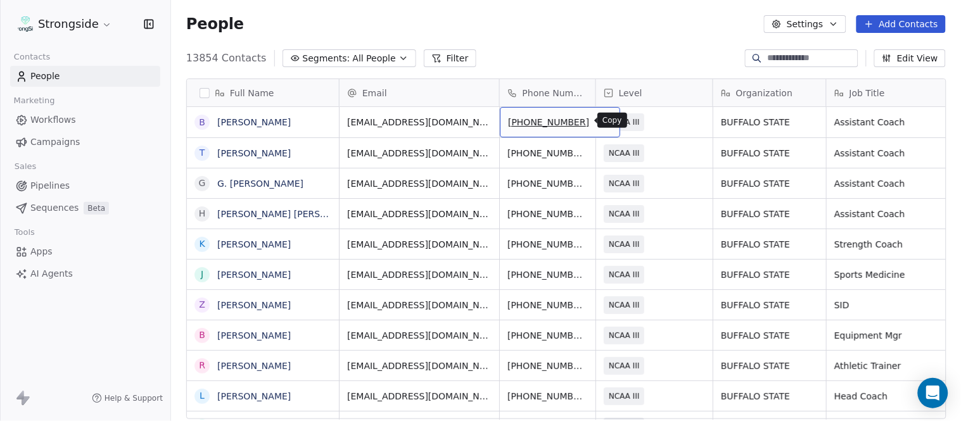
click at [599, 117] on icon "grid" at bounding box center [604, 120] width 10 height 10
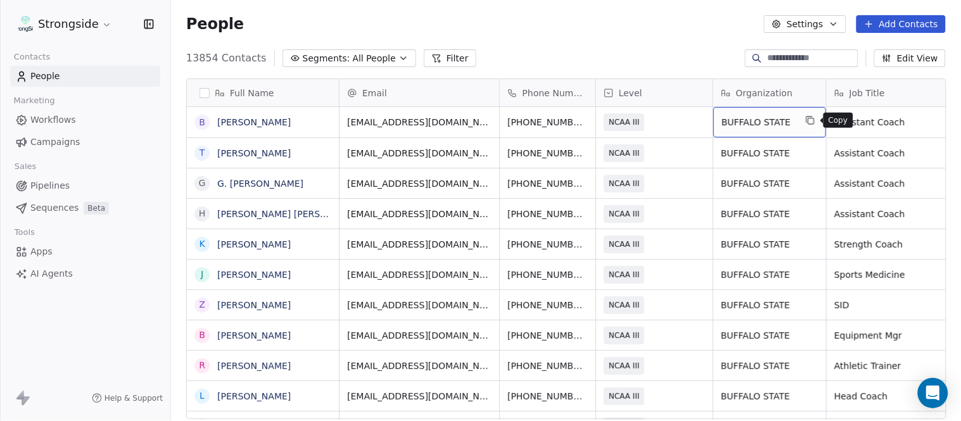
click at [812, 121] on icon "grid" at bounding box center [810, 120] width 10 height 10
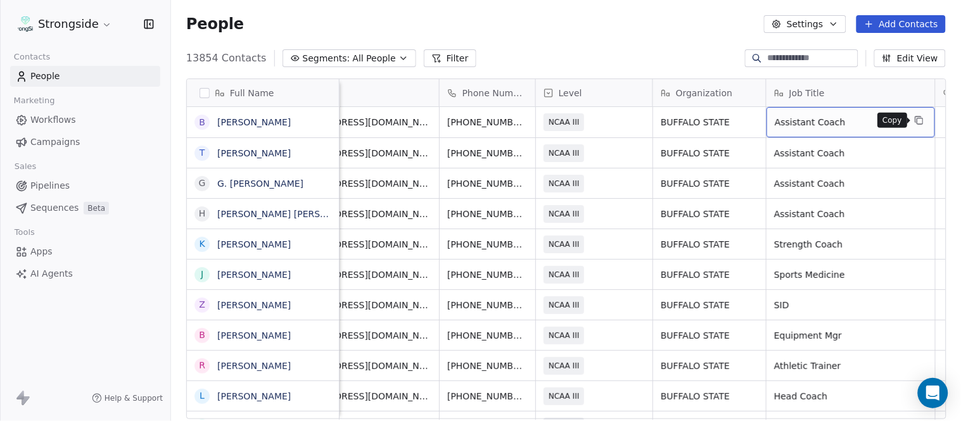
click at [921, 122] on icon "grid" at bounding box center [919, 120] width 10 height 10
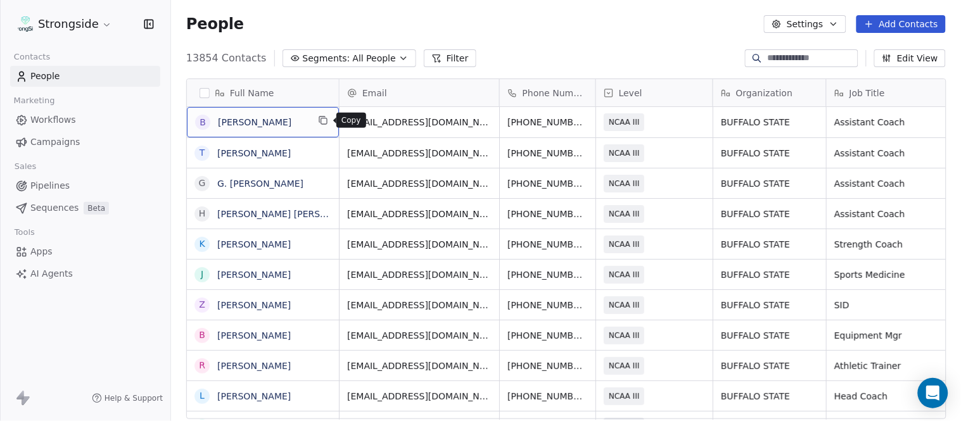
click at [324, 122] on icon "grid" at bounding box center [323, 120] width 10 height 10
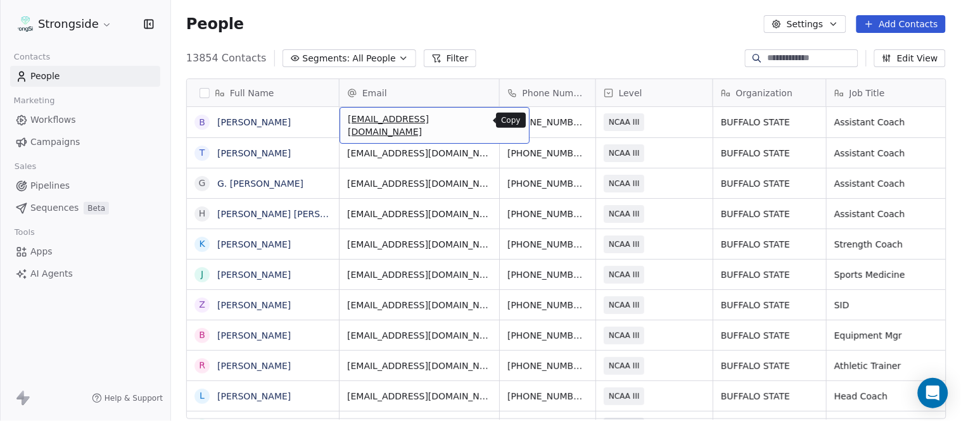
click at [509, 122] on icon "grid" at bounding box center [514, 120] width 10 height 10
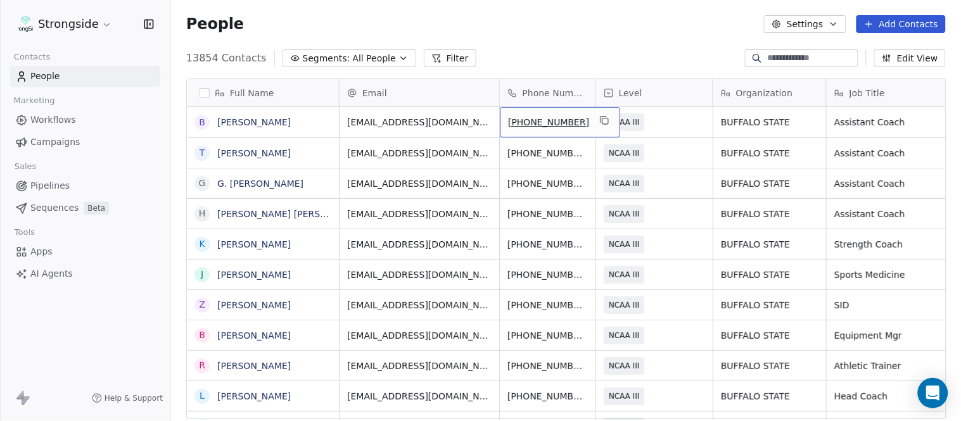
click at [599, 118] on icon "grid" at bounding box center [604, 120] width 10 height 10
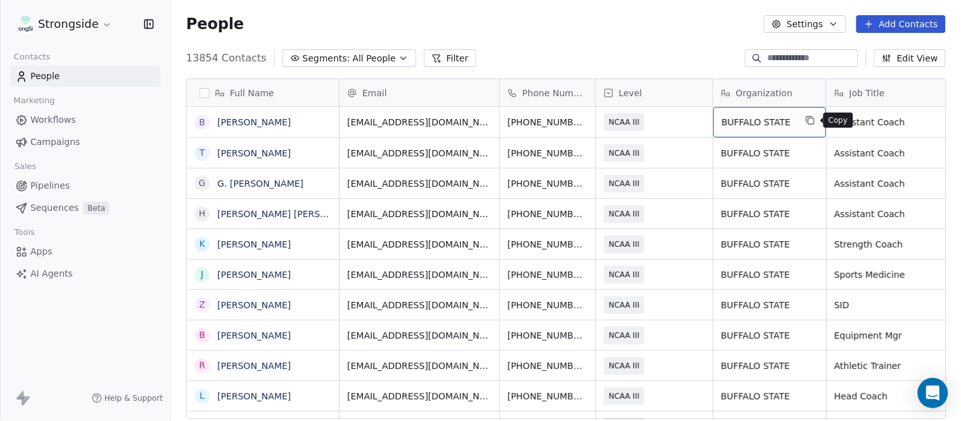
click at [812, 123] on icon "grid" at bounding box center [810, 120] width 10 height 10
click at [907, 16] on button "Add Contacts" at bounding box center [901, 24] width 89 height 18
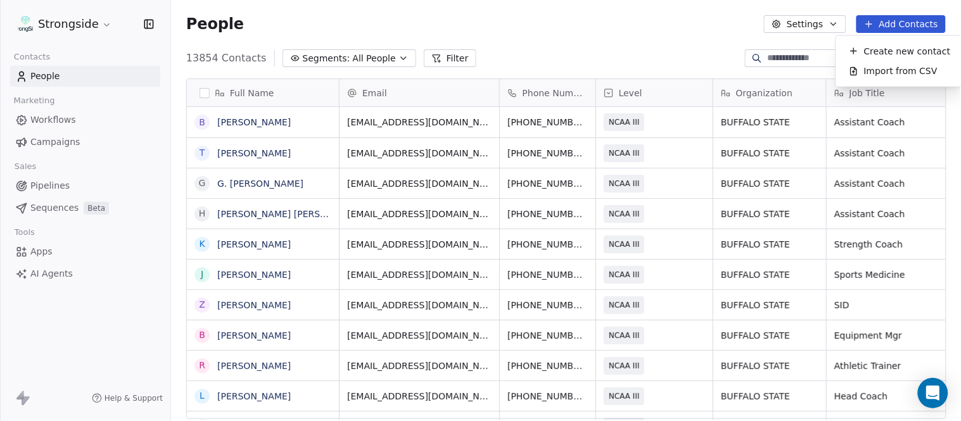
click at [897, 39] on div "Create new contact Import from CSV" at bounding box center [899, 61] width 127 height 51
click at [898, 48] on span "Create new contact" at bounding box center [907, 50] width 87 height 13
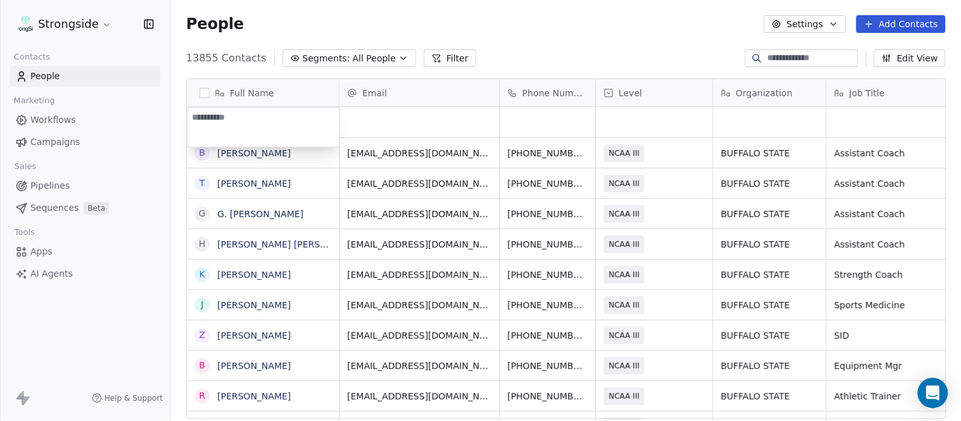
type textarea "**********"
click at [577, 67] on html "Strongside Contacts People Marketing Workflows Campaigns Sales Pipelines Sequen…" at bounding box center [480, 210] width 961 height 421
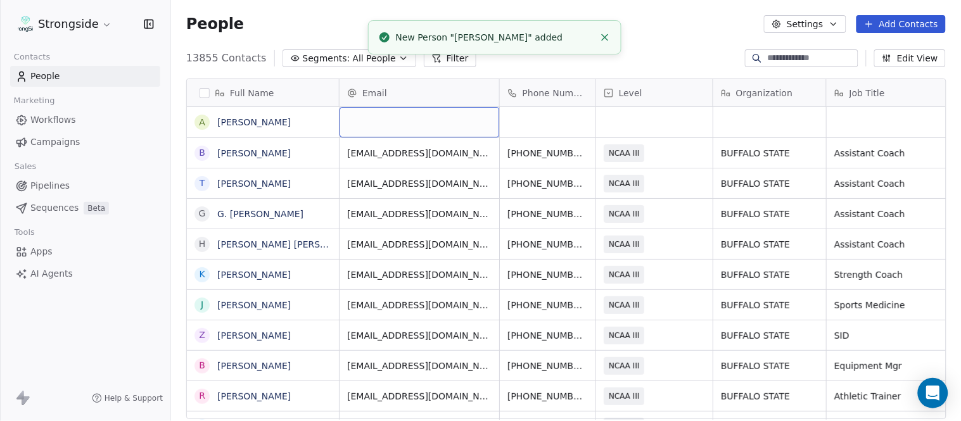
click at [412, 127] on div "grid" at bounding box center [420, 122] width 160 height 30
click at [700, 26] on html "Strongside Contacts People Marketing Workflows Campaigns Sales Pipelines Sequen…" at bounding box center [480, 210] width 961 height 421
click at [606, 37] on icon "Close toast" at bounding box center [604, 37] width 11 height 11
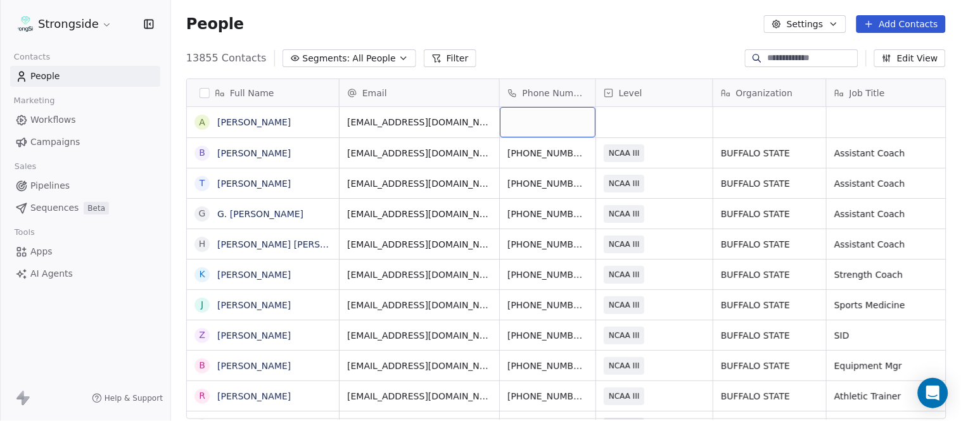
click at [545, 129] on div "grid" at bounding box center [548, 122] width 96 height 30
click at [594, 46] on html "Strongside Contacts People Marketing Workflows Campaigns Sales Pipelines Sequen…" at bounding box center [480, 210] width 961 height 421
click at [629, 123] on div "grid" at bounding box center [654, 122] width 117 height 30
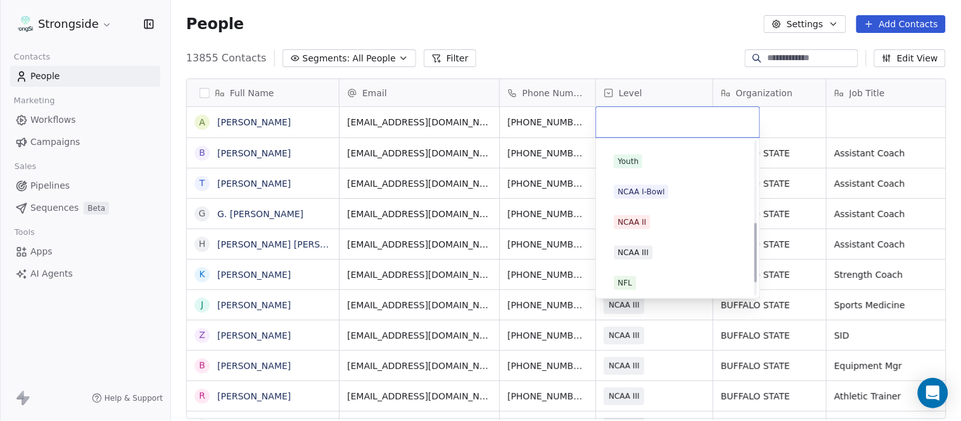
scroll to position [211, 0]
click at [655, 249] on div "NCAA III" at bounding box center [678, 249] width 128 height 14
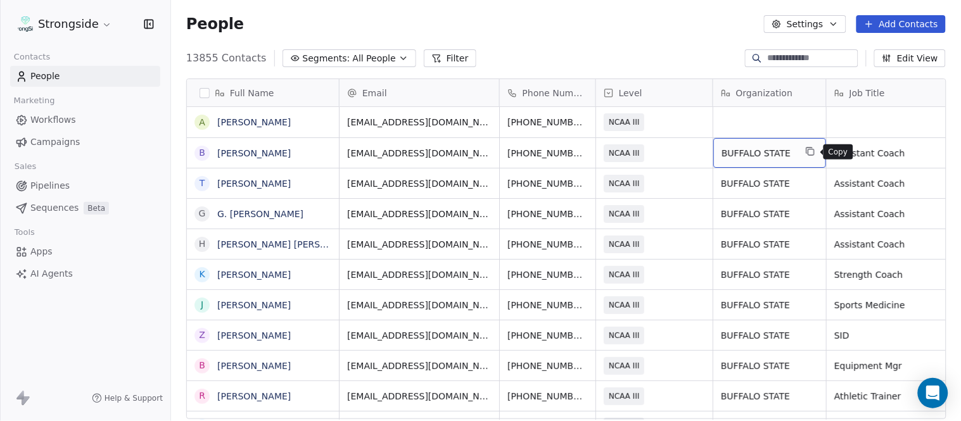
click at [808, 146] on icon "grid" at bounding box center [810, 151] width 10 height 10
click at [763, 122] on div "grid" at bounding box center [769, 122] width 113 height 30
type textarea "**********"
click at [681, 43] on html "Strongside Contacts People Marketing Workflows Campaigns Sales Pipelines Sequen…" at bounding box center [480, 210] width 961 height 421
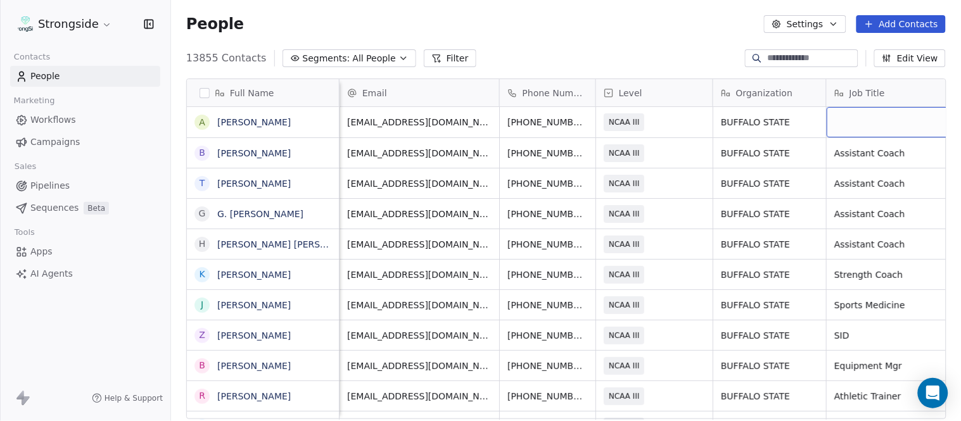
scroll to position [0, 60]
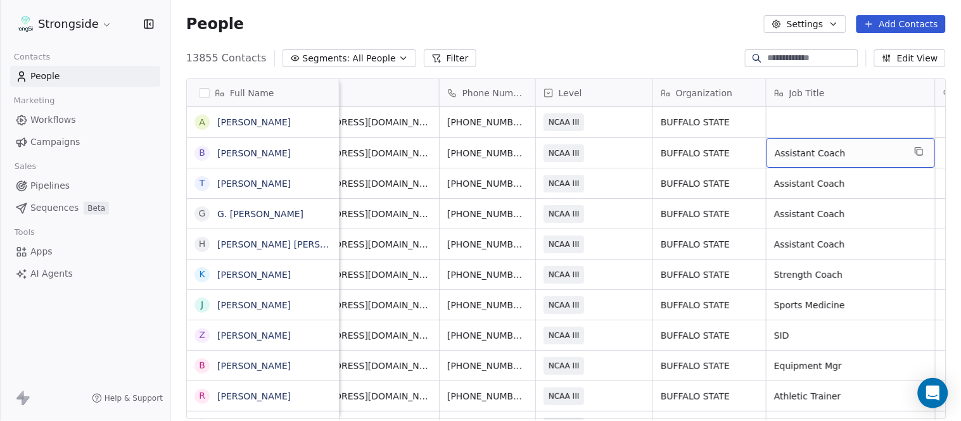
drag, startPoint x: 866, startPoint y: 147, endPoint x: 895, endPoint y: 144, distance: 29.3
click at [914, 146] on icon "grid" at bounding box center [919, 151] width 10 height 10
click at [778, 115] on div "grid" at bounding box center [851, 122] width 169 height 30
click at [639, 29] on html "Strongside Contacts People Marketing Workflows Campaigns Sales Pipelines Sequen…" at bounding box center [480, 210] width 961 height 421
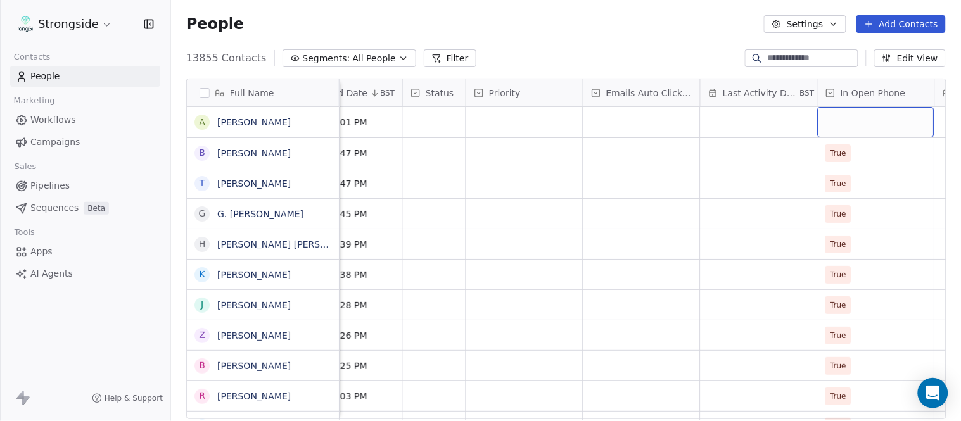
scroll to position [0, 890]
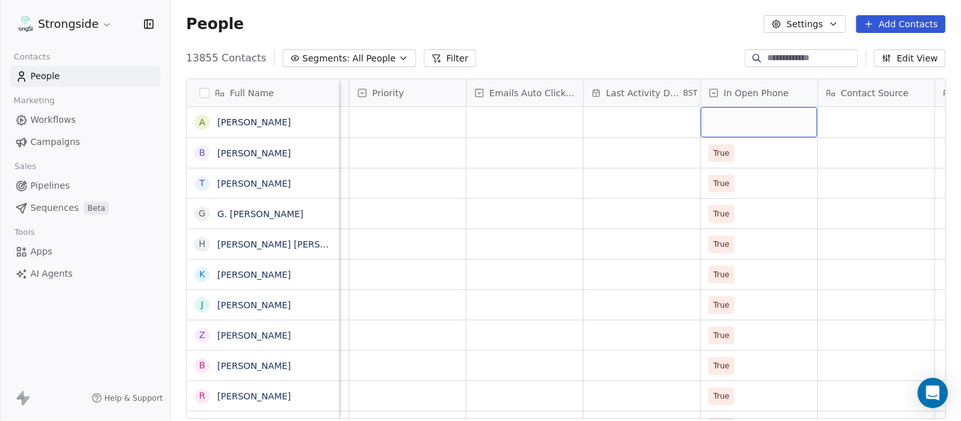
click at [759, 122] on div "grid" at bounding box center [759, 122] width 117 height 30
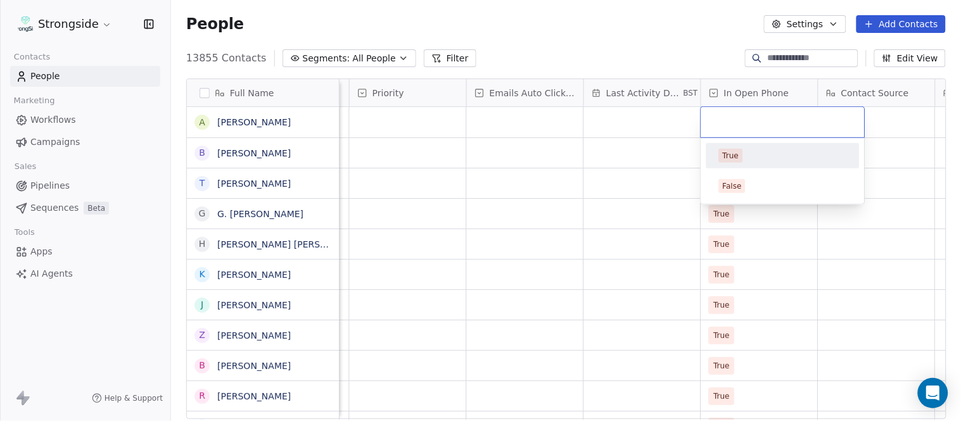
click at [755, 158] on div "True" at bounding box center [783, 156] width 128 height 14
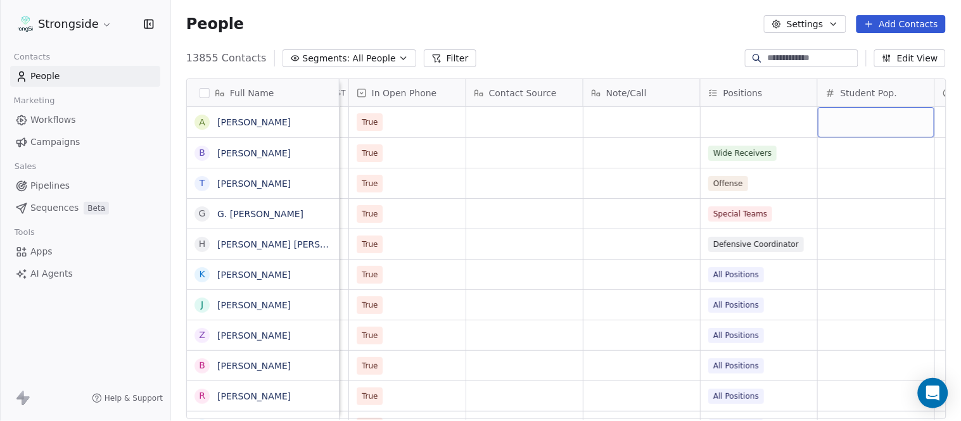
scroll to position [0, 1359]
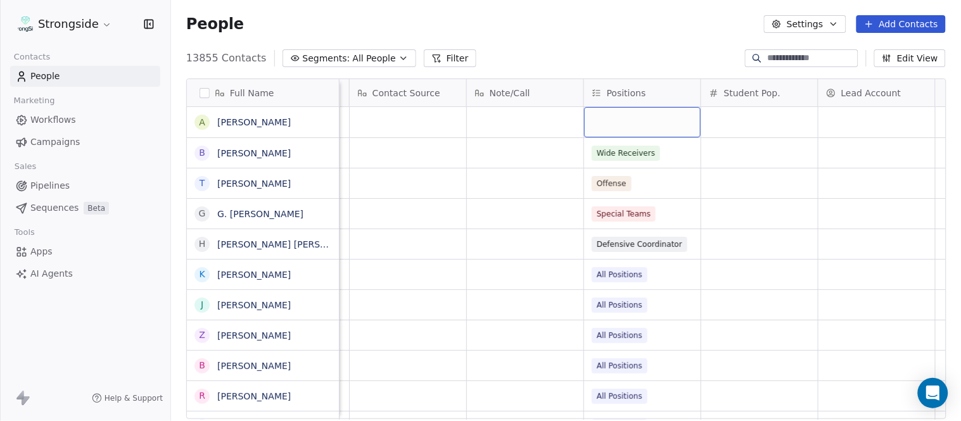
click at [651, 124] on div "grid" at bounding box center [642, 122] width 117 height 30
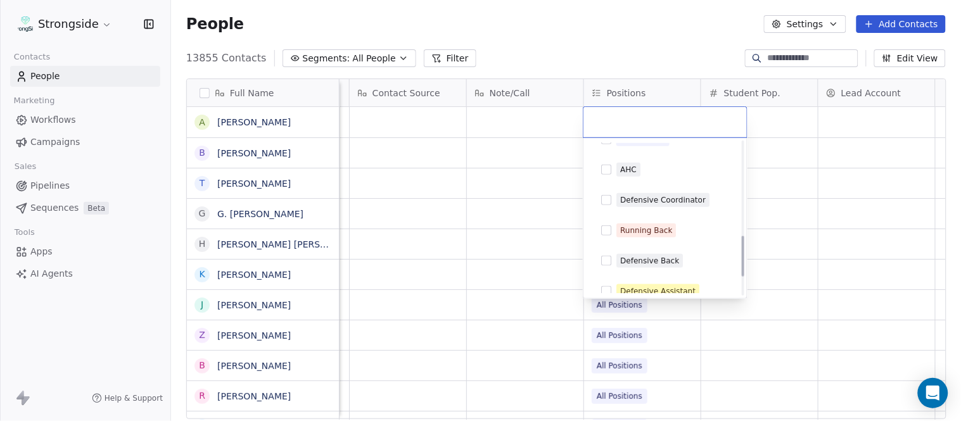
scroll to position [352, 0]
click at [664, 232] on div "Running Back" at bounding box center [646, 229] width 52 height 11
click at [605, 53] on html "Strongside Contacts People Marketing Workflows Campaigns Sales Pipelines Sequen…" at bounding box center [480, 210] width 961 height 421
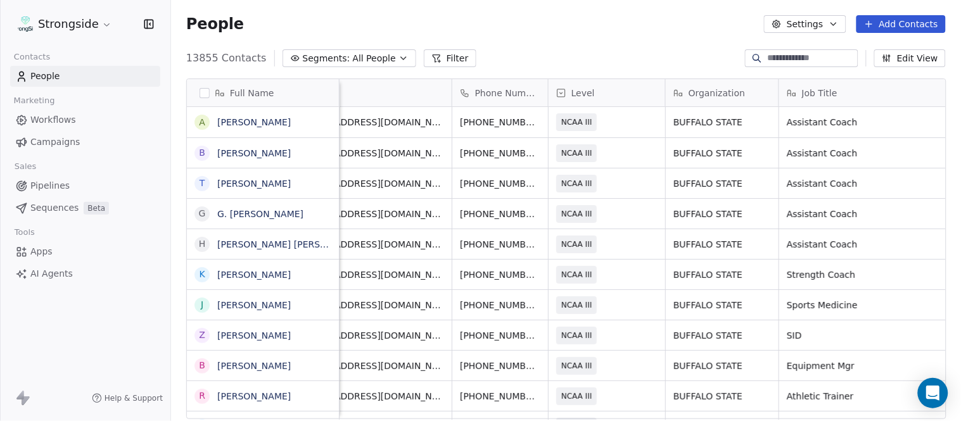
scroll to position [0, 0]
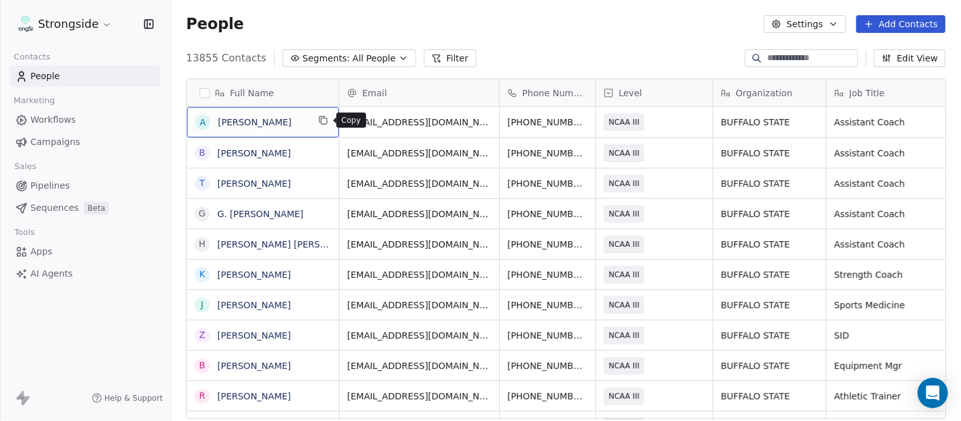
click at [319, 122] on icon "grid" at bounding box center [322, 120] width 6 height 6
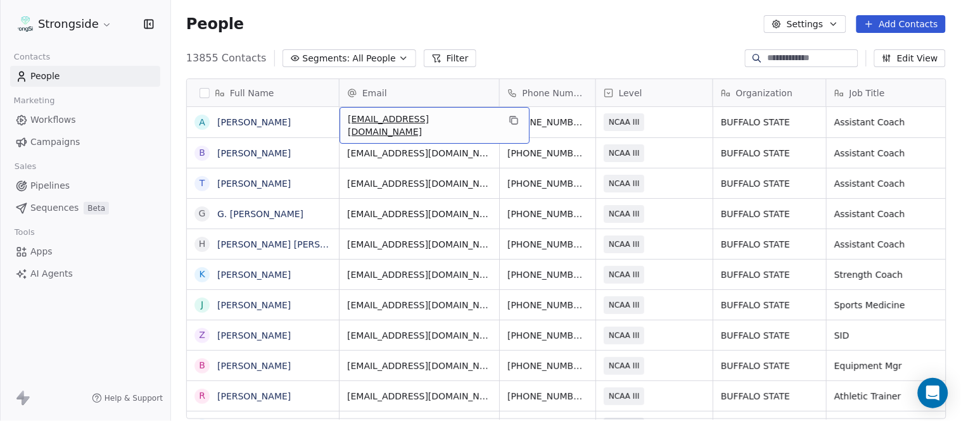
click at [490, 119] on div "mathewam@buffalostate.edu" at bounding box center [435, 125] width 190 height 37
click at [506, 117] on button "grid" at bounding box center [513, 120] width 15 height 15
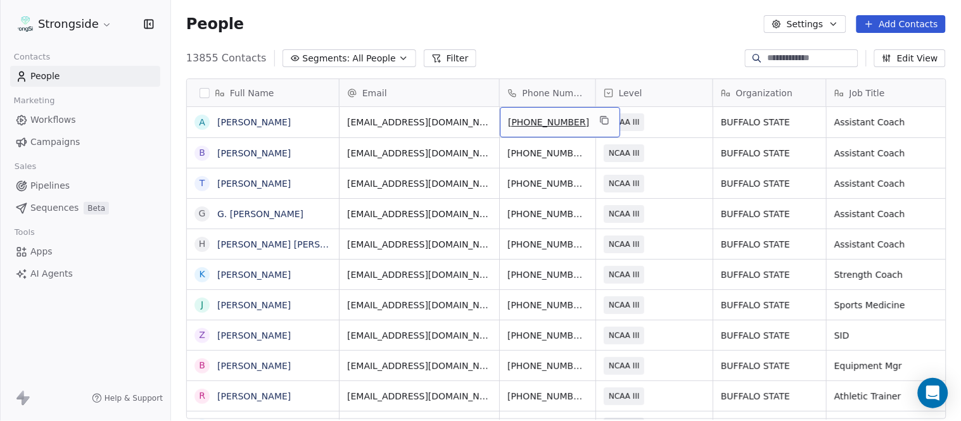
click at [599, 120] on icon "grid" at bounding box center [604, 120] width 10 height 10
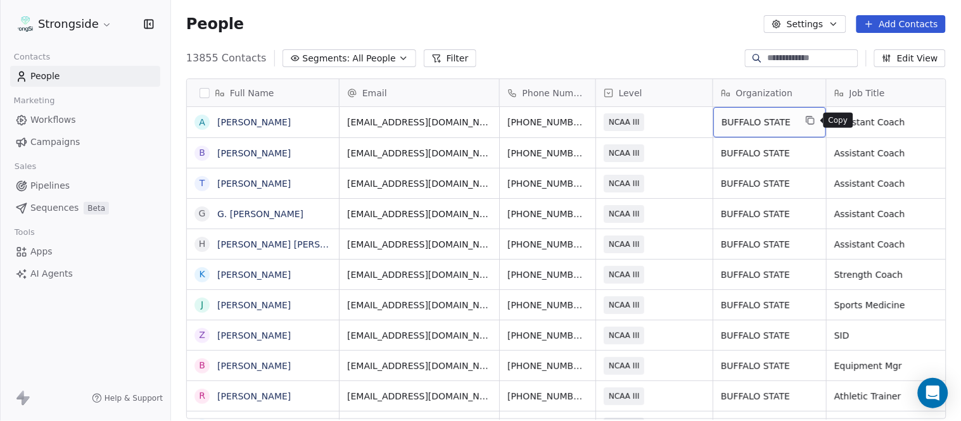
click at [812, 123] on icon "grid" at bounding box center [810, 120] width 10 height 10
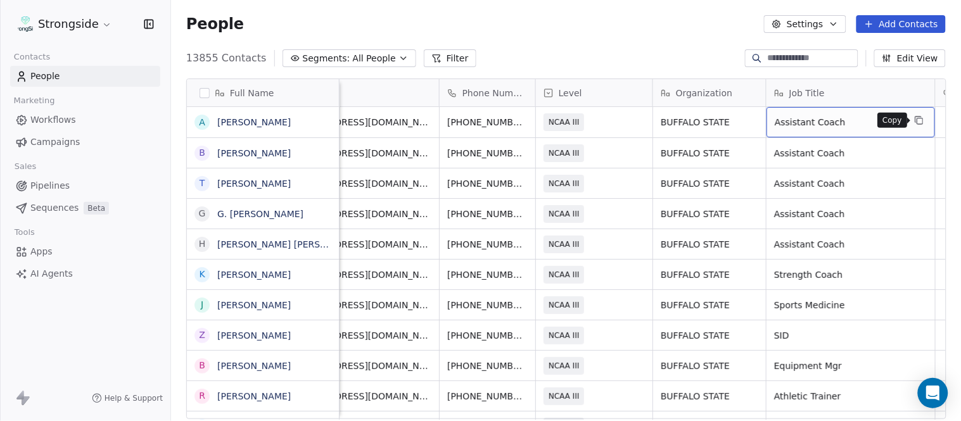
click at [914, 119] on icon "grid" at bounding box center [919, 120] width 10 height 10
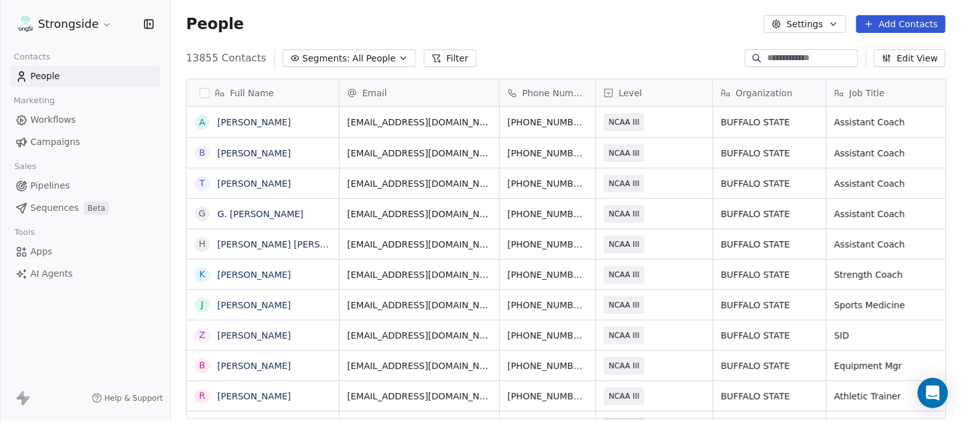
click at [891, 17] on button "Add Contacts" at bounding box center [901, 24] width 89 height 18
click at [901, 42] on div "Create new contact" at bounding box center [899, 51] width 117 height 20
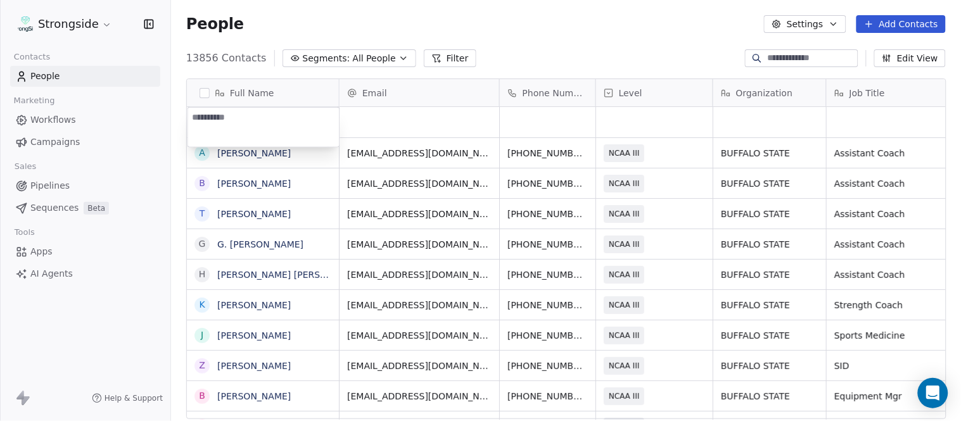
type textarea "**********"
click at [553, 30] on html "Strongside Contacts People Marketing Workflows Campaigns Sales Pipelines Sequen…" at bounding box center [480, 210] width 961 height 421
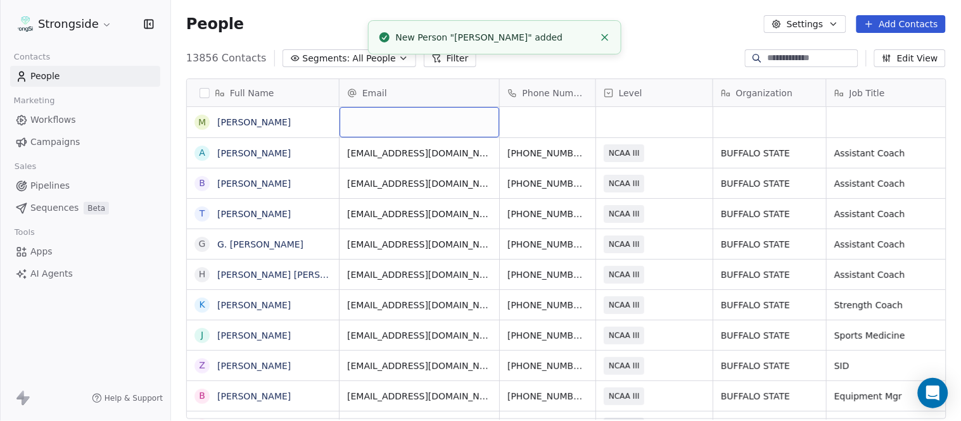
click at [402, 117] on div "grid" at bounding box center [420, 122] width 160 height 30
click at [648, 35] on html "Strongside Contacts People Marketing Workflows Campaigns Sales Pipelines Sequen…" at bounding box center [480, 210] width 961 height 421
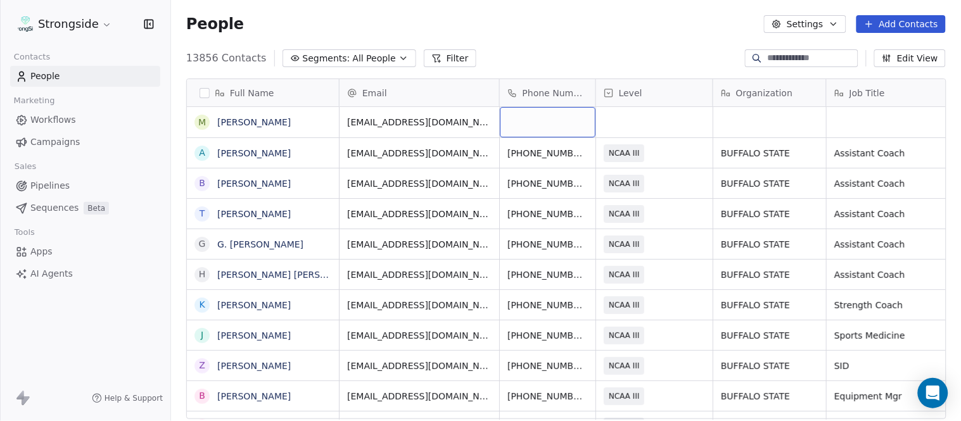
click at [556, 124] on div "grid" at bounding box center [548, 122] width 96 height 30
click at [568, 68] on html "Strongside Contacts People Marketing Workflows Campaigns Sales Pipelines Sequen…" at bounding box center [480, 210] width 961 height 421
click at [653, 124] on div "grid" at bounding box center [654, 122] width 117 height 30
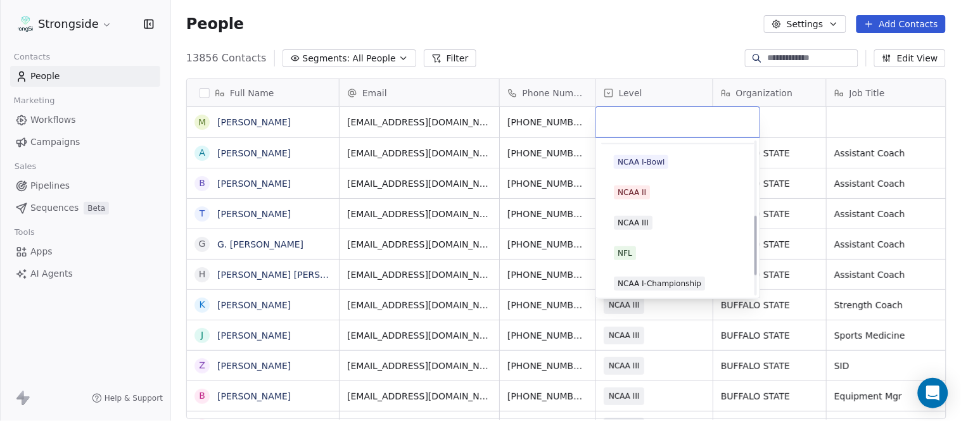
scroll to position [240, 0]
click at [657, 215] on div "NCAA III" at bounding box center [678, 221] width 128 height 14
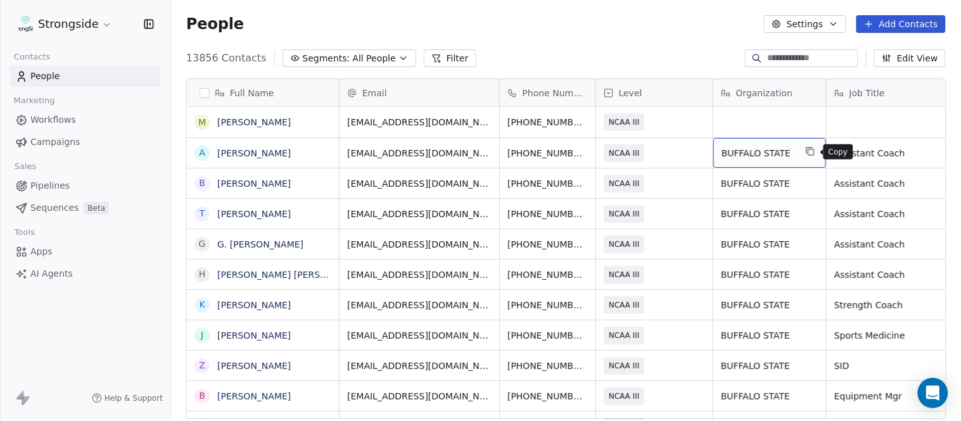
click at [813, 150] on icon "grid" at bounding box center [812, 153] width 6 height 6
click at [773, 125] on div "grid" at bounding box center [769, 122] width 113 height 30
click at [674, 57] on html "Strongside Contacts People Marketing Workflows Campaigns Sales Pipelines Sequen…" at bounding box center [480, 210] width 961 height 421
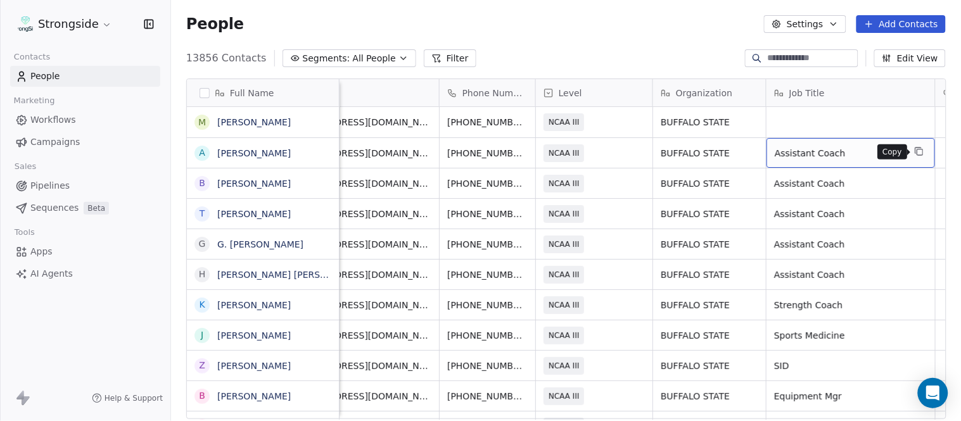
click at [914, 150] on icon "grid" at bounding box center [919, 151] width 10 height 10
click at [850, 123] on div "grid" at bounding box center [851, 122] width 169 height 30
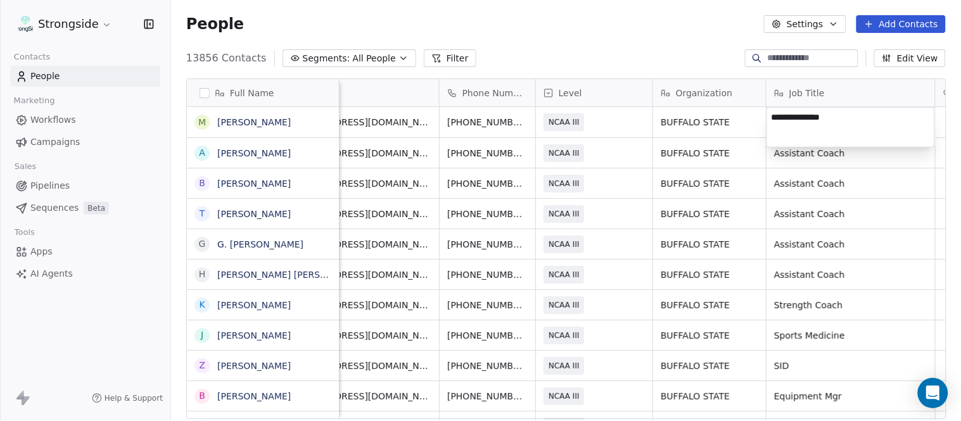
click at [701, 68] on html "Strongside Contacts People Marketing Workflows Campaigns Sales Pipelines Sequen…" at bounding box center [480, 210] width 961 height 421
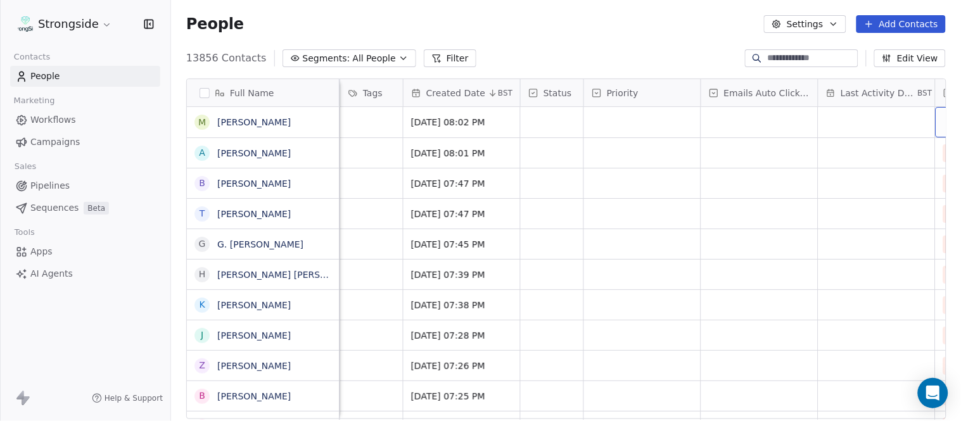
scroll to position [0, 774]
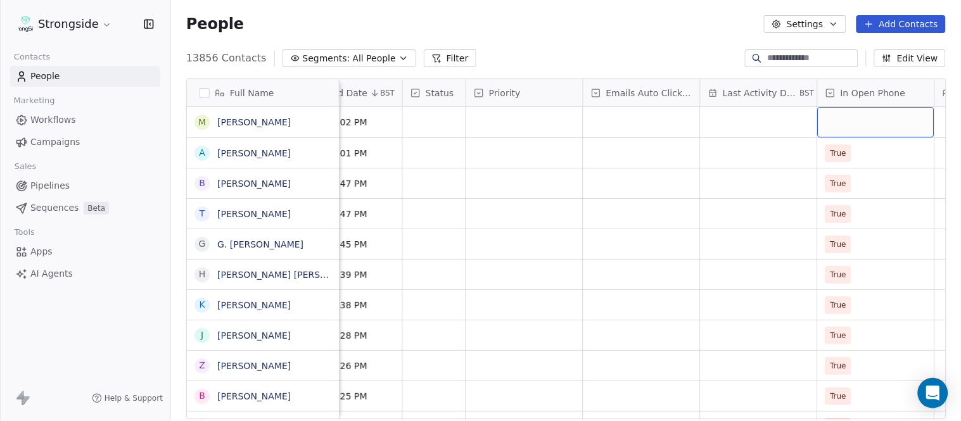
click at [831, 118] on div "grid" at bounding box center [876, 122] width 117 height 30
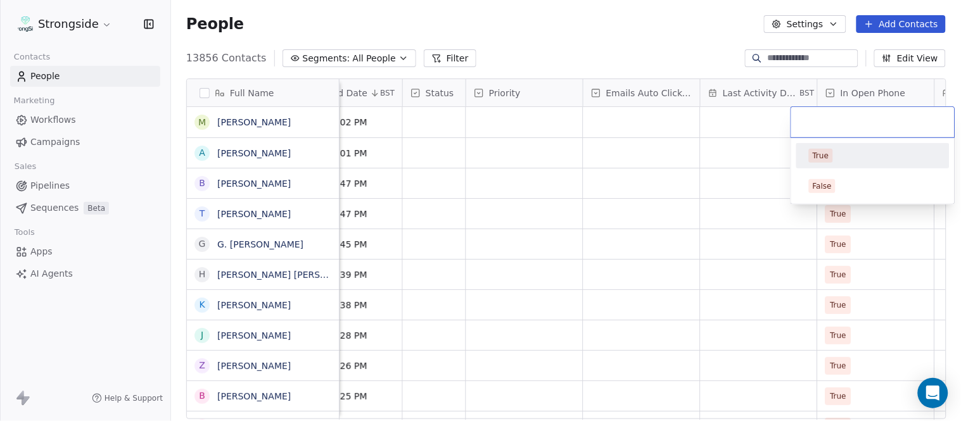
click at [847, 160] on div "True" at bounding box center [873, 156] width 128 height 14
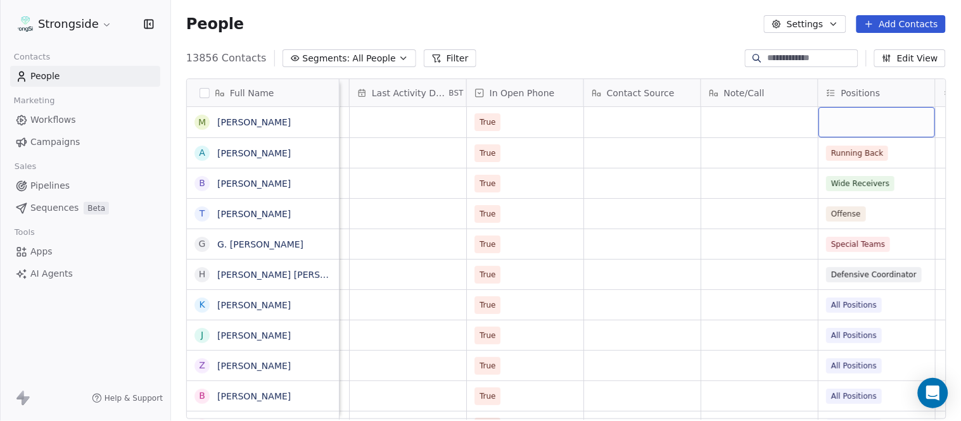
scroll to position [0, 1359]
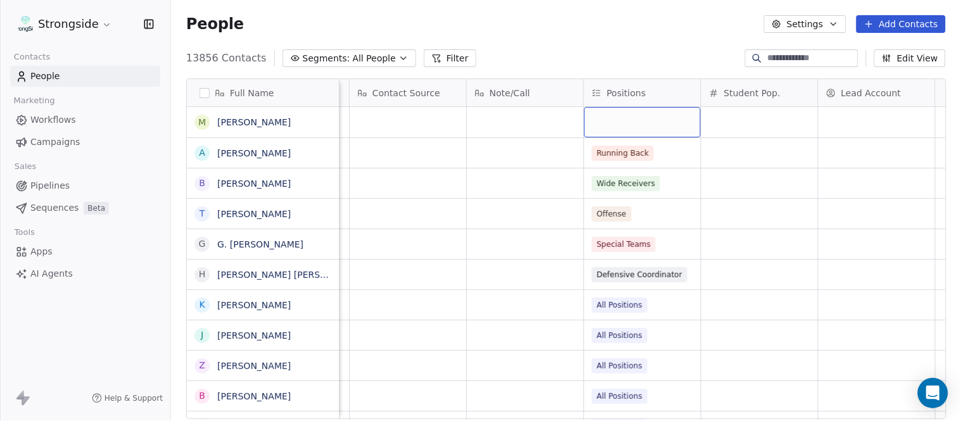
click at [622, 124] on div "grid" at bounding box center [642, 122] width 117 height 30
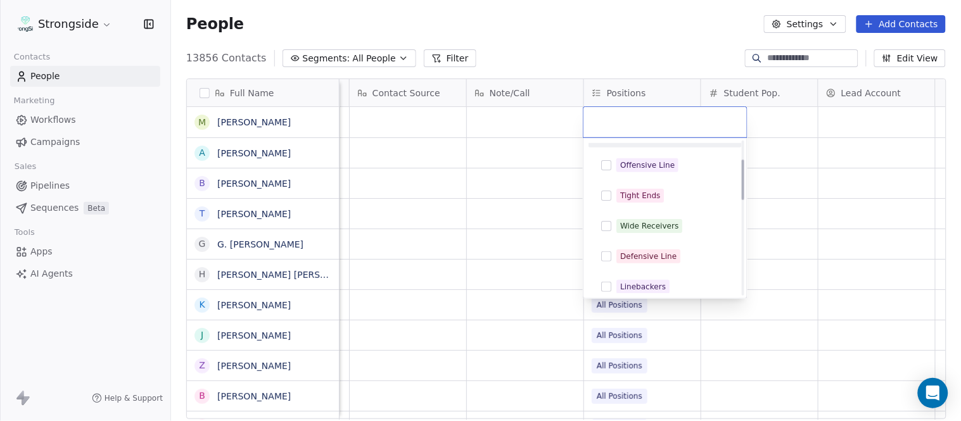
scroll to position [70, 0]
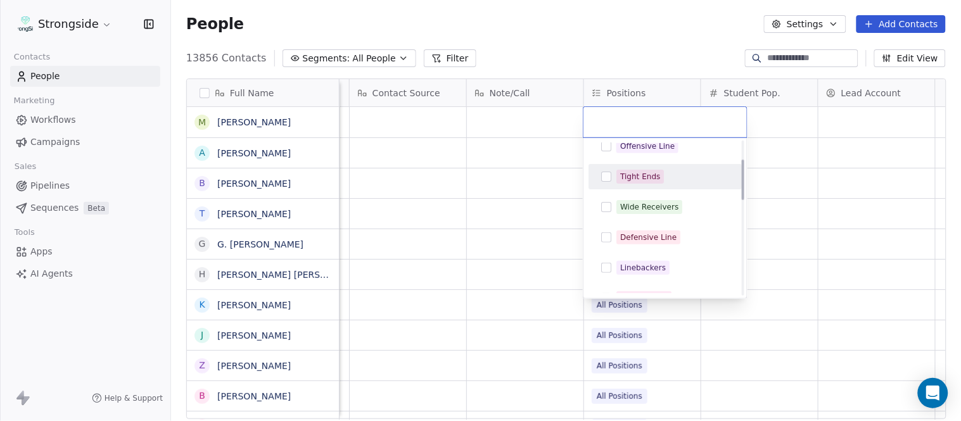
click at [667, 181] on div "Tight Ends" at bounding box center [673, 177] width 113 height 14
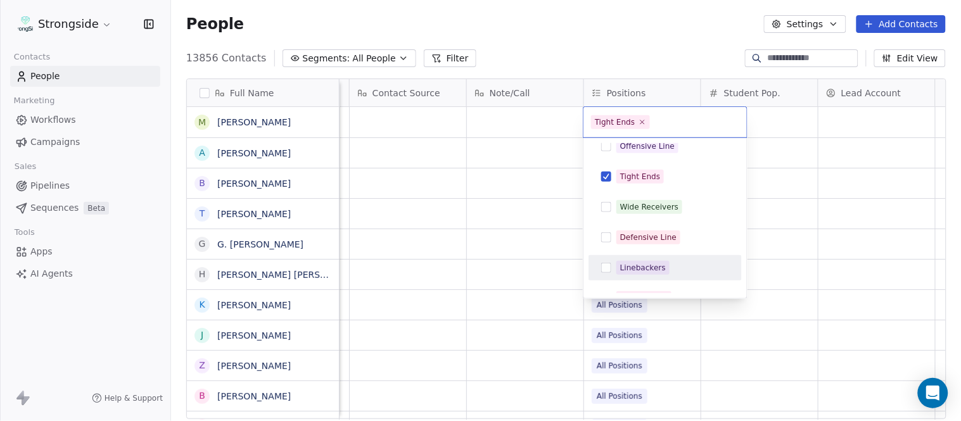
click at [793, 247] on html "Strongside Contacts People Marketing Workflows Campaigns Sales Pipelines Sequen…" at bounding box center [480, 210] width 961 height 421
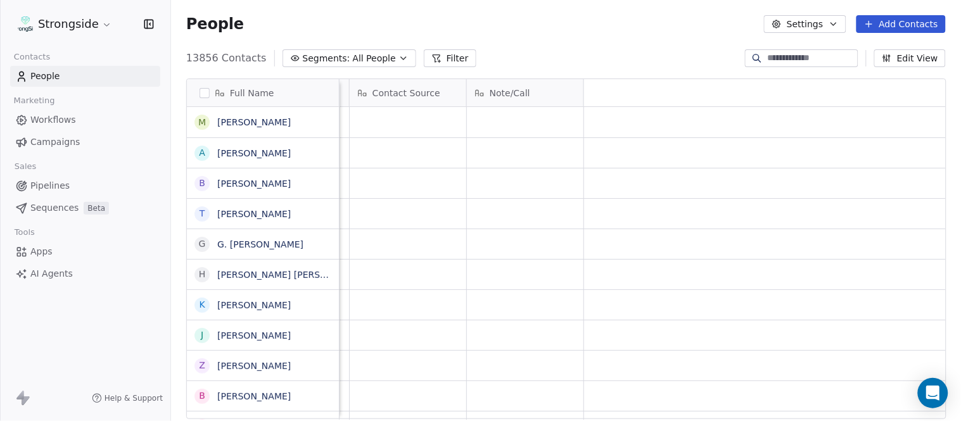
scroll to position [0, 0]
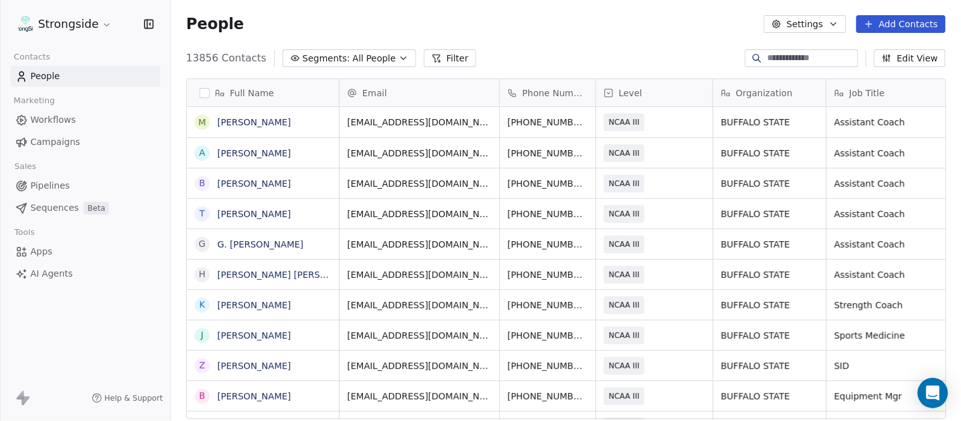
click at [895, 27] on button "Add Contacts" at bounding box center [901, 24] width 89 height 18
click at [906, 48] on span "Create new contact" at bounding box center [907, 50] width 87 height 13
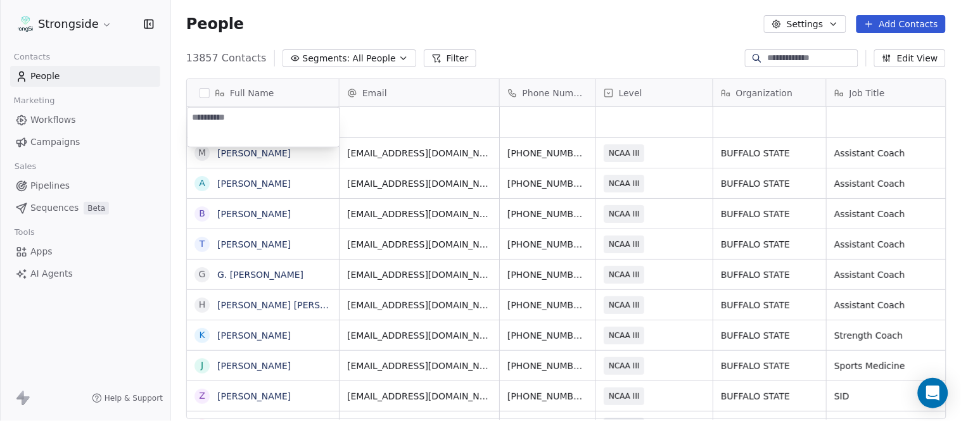
type textarea "**********"
click at [521, 39] on html "Strongside Contacts People Marketing Workflows Campaigns Sales Pipelines Sequen…" at bounding box center [480, 210] width 961 height 421
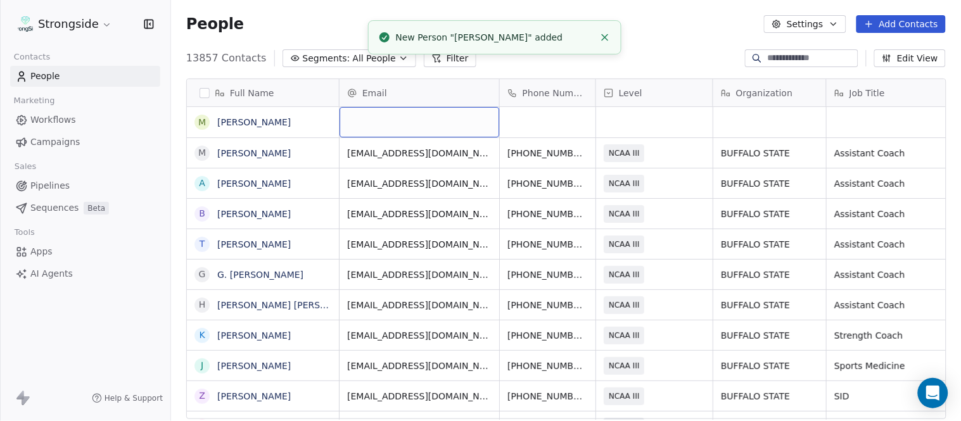
click at [395, 116] on div "grid" at bounding box center [420, 122] width 160 height 30
click at [679, 46] on html "Strongside Contacts People Marketing Workflows Campaigns Sales Pipelines Sequen…" at bounding box center [480, 210] width 961 height 421
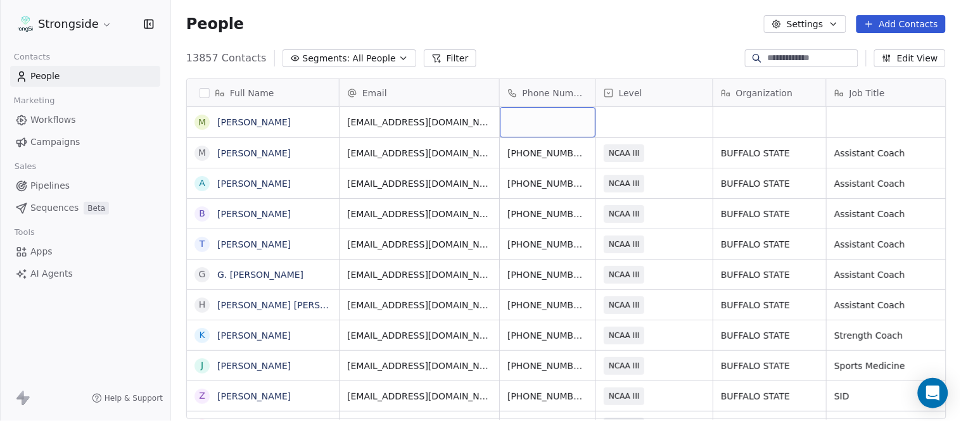
click at [536, 115] on div "grid" at bounding box center [548, 122] width 96 height 30
click at [565, 37] on html "Strongside Contacts People Marketing Workflows Campaigns Sales Pipelines Sequen…" at bounding box center [480, 210] width 961 height 421
click at [645, 117] on div "grid" at bounding box center [654, 122] width 117 height 30
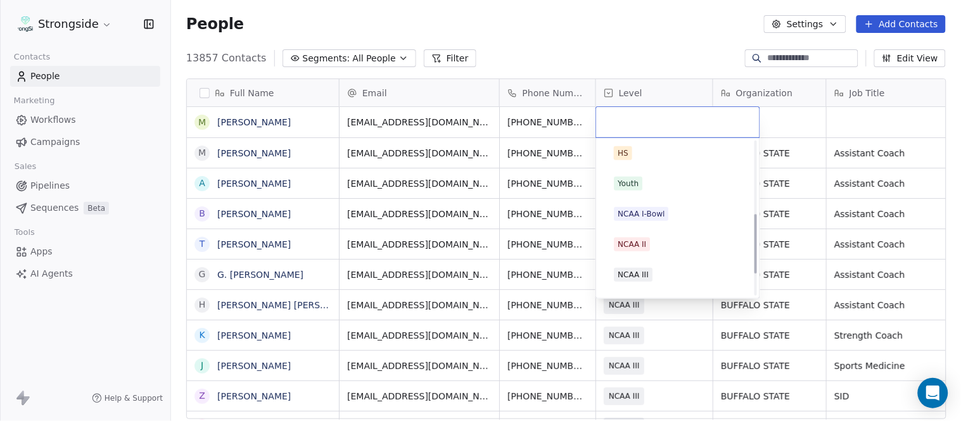
scroll to position [211, 0]
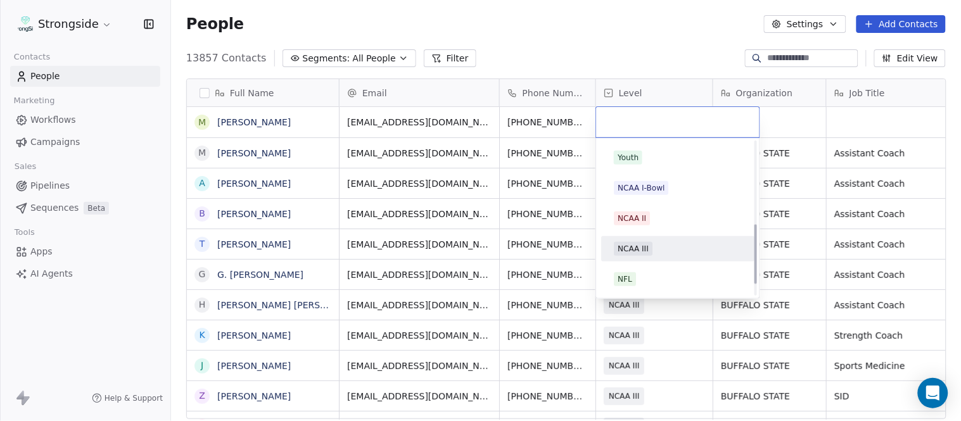
click at [659, 240] on div "NCAA III" at bounding box center [677, 249] width 143 height 20
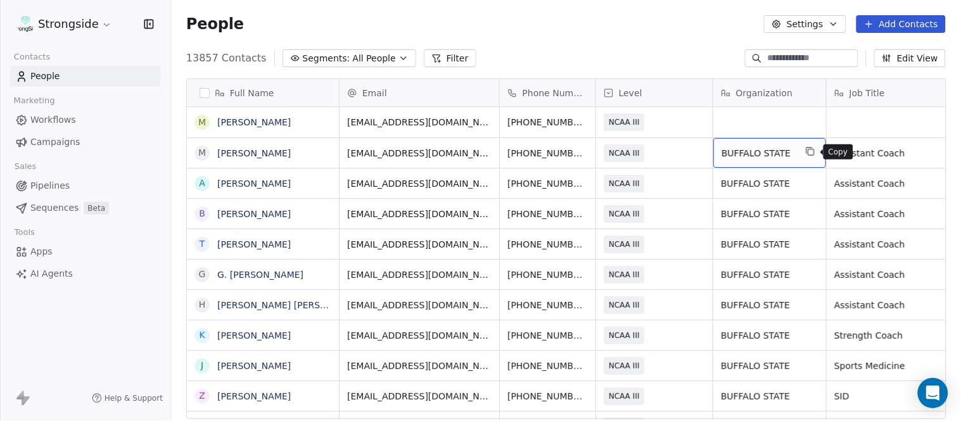
click at [811, 151] on icon "grid" at bounding box center [810, 151] width 10 height 10
click at [755, 125] on div "grid" at bounding box center [769, 122] width 113 height 30
type textarea "**********"
click at [660, 44] on html "Strongside Contacts People Marketing Workflows Campaigns Sales Pipelines Sequen…" at bounding box center [480, 210] width 961 height 421
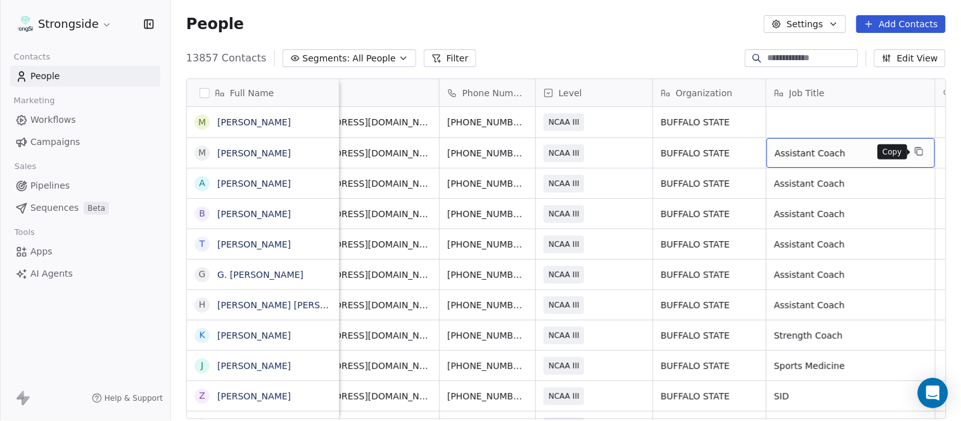
click at [918, 150] on icon "grid" at bounding box center [921, 153] width 6 height 6
click at [805, 125] on div "grid" at bounding box center [851, 122] width 169 height 30
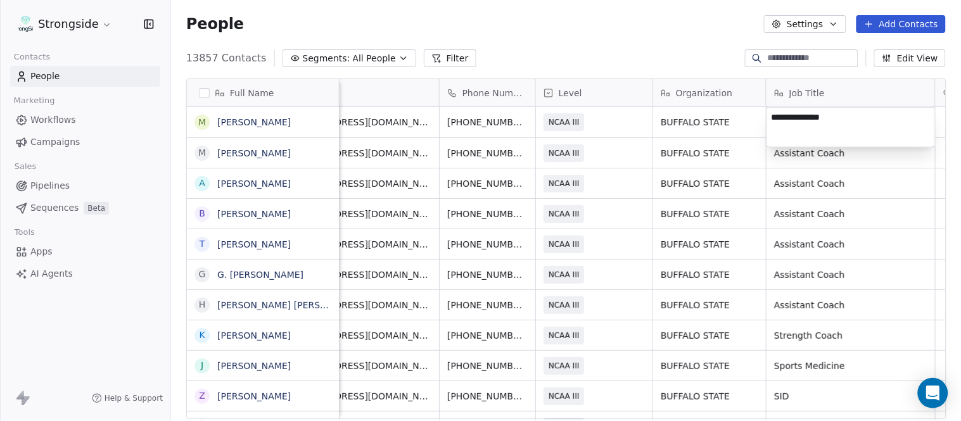
click at [598, 10] on html "Strongside Contacts People Marketing Workflows Campaigns Sales Pipelines Sequen…" at bounding box center [480, 210] width 961 height 421
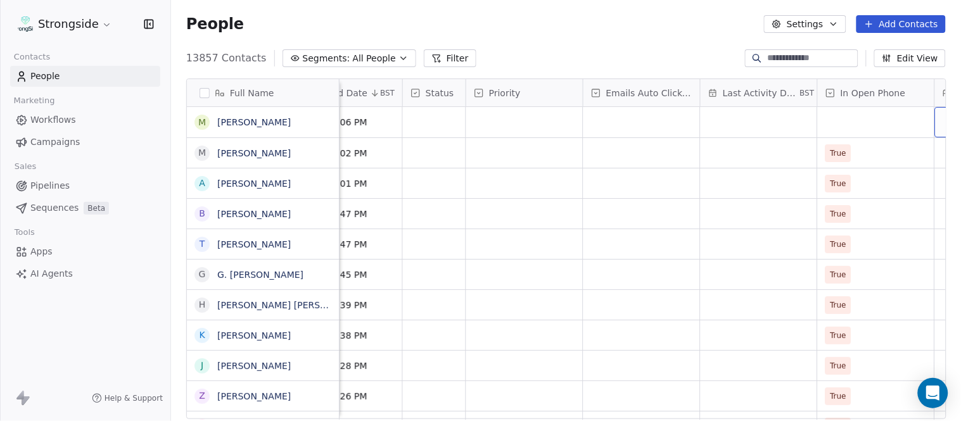
scroll to position [0, 890]
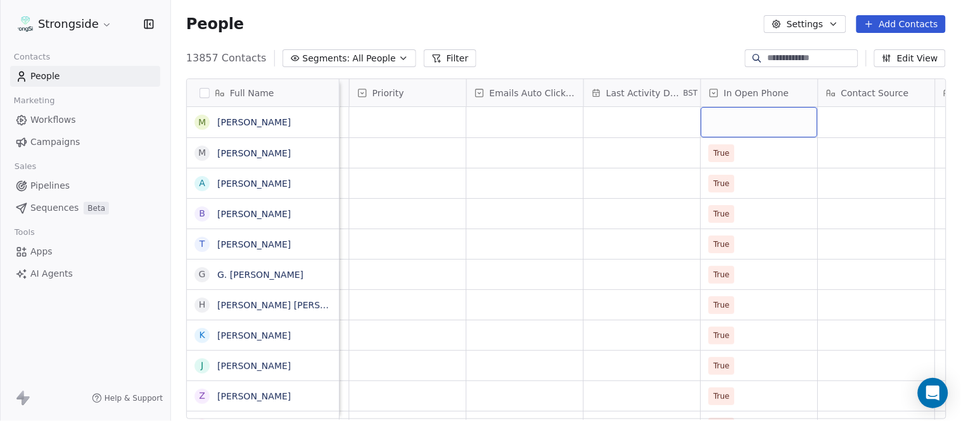
click at [739, 124] on div "grid" at bounding box center [759, 122] width 117 height 30
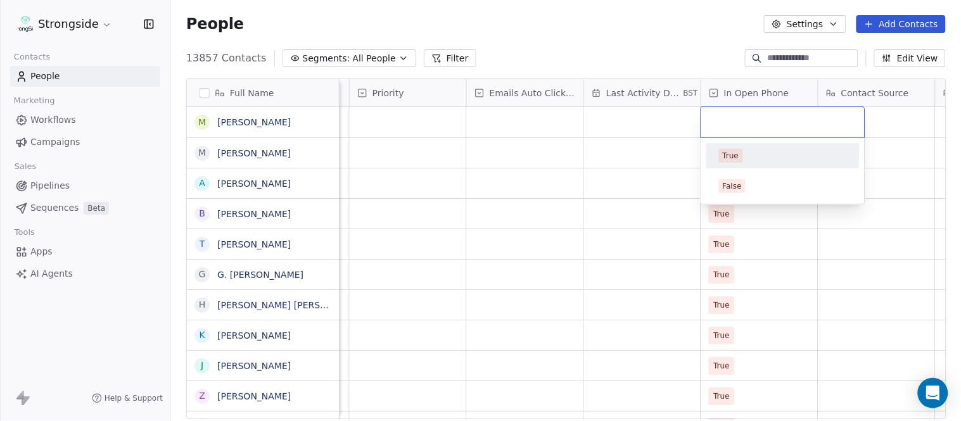
click at [745, 155] on div "True" at bounding box center [783, 156] width 128 height 14
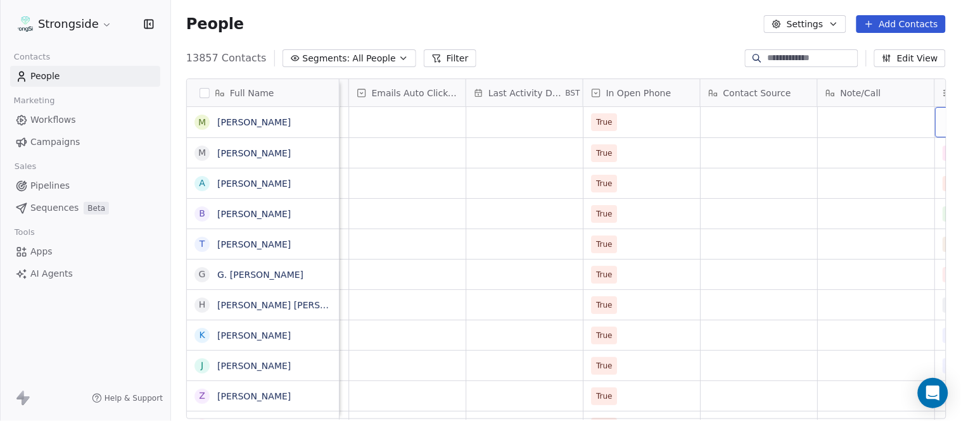
scroll to position [0, 1125]
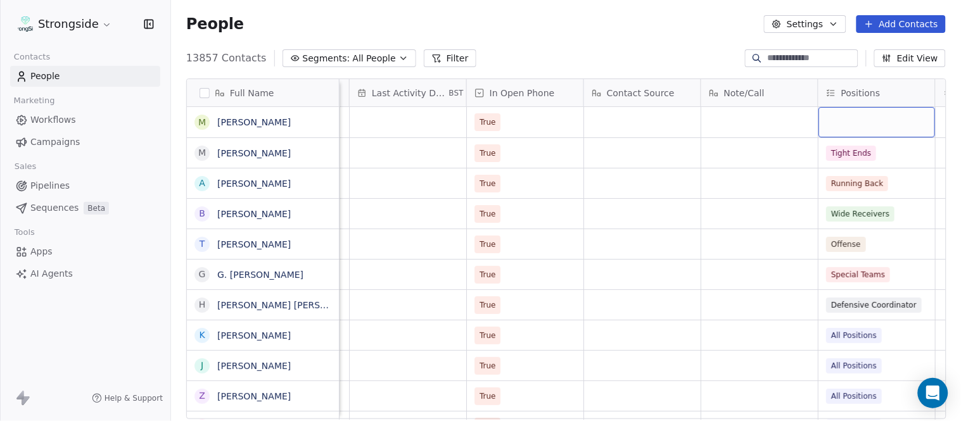
click at [866, 117] on div "grid" at bounding box center [877, 122] width 117 height 30
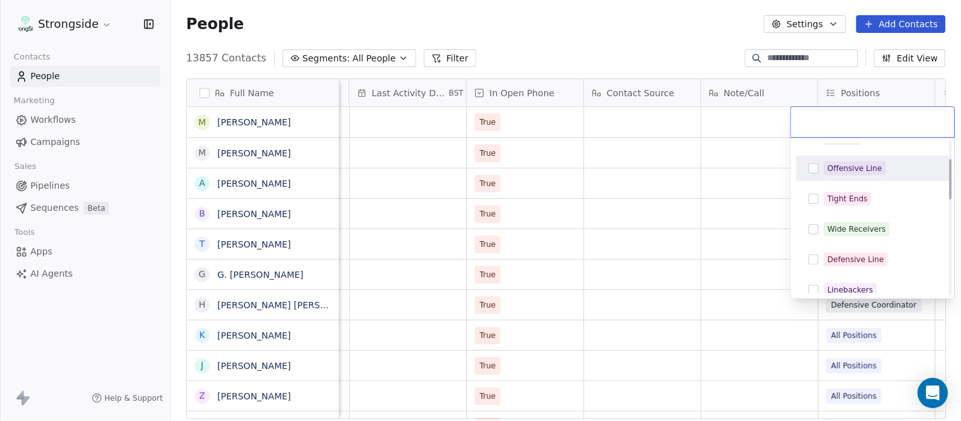
scroll to position [70, 0]
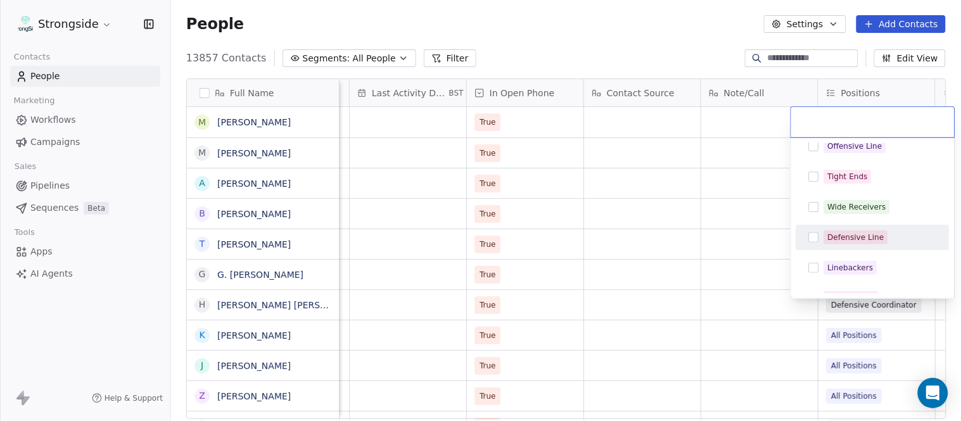
click at [869, 231] on span "Defensive Line" at bounding box center [856, 238] width 64 height 14
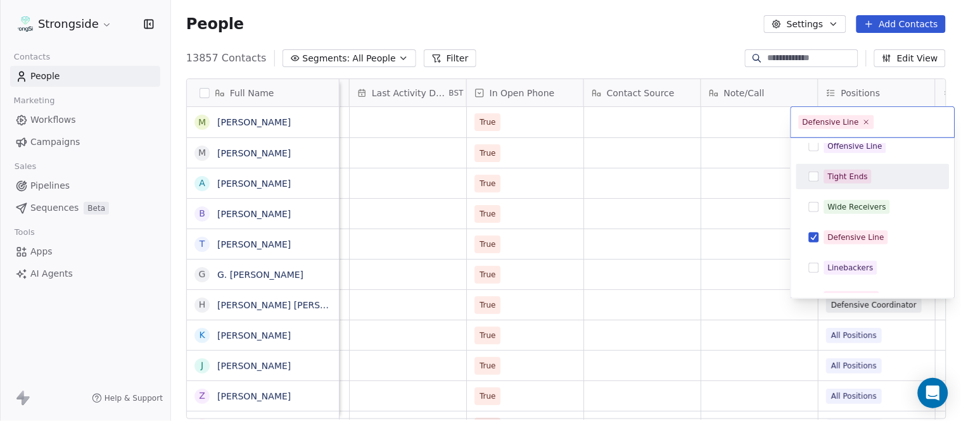
click at [637, 39] on html "Strongside Contacts People Marketing Workflows Campaigns Sales Pipelines Sequen…" at bounding box center [480, 210] width 961 height 421
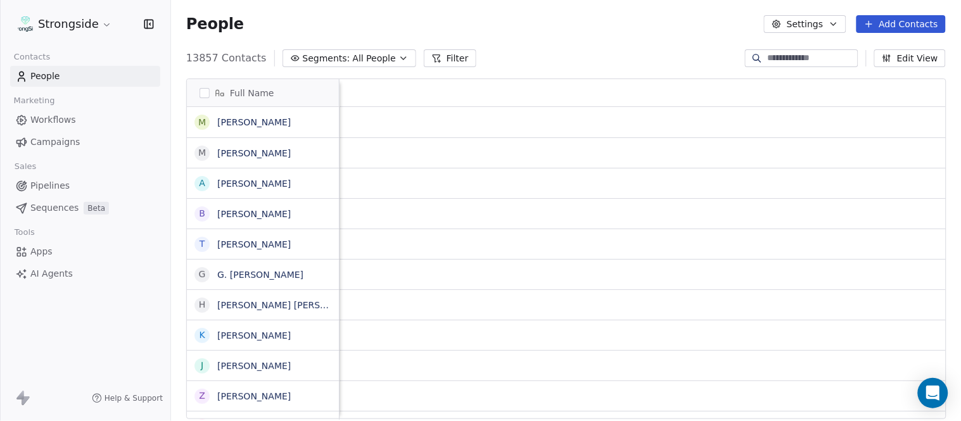
scroll to position [0, 0]
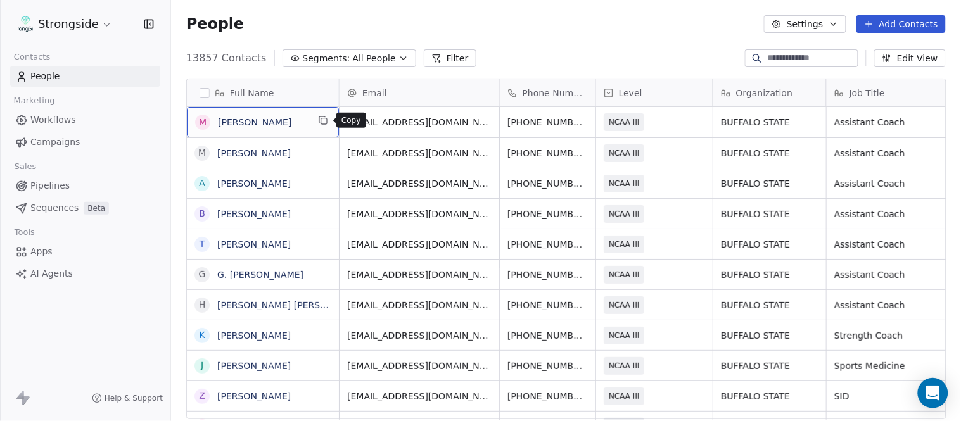
click at [328, 122] on icon "grid" at bounding box center [323, 120] width 10 height 10
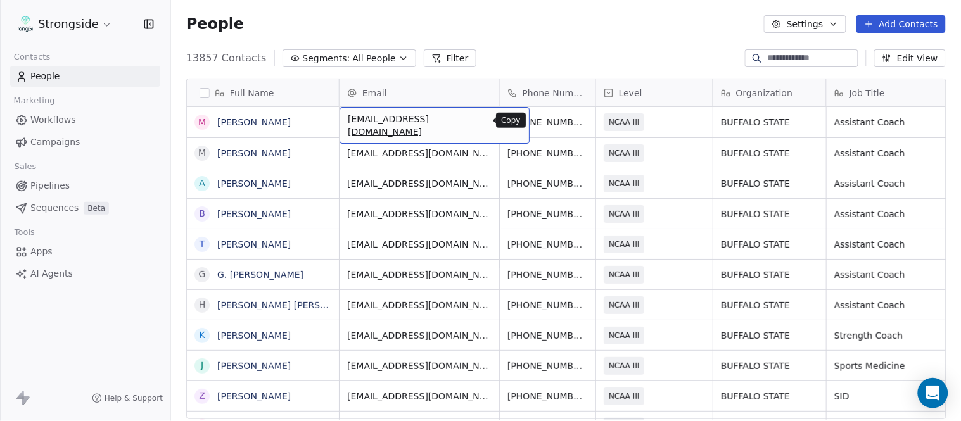
click at [512, 120] on icon "grid" at bounding box center [515, 121] width 6 height 6
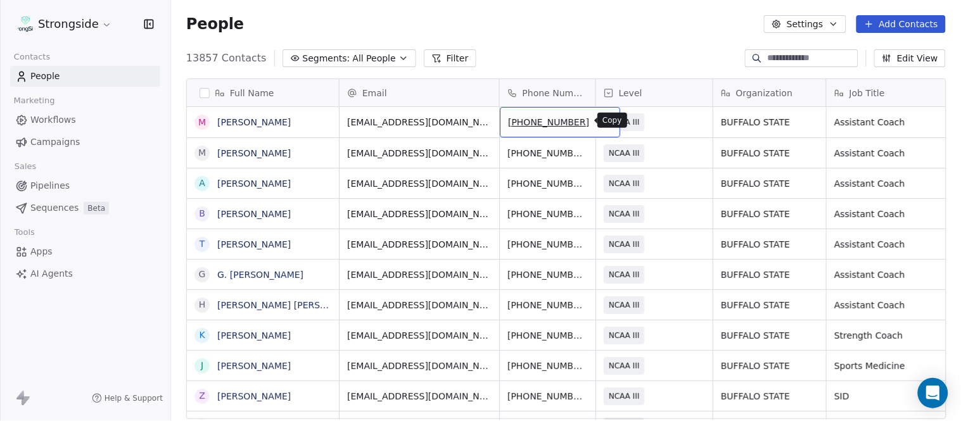
click at [601, 119] on icon "grid" at bounding box center [604, 120] width 6 height 6
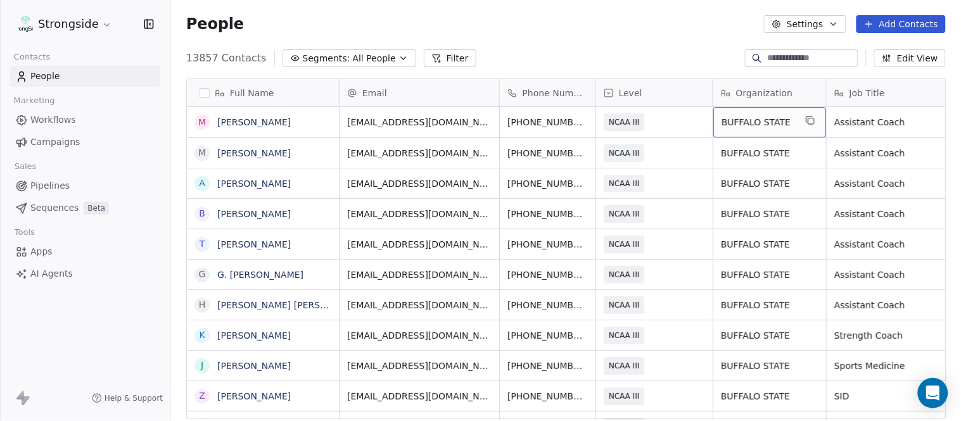
scroll to position [0, 60]
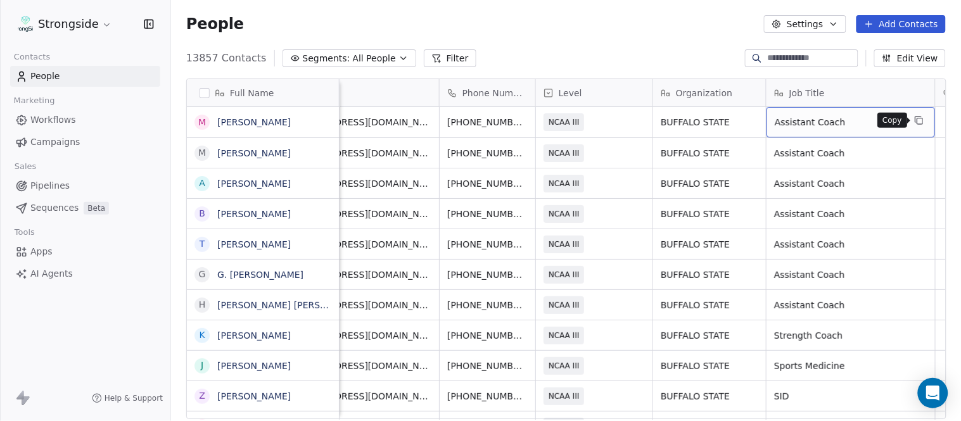
click at [918, 121] on icon "grid" at bounding box center [919, 120] width 10 height 10
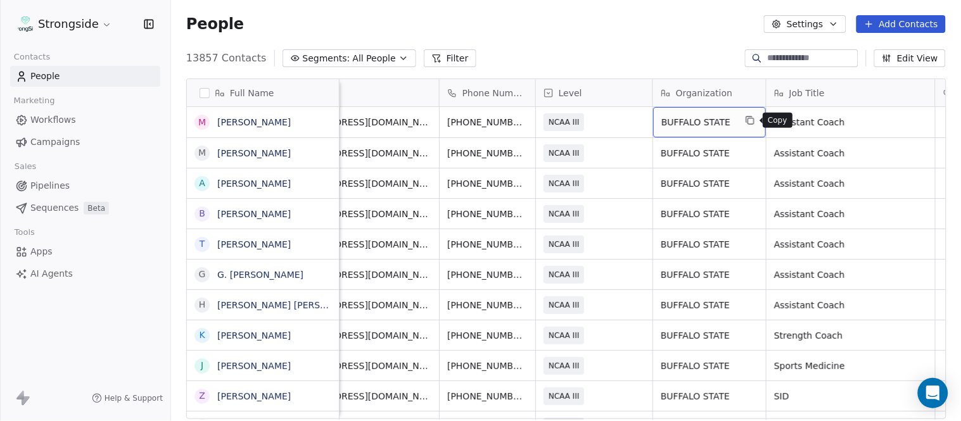
click at [755, 123] on button "grid" at bounding box center [750, 120] width 15 height 15
click at [923, 54] on button "Edit View" at bounding box center [910, 58] width 72 height 18
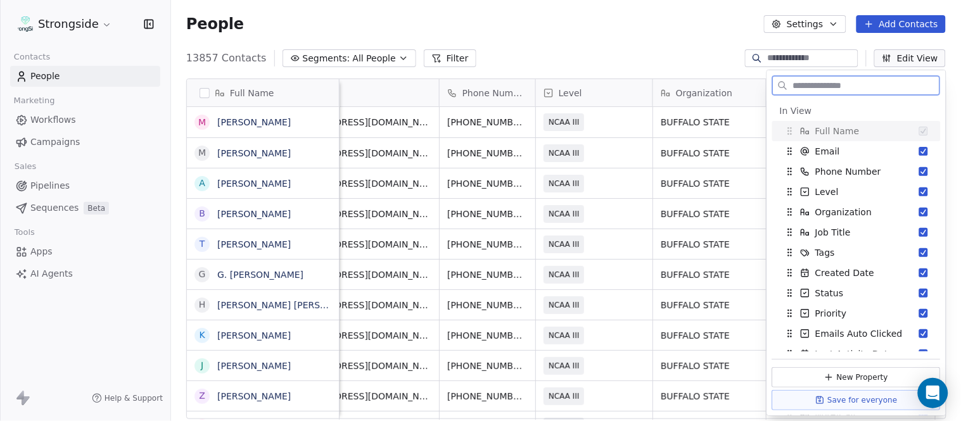
click at [909, 52] on button "Edit View" at bounding box center [910, 58] width 72 height 18
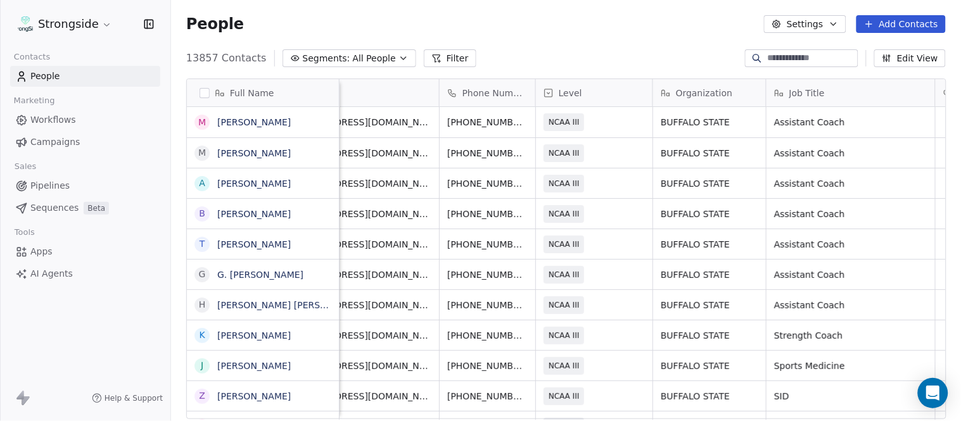
click at [828, 23] on button "Settings" at bounding box center [805, 24] width 82 height 18
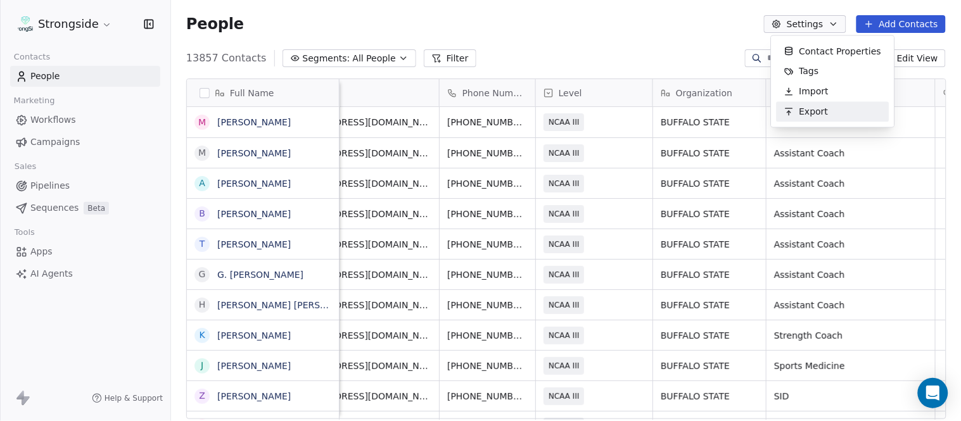
click at [821, 104] on div "Export" at bounding box center [807, 112] width 60 height 20
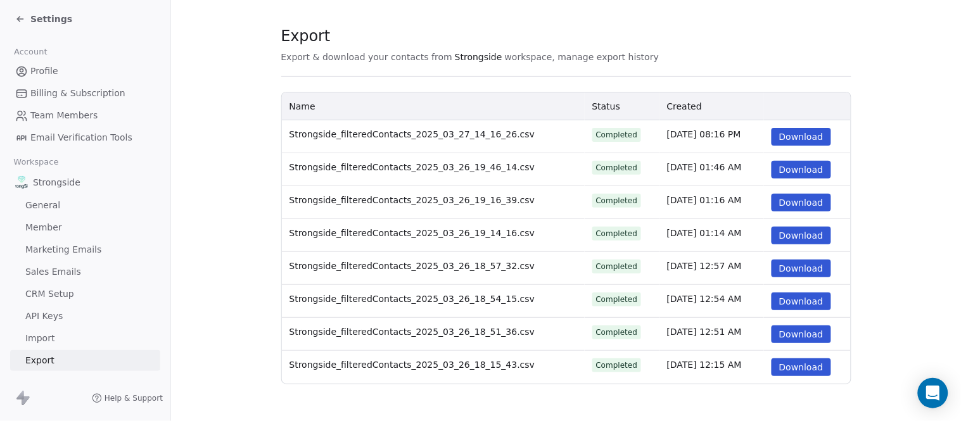
scroll to position [18, 0]
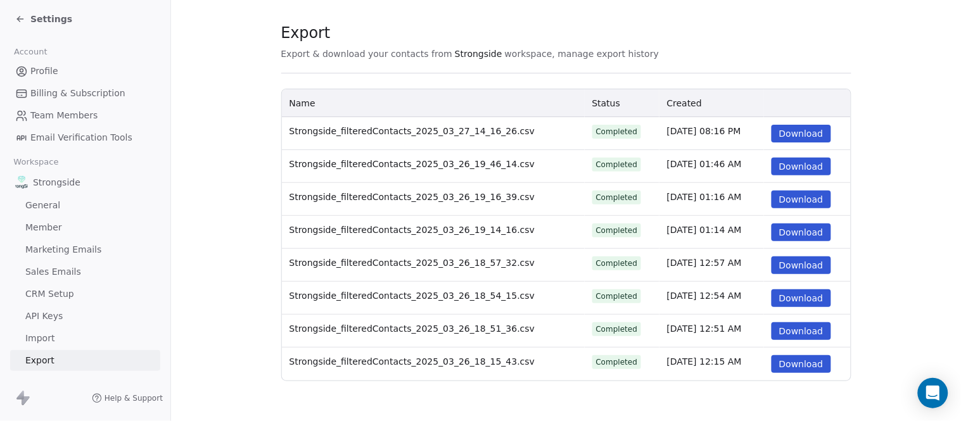
click at [46, 360] on span "Export" at bounding box center [39, 360] width 29 height 13
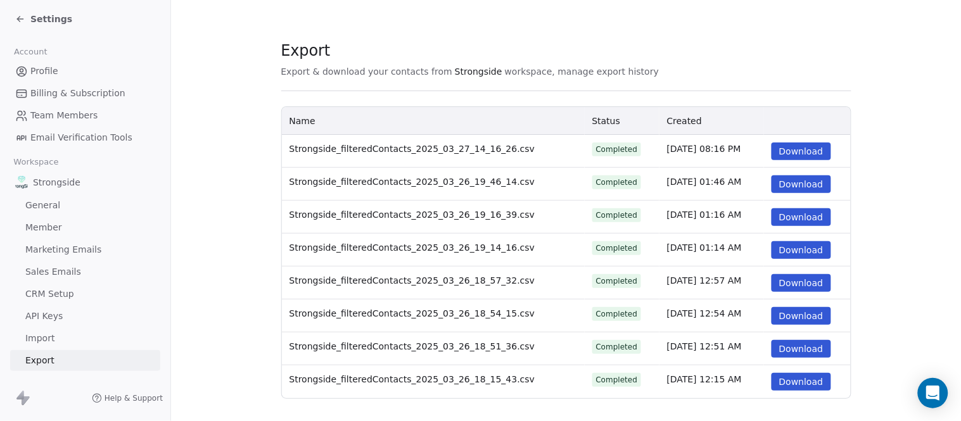
click at [46, 360] on span "Export" at bounding box center [39, 360] width 29 height 13
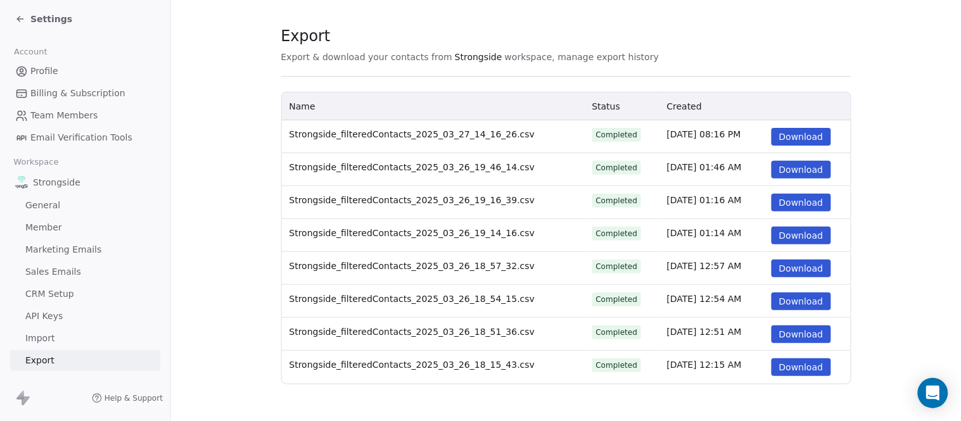
scroll to position [18, 0]
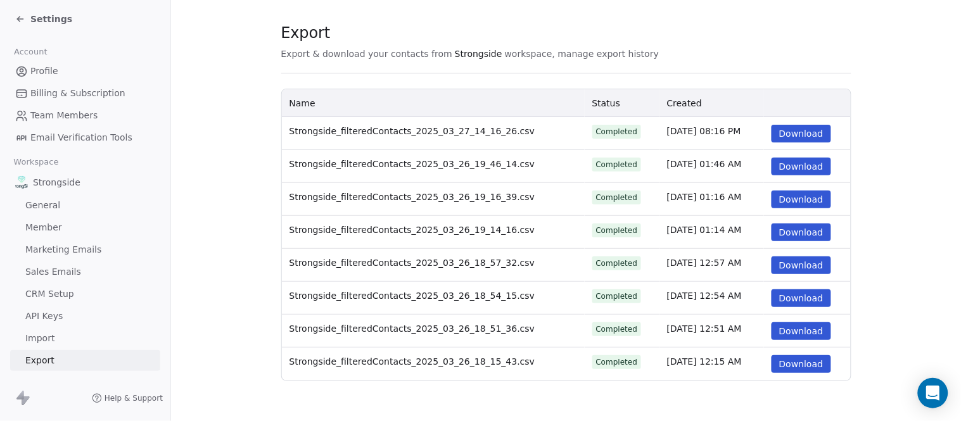
click at [49, 338] on span "Import" at bounding box center [39, 338] width 29 height 13
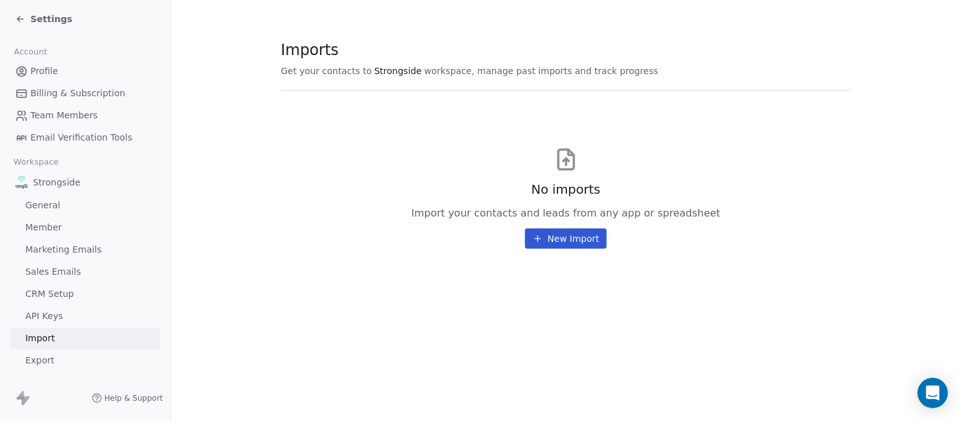
click at [64, 229] on link "Member" at bounding box center [85, 227] width 150 height 21
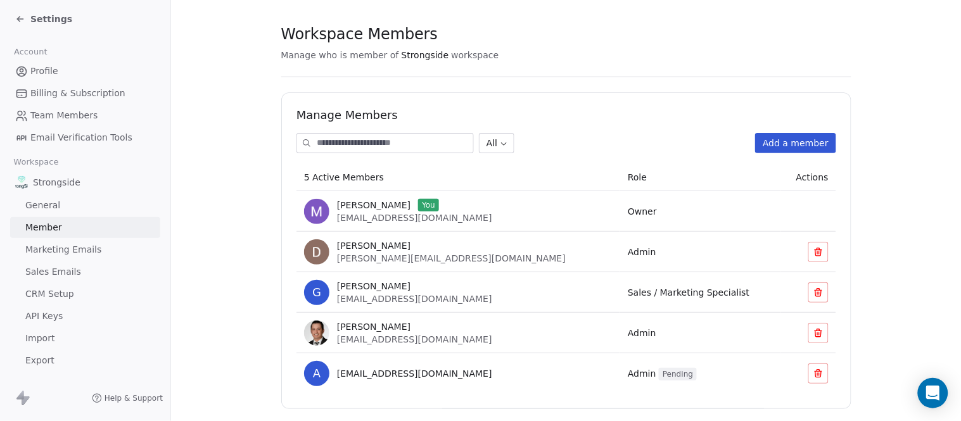
scroll to position [43, 0]
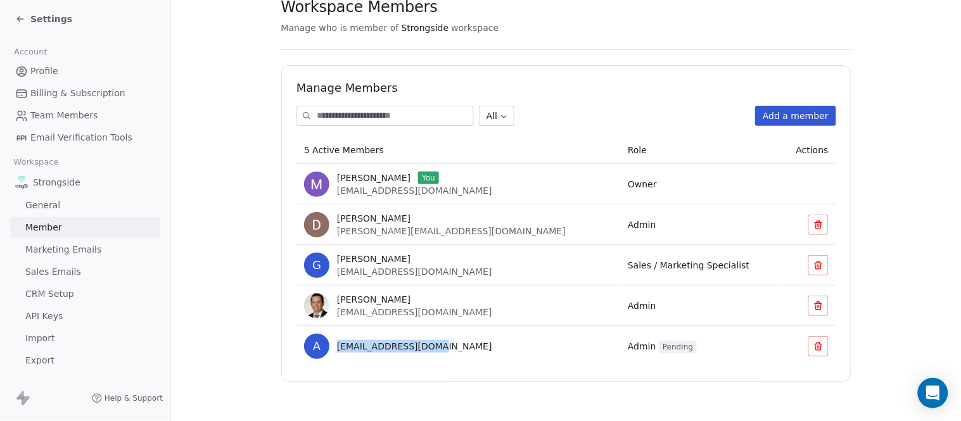
drag, startPoint x: 438, startPoint y: 349, endPoint x: 333, endPoint y: 343, distance: 105.3
click at [333, 343] on div "a athen@strongside.app" at bounding box center [458, 346] width 309 height 25
copy span "athen@strongside.app"
click at [39, 358] on span "Export" at bounding box center [39, 360] width 29 height 13
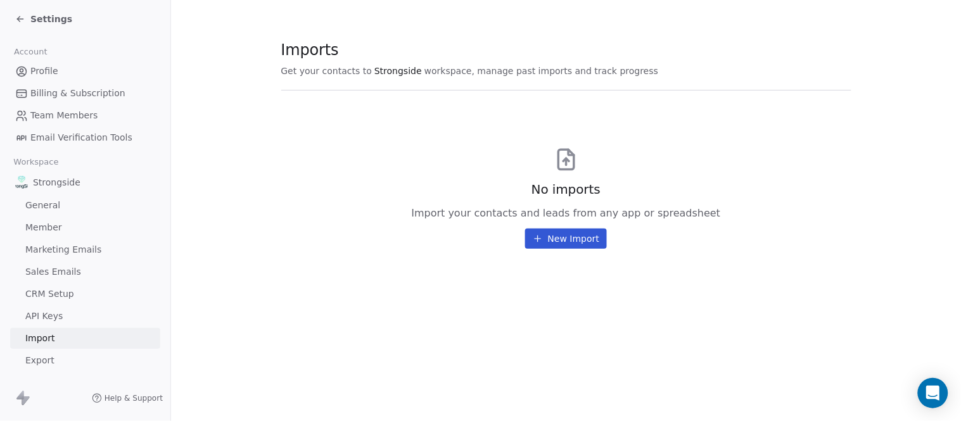
click at [47, 205] on span "General" at bounding box center [42, 205] width 35 height 13
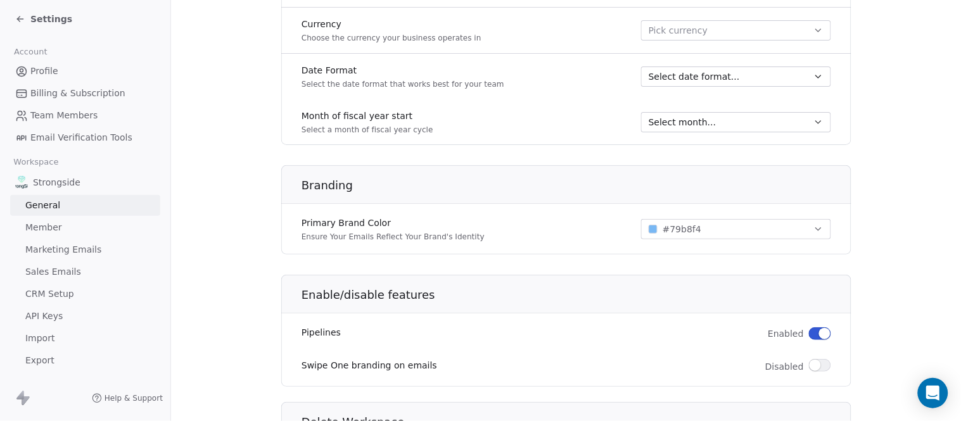
scroll to position [765, 0]
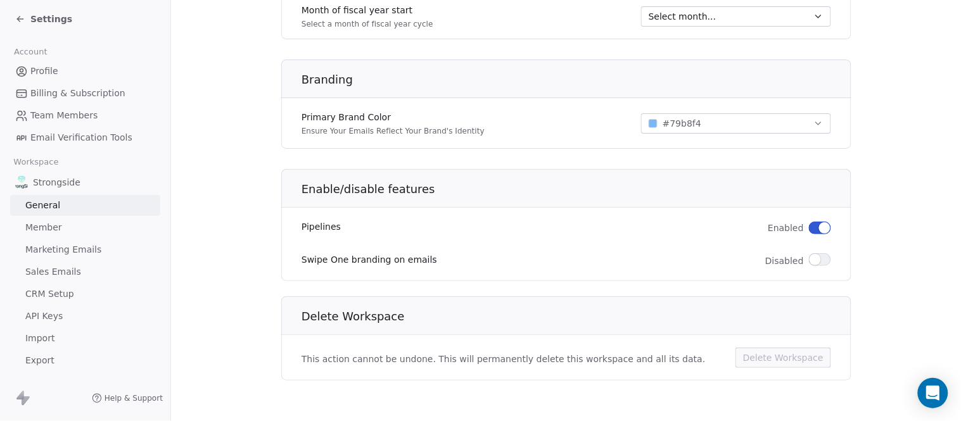
click at [51, 68] on span "Profile" at bounding box center [44, 71] width 28 height 13
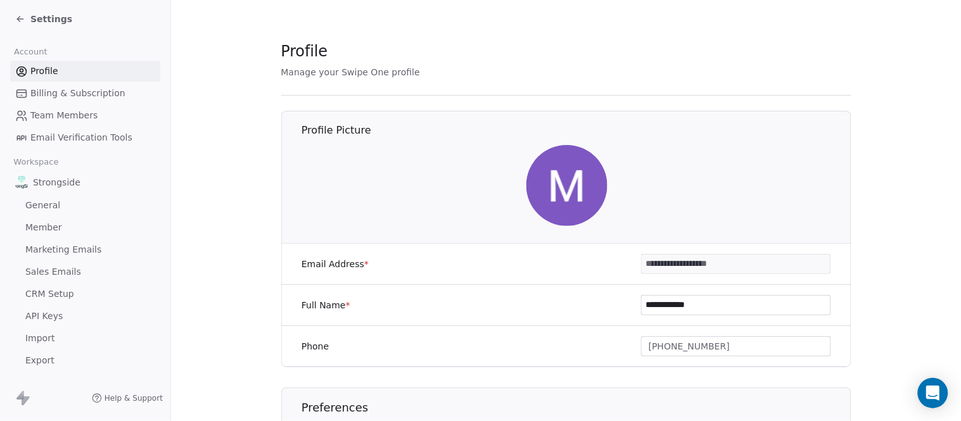
click at [18, 17] on icon at bounding box center [18, 17] width 3 height 3
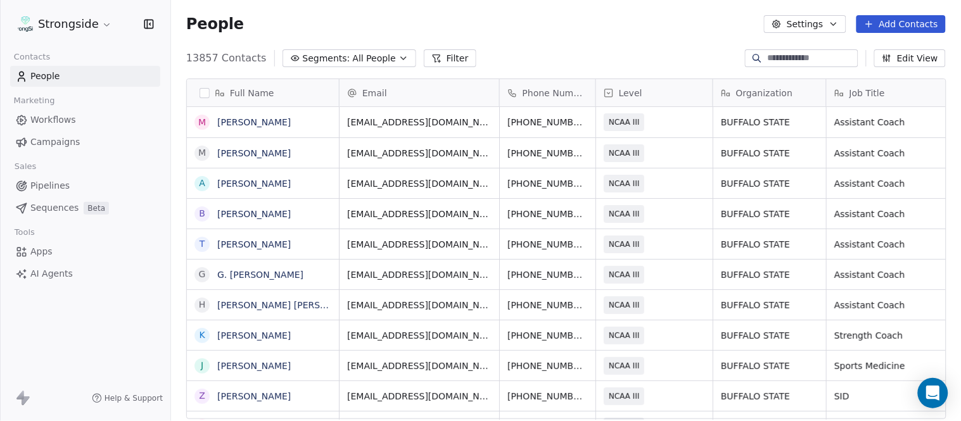
scroll to position [360, 780]
click at [442, 58] on button "Filter" at bounding box center [450, 58] width 53 height 18
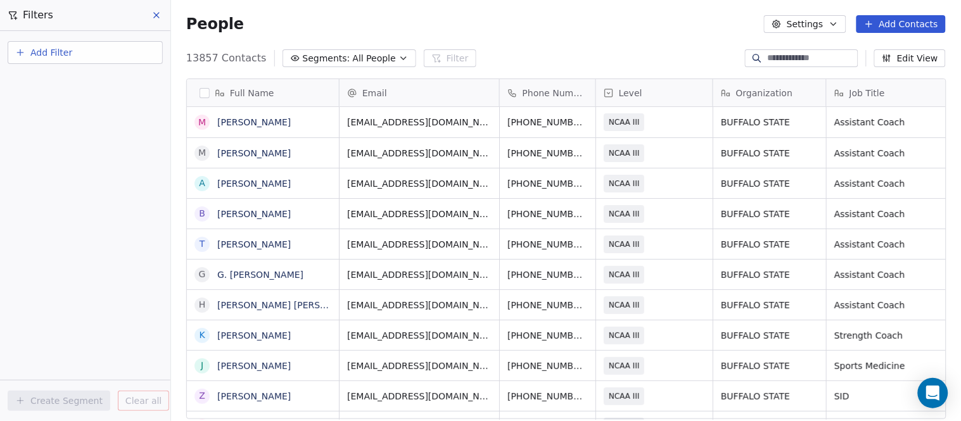
click at [399, 58] on icon "button" at bounding box center [404, 58] width 10 height 10
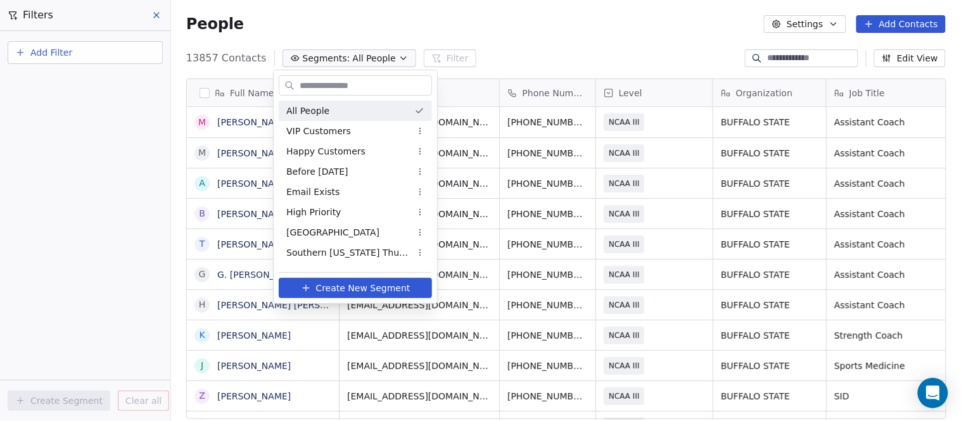
click at [555, 63] on html "Strongside Contacts People Marketing Workflows Campaigns Sales Pipelines Sequen…" at bounding box center [480, 210] width 961 height 421
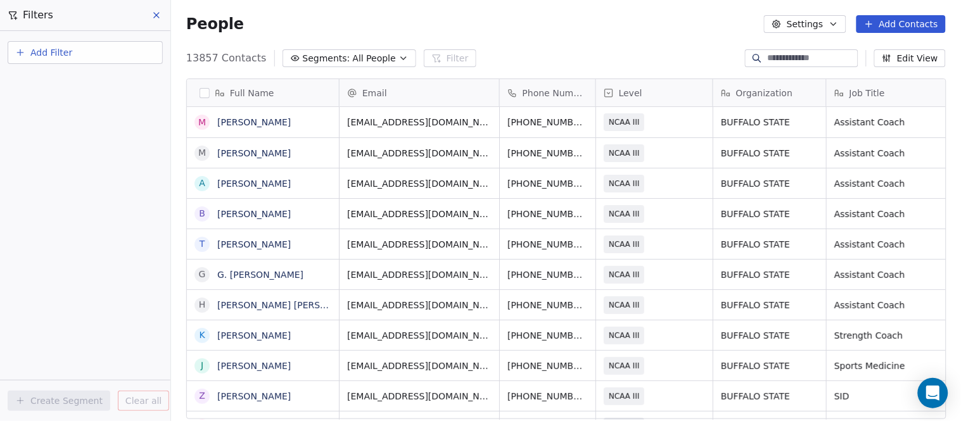
click at [149, 13] on button at bounding box center [157, 15] width 19 height 18
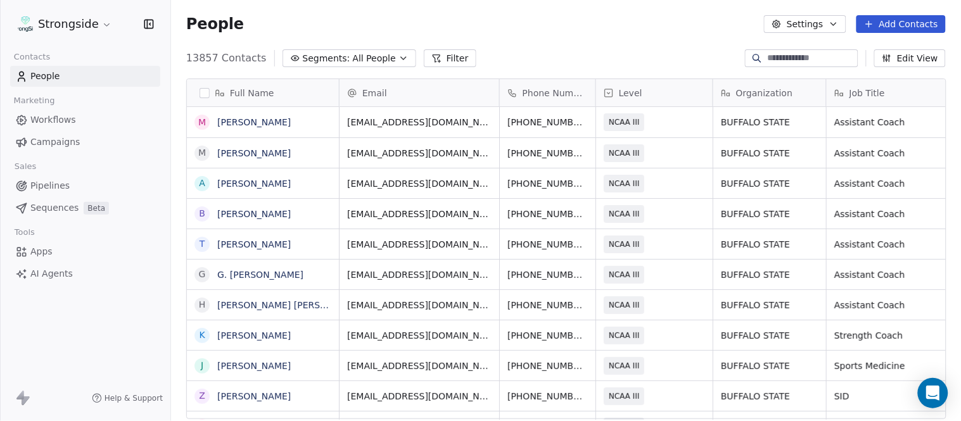
click at [838, 27] on icon "button" at bounding box center [834, 24] width 10 height 10
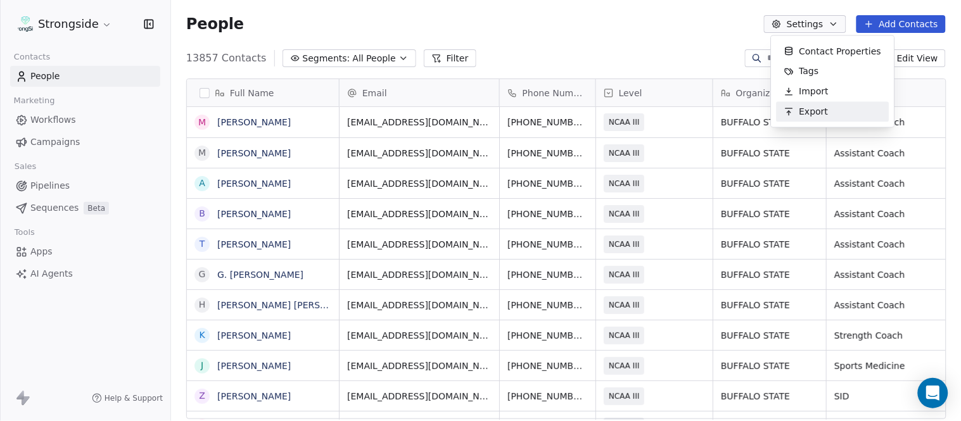
click at [824, 115] on span "Export" at bounding box center [814, 111] width 29 height 13
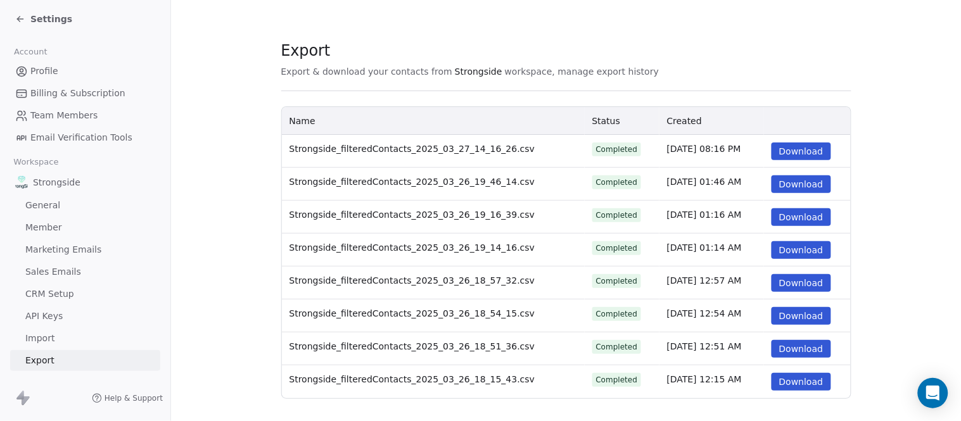
click at [792, 149] on button "Download" at bounding box center [802, 152] width 60 height 18
click at [805, 182] on button "Download" at bounding box center [802, 185] width 60 height 18
click at [776, 216] on button "Download" at bounding box center [802, 217] width 60 height 18
click at [801, 253] on button "Download" at bounding box center [802, 250] width 60 height 18
click at [802, 285] on button "Download" at bounding box center [802, 283] width 60 height 18
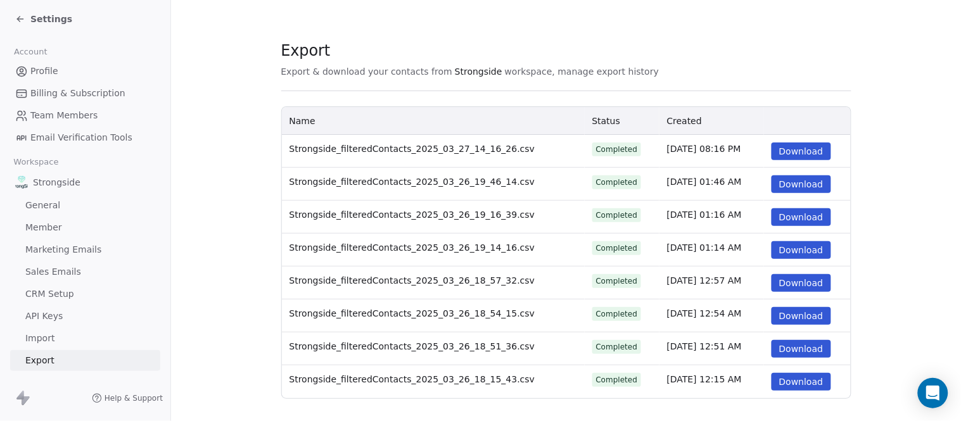
click at [802, 318] on button "Download" at bounding box center [802, 316] width 60 height 18
click at [788, 347] on button "Download" at bounding box center [802, 349] width 60 height 18
click at [791, 381] on button "Download" at bounding box center [802, 382] width 60 height 18
